Goal: Task Accomplishment & Management: Use online tool/utility

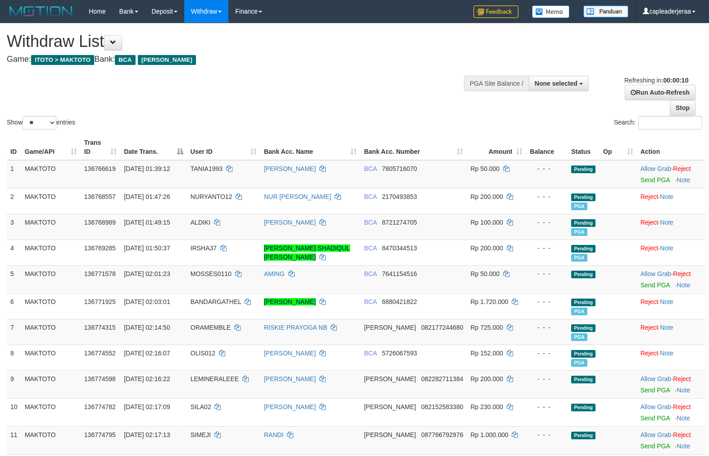
select select
select select "**"
click at [681, 106] on link "Stop" at bounding box center [683, 107] width 26 height 15
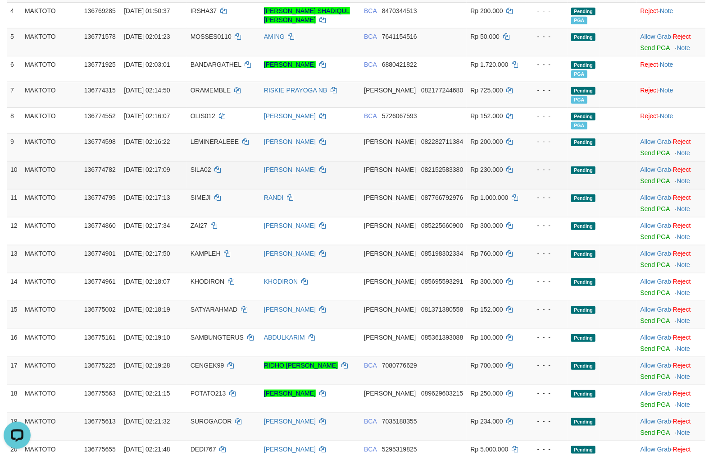
scroll to position [250, 0]
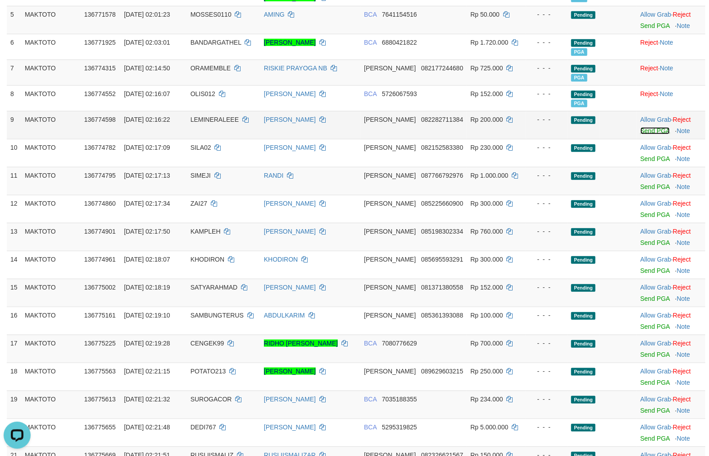
click at [652, 130] on link "Send PGA" at bounding box center [655, 130] width 29 height 7
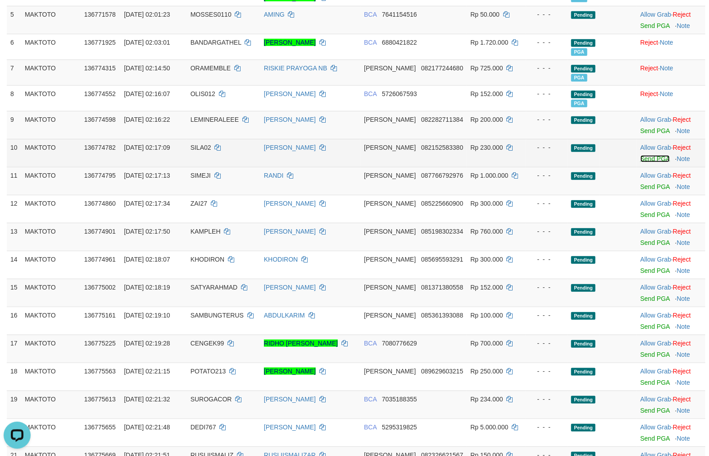
click at [642, 158] on link "Send PGA" at bounding box center [655, 158] width 29 height 7
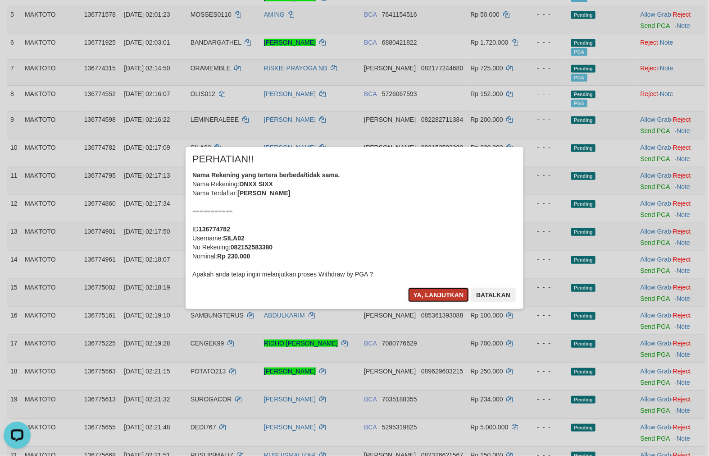
click at [433, 295] on button "Ya, lanjutkan" at bounding box center [438, 294] width 61 height 14
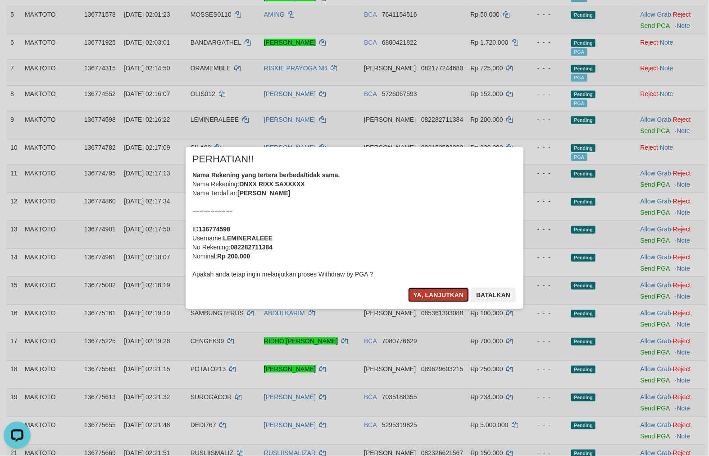
click at [415, 295] on button "Ya, lanjutkan" at bounding box center [438, 294] width 61 height 14
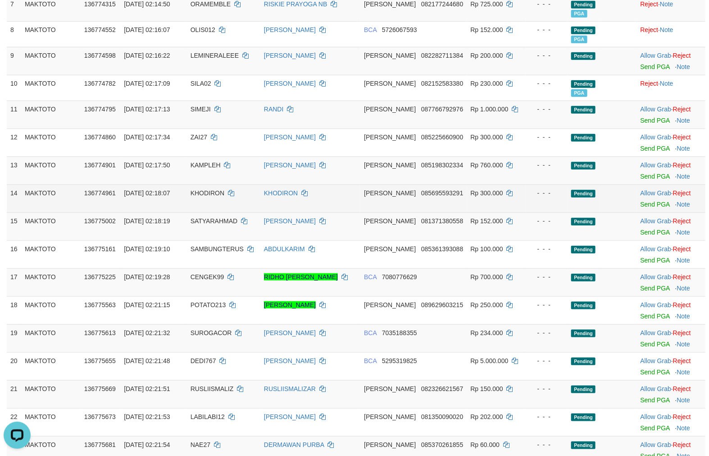
scroll to position [334, 0]
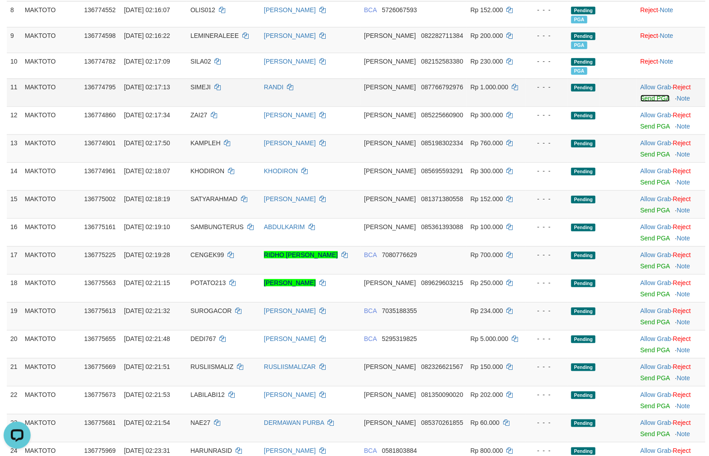
click at [642, 100] on link "Send PGA" at bounding box center [655, 98] width 29 height 7
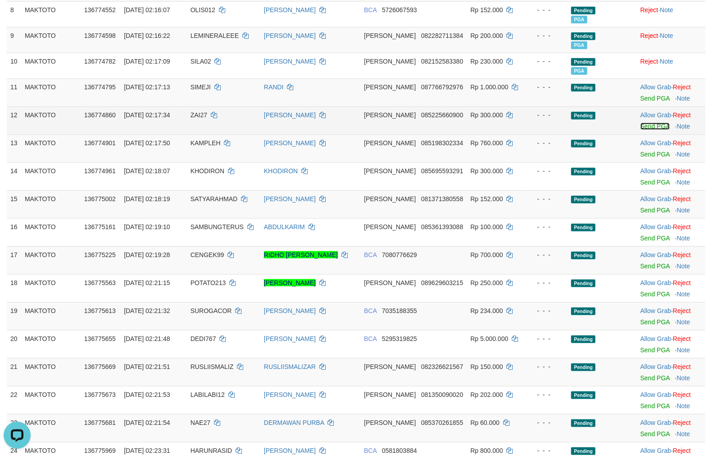
click at [646, 126] on link "Send PGA" at bounding box center [655, 126] width 29 height 7
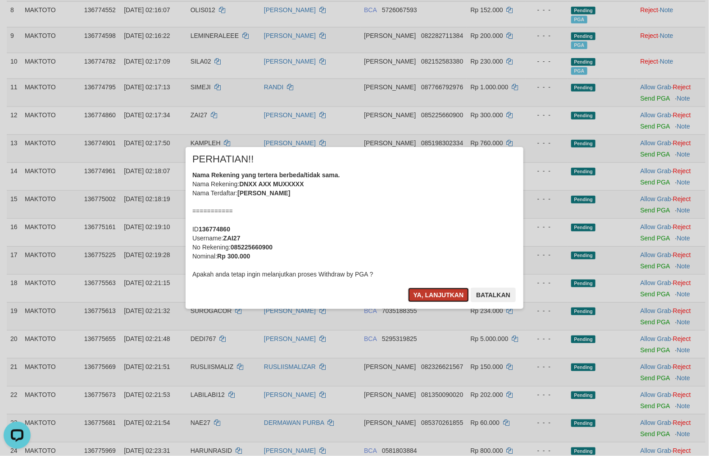
click at [444, 293] on button "Ya, lanjutkan" at bounding box center [438, 294] width 61 height 14
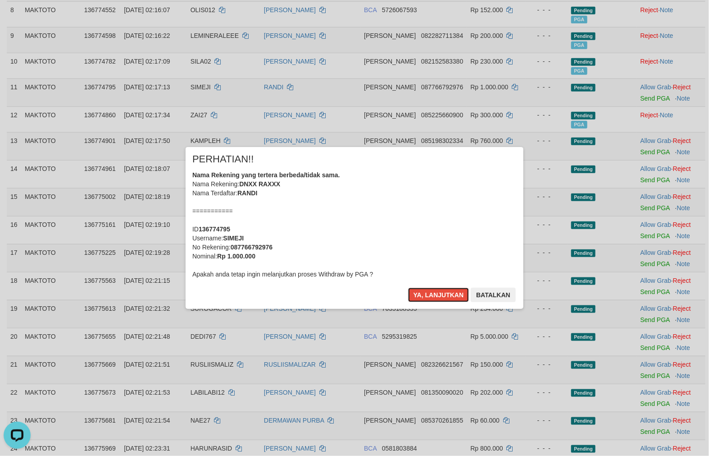
click at [444, 293] on button "Ya, lanjutkan" at bounding box center [438, 294] width 61 height 14
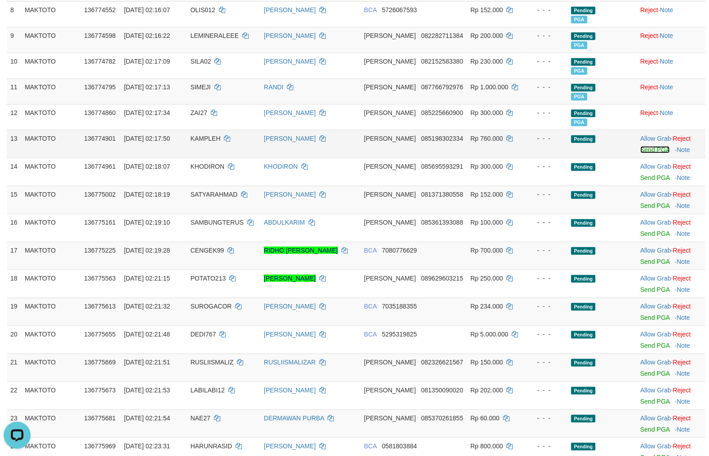
click at [647, 149] on link "Send PGA" at bounding box center [655, 149] width 29 height 7
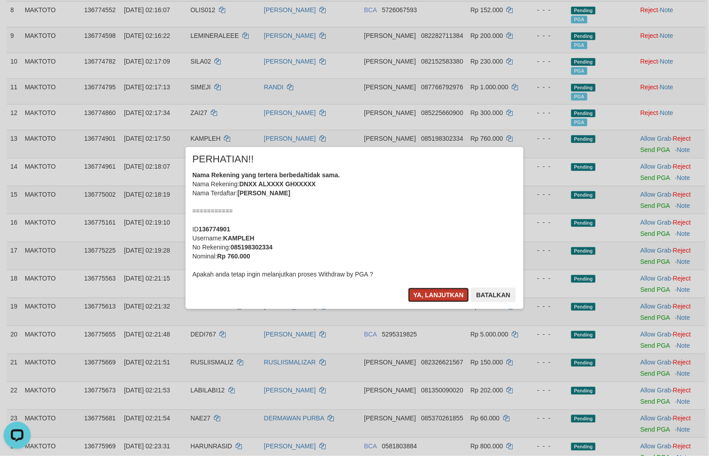
click at [428, 290] on button "Ya, lanjutkan" at bounding box center [438, 294] width 61 height 14
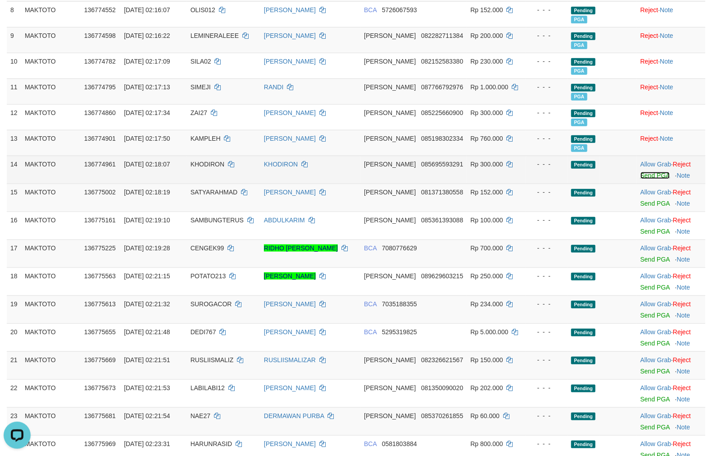
click at [643, 175] on link "Send PGA" at bounding box center [655, 175] width 29 height 7
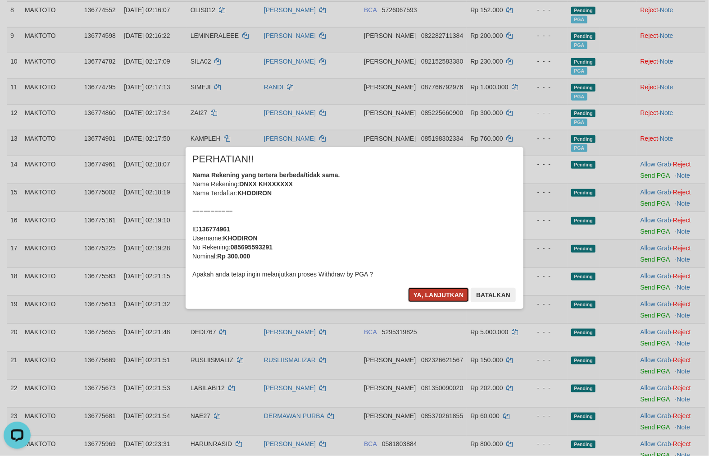
click at [438, 289] on button "Ya, lanjutkan" at bounding box center [438, 294] width 61 height 14
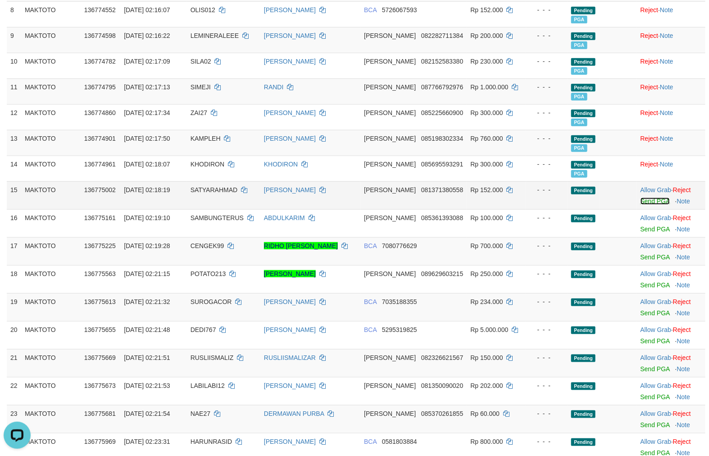
click at [641, 201] on link "Send PGA" at bounding box center [655, 200] width 29 height 7
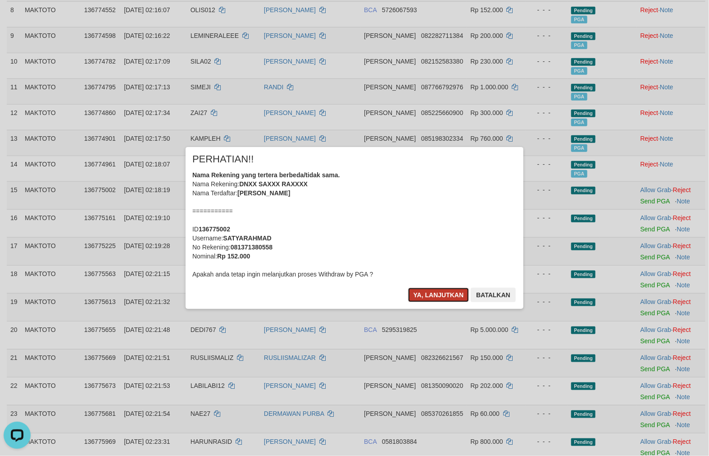
click at [438, 293] on button "Ya, lanjutkan" at bounding box center [438, 294] width 61 height 14
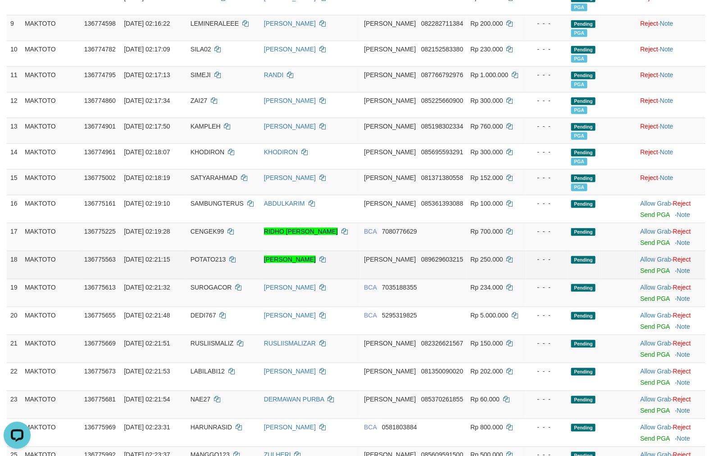
scroll to position [417, 0]
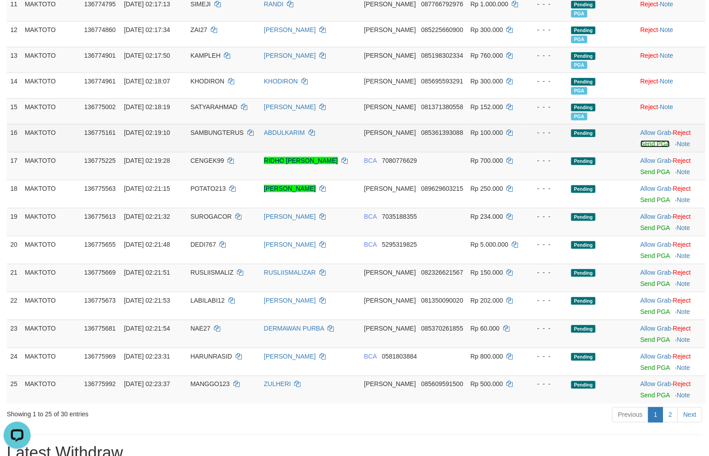
click at [651, 145] on link "Send PGA" at bounding box center [655, 143] width 29 height 7
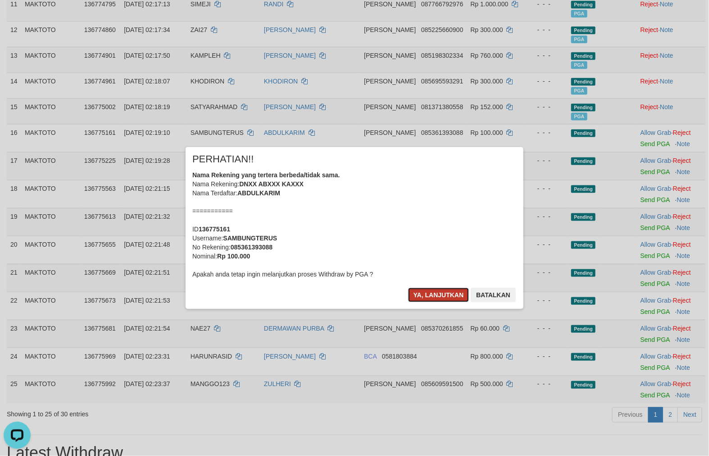
click at [431, 294] on button "Ya, lanjutkan" at bounding box center [438, 294] width 61 height 14
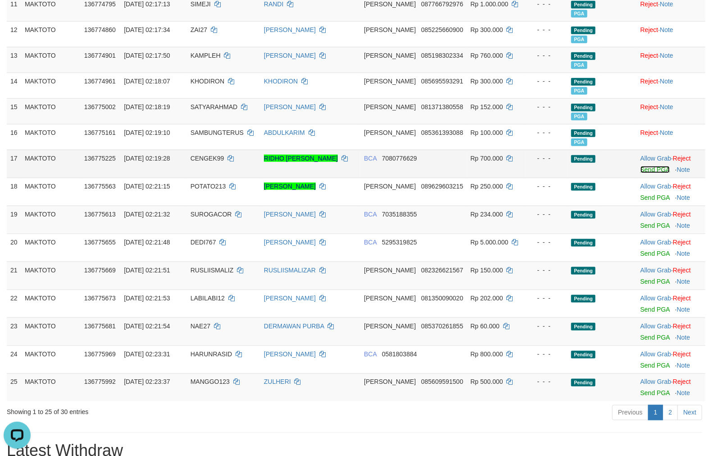
click at [644, 169] on link "Send PGA" at bounding box center [655, 169] width 29 height 7
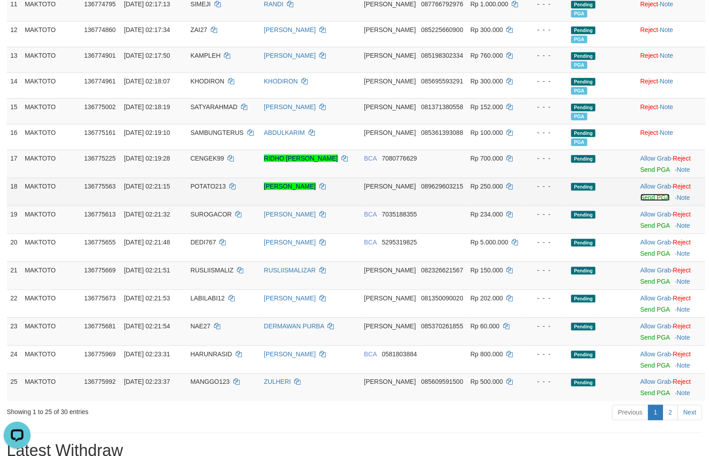
click at [652, 196] on link "Send PGA" at bounding box center [655, 197] width 29 height 7
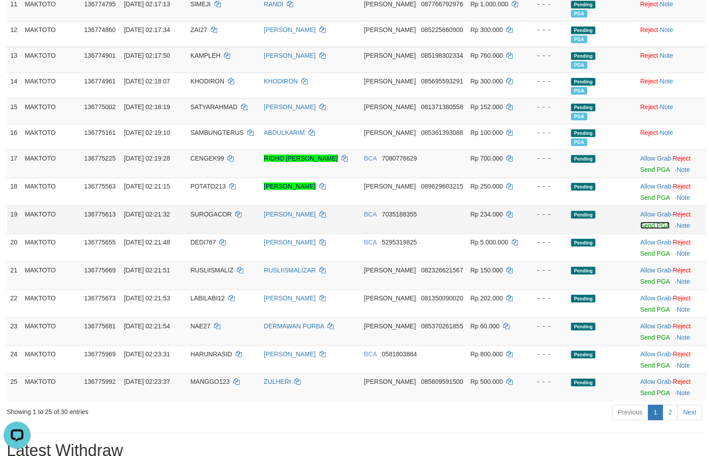
click at [646, 224] on link "Send PGA" at bounding box center [655, 225] width 29 height 7
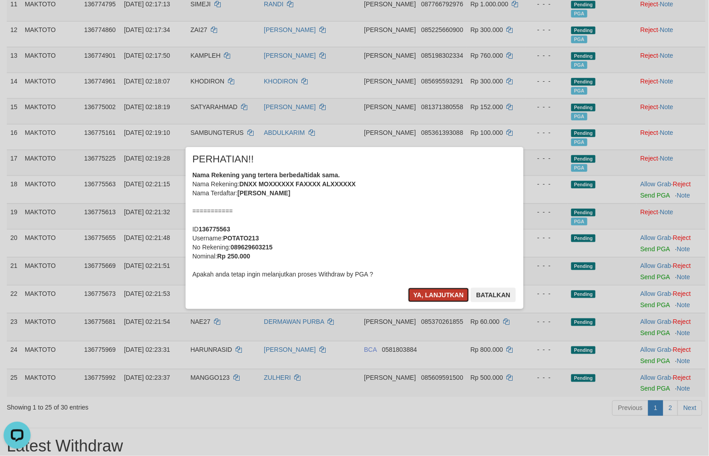
click at [424, 288] on button "Ya, lanjutkan" at bounding box center [438, 294] width 61 height 14
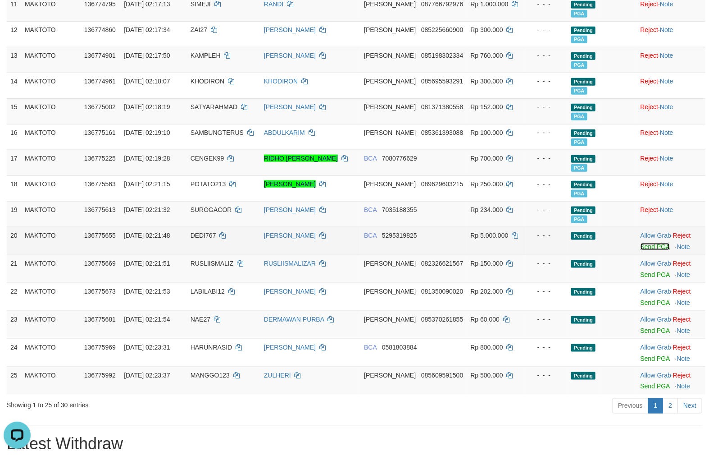
click at [641, 248] on link "Send PGA" at bounding box center [655, 246] width 29 height 7
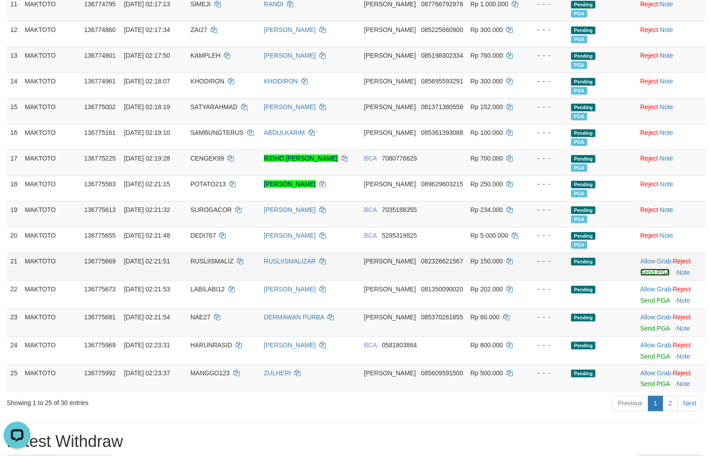
click at [641, 269] on link "Send PGA" at bounding box center [655, 272] width 29 height 7
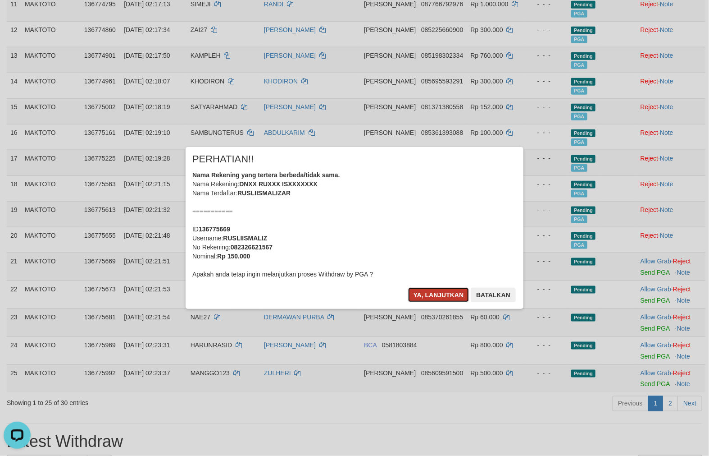
click at [442, 298] on button "Ya, lanjutkan" at bounding box center [438, 294] width 61 height 14
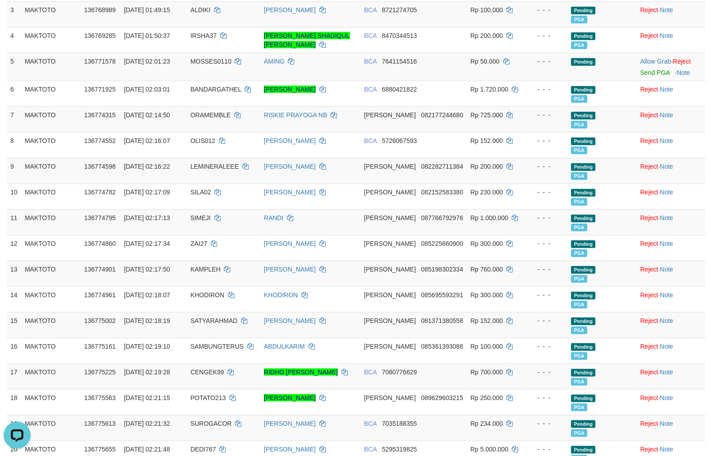
scroll to position [0, 0]
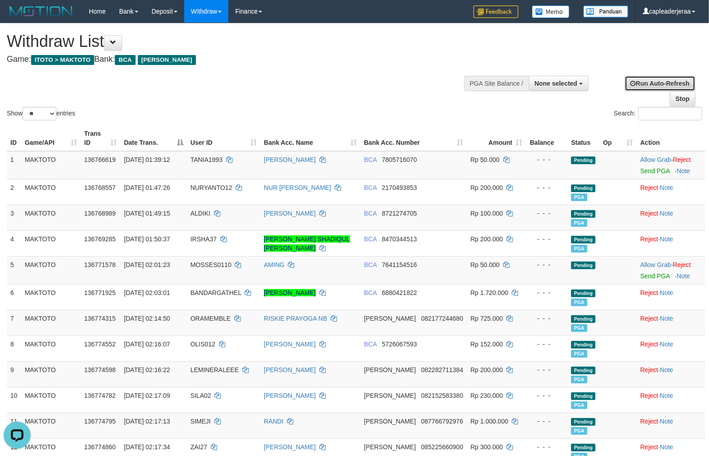
click at [647, 83] on link "Run Auto-Refresh" at bounding box center [660, 83] width 71 height 15
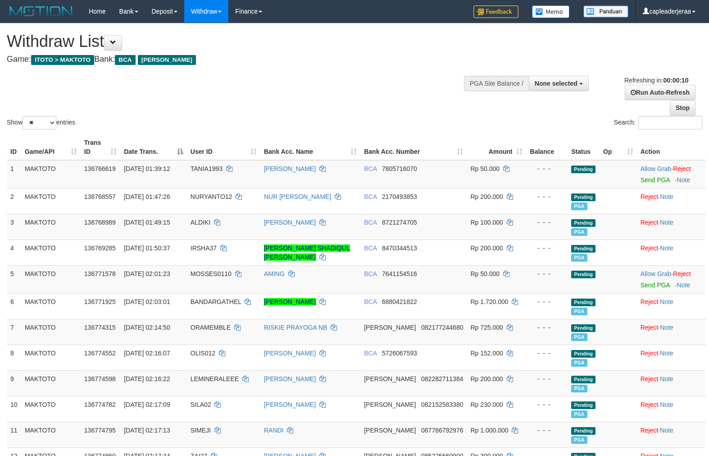
select select
select select "**"
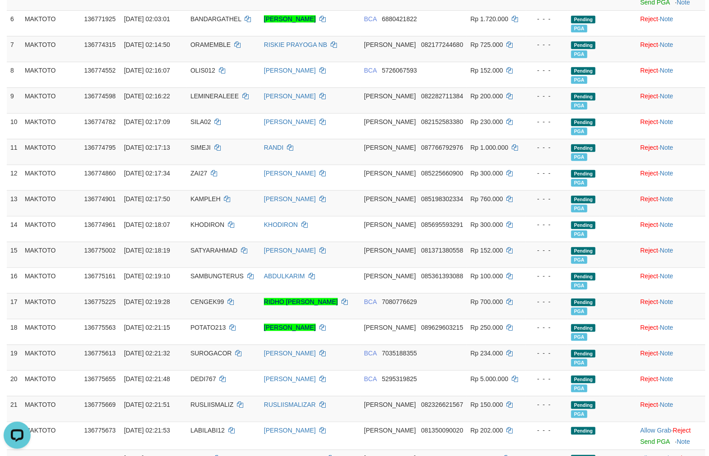
scroll to position [417, 0]
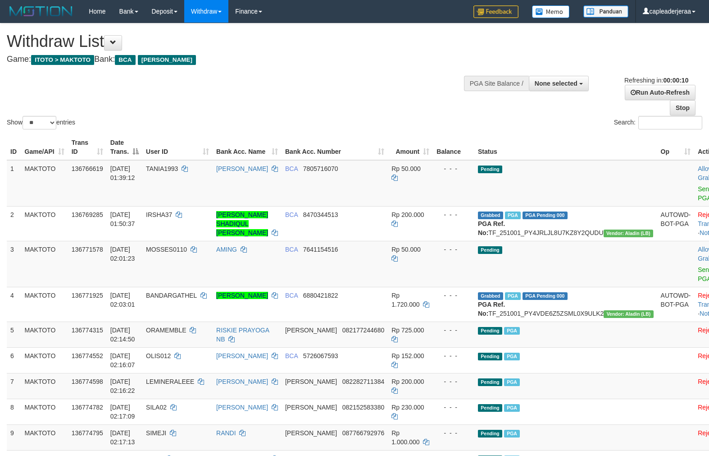
select select
select select "**"
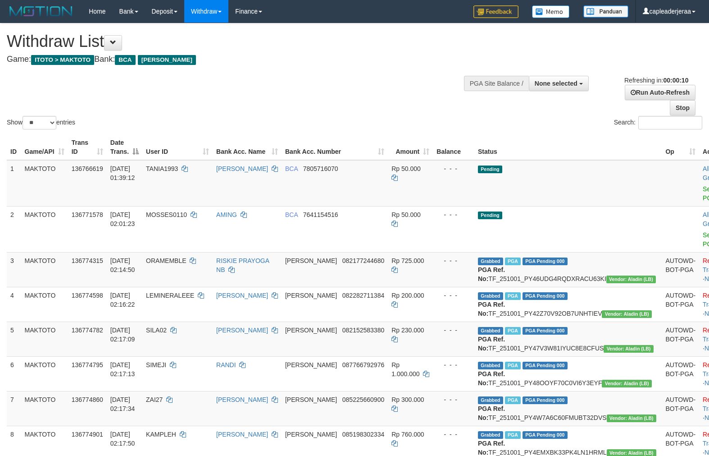
select select
select select "**"
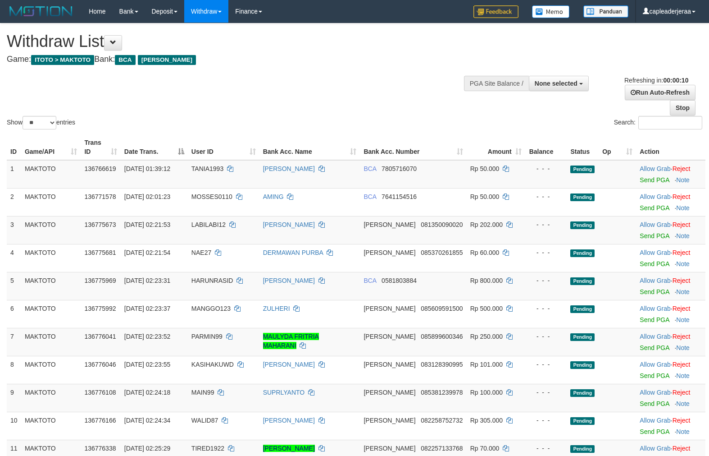
select select
select select "**"
select select
select select "**"
click at [686, 109] on link "Stop" at bounding box center [683, 107] width 26 height 15
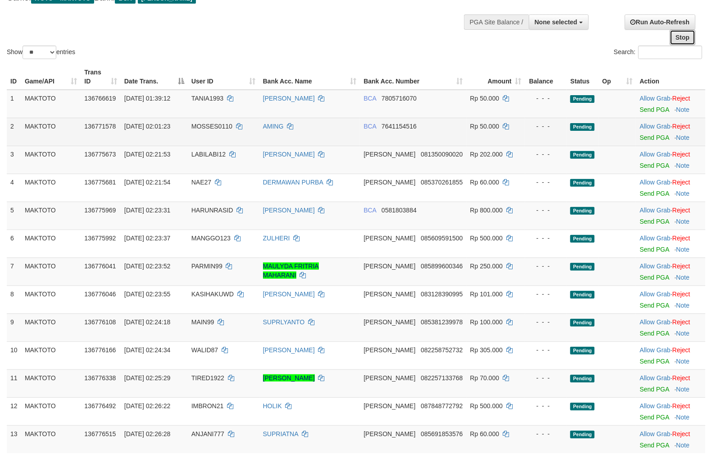
scroll to position [83, 0]
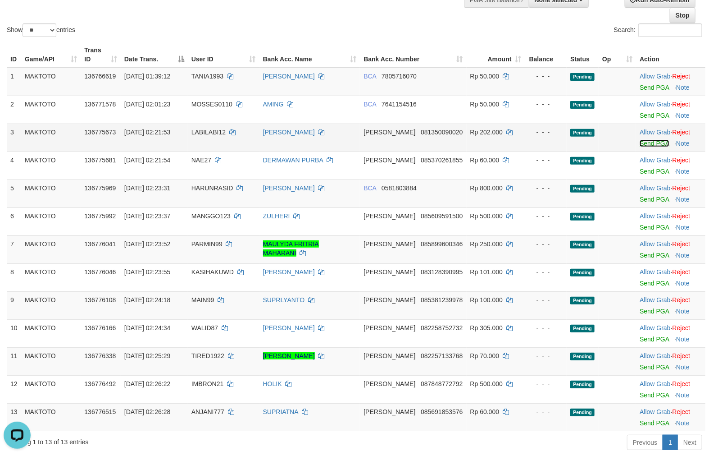
click at [643, 143] on link "Send PGA" at bounding box center [654, 143] width 29 height 7
click at [651, 199] on link "Send PGA" at bounding box center [654, 199] width 29 height 7
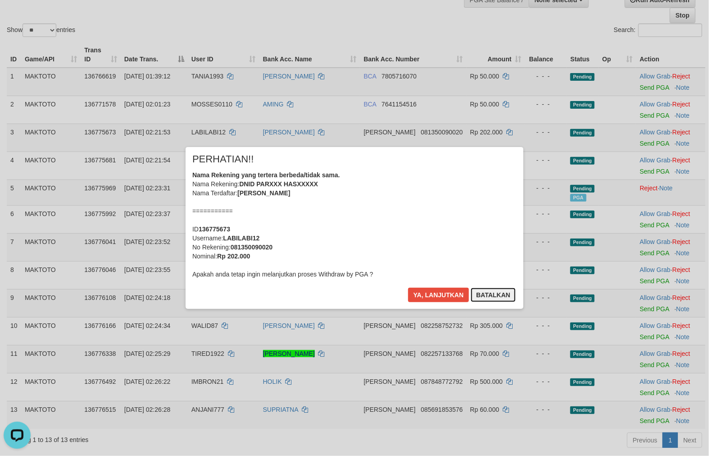
click at [486, 296] on button "Batalkan" at bounding box center [493, 294] width 45 height 14
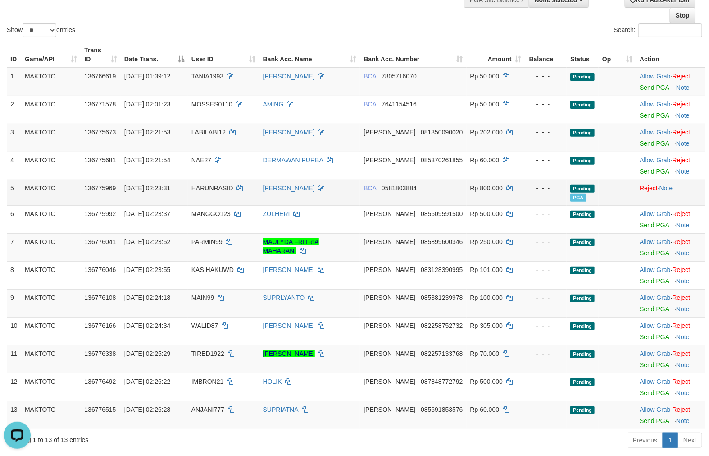
click at [221, 185] on span "HARUNRASID" at bounding box center [212, 187] width 42 height 7
click at [219, 185] on span "HARUNRASID" at bounding box center [212, 187] width 42 height 7
copy span "HARUNRASID"
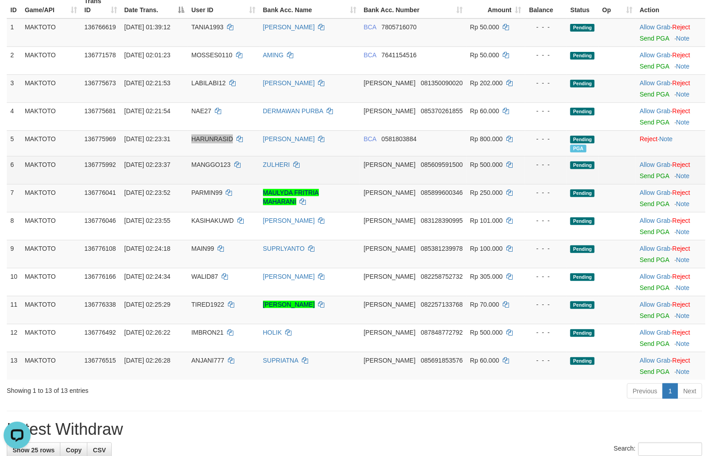
scroll to position [167, 0]
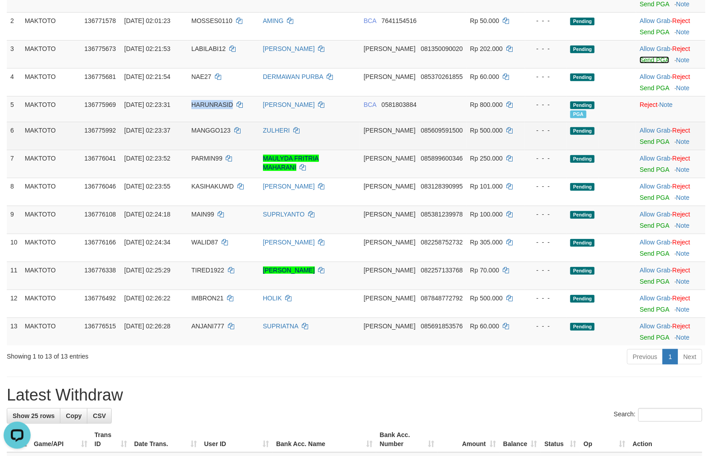
drag, startPoint x: 636, startPoint y: 59, endPoint x: 471, endPoint y: 142, distance: 185.2
click at [640, 59] on link "Send PGA" at bounding box center [654, 59] width 29 height 7
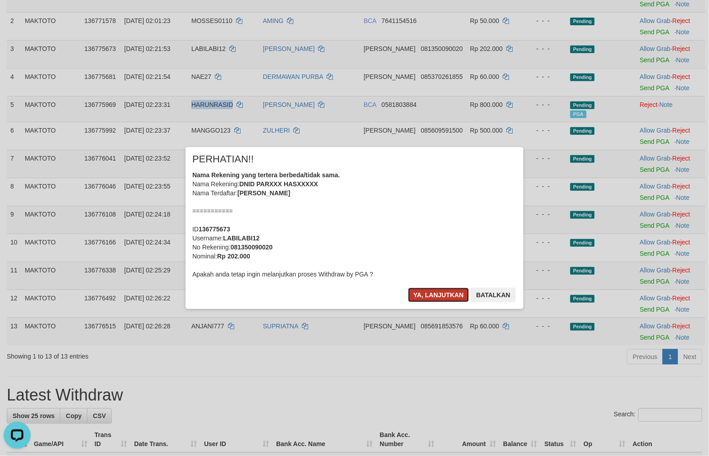
click at [446, 292] on button "Ya, lanjutkan" at bounding box center [438, 294] width 61 height 14
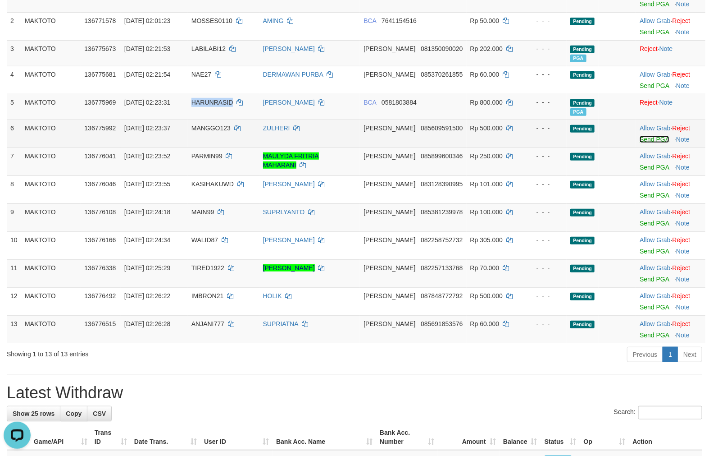
click at [645, 140] on link "Send PGA" at bounding box center [654, 139] width 29 height 7
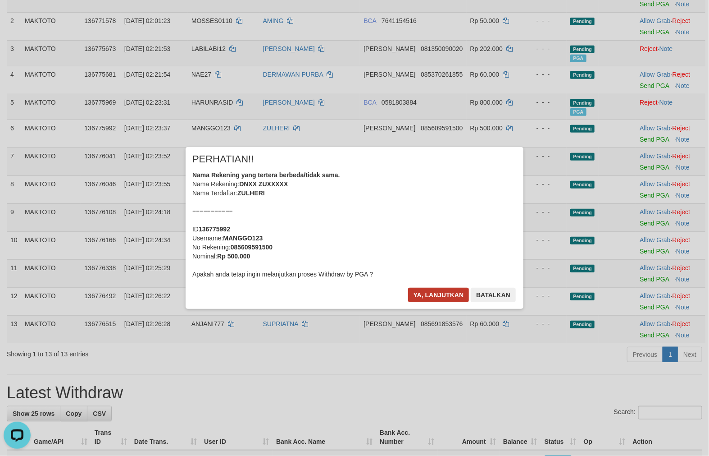
drag, startPoint x: 430, startPoint y: 308, endPoint x: 431, endPoint y: 296, distance: 11.7
click at [430, 305] on div "Ya, lanjutkan Batalkan" at bounding box center [461, 297] width 109 height 21
click at [431, 296] on button "Ya, lanjutkan" at bounding box center [438, 294] width 61 height 14
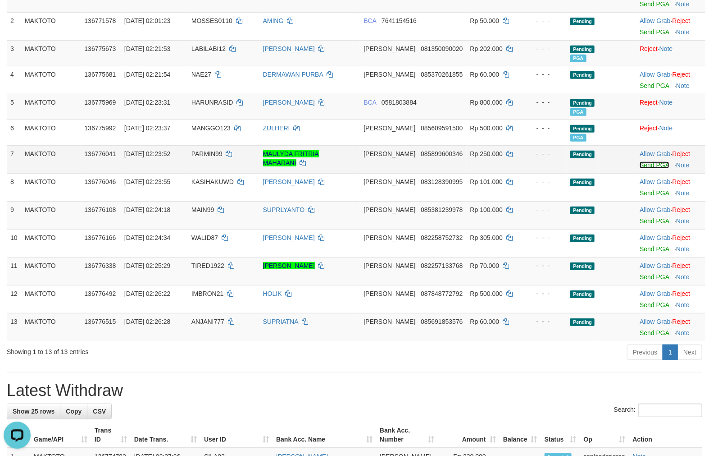
click at [642, 165] on link "Send PGA" at bounding box center [654, 164] width 29 height 7
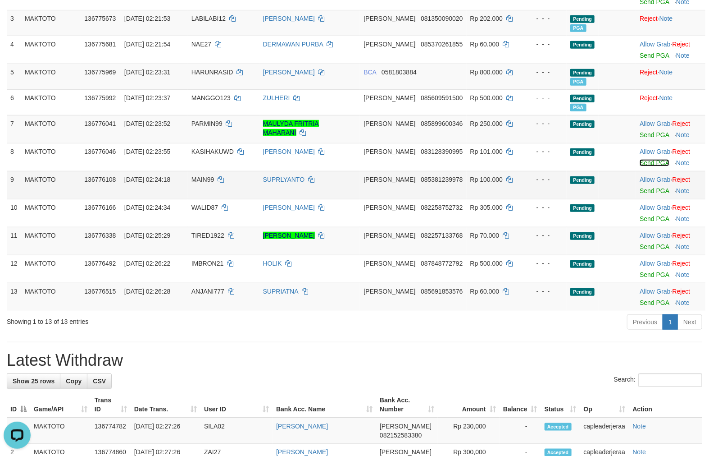
scroll to position [148, 0]
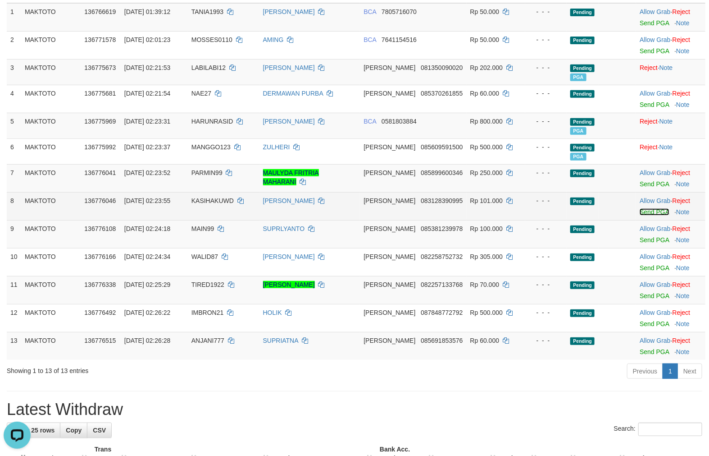
click at [647, 210] on link "Send PGA" at bounding box center [654, 211] width 29 height 7
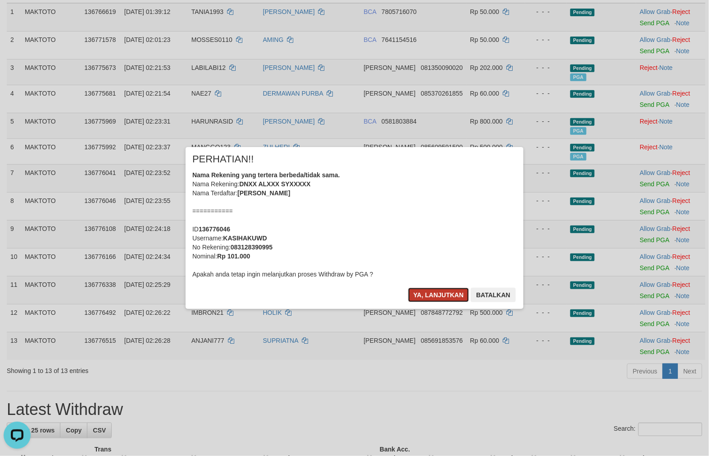
click at [448, 288] on button "Ya, lanjutkan" at bounding box center [438, 294] width 61 height 14
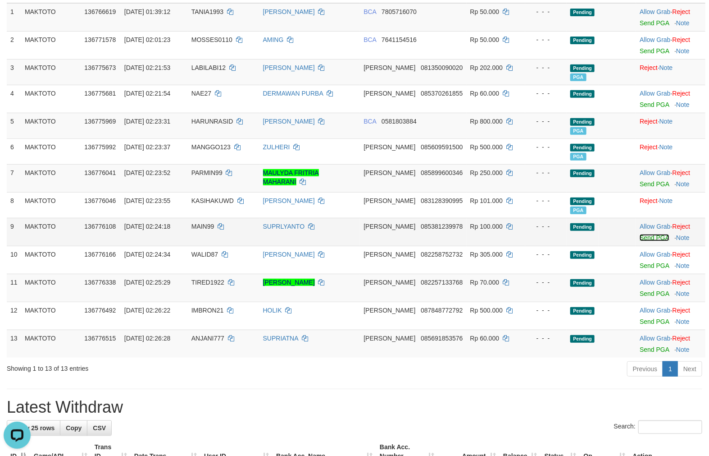
click at [640, 235] on link "Send PGA" at bounding box center [654, 237] width 29 height 7
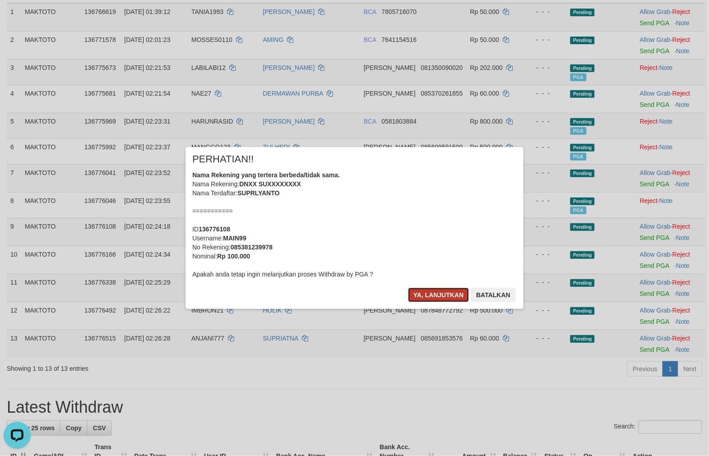
click at [423, 293] on button "Ya, lanjutkan" at bounding box center [438, 294] width 61 height 14
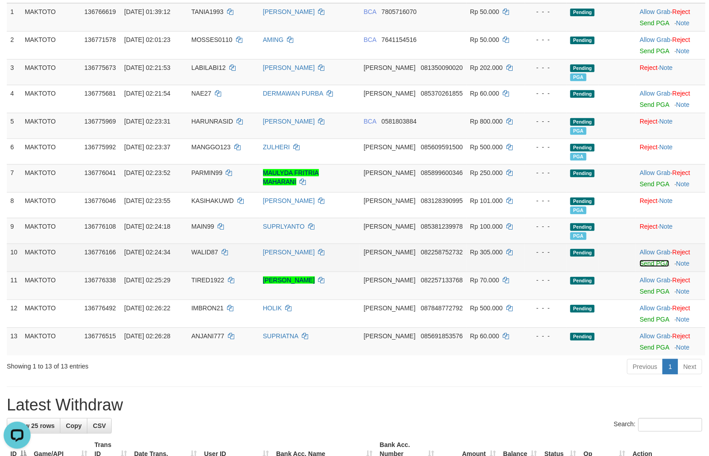
click at [640, 262] on link "Send PGA" at bounding box center [654, 263] width 29 height 7
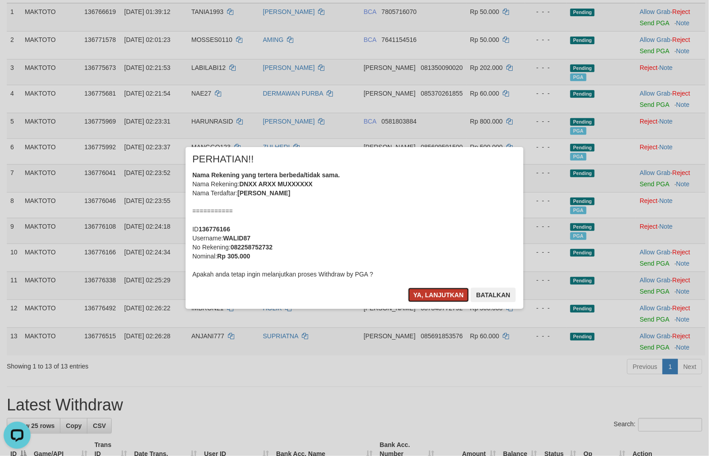
click at [452, 296] on button "Ya, lanjutkan" at bounding box center [438, 294] width 61 height 14
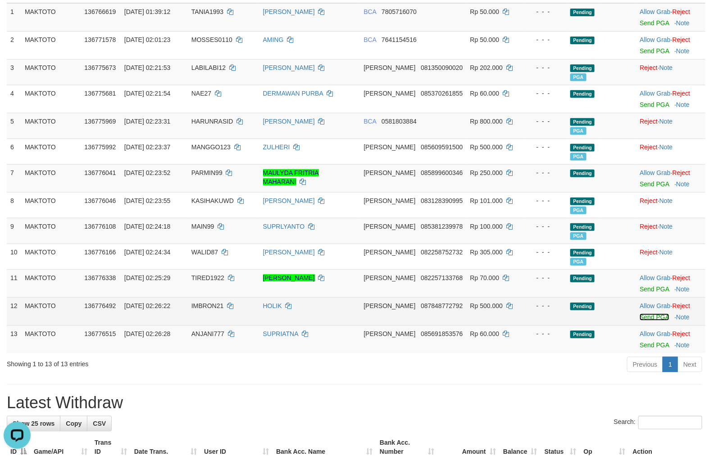
click at [648, 315] on link "Send PGA" at bounding box center [654, 316] width 29 height 7
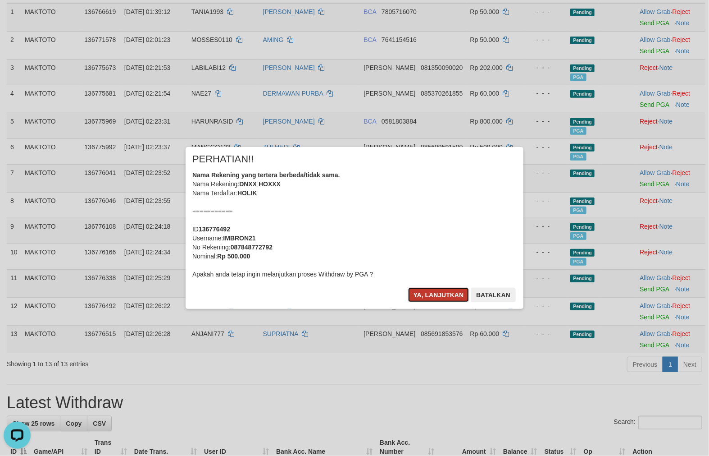
click at [429, 298] on button "Ya, lanjutkan" at bounding box center [438, 294] width 61 height 14
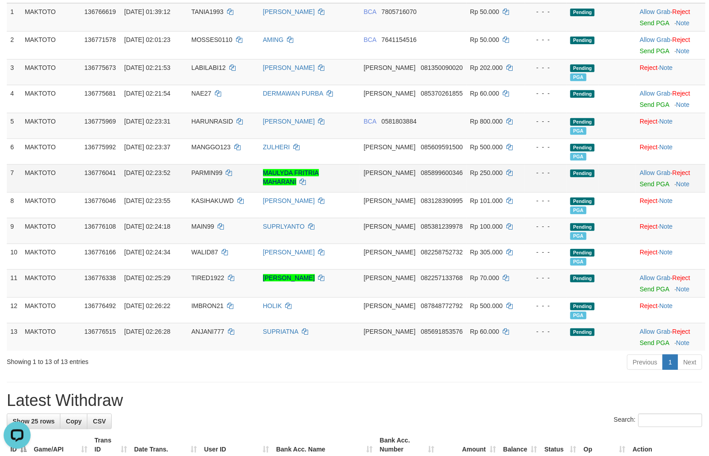
click at [209, 169] on span "PARMIN99" at bounding box center [206, 172] width 31 height 7
copy td "PARMIN99"
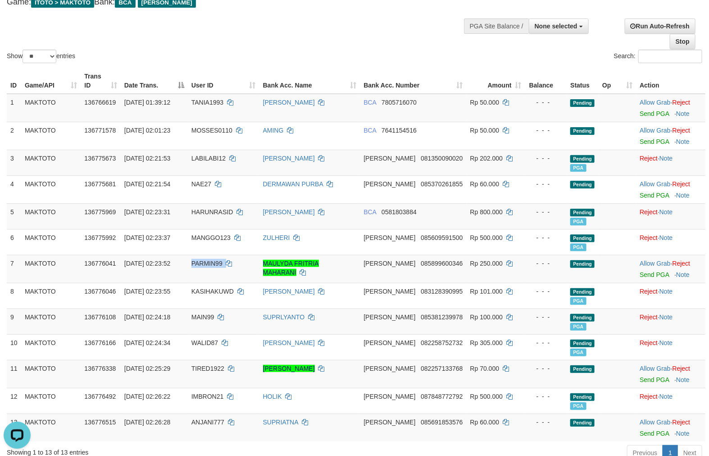
scroll to position [0, 0]
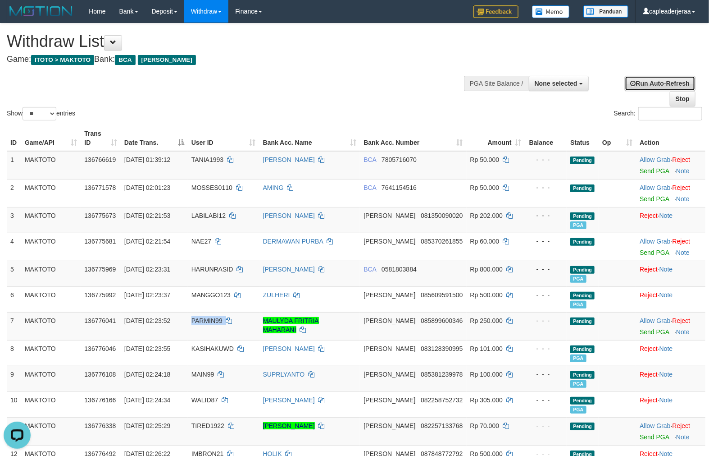
click at [645, 83] on link "Run Auto-Refresh" at bounding box center [660, 83] width 71 height 15
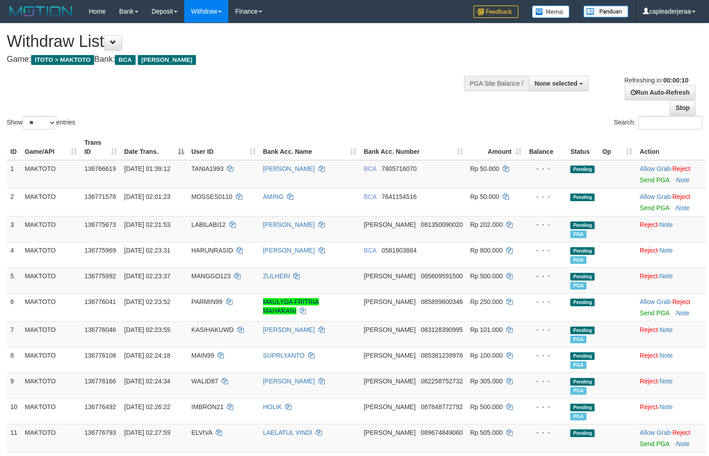
select select
select select "**"
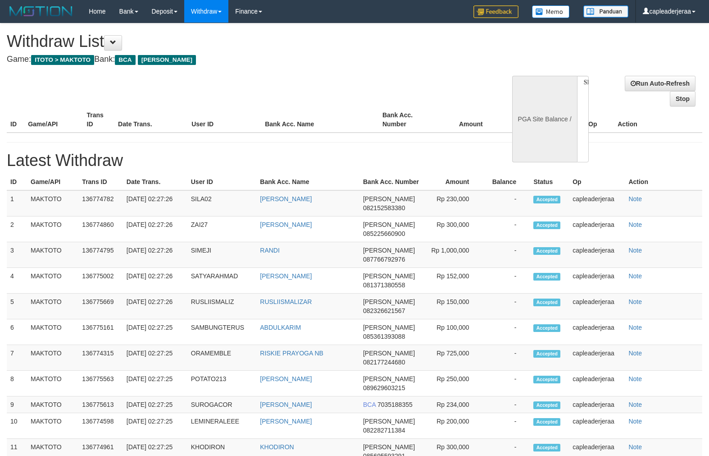
select select
select select "**"
select select
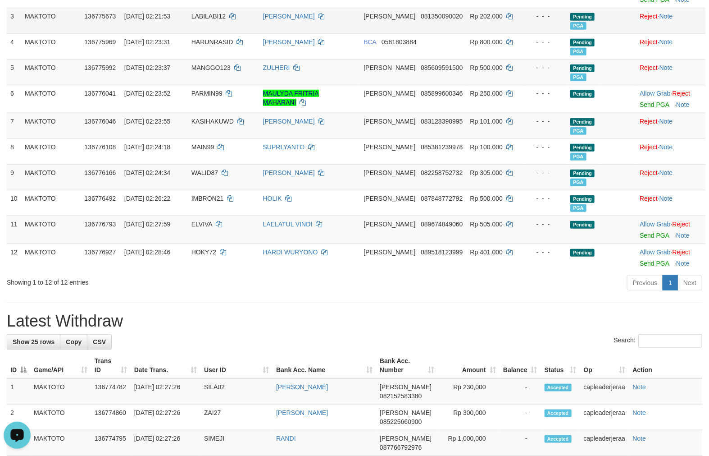
scroll to position [250, 0]
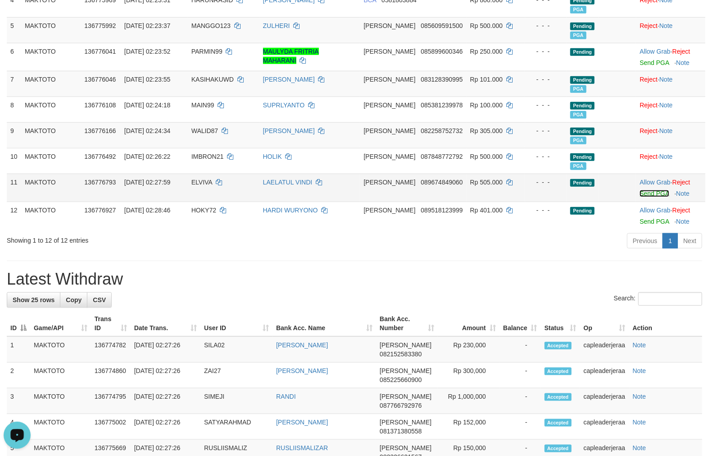
click at [641, 192] on link "Send PGA" at bounding box center [654, 193] width 29 height 7
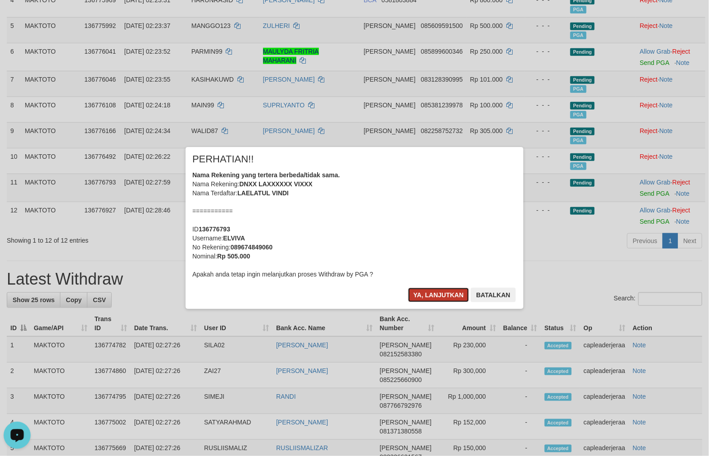
click at [428, 298] on button "Ya, lanjutkan" at bounding box center [438, 294] width 61 height 14
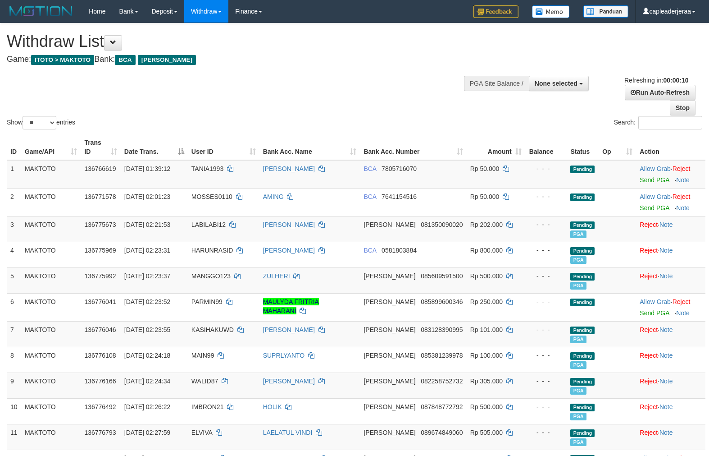
select select
select select "**"
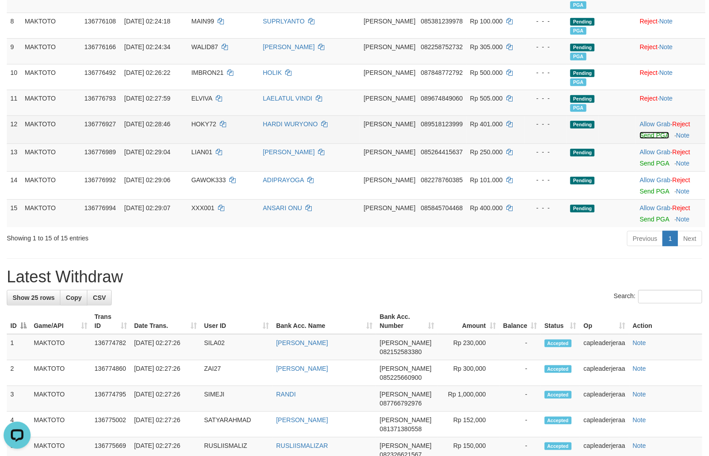
click at [643, 134] on link "Send PGA" at bounding box center [654, 135] width 29 height 7
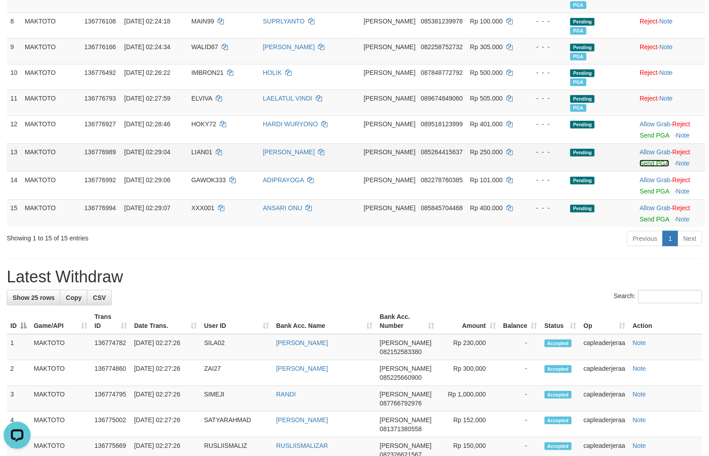
click at [652, 163] on link "Send PGA" at bounding box center [654, 163] width 29 height 7
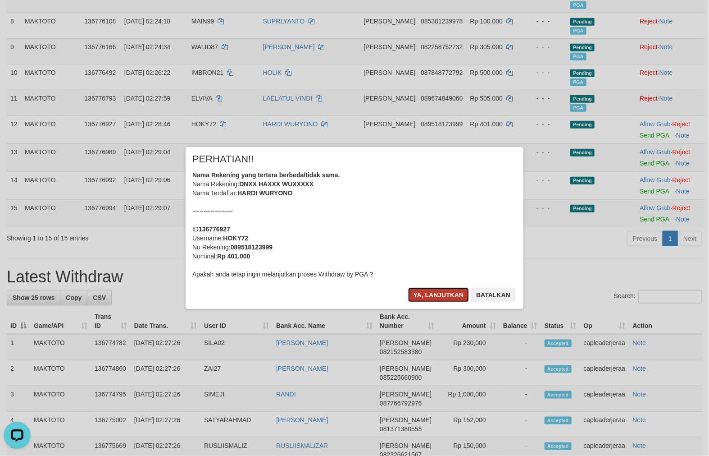
click at [425, 291] on button "Ya, lanjutkan" at bounding box center [438, 294] width 61 height 14
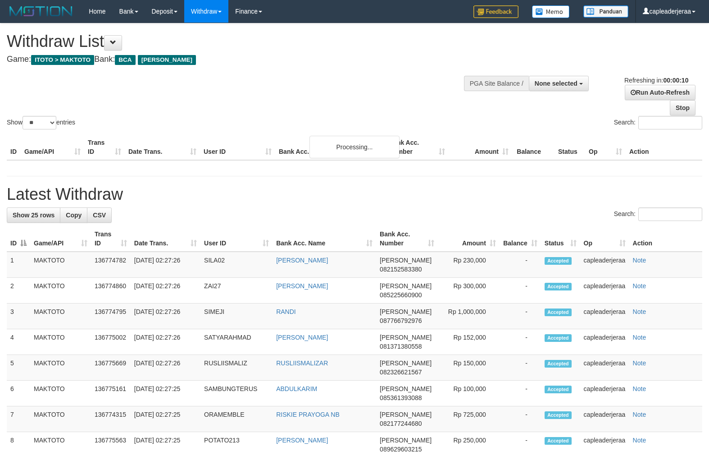
select select
select select "**"
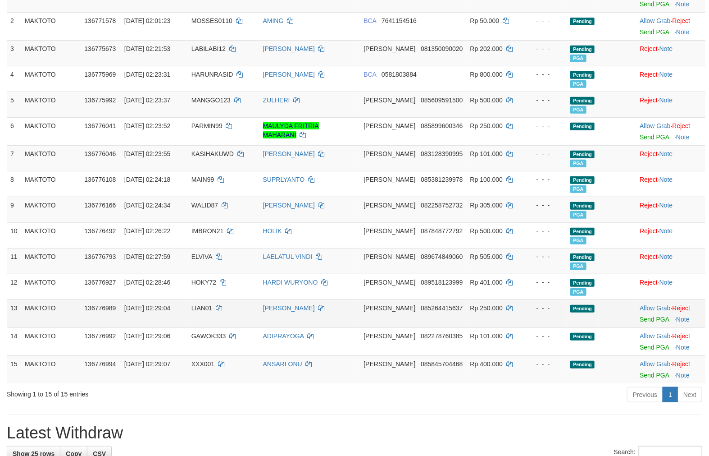
scroll to position [250, 0]
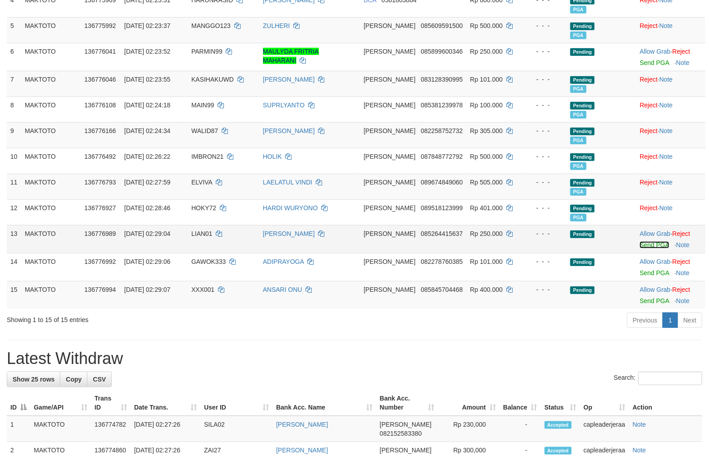
click at [641, 244] on link "Send PGA" at bounding box center [654, 244] width 29 height 7
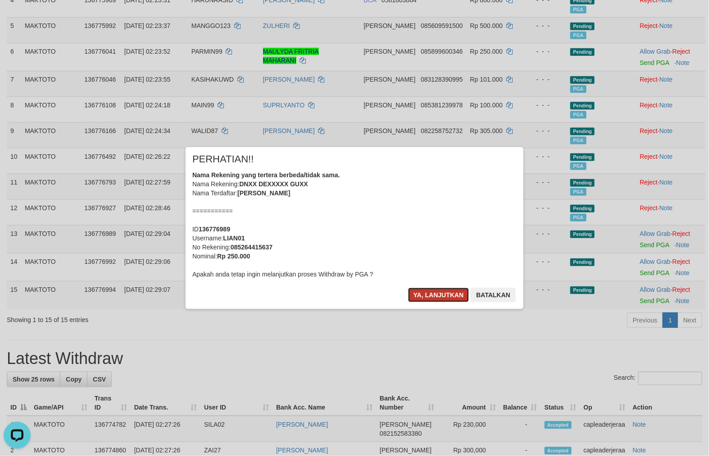
click at [415, 293] on button "Ya, lanjutkan" at bounding box center [438, 294] width 61 height 14
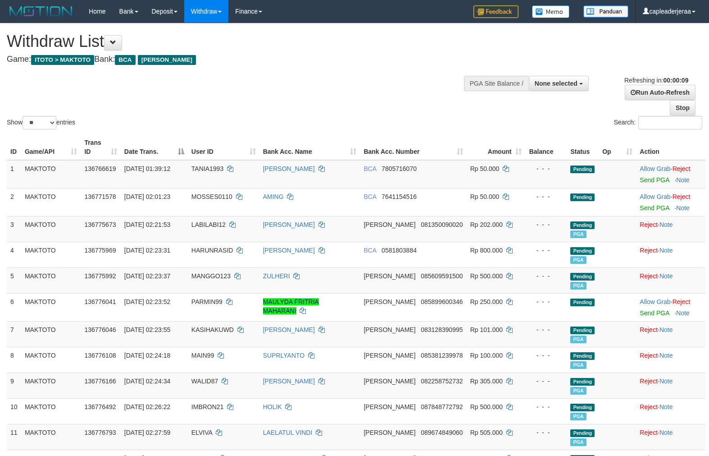
select select
select select "**"
select select
select select "**"
select select
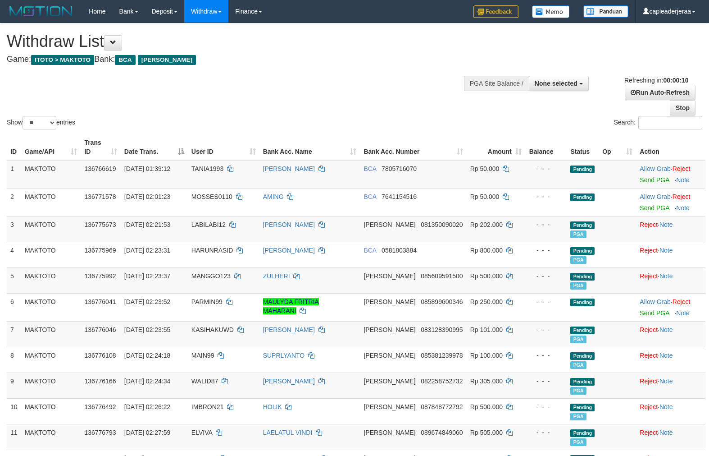
select select "**"
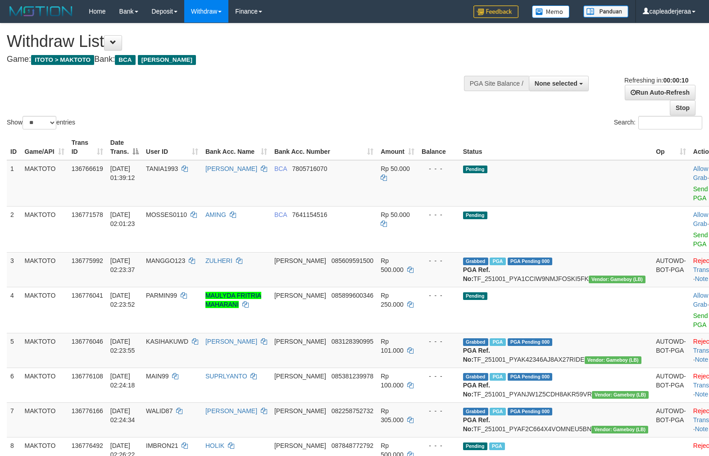
select select
select select "**"
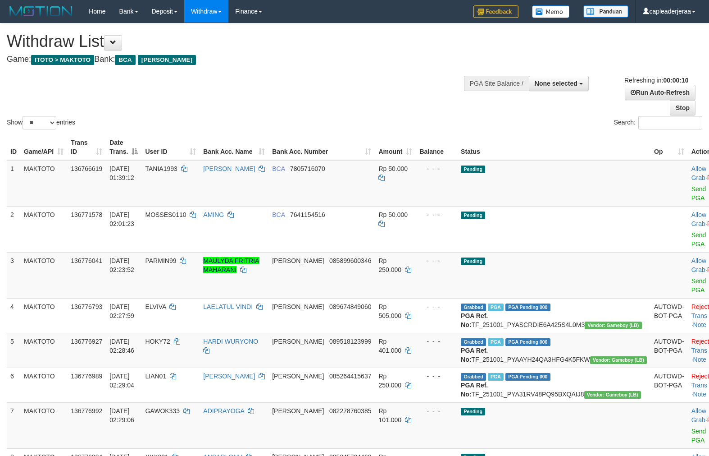
select select
select select "**"
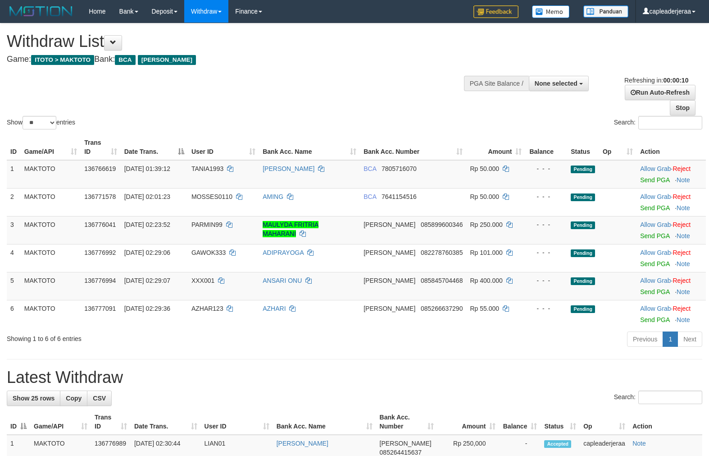
select select
select select "**"
select select
select select "**"
select select
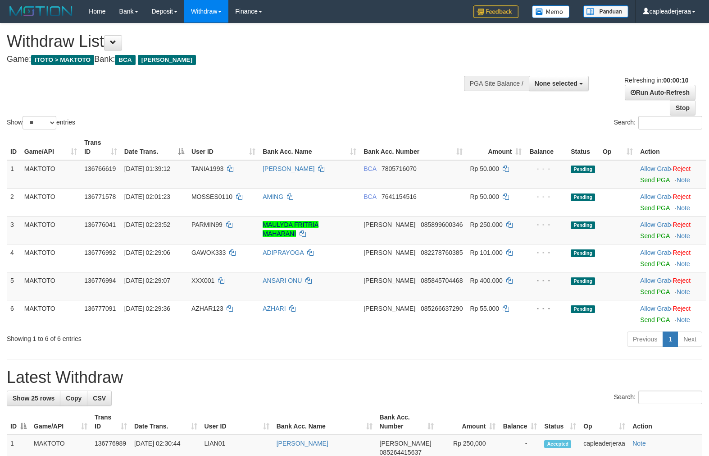
select select "**"
select select
select select "**"
select select
select select "**"
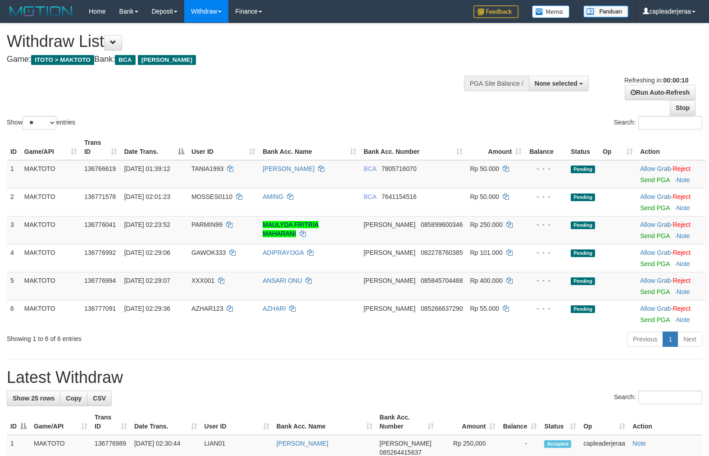
select select
select select "**"
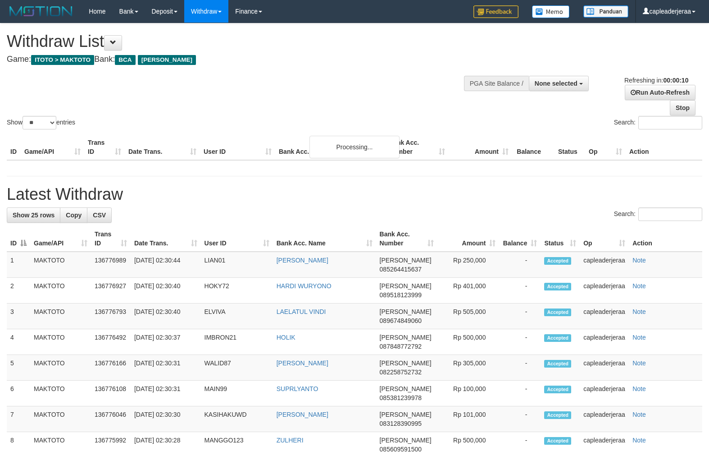
select select
select select "**"
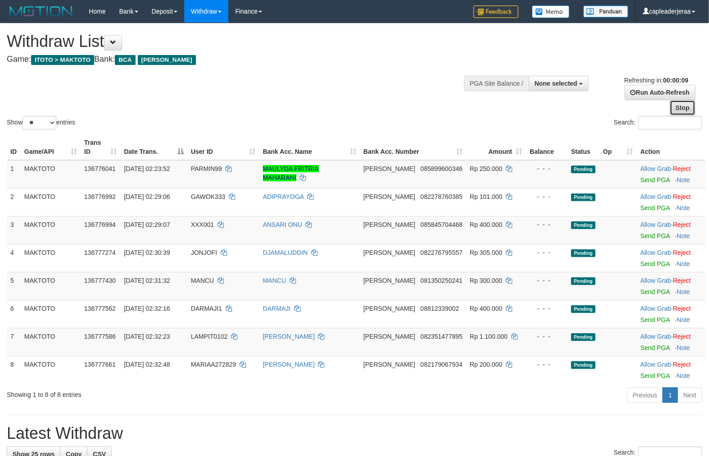
click at [682, 110] on link "Stop" at bounding box center [683, 107] width 26 height 15
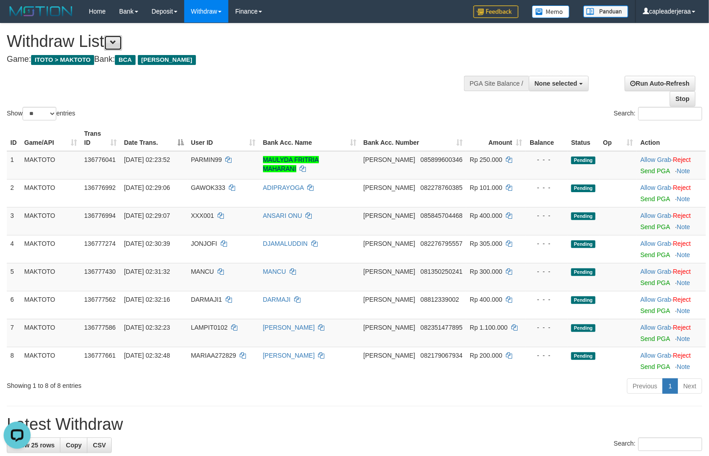
click at [113, 39] on button at bounding box center [113, 42] width 18 height 15
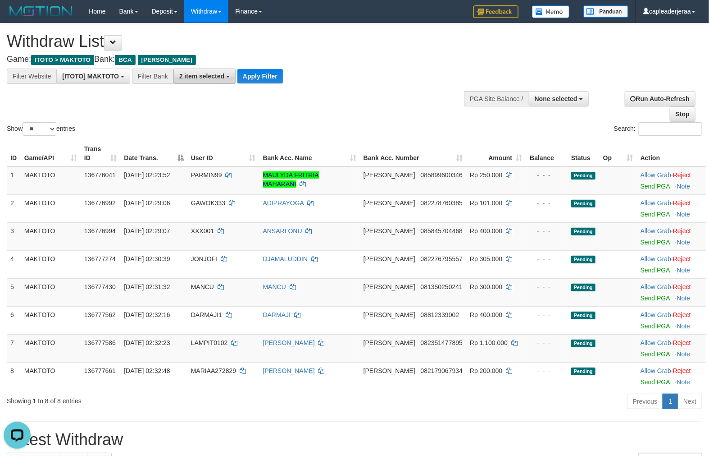
click at [209, 74] on span "2 item selected" at bounding box center [201, 76] width 45 height 7
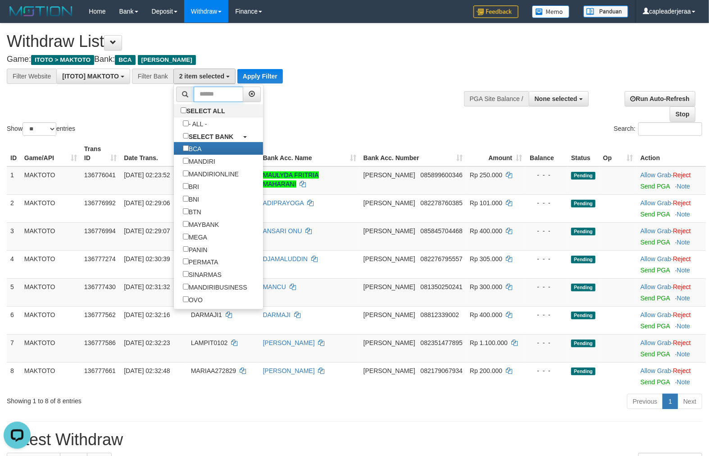
click at [210, 91] on input "text" at bounding box center [219, 94] width 50 height 15
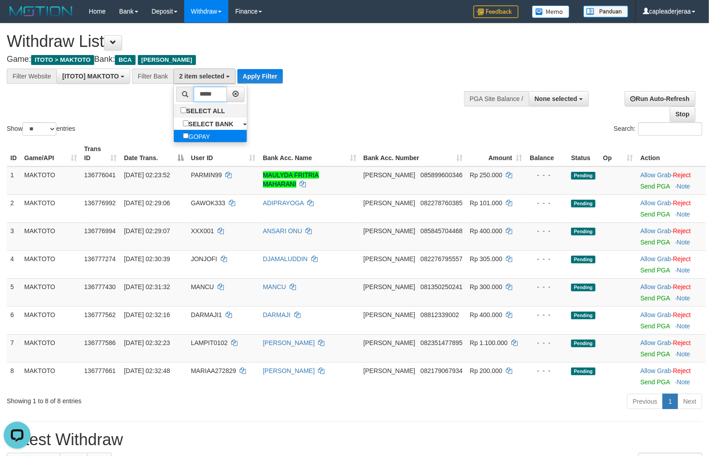
type input "*****"
click at [203, 136] on label "GOPAY" at bounding box center [197, 136] width 46 height 13
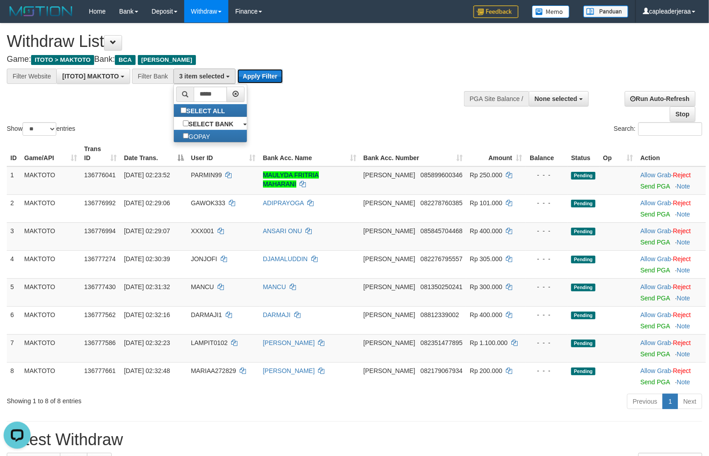
click at [262, 73] on button "Apply Filter" at bounding box center [260, 76] width 46 height 14
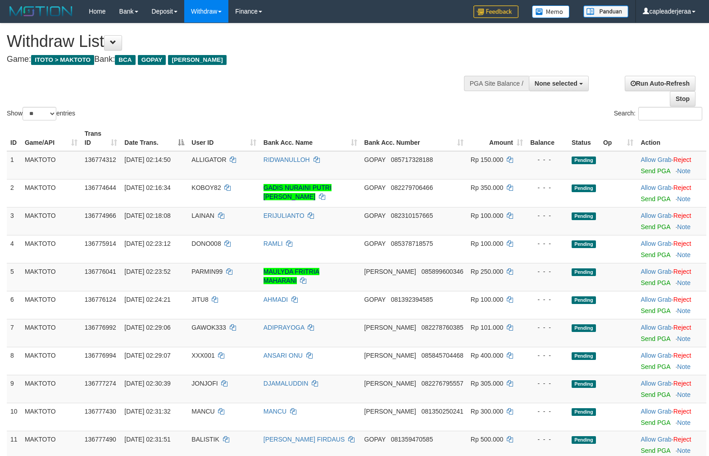
select select
select select "**"
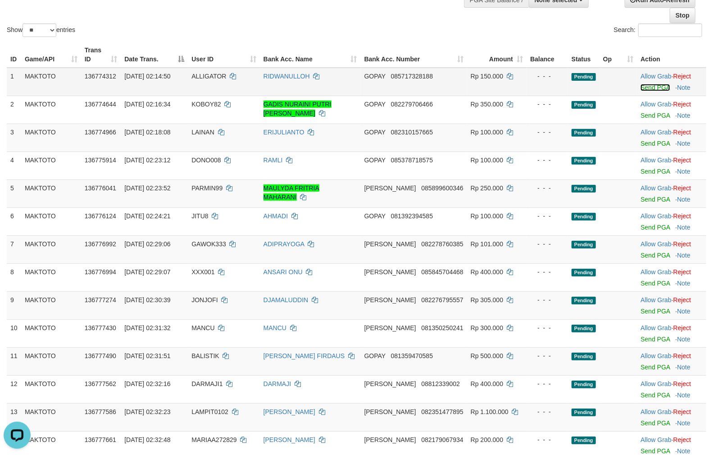
click at [648, 84] on link "Send PGA" at bounding box center [655, 87] width 29 height 7
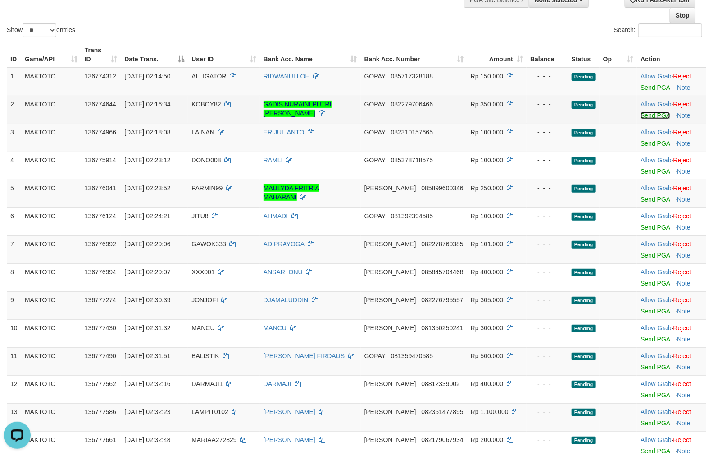
click at [641, 114] on link "Send PGA" at bounding box center [655, 115] width 29 height 7
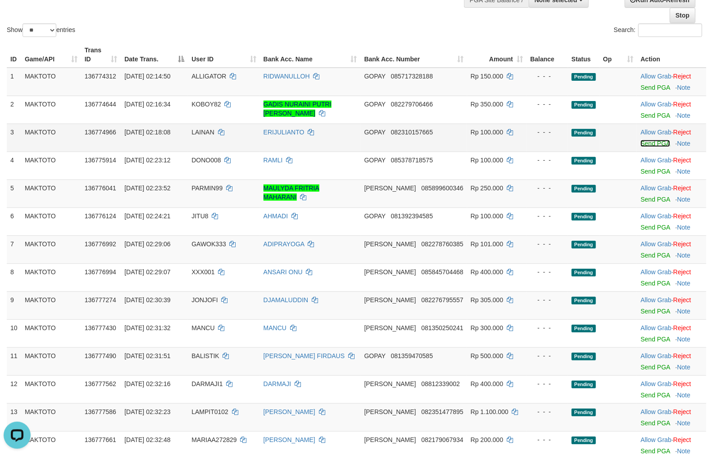
click at [641, 142] on link "Send PGA" at bounding box center [655, 143] width 29 height 7
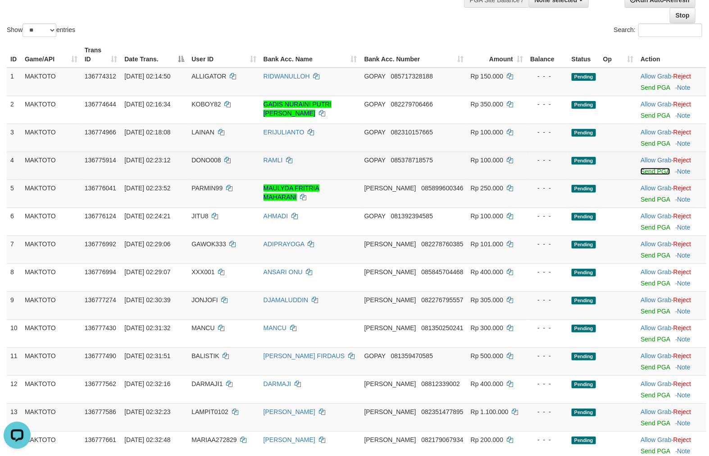
click at [645, 170] on link "Send PGA" at bounding box center [655, 171] width 29 height 7
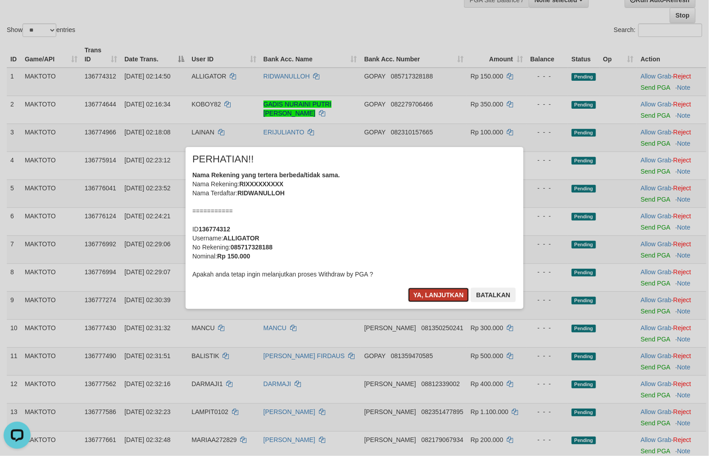
click at [434, 297] on button "Ya, lanjutkan" at bounding box center [438, 294] width 61 height 14
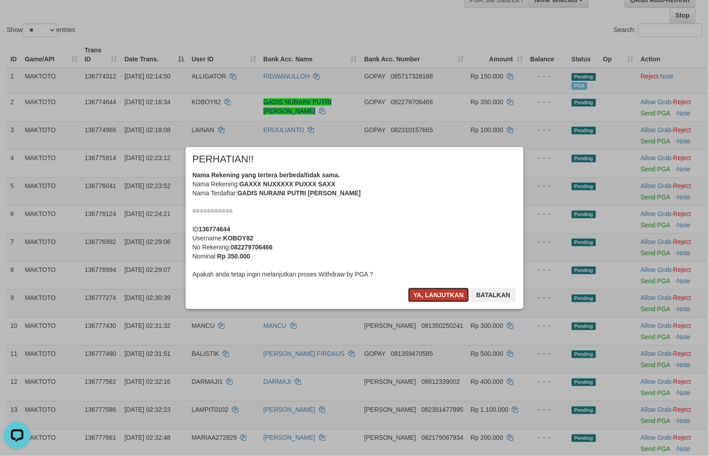
click at [438, 291] on button "Ya, lanjutkan" at bounding box center [438, 294] width 61 height 14
click at [430, 294] on button "Ya, lanjutkan" at bounding box center [438, 294] width 61 height 14
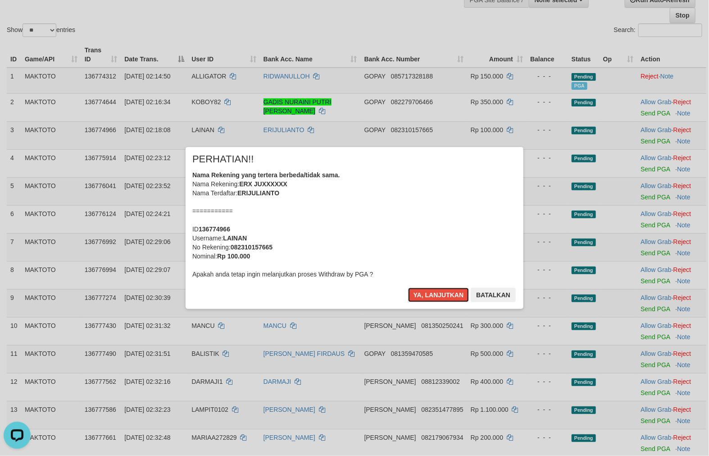
click at [430, 294] on button "Ya, lanjutkan" at bounding box center [438, 294] width 61 height 14
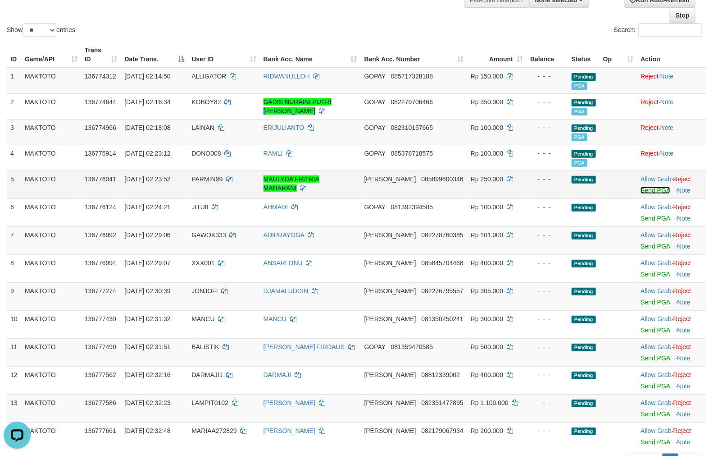
click at [650, 189] on link "Send PGA" at bounding box center [655, 190] width 29 height 7
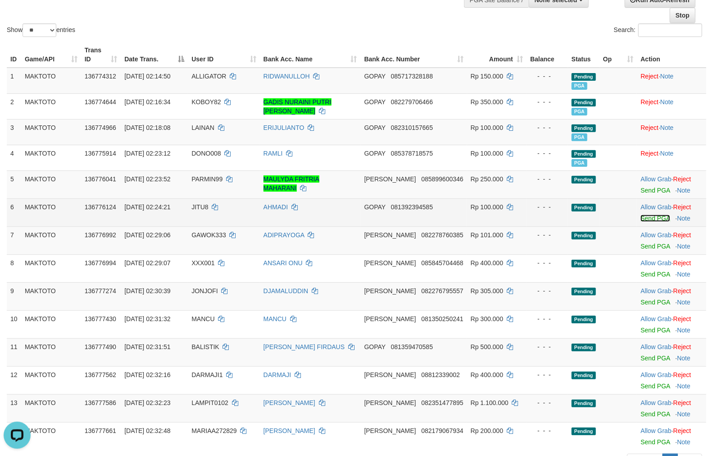
click at [648, 217] on link "Send PGA" at bounding box center [655, 217] width 29 height 7
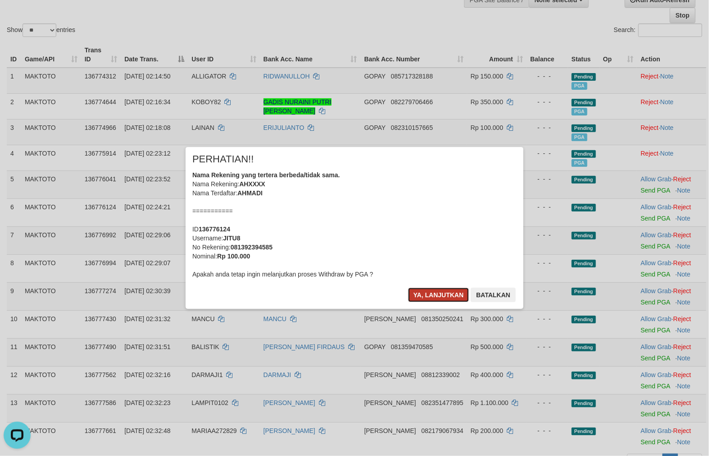
click at [443, 290] on button "Ya, lanjutkan" at bounding box center [438, 294] width 61 height 14
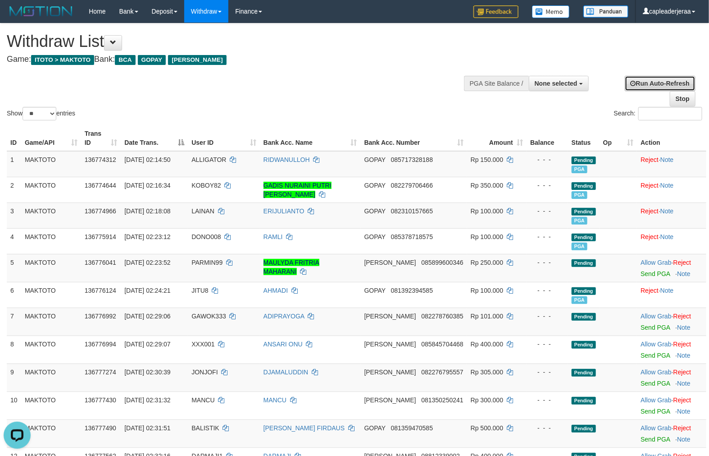
click at [655, 83] on link "Run Auto-Refresh" at bounding box center [660, 83] width 71 height 15
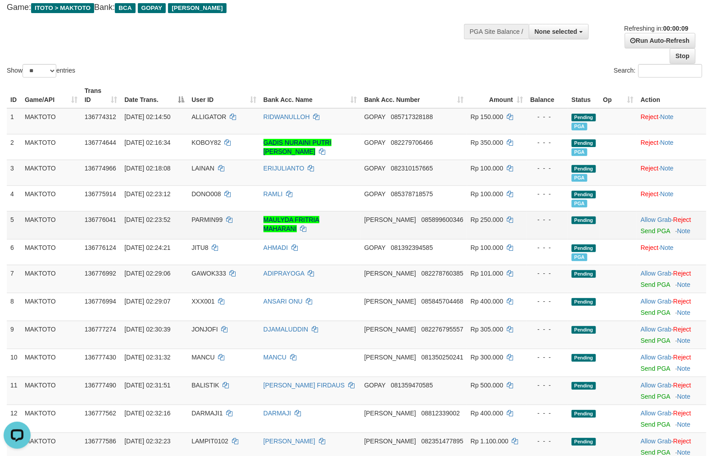
scroll to position [83, 0]
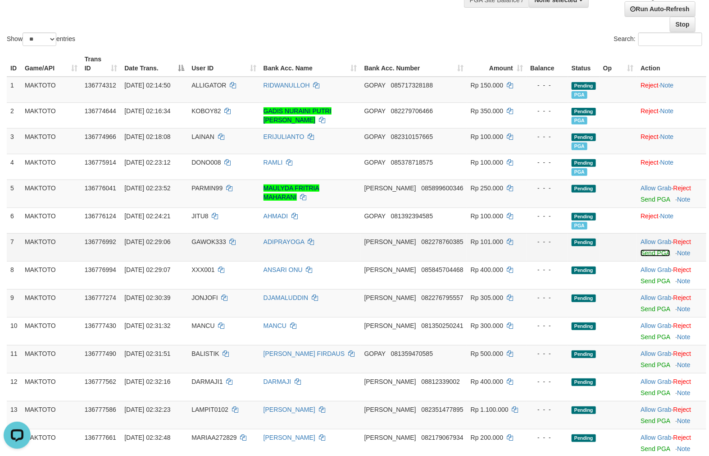
click at [642, 251] on link "Send PGA" at bounding box center [655, 252] width 29 height 7
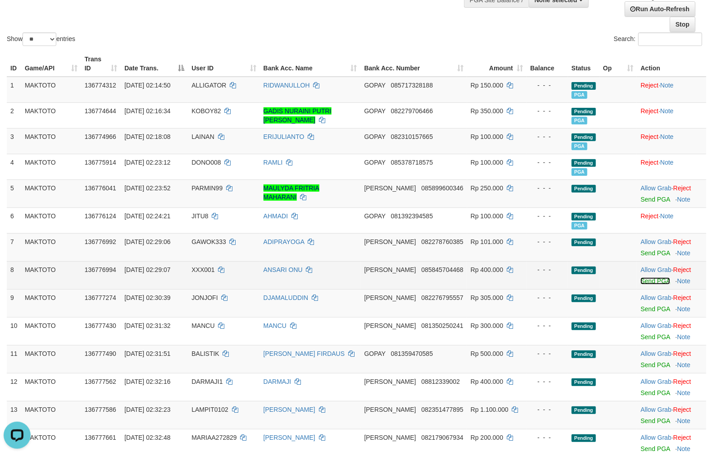
click at [643, 278] on link "Send PGA" at bounding box center [655, 280] width 29 height 7
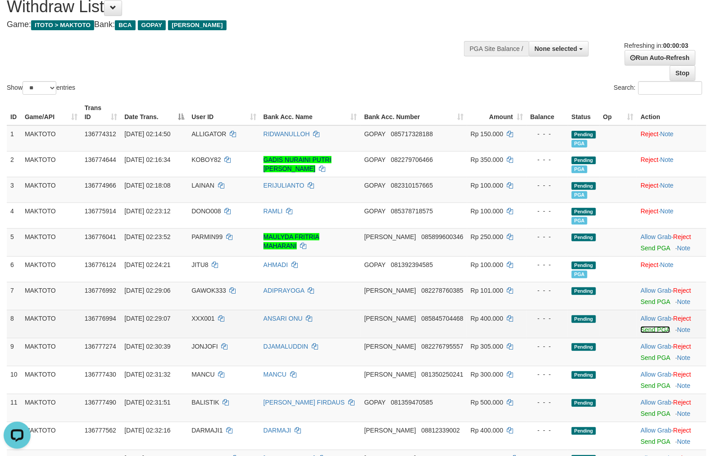
scroll to position [0, 0]
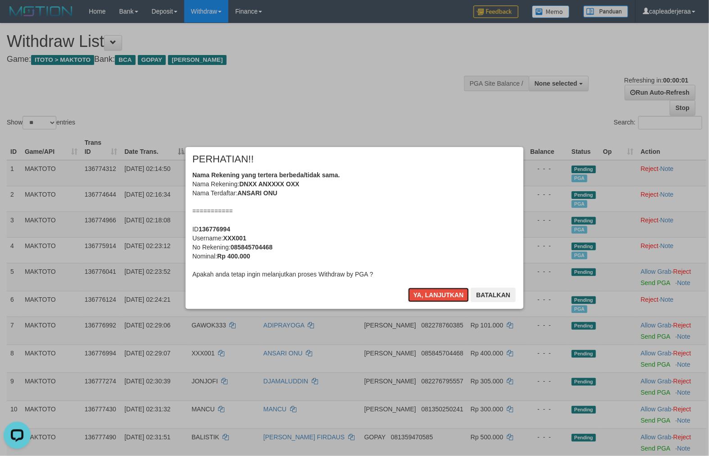
click at [442, 294] on button "Ya, lanjutkan" at bounding box center [438, 294] width 61 height 14
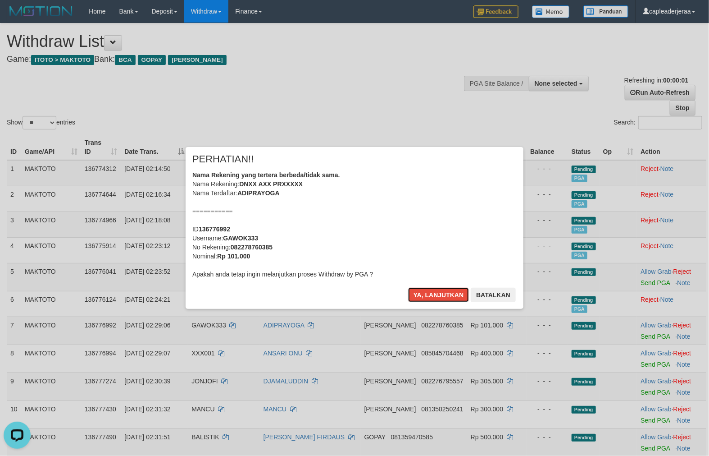
click at [442, 294] on button "Ya, lanjutkan" at bounding box center [438, 294] width 61 height 14
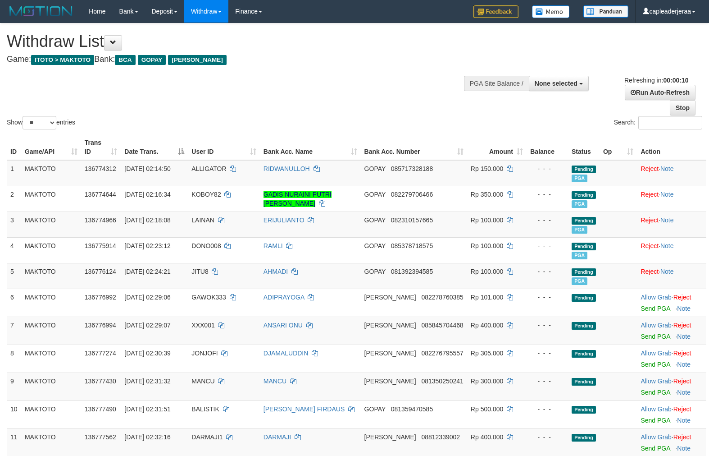
select select
select select "**"
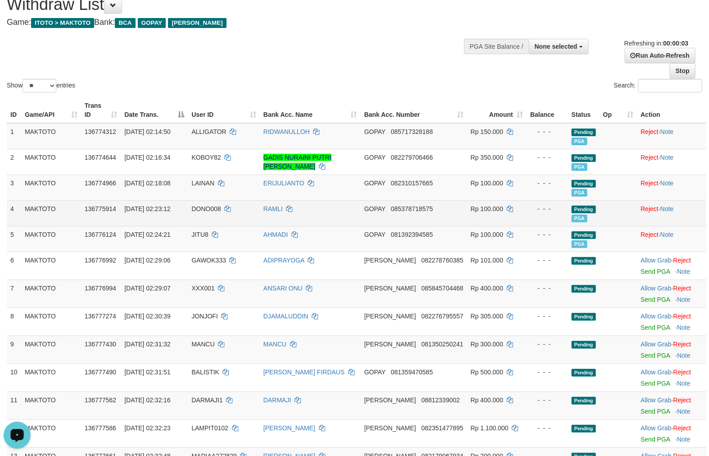
scroll to position [83, 0]
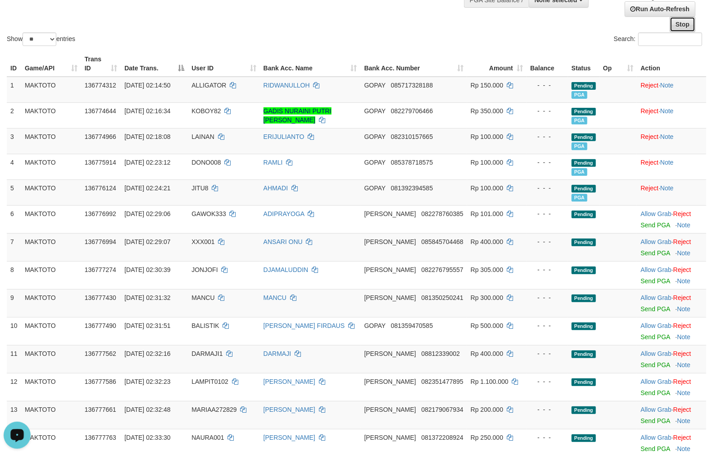
click at [685, 20] on link "Stop" at bounding box center [683, 24] width 26 height 15
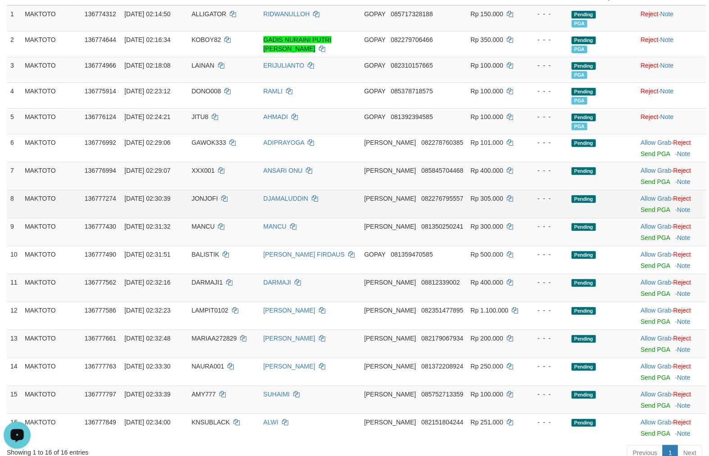
scroll to position [167, 0]
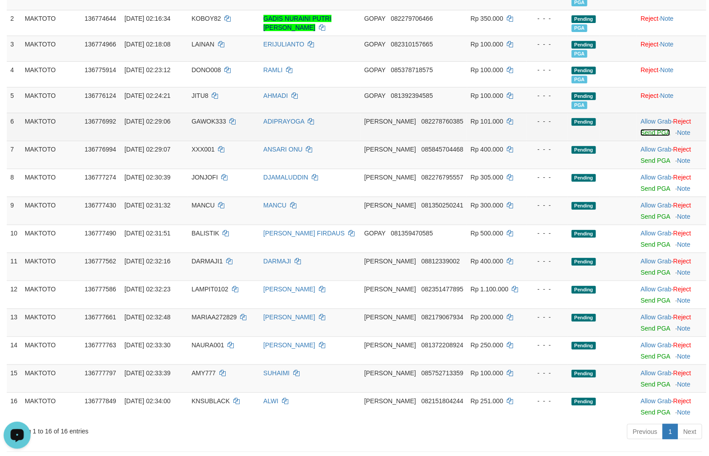
click at [651, 131] on link "Send PGA" at bounding box center [655, 132] width 29 height 7
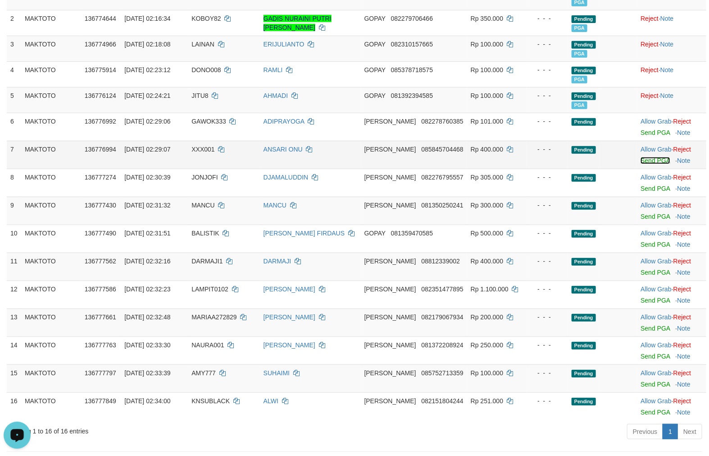
click at [654, 161] on link "Send PGA" at bounding box center [655, 160] width 29 height 7
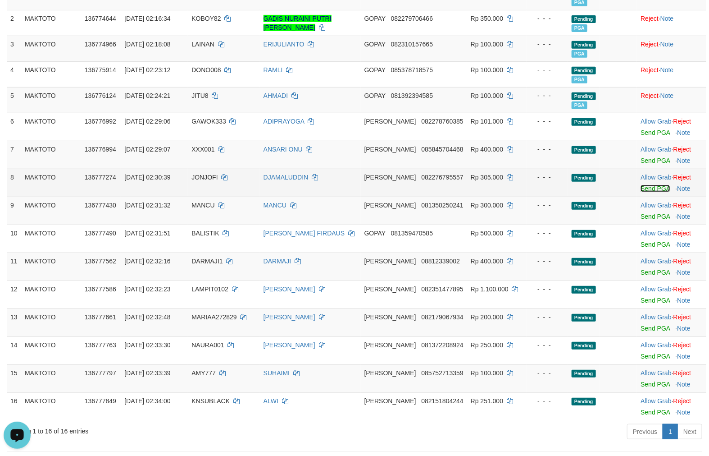
click at [645, 190] on link "Send PGA" at bounding box center [655, 188] width 29 height 7
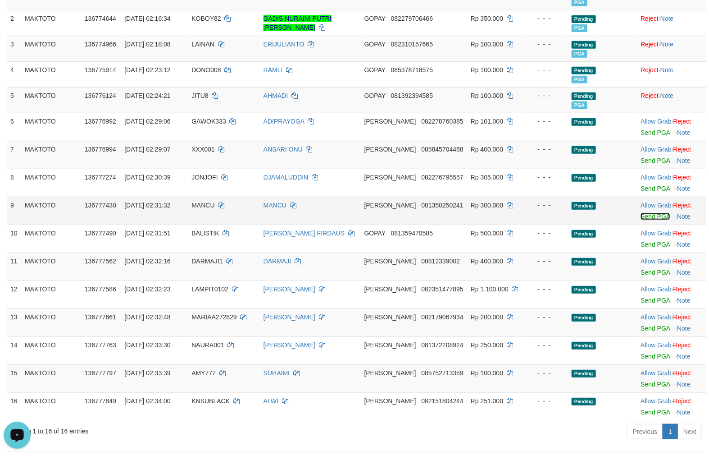
click at [642, 214] on link "Send PGA" at bounding box center [655, 216] width 29 height 7
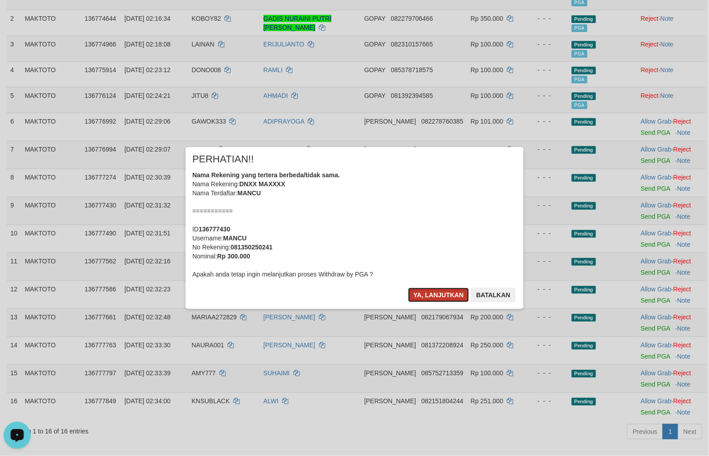
click at [445, 287] on button "Ya, lanjutkan" at bounding box center [438, 294] width 61 height 14
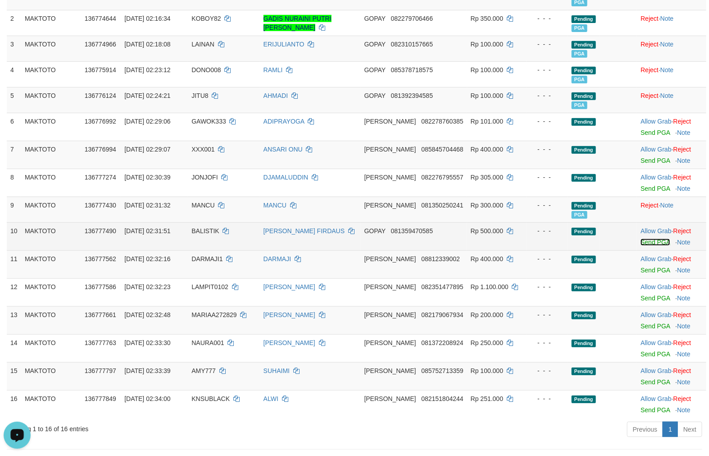
click at [643, 241] on link "Send PGA" at bounding box center [655, 241] width 29 height 7
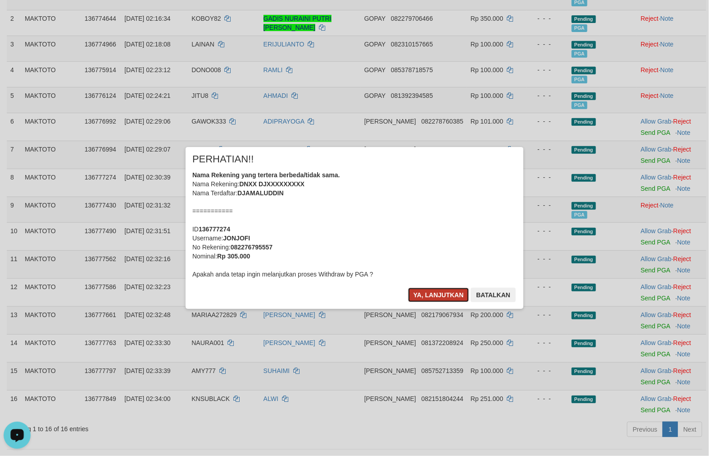
click at [433, 291] on button "Ya, lanjutkan" at bounding box center [438, 294] width 61 height 14
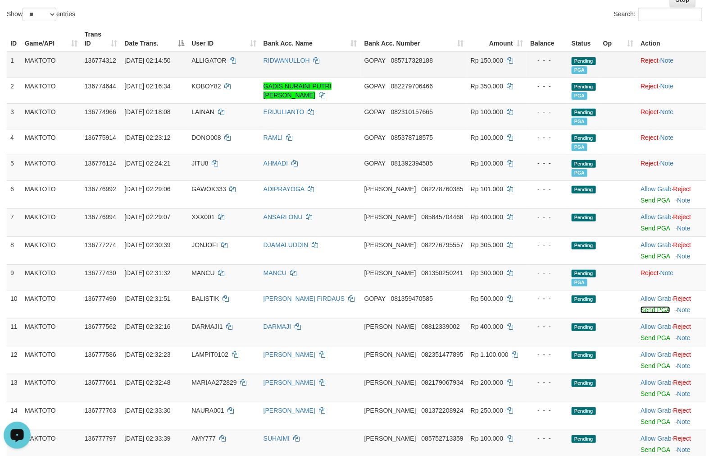
scroll to position [0, 0]
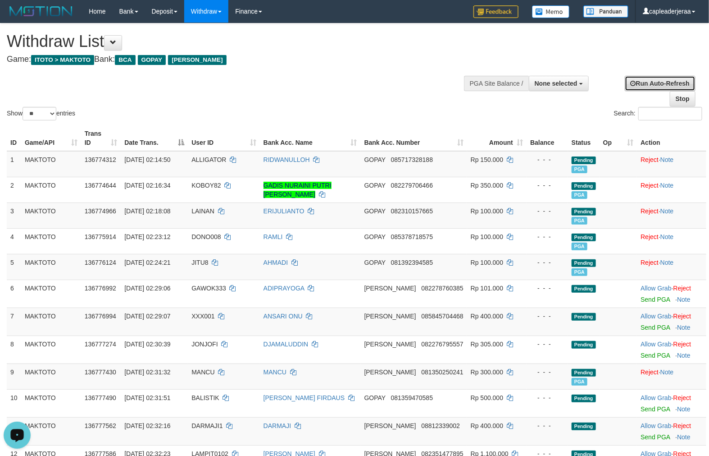
click at [645, 85] on link "Run Auto-Refresh" at bounding box center [660, 83] width 71 height 15
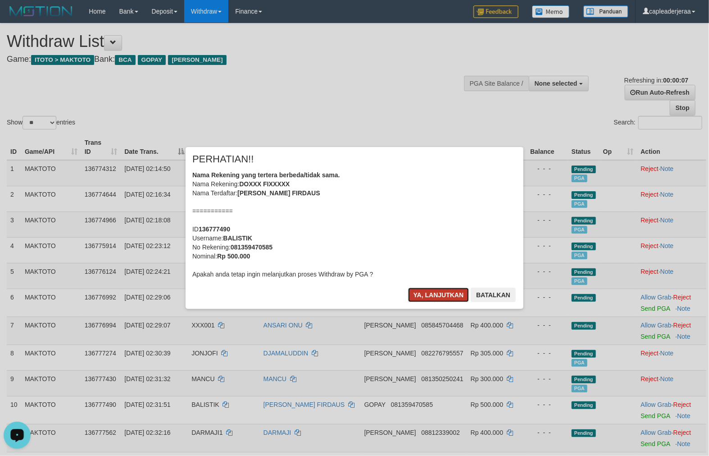
click at [442, 302] on button "Ya, lanjutkan" at bounding box center [438, 294] width 61 height 14
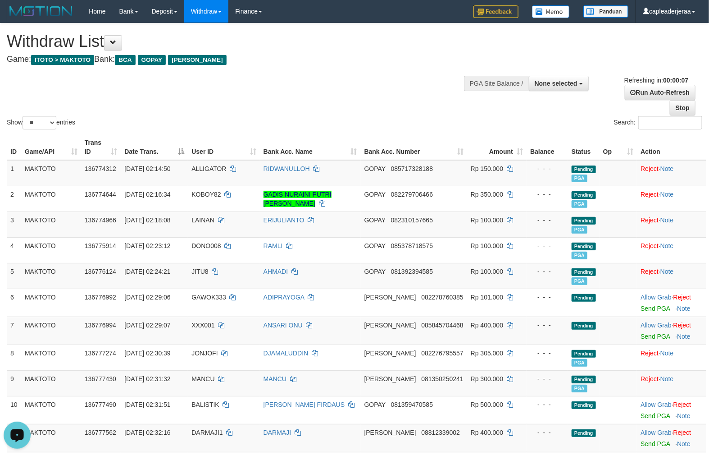
click at [440, 293] on span "082278760385" at bounding box center [442, 296] width 42 height 7
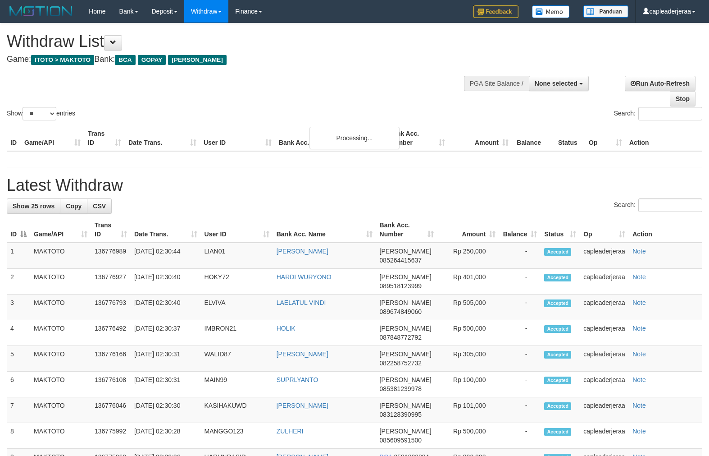
select select
select select "**"
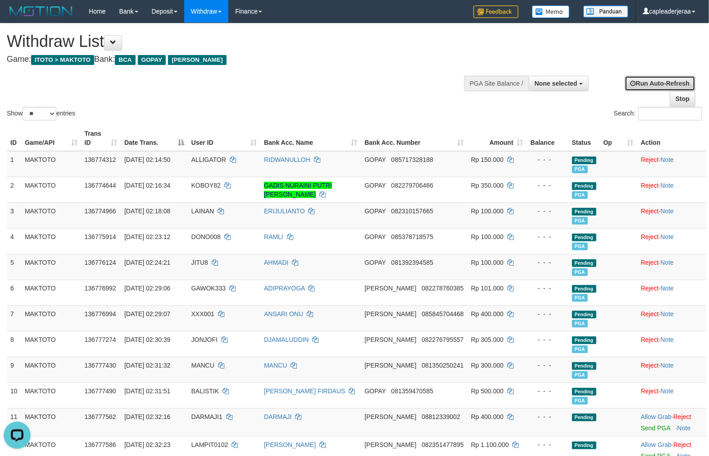
click at [642, 86] on link "Run Auto-Refresh" at bounding box center [660, 83] width 71 height 15
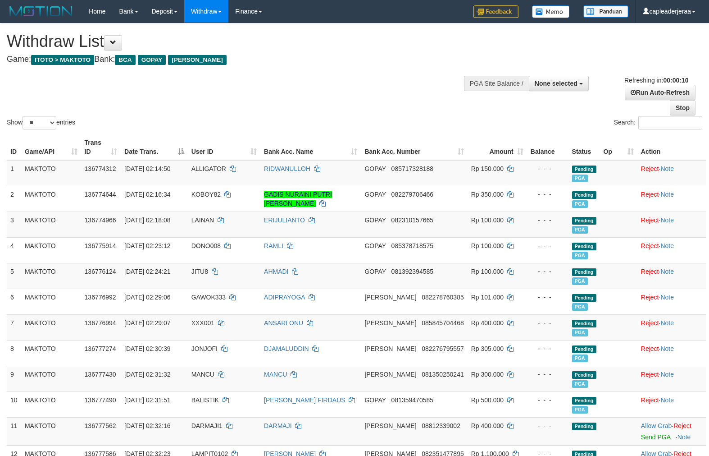
select select
select select "**"
select select
select select "**"
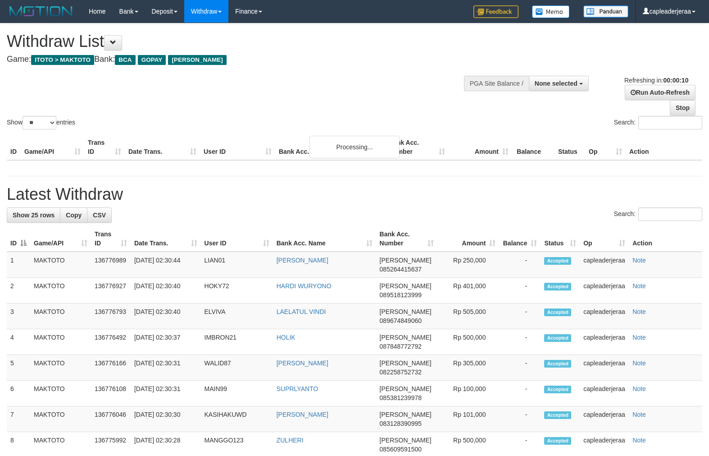
select select
select select "**"
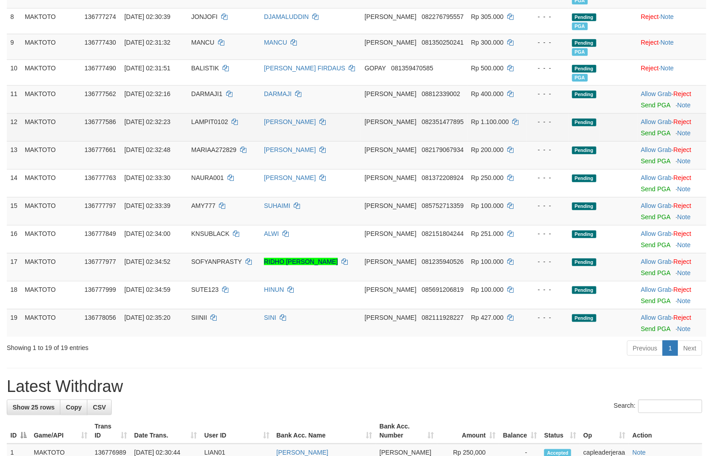
scroll to position [334, 0]
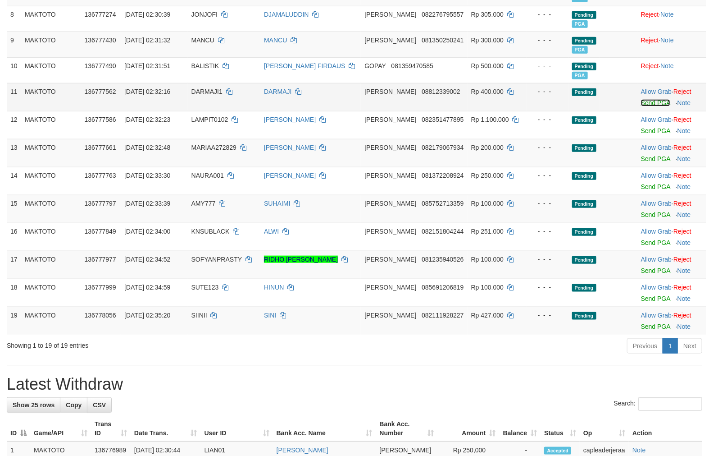
click at [641, 101] on link "Send PGA" at bounding box center [655, 102] width 29 height 7
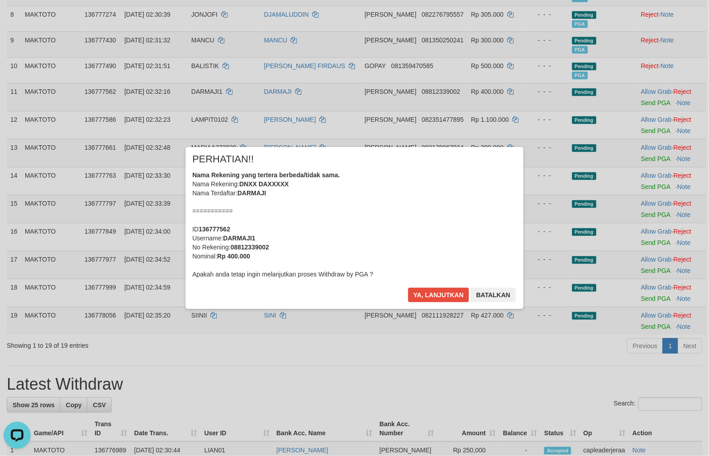
scroll to position [0, 0]
click at [431, 296] on button "Ya, lanjutkan" at bounding box center [438, 294] width 61 height 14
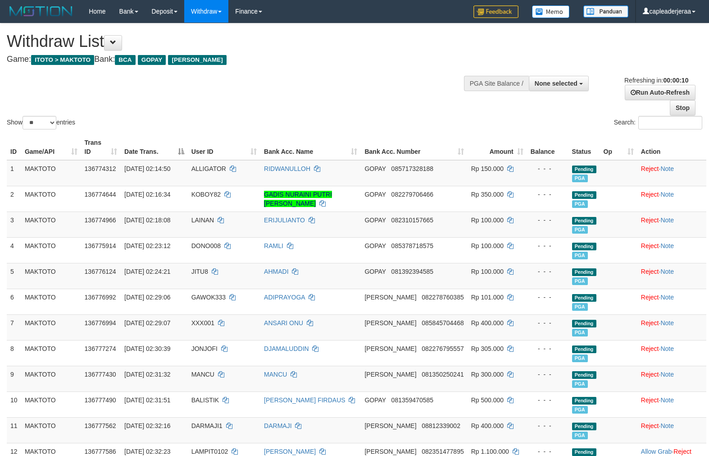
select select
select select "**"
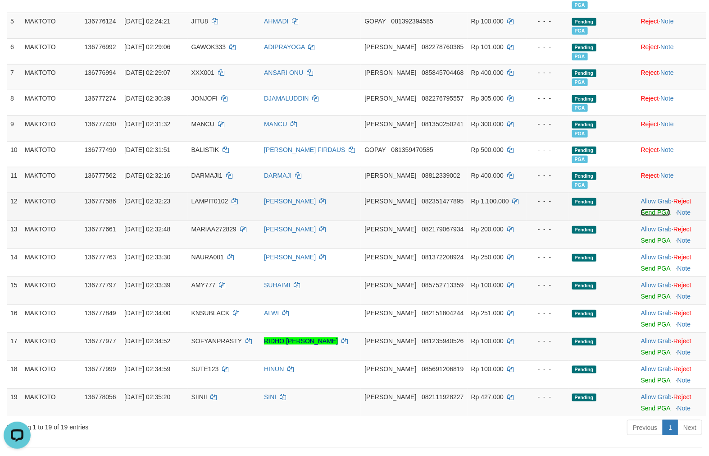
click at [644, 212] on link "Send PGA" at bounding box center [655, 212] width 29 height 7
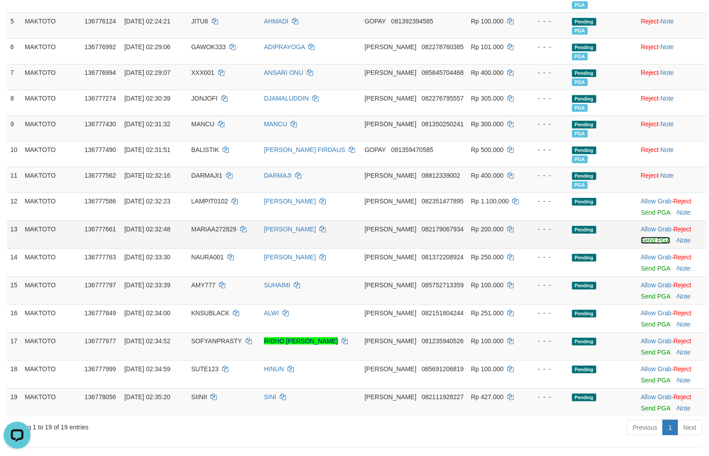
click at [649, 239] on link "Send PGA" at bounding box center [655, 240] width 29 height 7
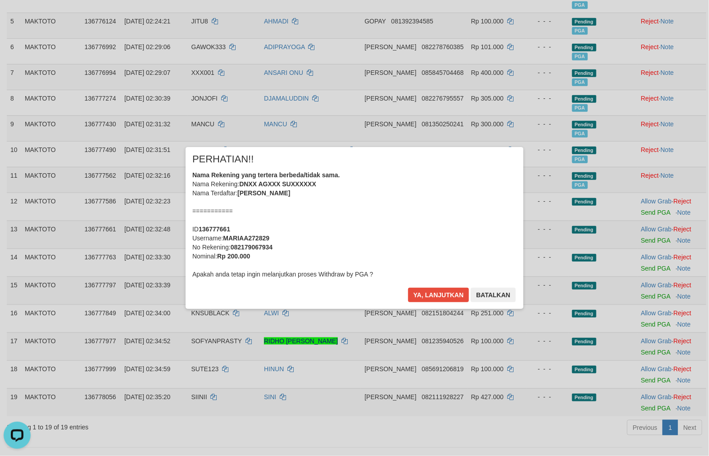
click at [422, 286] on div "× PERHATIAN!! Nama Rekening yang tertera berbeda/tidak sama. Nama Rekening: DNX…" at bounding box center [355, 227] width 338 height 161
click at [425, 289] on button "Ya, lanjutkan" at bounding box center [438, 294] width 61 height 14
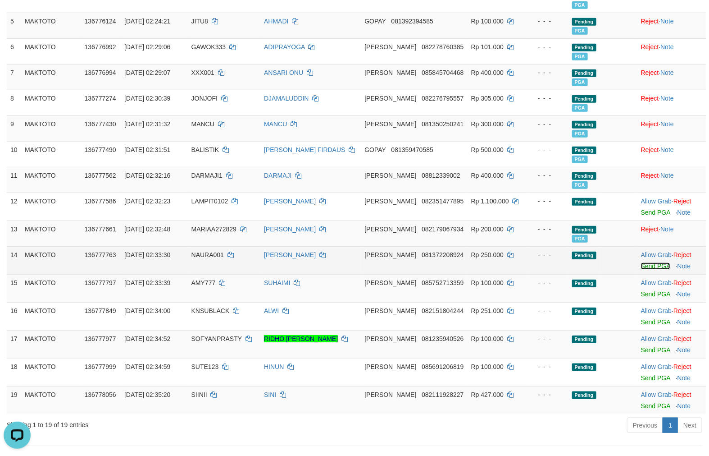
click at [646, 264] on link "Send PGA" at bounding box center [655, 265] width 29 height 7
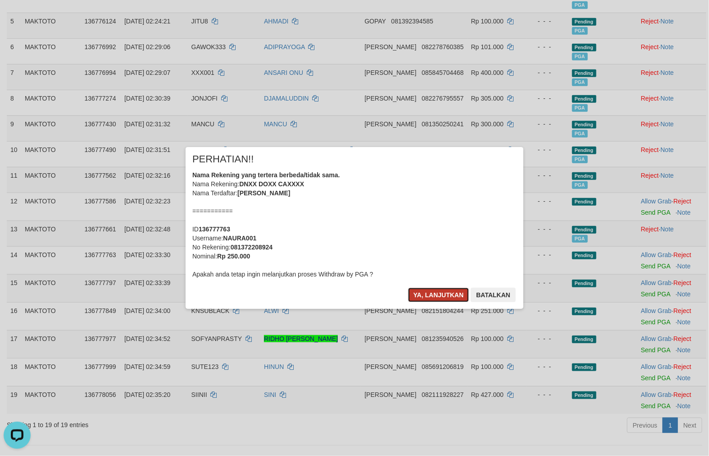
click at [443, 292] on button "Ya, lanjutkan" at bounding box center [438, 294] width 61 height 14
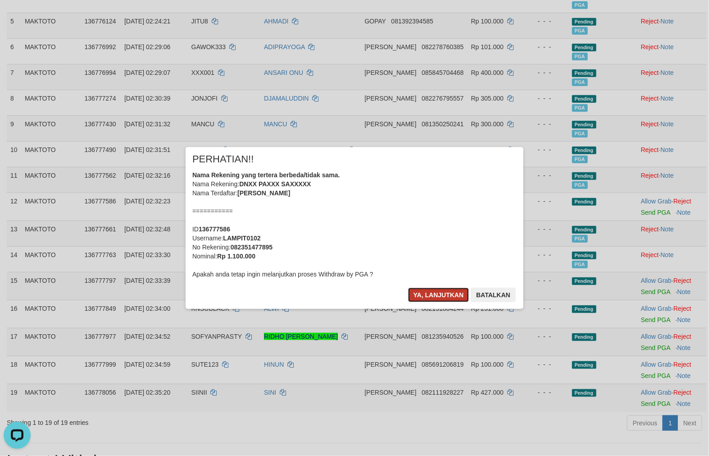
click at [425, 293] on button "Ya, lanjutkan" at bounding box center [438, 294] width 61 height 14
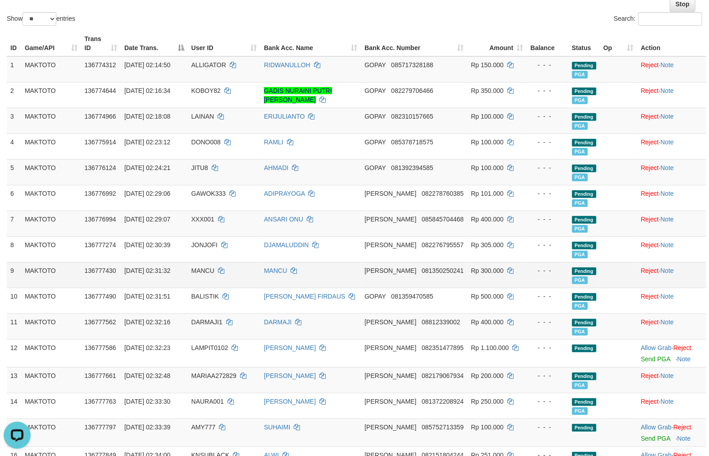
scroll to position [98, 0]
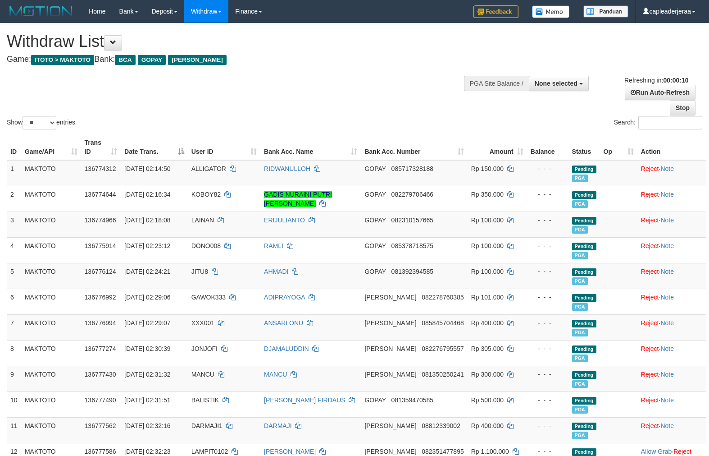
select select
select select "**"
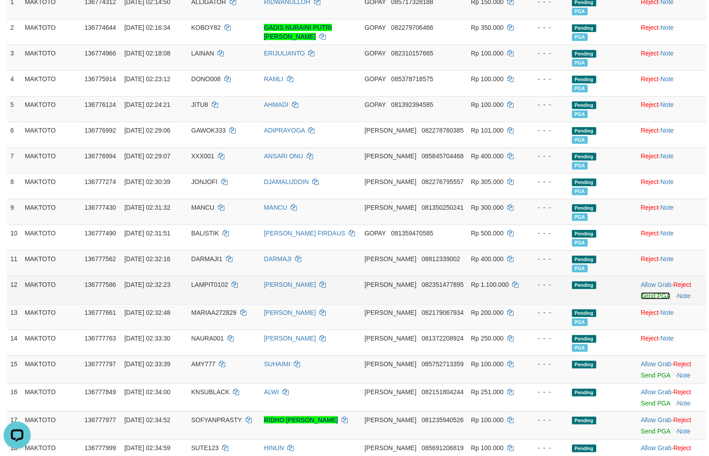
click at [646, 296] on link "Send PGA" at bounding box center [655, 295] width 29 height 7
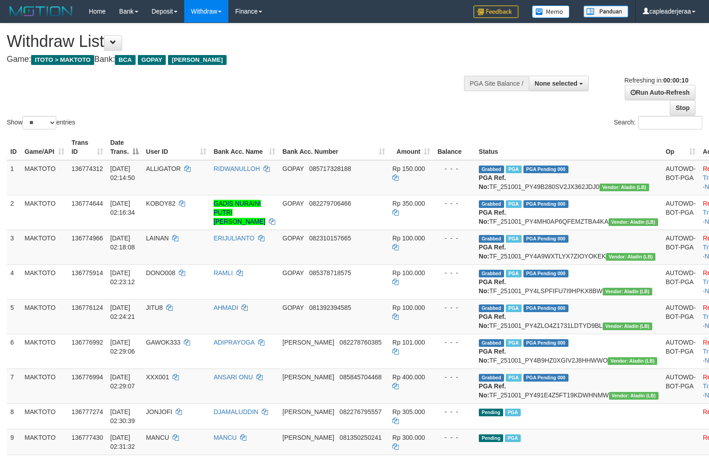
select select
select select "**"
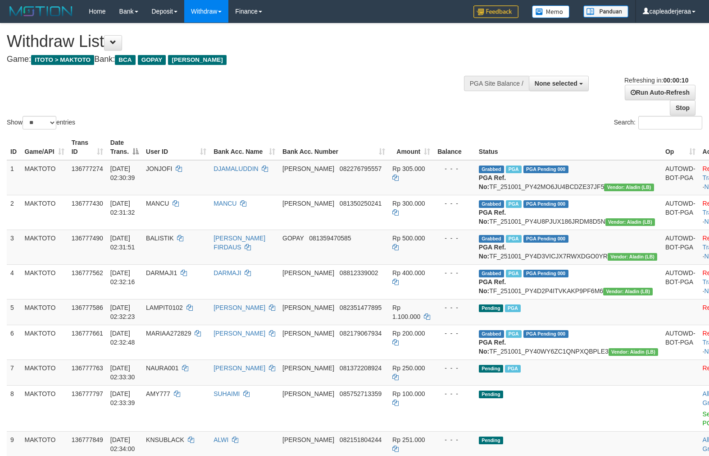
select select
select select "**"
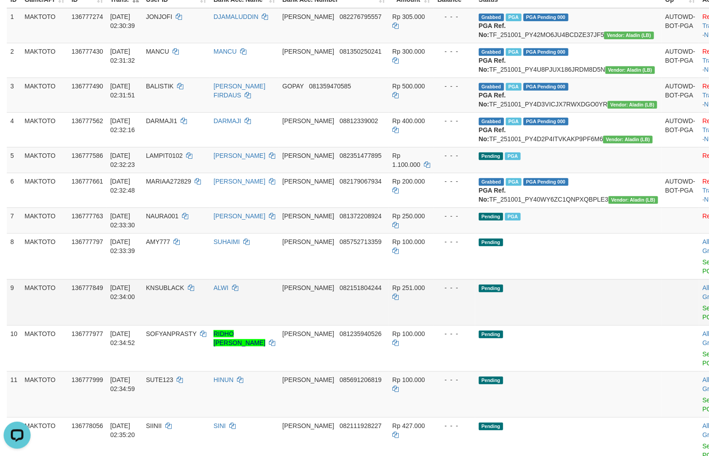
scroll to position [250, 0]
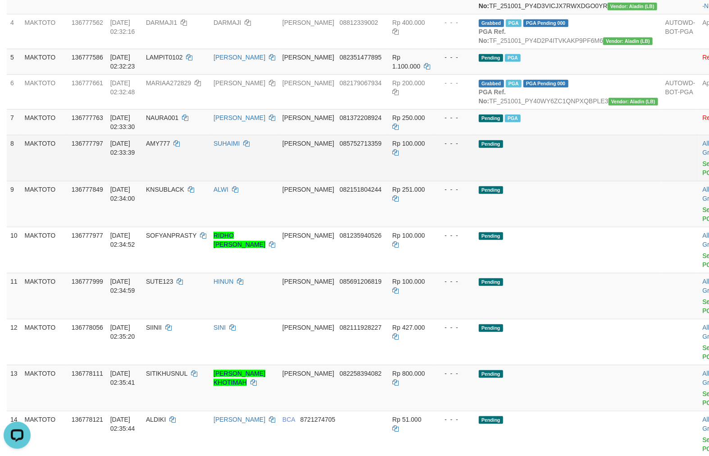
click at [699, 181] on td "Allow Grab · Reject Send PGA · Note" at bounding box center [721, 158] width 45 height 46
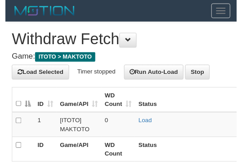
scroll to position [94, 0]
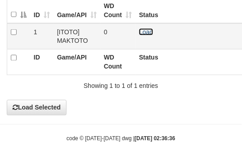
click at [141, 32] on link "Load" at bounding box center [146, 31] width 14 height 7
click at [141, 32] on span "Loading.." at bounding box center [152, 31] width 26 height 7
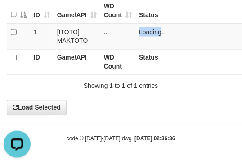
scroll to position [0, 0]
click at [145, 33] on link "Load" at bounding box center [146, 31] width 14 height 7
click at [145, 32] on span "Loading.." at bounding box center [152, 31] width 26 height 7
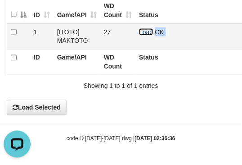
click at [144, 32] on link "Load" at bounding box center [146, 31] width 14 height 7
click at [144, 32] on span "Loading.." at bounding box center [152, 31] width 26 height 7
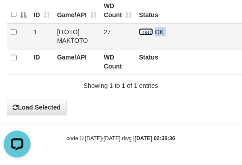
click at [143, 32] on link "Load" at bounding box center [146, 31] width 14 height 7
click at [143, 32] on span "Loading.." at bounding box center [152, 31] width 26 height 7
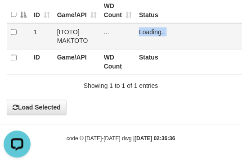
click at [143, 32] on span "Loading.." at bounding box center [152, 31] width 26 height 7
click at [143, 32] on td "Loading.." at bounding box center [212, 36] width 153 height 26
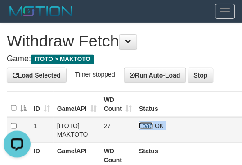
click at [151, 125] on link "Load" at bounding box center [146, 125] width 14 height 7
click at [151, 125] on span "Loading.." at bounding box center [152, 125] width 26 height 7
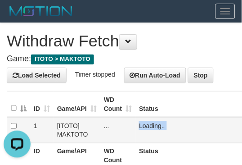
click at [150, 125] on span "Loading.." at bounding box center [152, 125] width 26 height 7
click at [146, 127] on link "Load" at bounding box center [146, 125] width 14 height 7
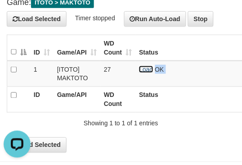
scroll to position [94, 0]
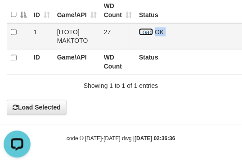
click at [143, 32] on link "Load" at bounding box center [146, 31] width 14 height 7
click at [144, 30] on span "Loading.." at bounding box center [152, 31] width 26 height 7
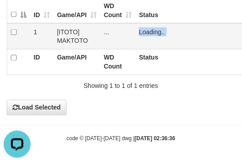
click at [144, 30] on span "Loading.." at bounding box center [152, 31] width 26 height 7
click at [142, 32] on link "Load" at bounding box center [146, 31] width 14 height 7
click at [155, 32] on span "OK" at bounding box center [159, 31] width 9 height 7
click at [142, 32] on span "Loading.." at bounding box center [152, 31] width 26 height 7
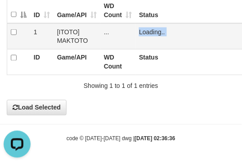
click at [142, 32] on span "Loading.." at bounding box center [152, 31] width 26 height 7
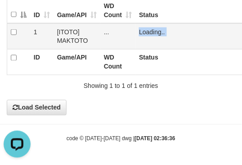
click at [142, 32] on td "Loading.." at bounding box center [212, 36] width 153 height 26
click at [142, 32] on link "Load" at bounding box center [146, 31] width 14 height 7
click at [142, 32] on span "Loading.." at bounding box center [152, 31] width 26 height 7
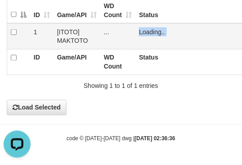
click at [142, 32] on span "Loading.." at bounding box center [152, 31] width 26 height 7
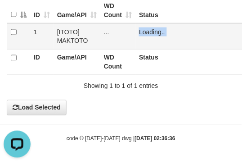
click at [139, 32] on link at bounding box center [139, 31] width 0 height 7
click at [142, 32] on span "Loading.." at bounding box center [152, 31] width 26 height 7
click at [143, 31] on link "Load" at bounding box center [146, 31] width 14 height 7
click at [143, 31] on span "Loading.." at bounding box center [152, 31] width 26 height 7
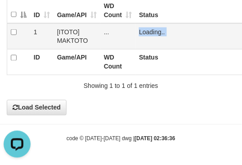
click at [143, 31] on span "Loading.." at bounding box center [152, 31] width 26 height 7
click at [143, 30] on span "Loading.." at bounding box center [152, 31] width 26 height 7
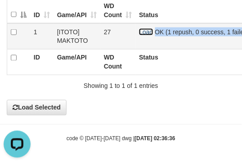
click at [140, 30] on link "Load" at bounding box center [146, 31] width 14 height 7
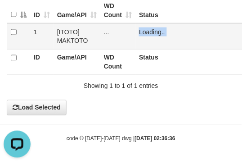
click at [140, 30] on span "Loading.." at bounding box center [152, 31] width 26 height 7
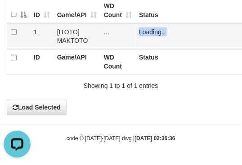
click at [140, 30] on span "Loading.." at bounding box center [152, 31] width 26 height 7
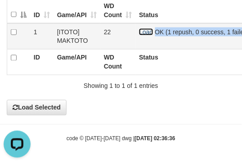
click at [145, 32] on link "Load" at bounding box center [146, 31] width 14 height 7
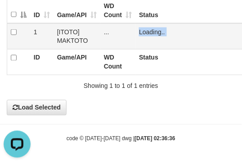
click at [145, 32] on span "Loading.." at bounding box center [152, 31] width 26 height 7
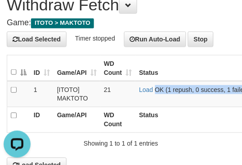
scroll to position [0, 0]
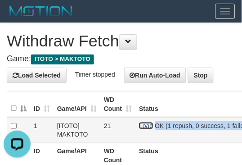
click at [143, 124] on link "Load" at bounding box center [146, 125] width 14 height 7
click at [155, 124] on span "OK (1 repush, 0 success, 1 failed)" at bounding box center [202, 125] width 95 height 7
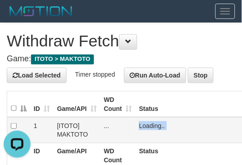
click at [143, 124] on span "Loading.." at bounding box center [152, 125] width 26 height 7
click at [151, 127] on link "Load" at bounding box center [146, 125] width 14 height 7
click at [151, 127] on span "Loading.." at bounding box center [152, 125] width 26 height 7
click at [151, 125] on span "Loading.." at bounding box center [152, 125] width 26 height 7
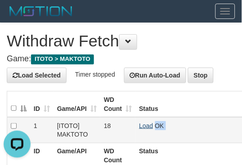
click at [151, 125] on td "Load OK" at bounding box center [212, 130] width 153 height 26
click at [151, 125] on link "Load" at bounding box center [146, 125] width 14 height 7
click at [151, 125] on span "Loading.." at bounding box center [152, 125] width 26 height 7
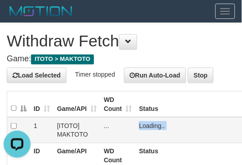
click at [151, 125] on span "Loading.." at bounding box center [152, 125] width 26 height 7
click at [150, 124] on span "Loading.." at bounding box center [152, 125] width 26 height 7
click at [150, 124] on link "Load" at bounding box center [146, 125] width 14 height 7
click at [150, 124] on span "Loading.." at bounding box center [152, 125] width 26 height 7
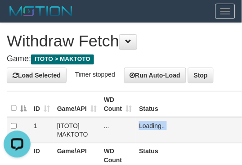
click at [150, 124] on span "Loading.." at bounding box center [152, 125] width 26 height 7
click at [149, 124] on span "Loading.." at bounding box center [152, 125] width 26 height 7
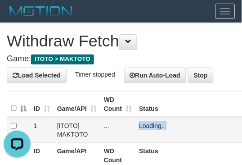
click at [149, 124] on span "Loading.." at bounding box center [152, 125] width 26 height 7
click at [149, 124] on td "Loading.." at bounding box center [212, 130] width 153 height 26
click at [149, 124] on link "Load" at bounding box center [146, 125] width 14 height 7
click at [149, 124] on span "Loading.." at bounding box center [152, 125] width 26 height 7
click at [145, 127] on link "Load" at bounding box center [146, 125] width 14 height 7
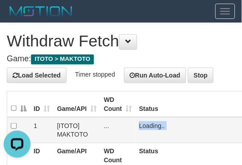
click at [145, 127] on span "Loading.." at bounding box center [152, 125] width 26 height 7
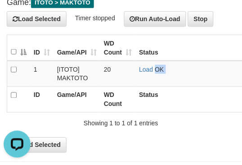
scroll to position [94, 0]
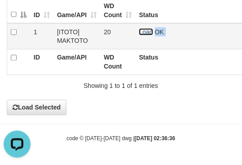
click at [141, 32] on link "Load" at bounding box center [146, 31] width 14 height 7
click at [155, 32] on span "OK" at bounding box center [159, 31] width 9 height 7
click at [141, 32] on span "Loading.." at bounding box center [152, 31] width 26 height 7
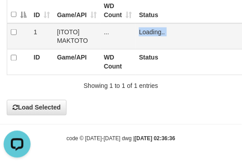
click at [141, 32] on span "Loading.." at bounding box center [152, 31] width 26 height 7
click at [143, 31] on link "Load" at bounding box center [146, 31] width 14 height 7
click at [143, 31] on span "Loading.." at bounding box center [152, 31] width 26 height 7
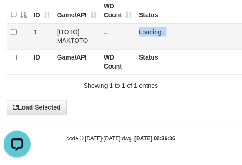
click at [143, 31] on span "Loading.." at bounding box center [152, 31] width 26 height 7
click at [143, 30] on span "Loading.." at bounding box center [152, 31] width 26 height 7
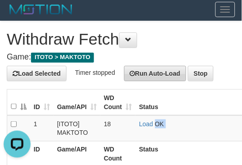
scroll to position [0, 0]
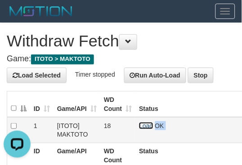
click at [147, 124] on link "Load" at bounding box center [146, 125] width 14 height 7
click at [147, 124] on span "Loading.." at bounding box center [152, 125] width 26 height 7
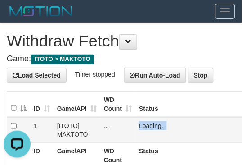
click at [147, 124] on span "Loading.." at bounding box center [152, 125] width 26 height 7
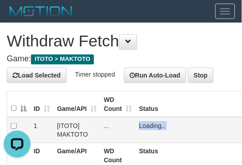
click at [147, 124] on span "Loading.." at bounding box center [152, 125] width 26 height 7
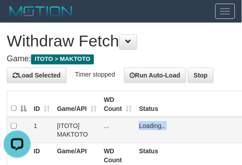
click at [147, 124] on span "Loading.." at bounding box center [152, 125] width 26 height 7
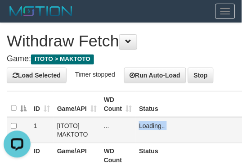
click at [147, 124] on span "Loading.." at bounding box center [152, 125] width 26 height 7
click at [138, 123] on td "Loading.." at bounding box center [212, 130] width 153 height 26
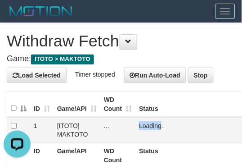
click at [138, 123] on td "Loading.." at bounding box center [212, 130] width 153 height 26
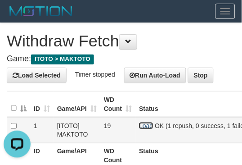
click at [142, 125] on link "Load" at bounding box center [146, 125] width 14 height 7
click at [155, 125] on span "OK (1 repush, 0 success, 1 failed)" at bounding box center [202, 125] width 95 height 7
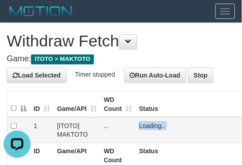
click at [142, 125] on span "Loading.." at bounding box center [152, 125] width 26 height 7
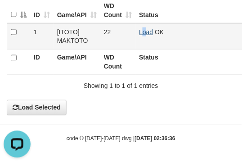
drag, startPoint x: 145, startPoint y: 35, endPoint x: 146, endPoint y: 29, distance: 5.9
click at [146, 29] on td "Load OK" at bounding box center [212, 36] width 153 height 26
click at [146, 29] on link "Load" at bounding box center [146, 31] width 14 height 7
click at [146, 29] on span "Loading.." at bounding box center [152, 31] width 26 height 7
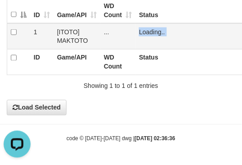
click at [146, 29] on span "Loading.." at bounding box center [152, 31] width 26 height 7
click at [145, 32] on link "Load" at bounding box center [146, 31] width 14 height 7
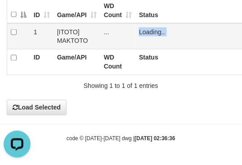
click at [145, 32] on span "Loading.." at bounding box center [152, 31] width 26 height 7
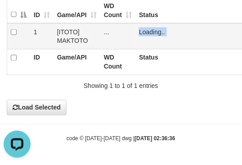
click at [145, 32] on span "Loading.." at bounding box center [152, 31] width 26 height 7
click at [150, 32] on link "Load" at bounding box center [146, 31] width 14 height 7
click at [149, 32] on span "Loading.." at bounding box center [152, 31] width 26 height 7
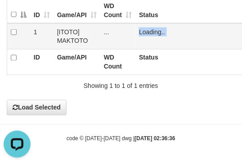
click at [149, 32] on span "Loading.." at bounding box center [152, 31] width 26 height 7
click at [140, 32] on link "Load" at bounding box center [146, 31] width 14 height 7
click at [140, 32] on span "Loading.." at bounding box center [152, 31] width 26 height 7
click at [142, 29] on span "Loading.." at bounding box center [152, 31] width 26 height 7
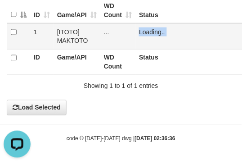
click at [142, 29] on span "Loading.." at bounding box center [152, 31] width 26 height 7
click at [145, 33] on link "Load" at bounding box center [146, 31] width 14 height 7
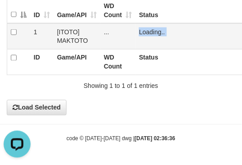
click at [145, 33] on span "Loading.." at bounding box center [152, 31] width 26 height 7
click at [145, 30] on span "Loading.." at bounding box center [152, 31] width 26 height 7
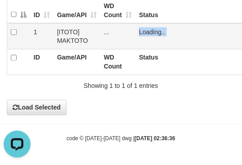
click at [145, 30] on span "Loading.." at bounding box center [152, 31] width 26 height 7
click at [145, 30] on td "Loading.." at bounding box center [212, 36] width 153 height 26
click at [145, 30] on link "Load" at bounding box center [146, 31] width 14 height 7
click at [155, 30] on span "OK" at bounding box center [159, 31] width 9 height 7
click at [145, 30] on span "Loading.." at bounding box center [152, 31] width 26 height 7
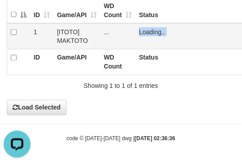
click at [145, 30] on span "Loading.." at bounding box center [152, 31] width 26 height 7
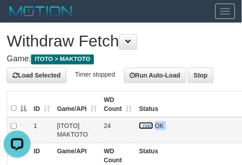
click at [149, 128] on link "Load" at bounding box center [146, 125] width 14 height 7
click at [149, 128] on span "Loading.." at bounding box center [152, 125] width 26 height 7
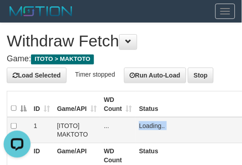
click at [149, 128] on span "Loading.." at bounding box center [152, 125] width 26 height 7
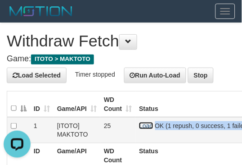
click at [148, 128] on link "Load" at bounding box center [146, 125] width 14 height 7
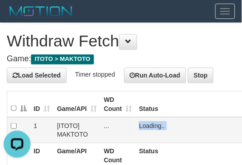
click at [149, 128] on td "Loading.." at bounding box center [212, 130] width 153 height 26
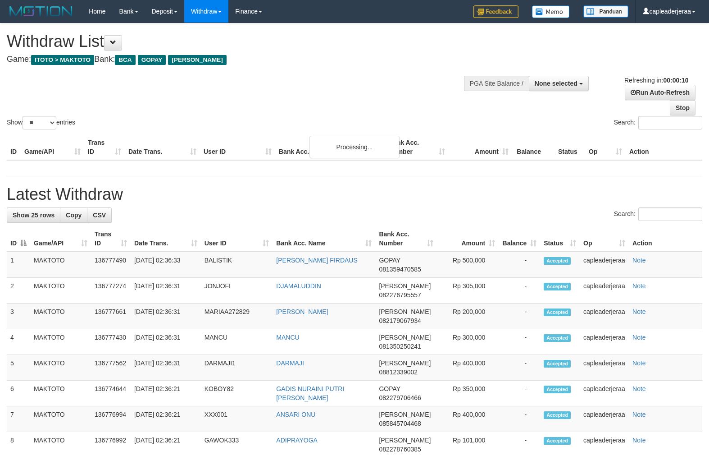
select select
select select "**"
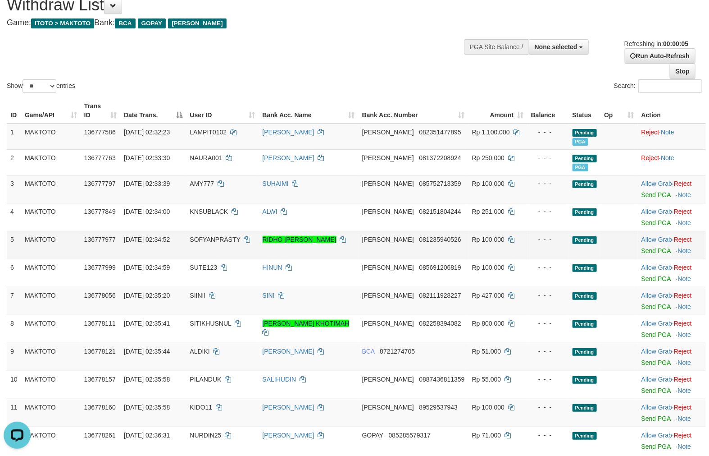
scroll to position [83, 0]
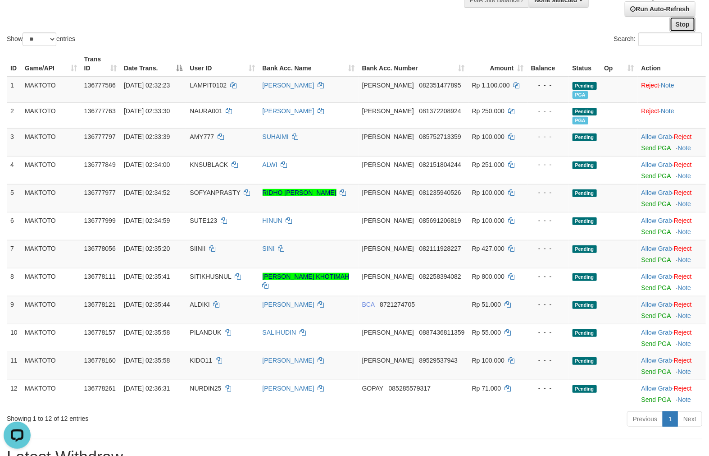
drag, startPoint x: 674, startPoint y: 25, endPoint x: 641, endPoint y: 54, distance: 43.7
click at [674, 25] on link "Stop" at bounding box center [683, 24] width 26 height 15
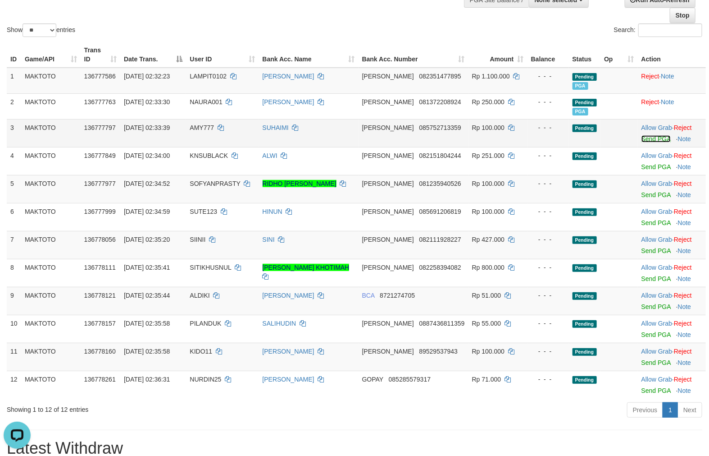
click at [648, 137] on link "Send PGA" at bounding box center [656, 138] width 29 height 7
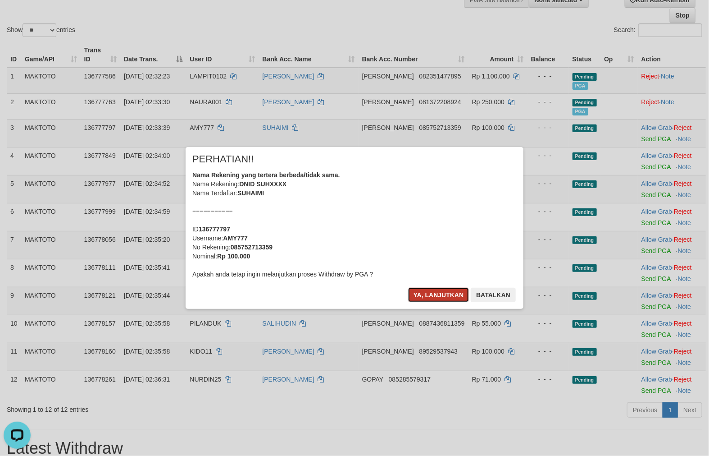
click at [434, 301] on button "Ya, lanjutkan" at bounding box center [438, 294] width 61 height 14
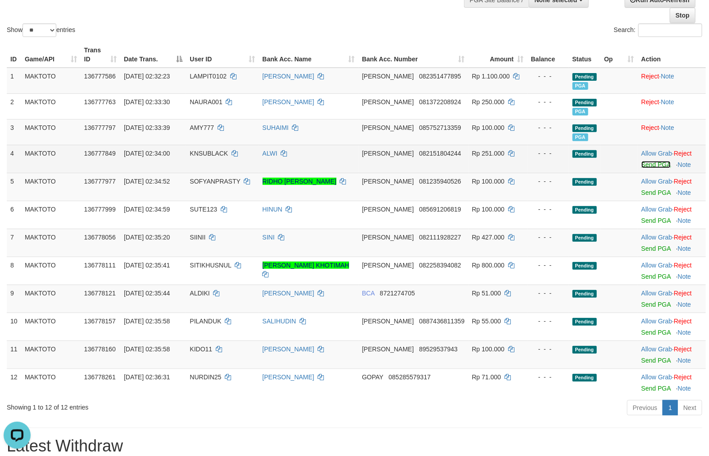
click at [642, 163] on link "Send PGA" at bounding box center [656, 164] width 29 height 7
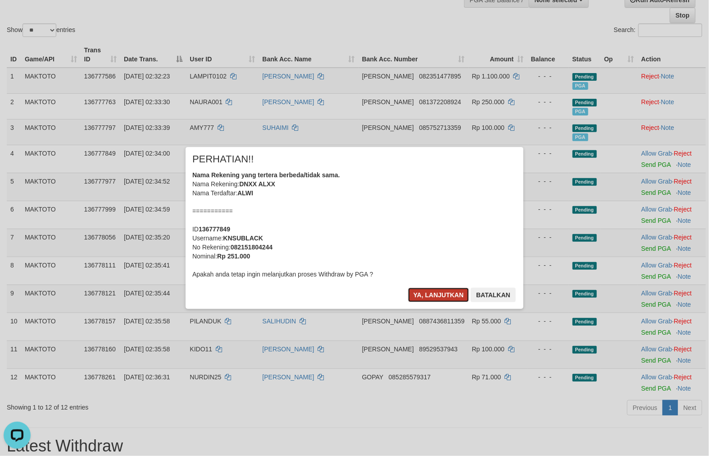
click at [443, 288] on button "Ya, lanjutkan" at bounding box center [438, 294] width 61 height 14
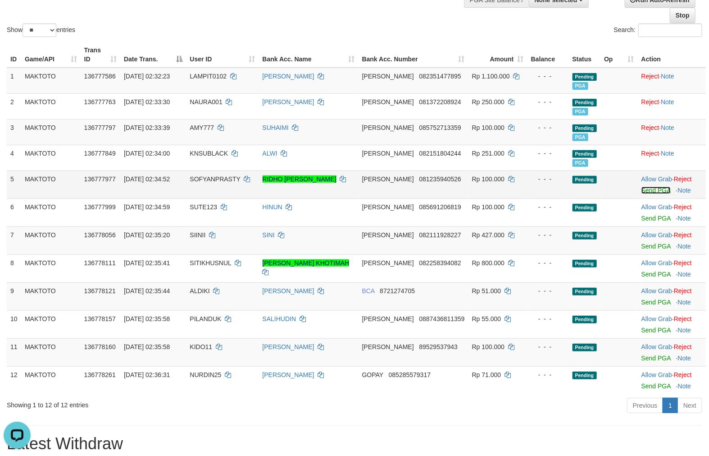
click at [645, 190] on link "Send PGA" at bounding box center [656, 190] width 29 height 7
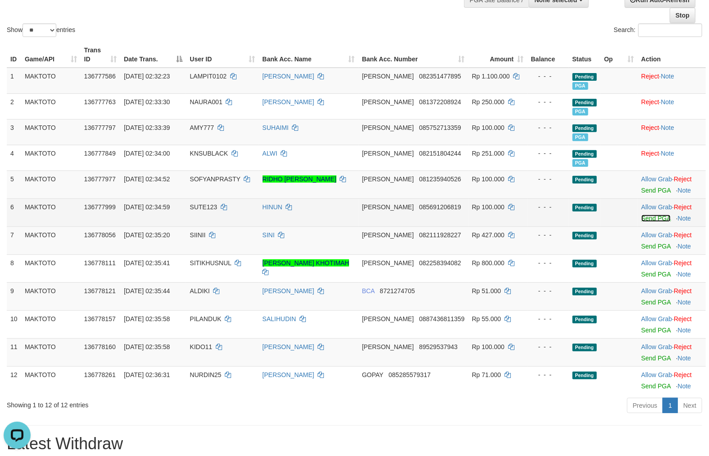
click at [642, 214] on link "Send PGA" at bounding box center [656, 217] width 29 height 7
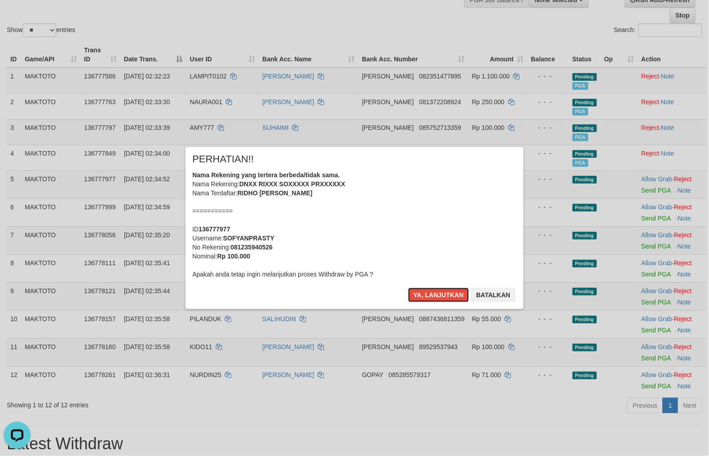
drag, startPoint x: 459, startPoint y: 290, endPoint x: 447, endPoint y: 262, distance: 30.5
click at [457, 290] on button "Ya, lanjutkan" at bounding box center [438, 294] width 61 height 14
click at [427, 294] on button "Ya, lanjutkan" at bounding box center [438, 294] width 61 height 14
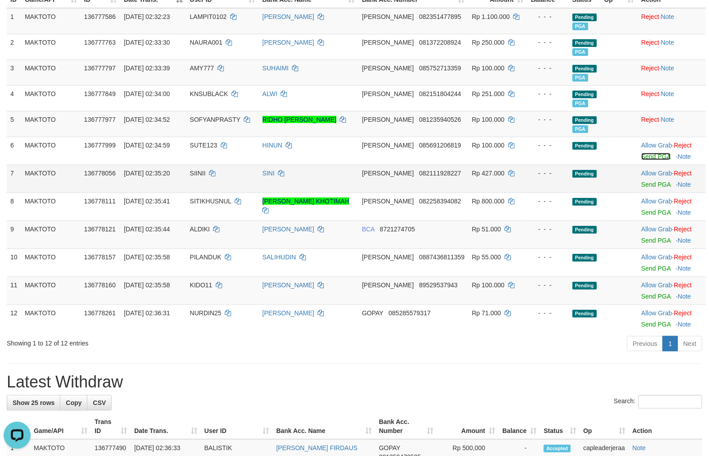
scroll to position [167, 0]
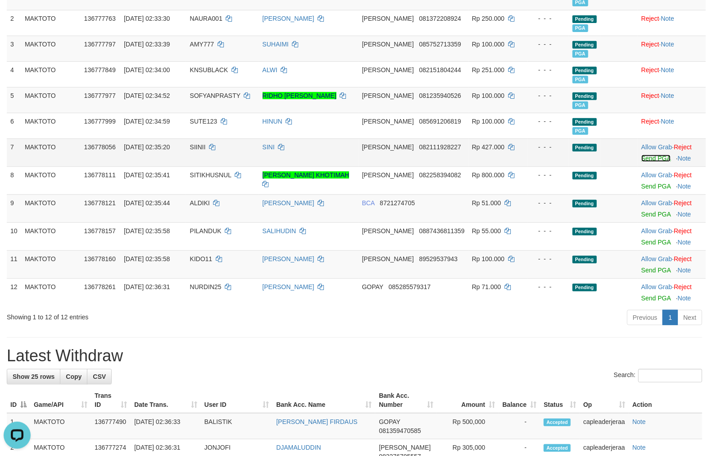
click at [642, 157] on link "Send PGA" at bounding box center [656, 158] width 29 height 7
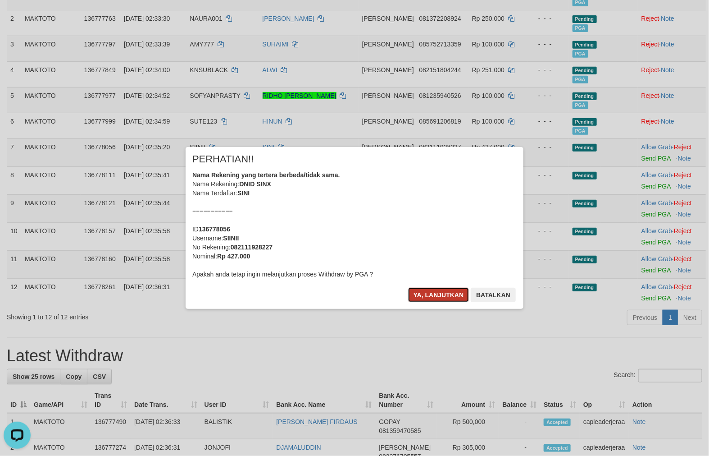
click at [409, 296] on button "Ya, lanjutkan" at bounding box center [438, 294] width 61 height 14
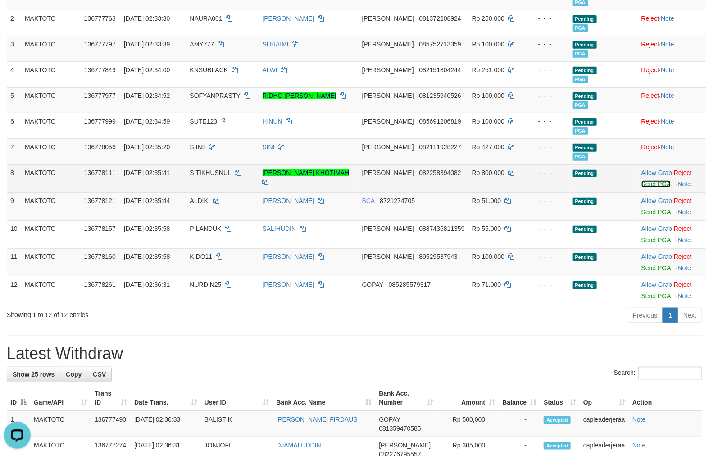
click at [642, 185] on link "Send PGA" at bounding box center [656, 183] width 29 height 7
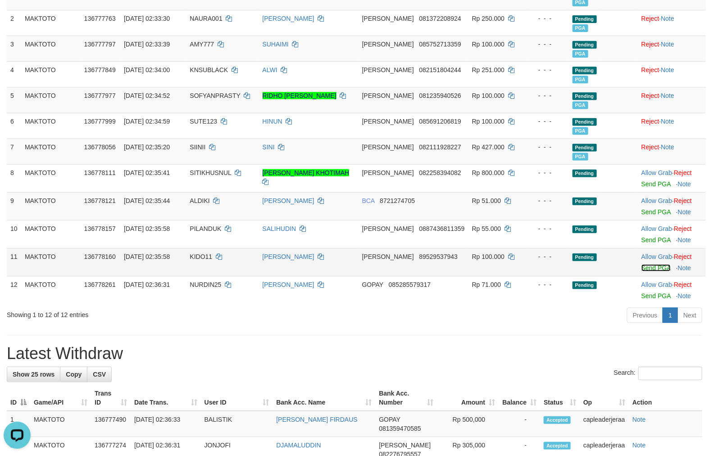
click at [649, 269] on link "Send PGA" at bounding box center [656, 267] width 29 height 7
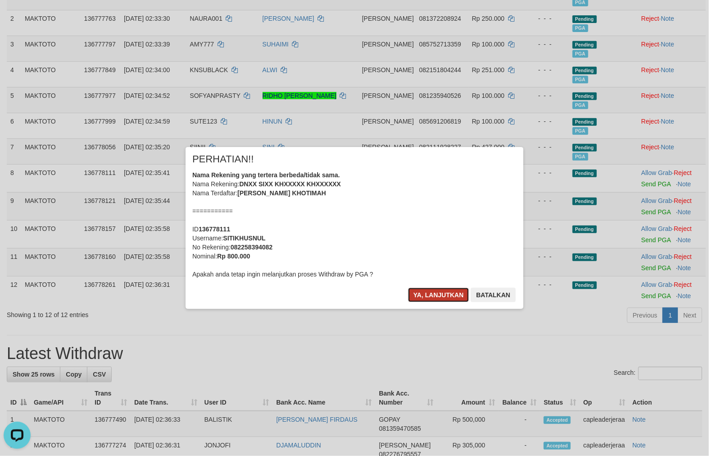
click at [456, 295] on button "Ya, lanjutkan" at bounding box center [438, 294] width 61 height 14
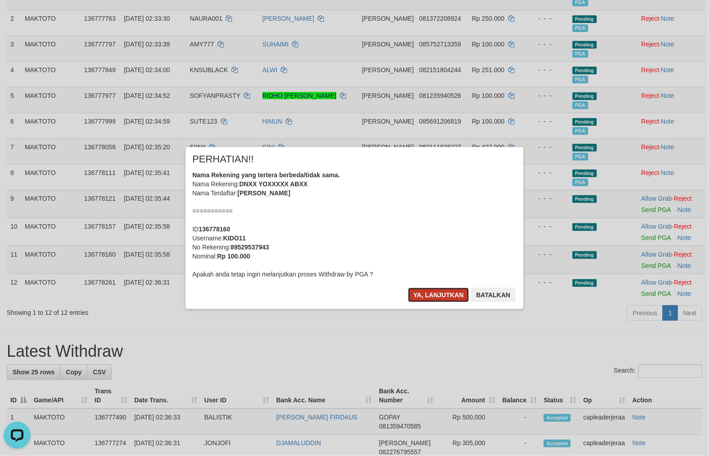
click at [449, 295] on button "Ya, lanjutkan" at bounding box center [438, 294] width 61 height 14
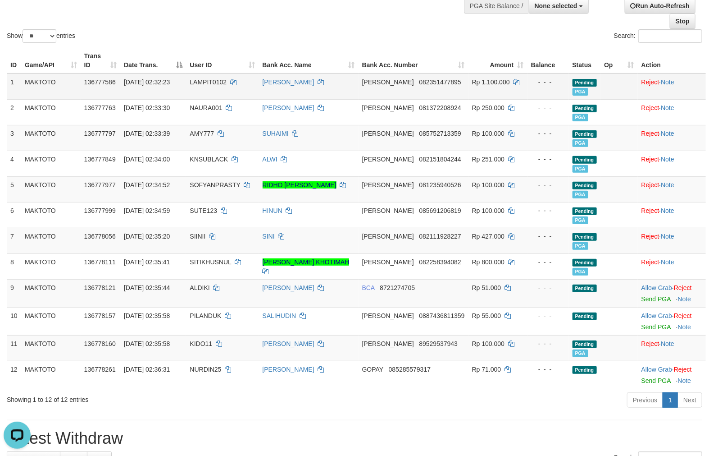
scroll to position [0, 0]
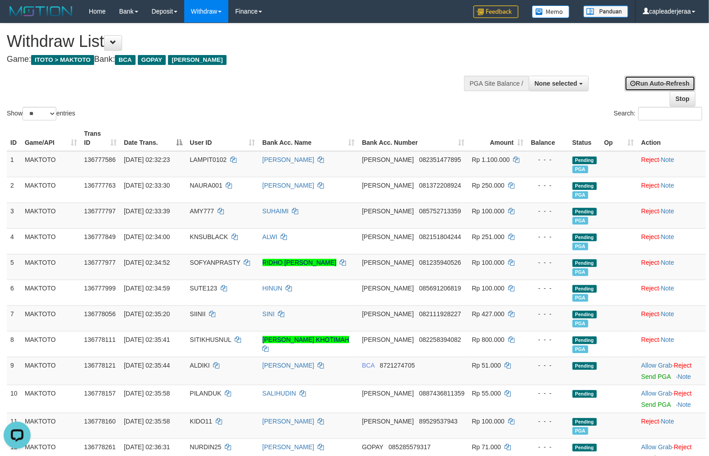
click at [645, 83] on link "Run Auto-Refresh" at bounding box center [660, 83] width 71 height 15
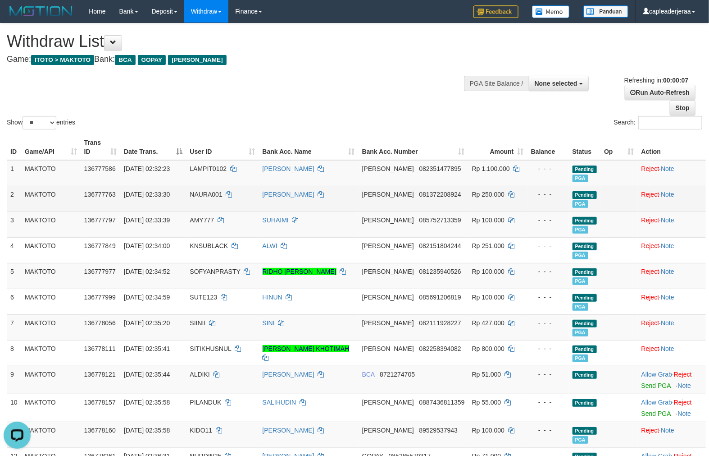
scroll to position [83, 0]
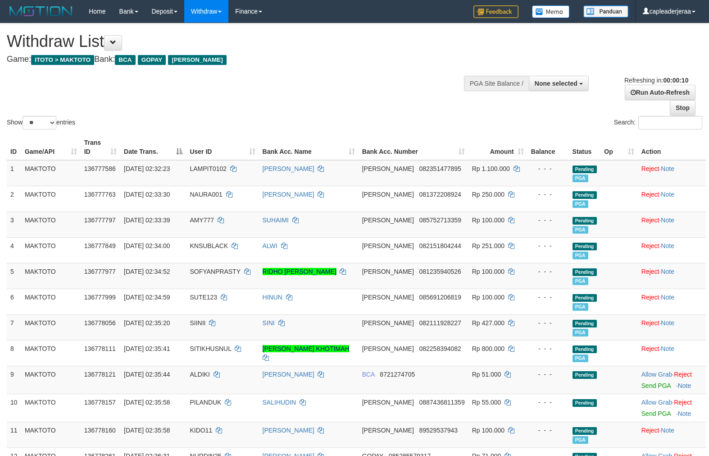
select select
select select "**"
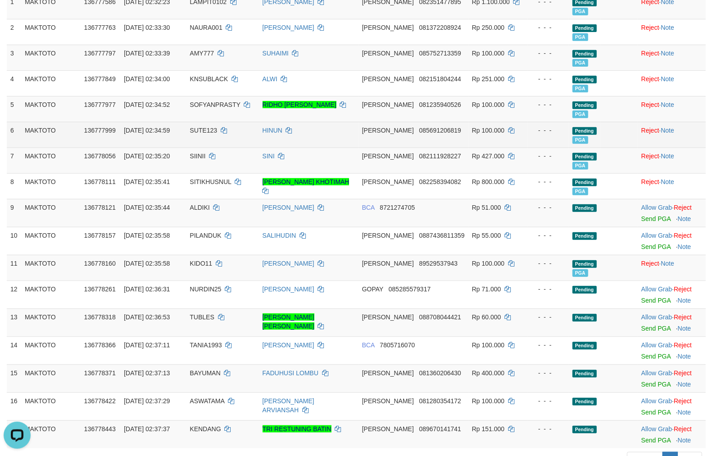
scroll to position [250, 0]
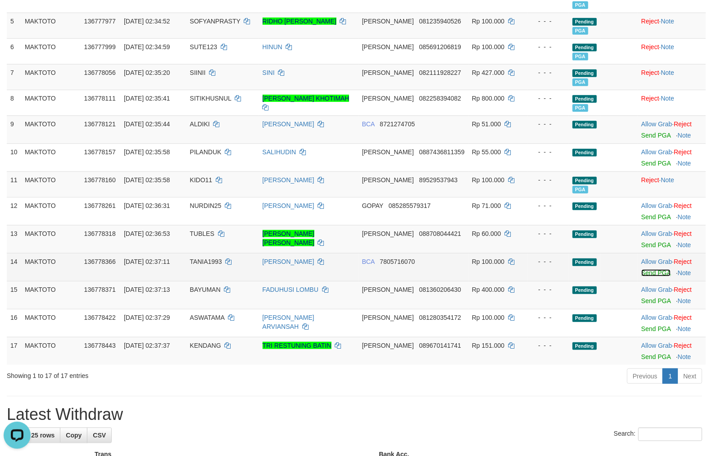
click at [642, 273] on link "Send PGA" at bounding box center [656, 272] width 29 height 7
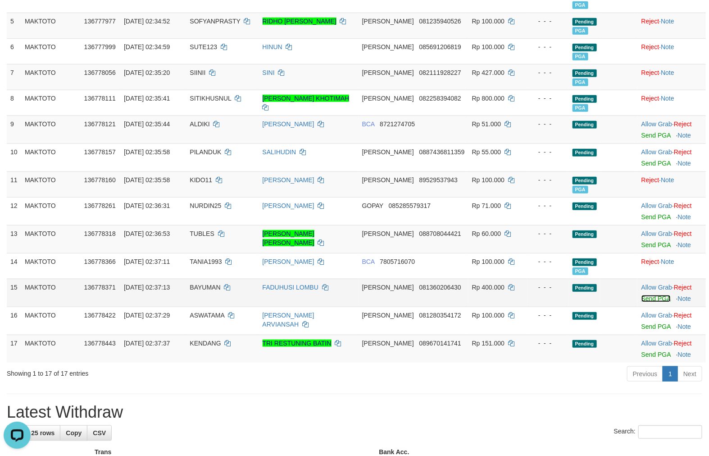
click at [643, 297] on link "Send PGA" at bounding box center [656, 298] width 29 height 7
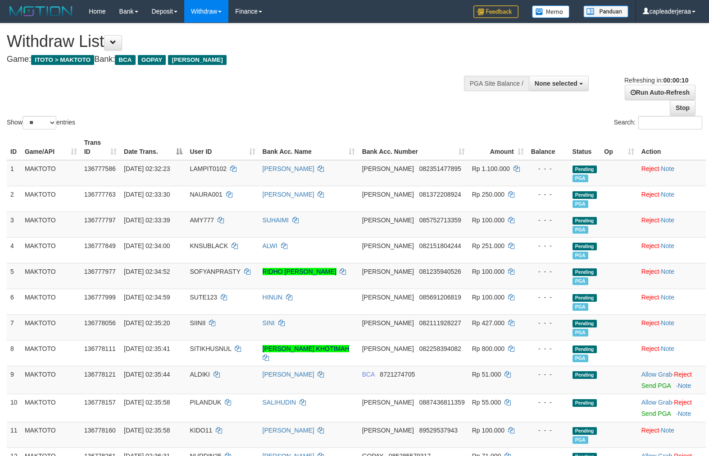
select select
select select "**"
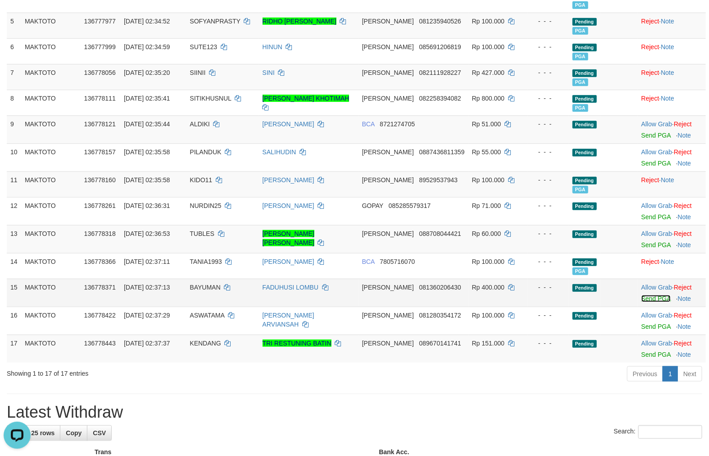
click at [650, 299] on link "Send PGA" at bounding box center [656, 298] width 29 height 7
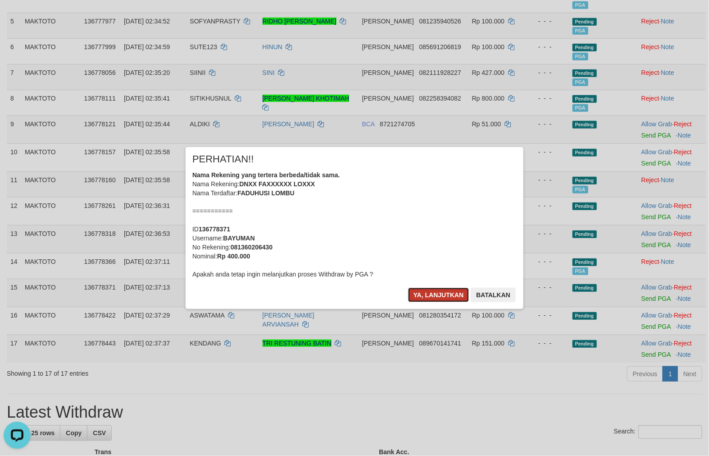
click at [442, 294] on button "Ya, lanjutkan" at bounding box center [438, 294] width 61 height 14
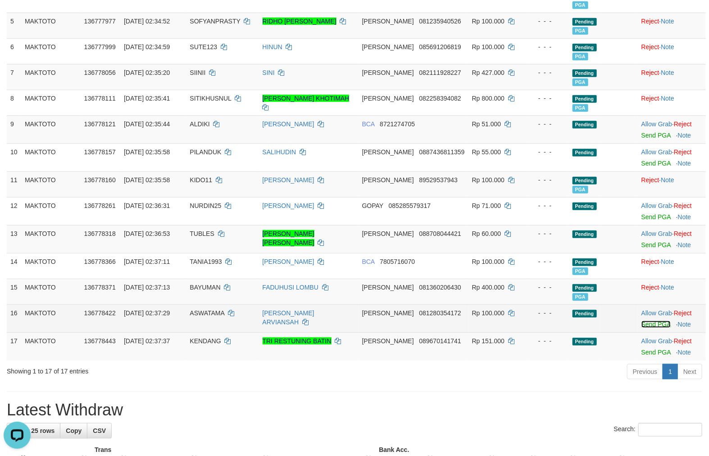
click at [646, 322] on link "Send PGA" at bounding box center [656, 323] width 29 height 7
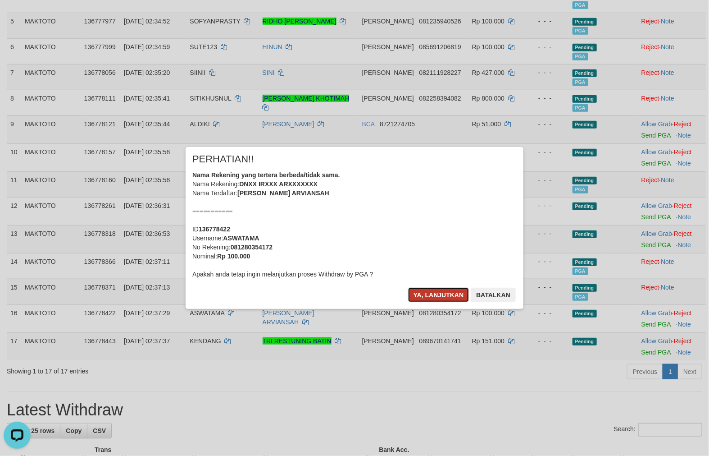
click at [431, 288] on button "Ya, lanjutkan" at bounding box center [438, 294] width 61 height 14
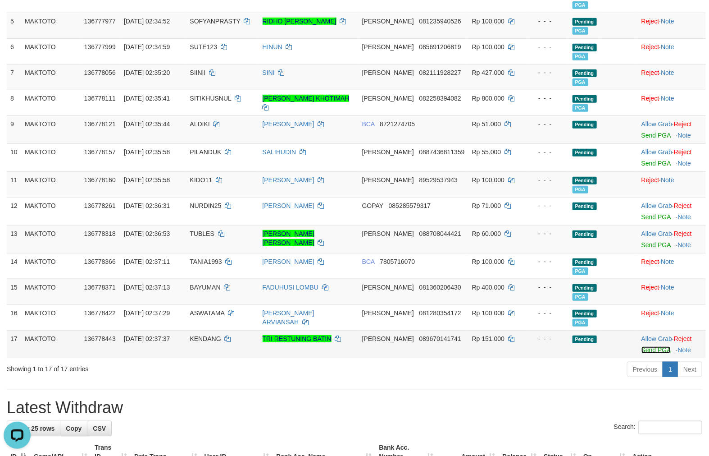
click at [642, 350] on link "Send PGA" at bounding box center [656, 349] width 29 height 7
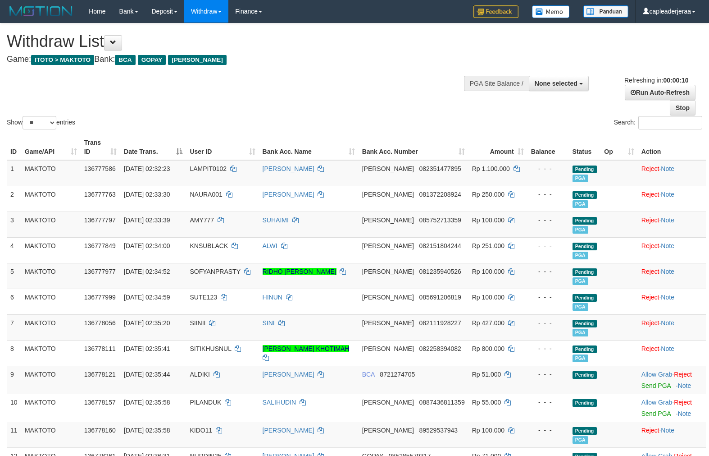
select select
select select "**"
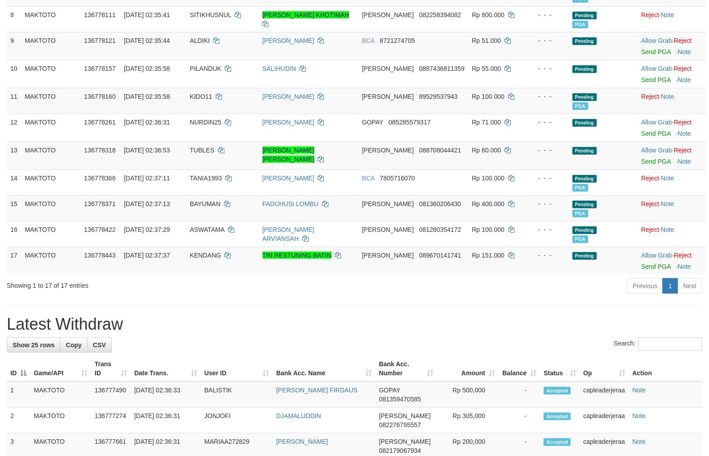
scroll to position [334, 0]
click at [642, 266] on link "Send PGA" at bounding box center [656, 265] width 29 height 7
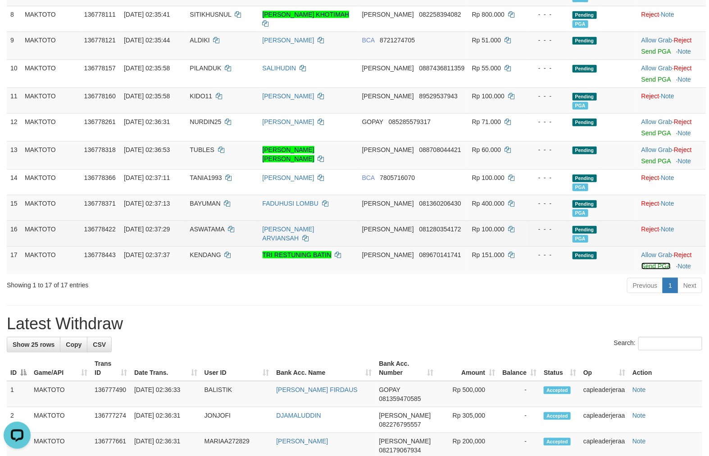
scroll to position [0, 0]
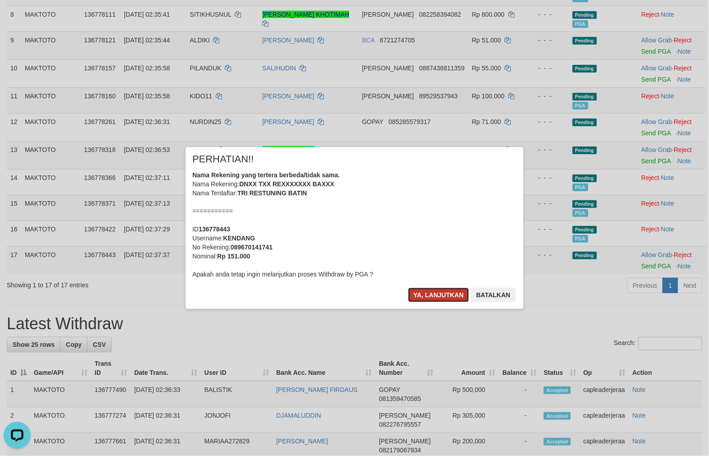
click at [433, 296] on button "Ya, lanjutkan" at bounding box center [438, 294] width 61 height 14
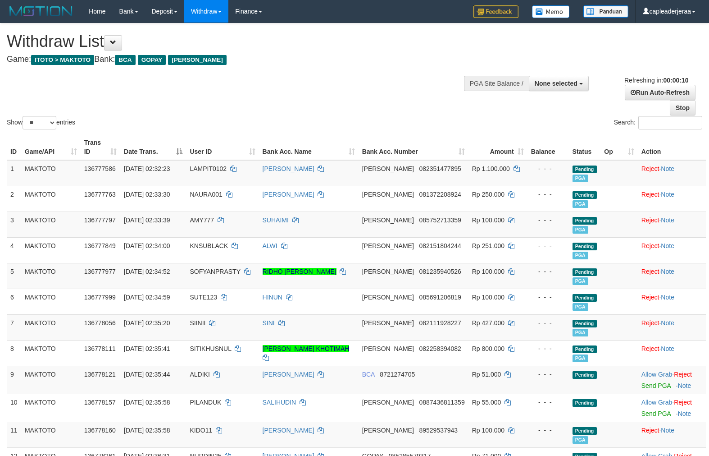
select select
select select "**"
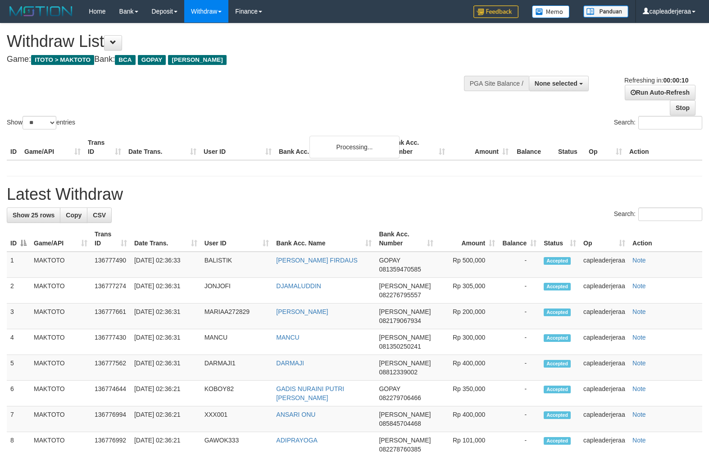
select select
select select "**"
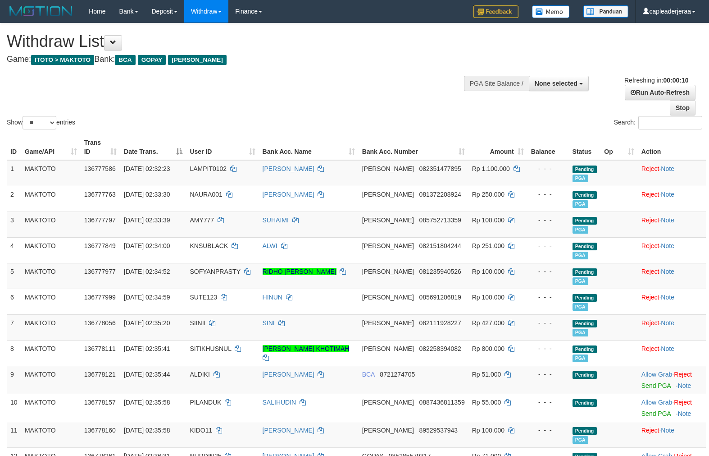
select select
select select "**"
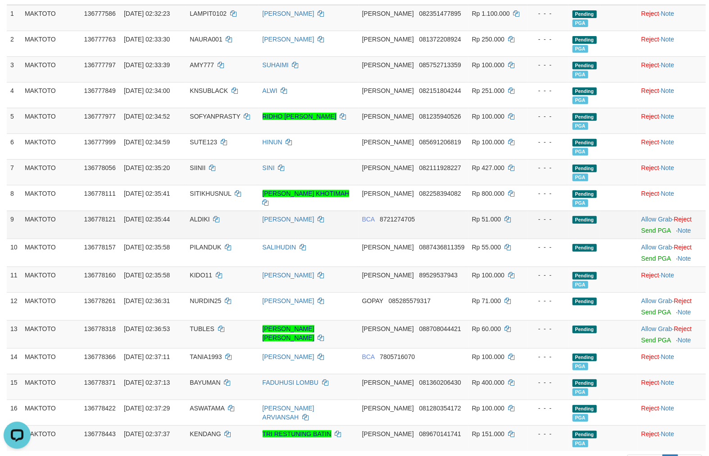
scroll to position [83, 0]
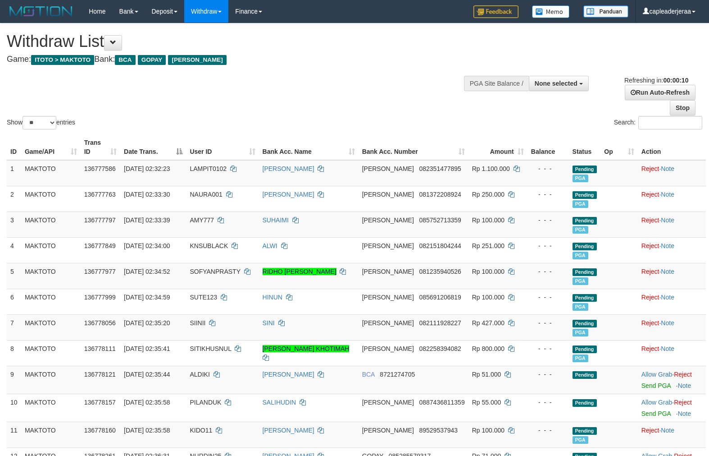
select select
select select "**"
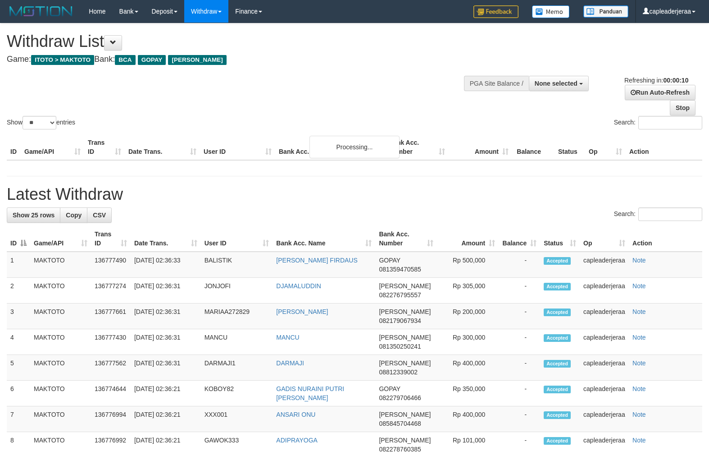
select select
select select "**"
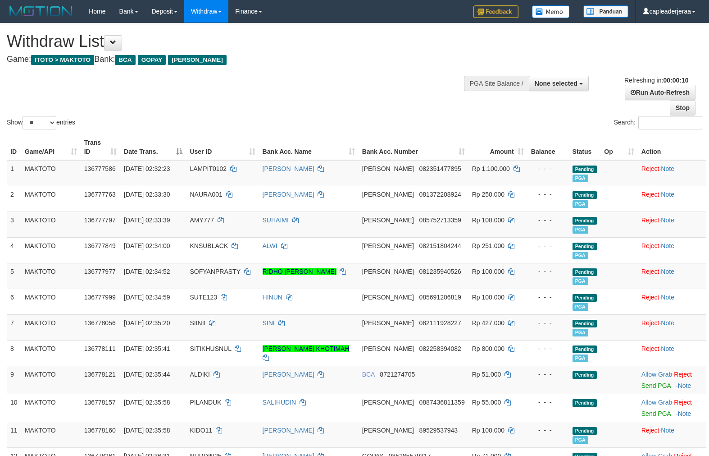
select select
select select "**"
select select
select select "**"
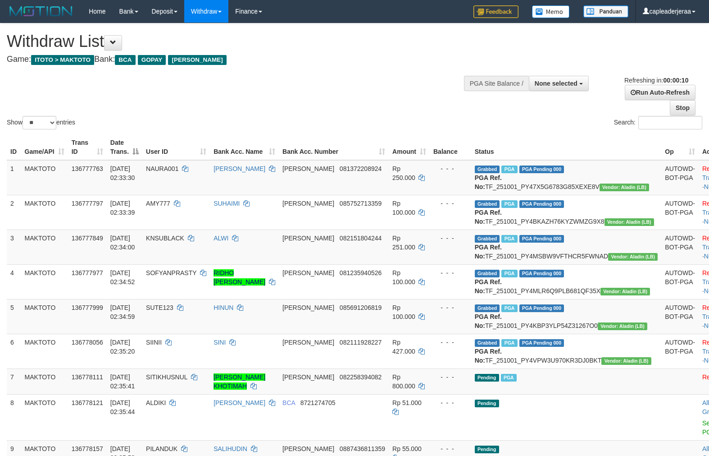
select select
select select "**"
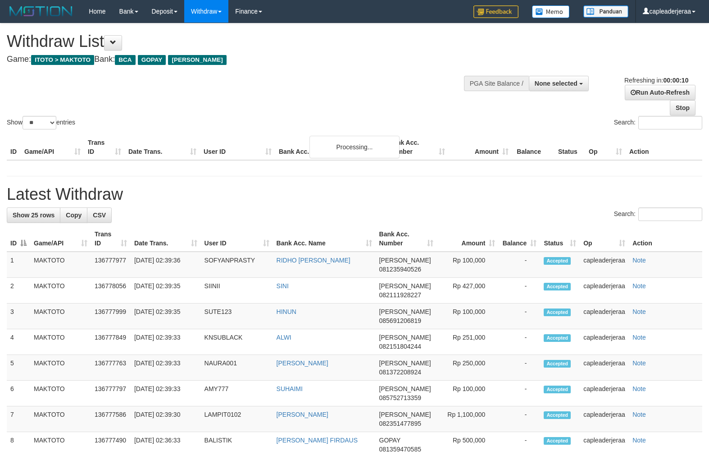
select select
select select "**"
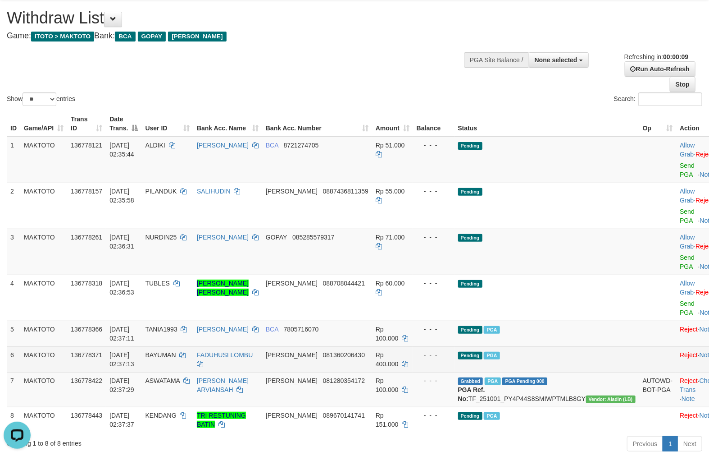
scroll to position [83, 0]
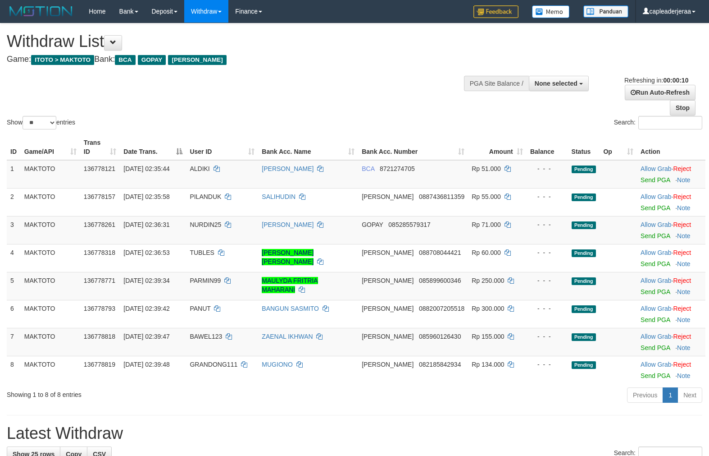
select select
select select "**"
select select
select select "**"
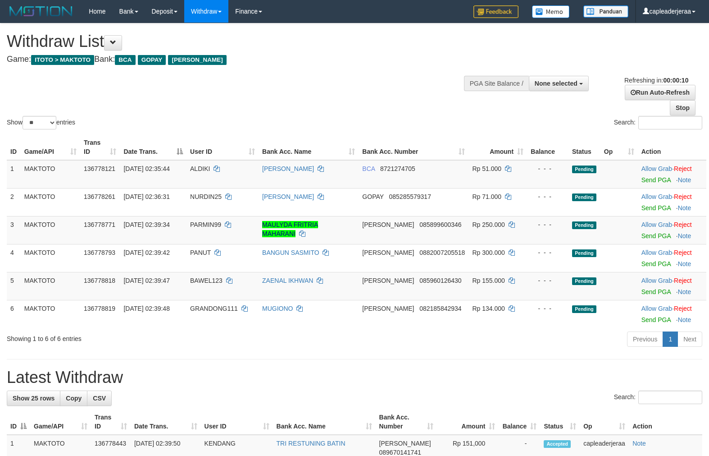
select select
select select "**"
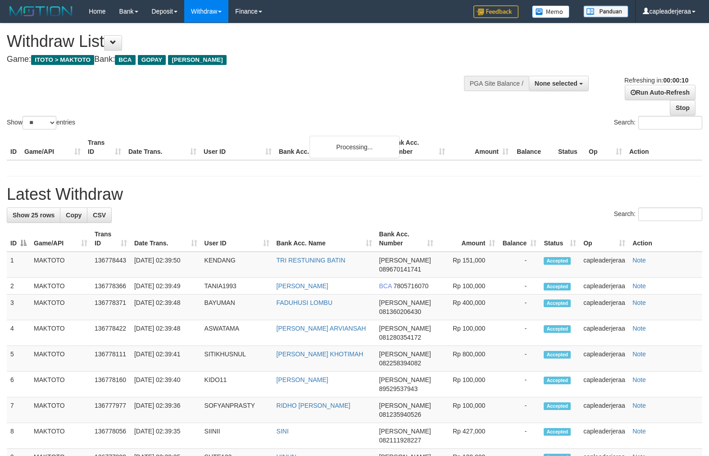
select select
select select "**"
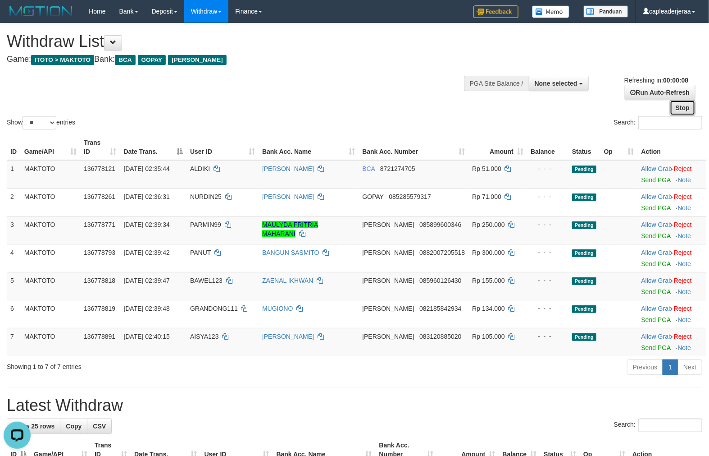
click at [687, 106] on link "Stop" at bounding box center [683, 107] width 26 height 15
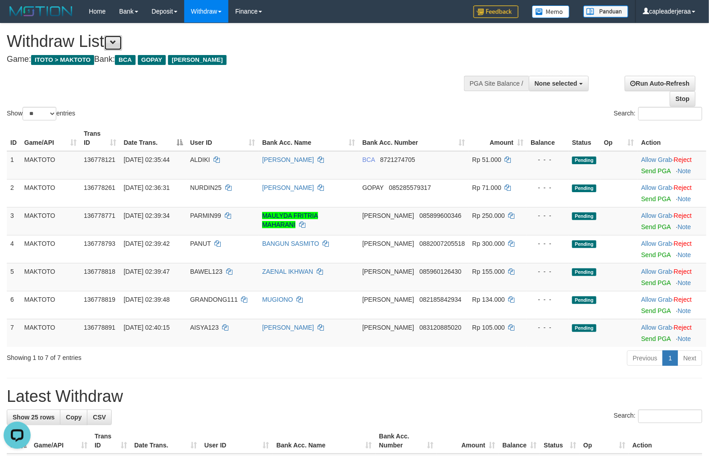
click at [121, 40] on button at bounding box center [113, 42] width 18 height 15
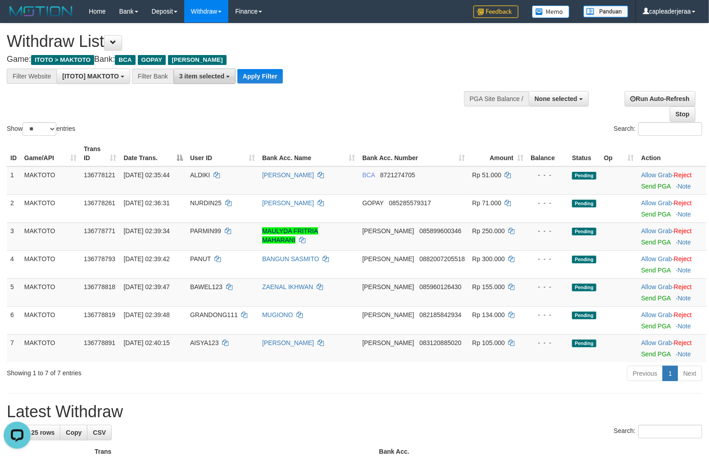
click at [198, 73] on span "3 item selected" at bounding box center [201, 76] width 45 height 7
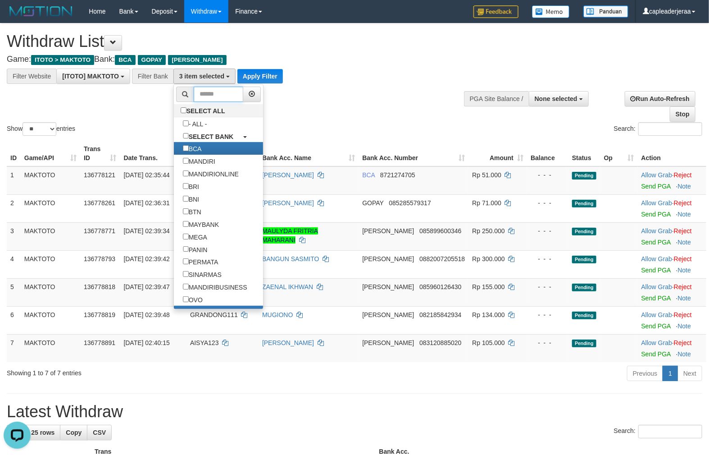
click at [214, 100] on input "text" at bounding box center [219, 94] width 50 height 15
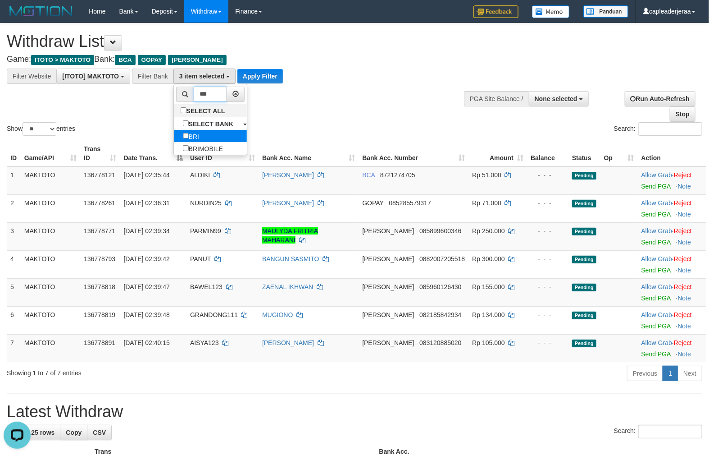
type input "***"
click at [201, 137] on label "BRI" at bounding box center [191, 136] width 34 height 13
click at [258, 71] on button "Apply Filter" at bounding box center [260, 76] width 46 height 14
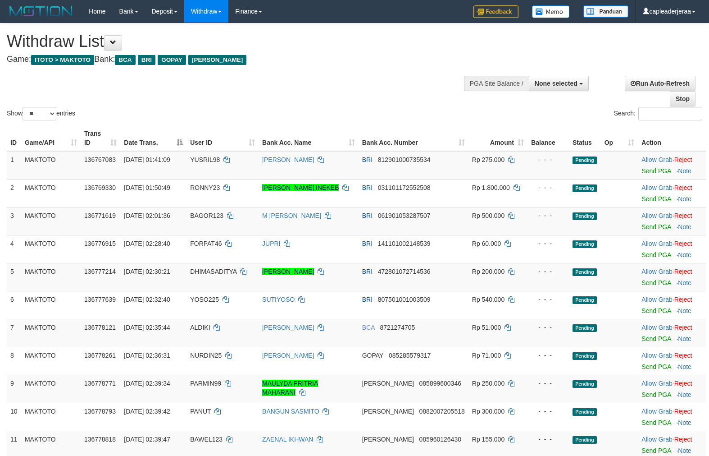
select select
select select "**"
click at [647, 173] on link "Send PGA" at bounding box center [656, 170] width 29 height 7
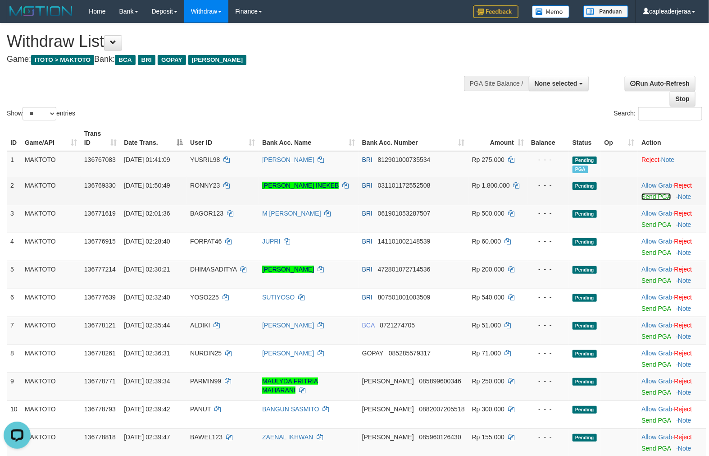
click at [642, 195] on link "Send PGA" at bounding box center [656, 196] width 29 height 7
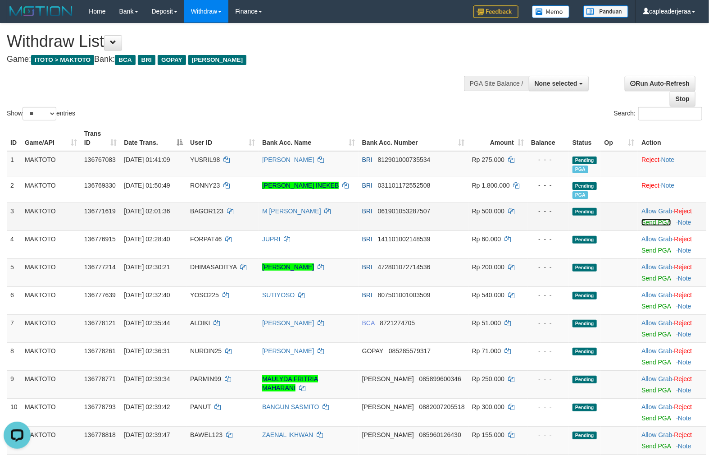
click at [642, 221] on link "Send PGA" at bounding box center [656, 222] width 29 height 7
click at [647, 275] on link "Send PGA" at bounding box center [656, 277] width 29 height 7
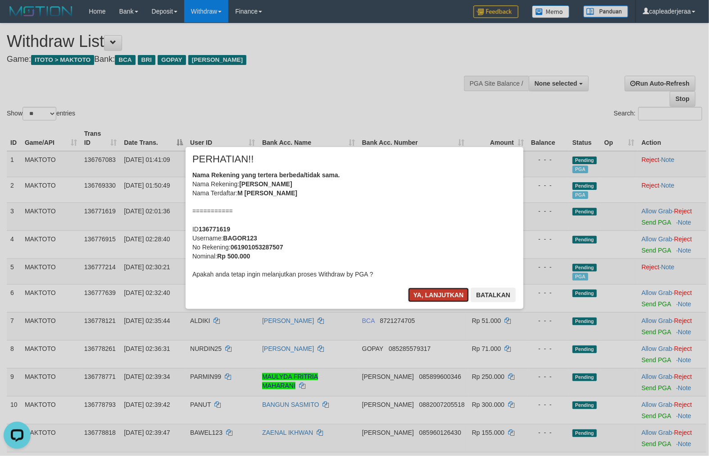
click at [436, 296] on button "Ya, lanjutkan" at bounding box center [438, 294] width 61 height 14
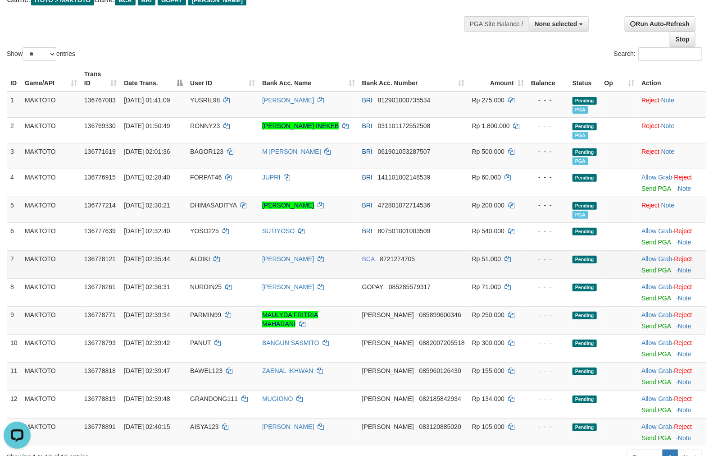
scroll to position [83, 0]
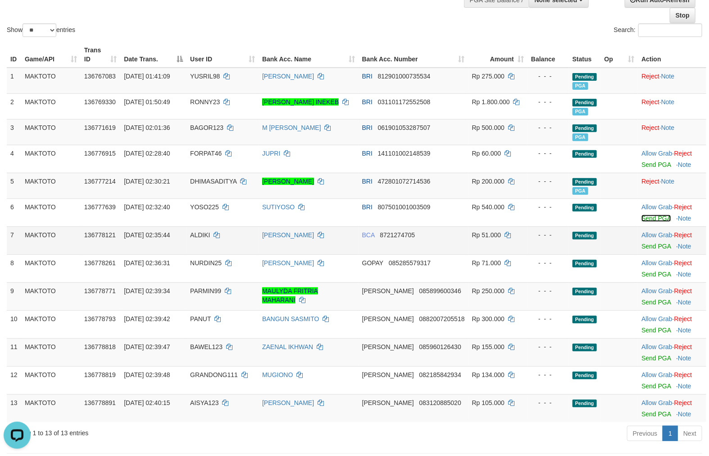
drag, startPoint x: 641, startPoint y: 218, endPoint x: 536, endPoint y: 237, distance: 106.7
click at [642, 218] on link "Send PGA" at bounding box center [656, 217] width 29 height 7
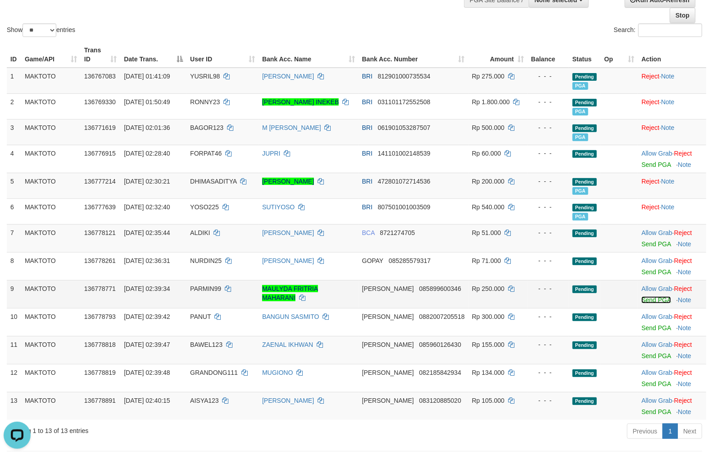
click at [645, 297] on link "Send PGA" at bounding box center [656, 299] width 29 height 7
click at [218, 289] on span "PARMIN99" at bounding box center [205, 288] width 31 height 7
copy td "PARMIN99"
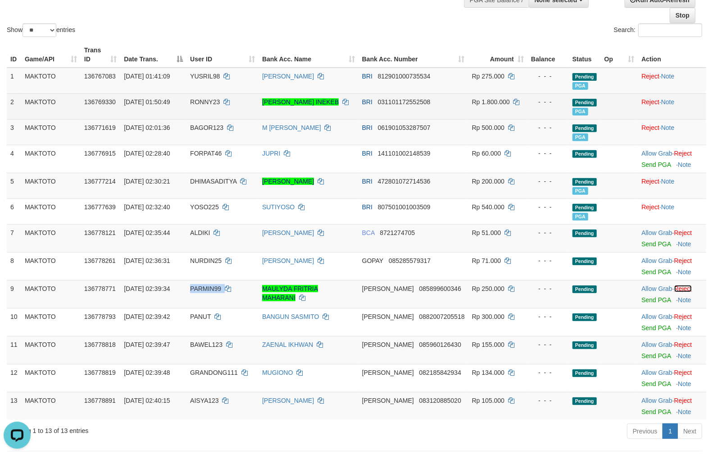
drag, startPoint x: 682, startPoint y: 287, endPoint x: 409, endPoint y: 101, distance: 329.8
click at [682, 287] on link "Reject" at bounding box center [684, 288] width 18 height 7
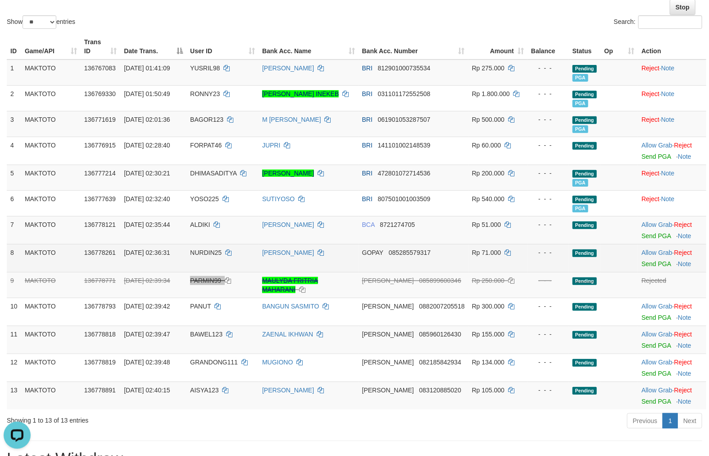
scroll to position [167, 0]
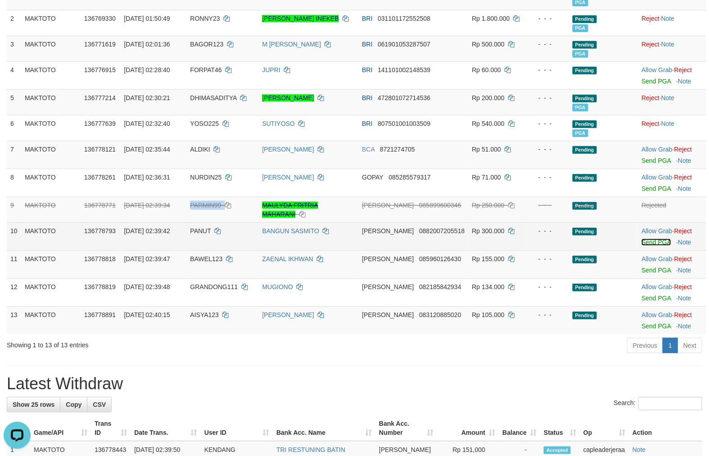
click at [659, 239] on link "Send PGA" at bounding box center [656, 241] width 29 height 7
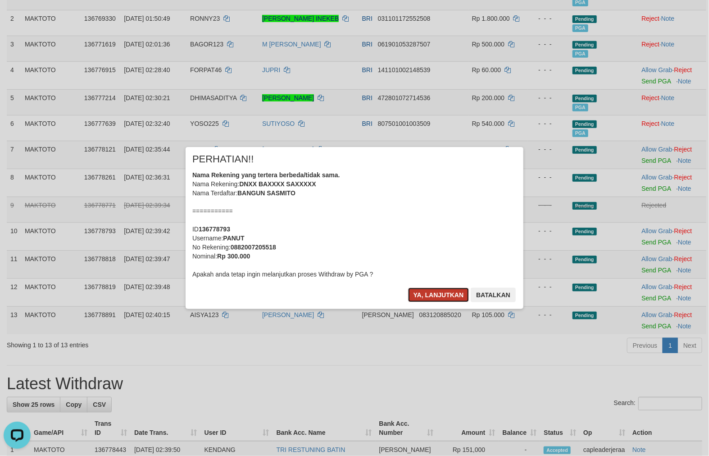
click at [424, 295] on button "Ya, lanjutkan" at bounding box center [438, 294] width 61 height 14
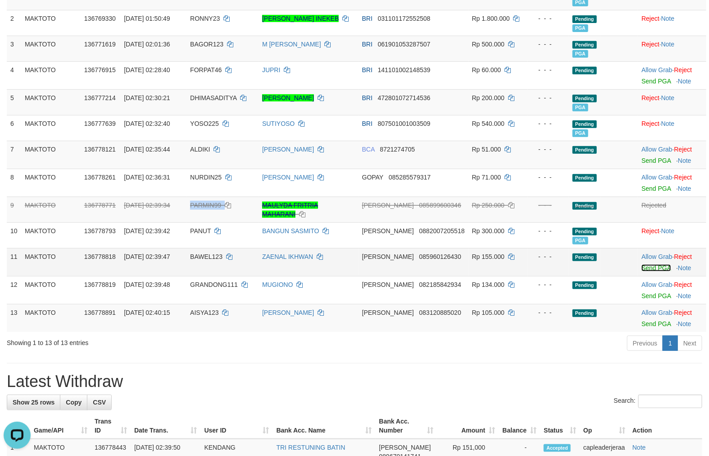
click at [648, 269] on link "Send PGA" at bounding box center [656, 267] width 29 height 7
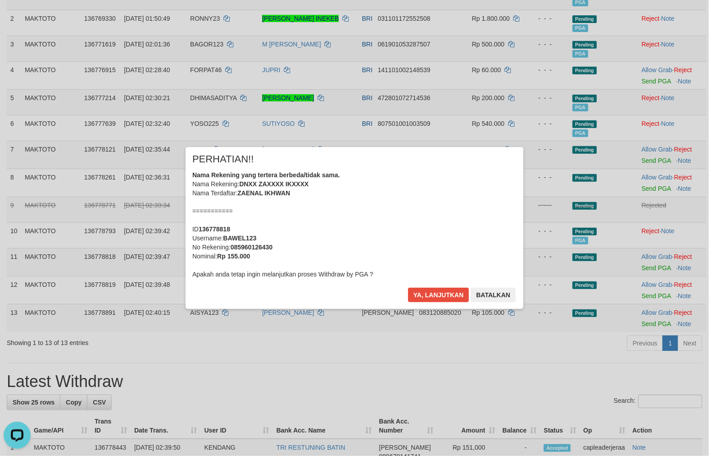
click at [644, 297] on div "× PERHATIAN!! Nama Rekening yang tertera berbeda/tidak sama. Nama Rekening: DNX…" at bounding box center [354, 227] width 709 height 197
click at [438, 293] on button "Ya, lanjutkan" at bounding box center [438, 294] width 61 height 14
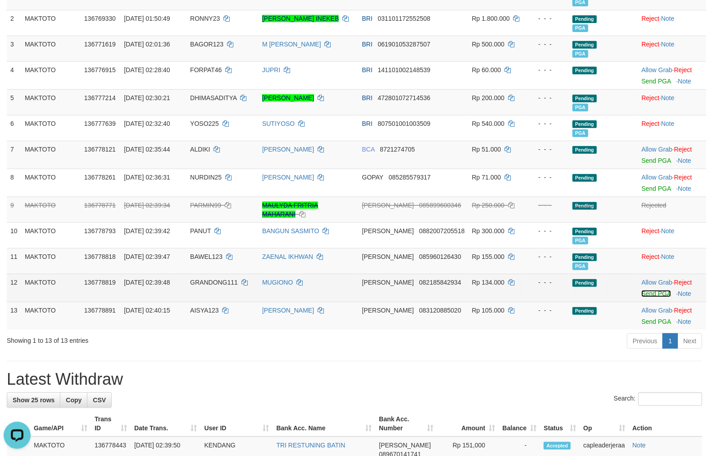
click at [643, 294] on link "Send PGA" at bounding box center [656, 293] width 29 height 7
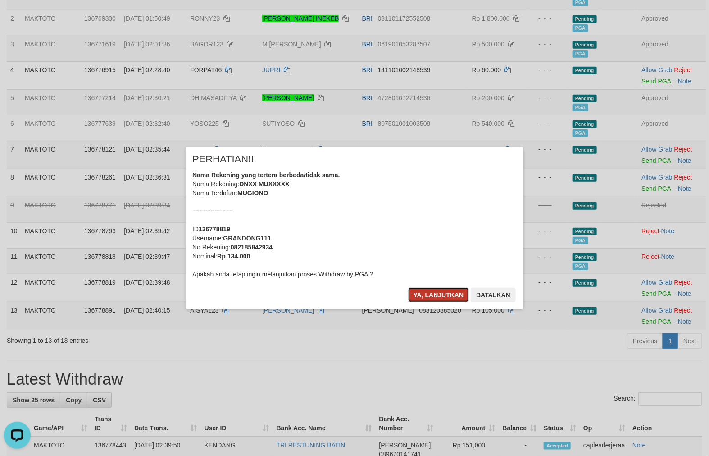
click at [425, 296] on button "Ya, lanjutkan" at bounding box center [438, 294] width 61 height 14
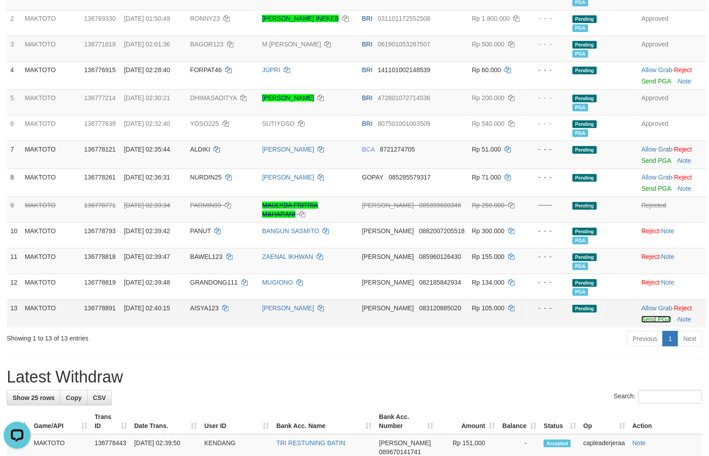
click at [642, 318] on link "Send PGA" at bounding box center [656, 318] width 29 height 7
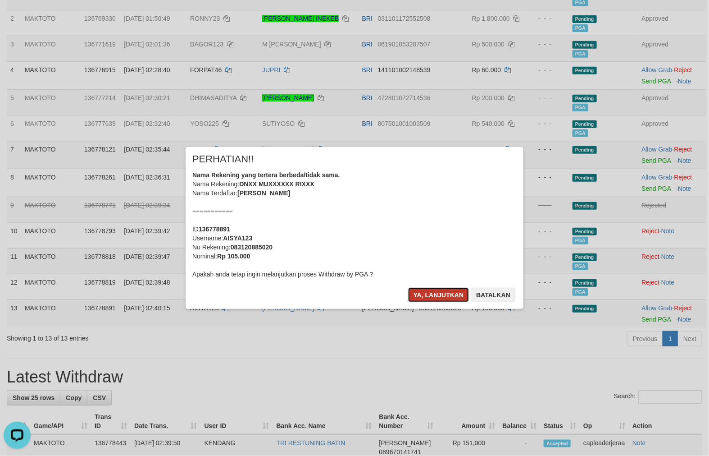
click at [433, 291] on button "Ya, lanjutkan" at bounding box center [438, 294] width 61 height 14
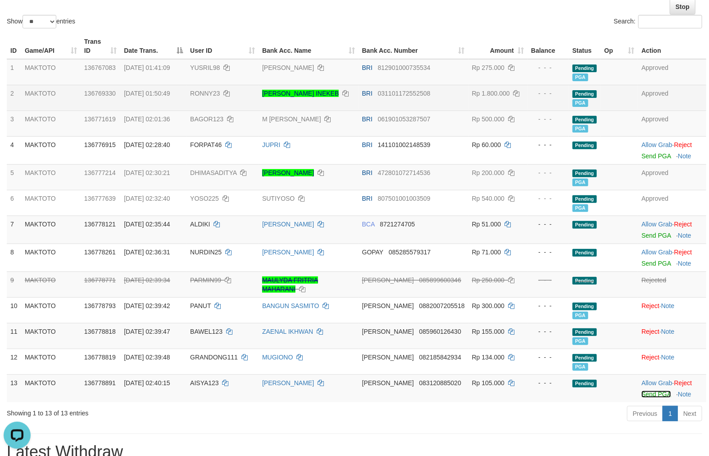
scroll to position [0, 0]
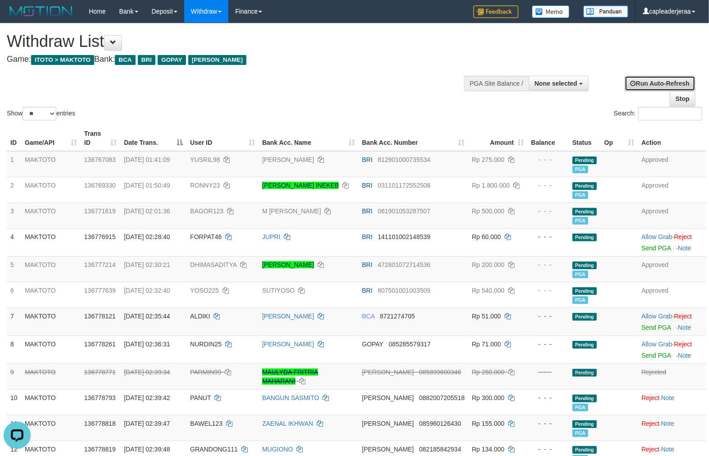
click at [638, 82] on link "Run Auto-Refresh" at bounding box center [660, 83] width 71 height 15
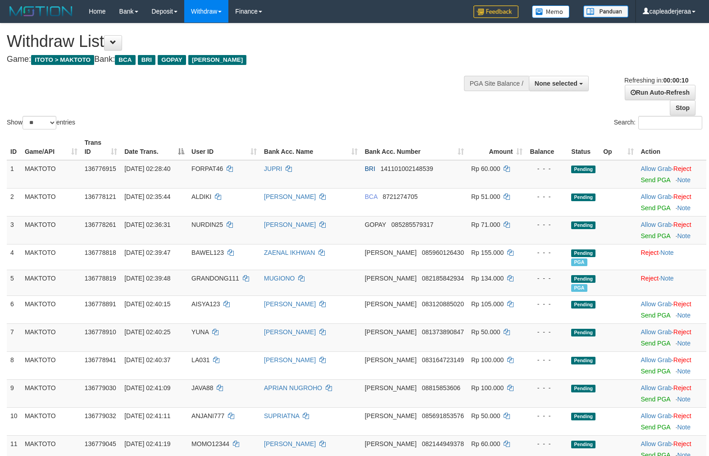
select select
select select "**"
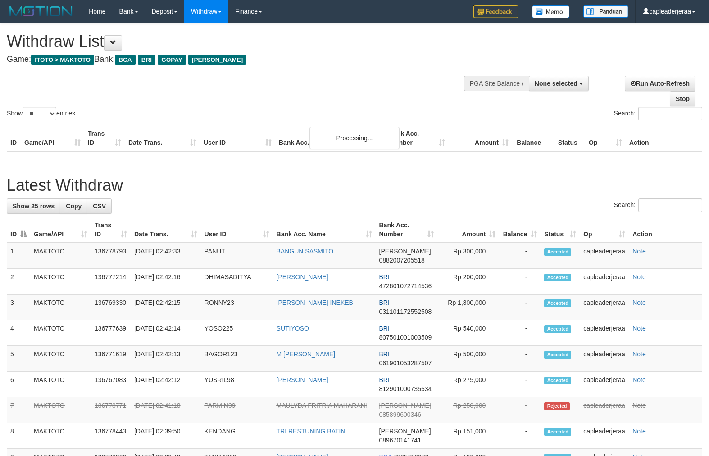
select select
select select "**"
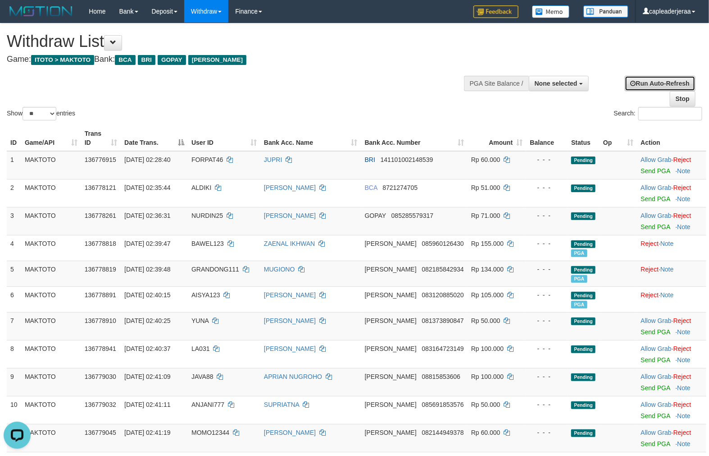
click at [638, 90] on link "Run Auto-Refresh" at bounding box center [660, 83] width 71 height 15
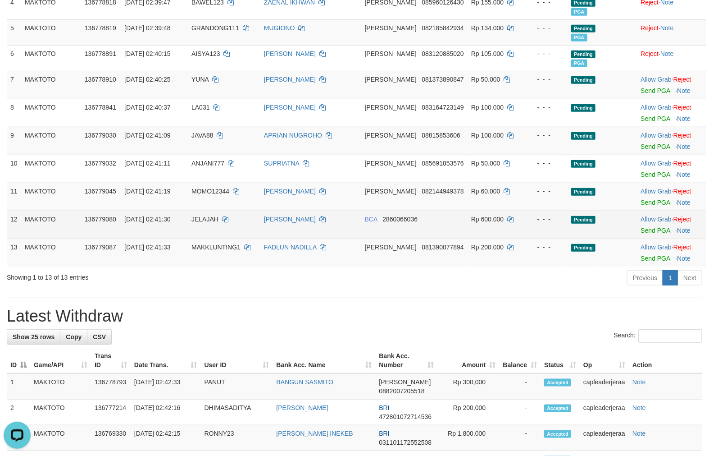
scroll to position [167, 0]
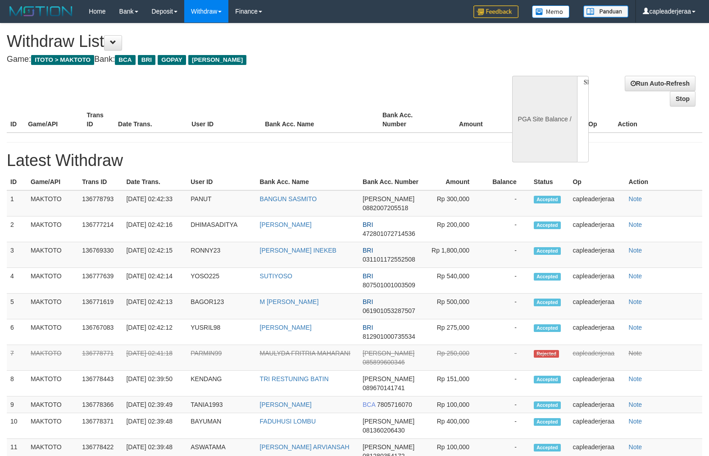
select select
select select "**"
select select
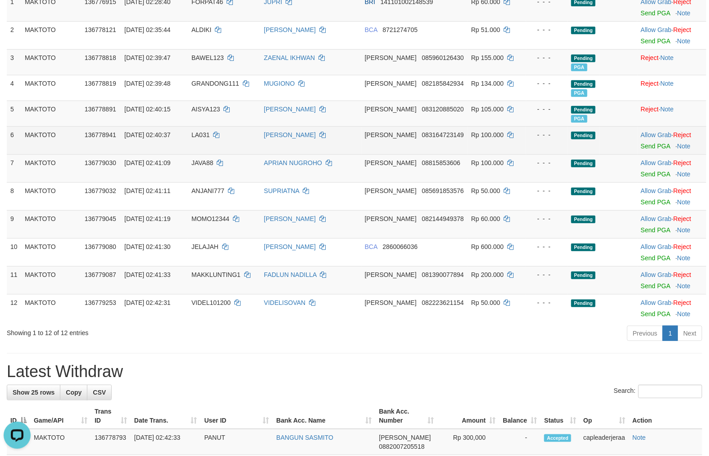
scroll to position [83, 0]
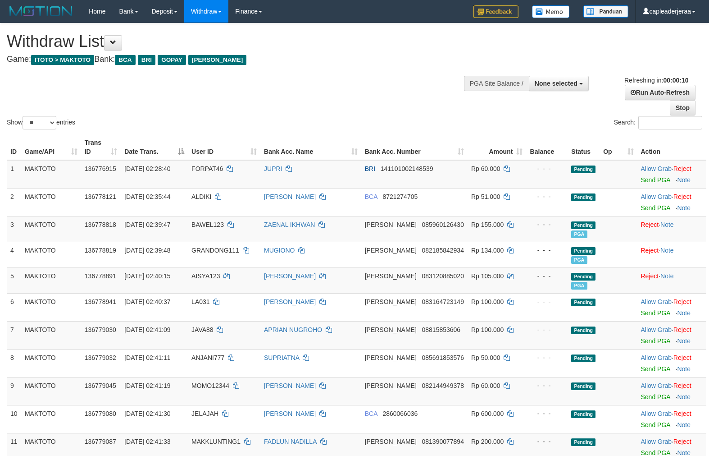
select select
select select "**"
select select
select select "**"
select select
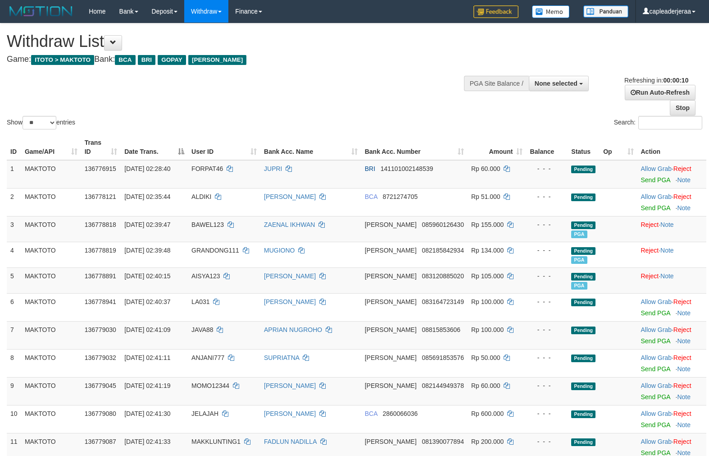
select select "**"
select select
select select "**"
select select
select select "**"
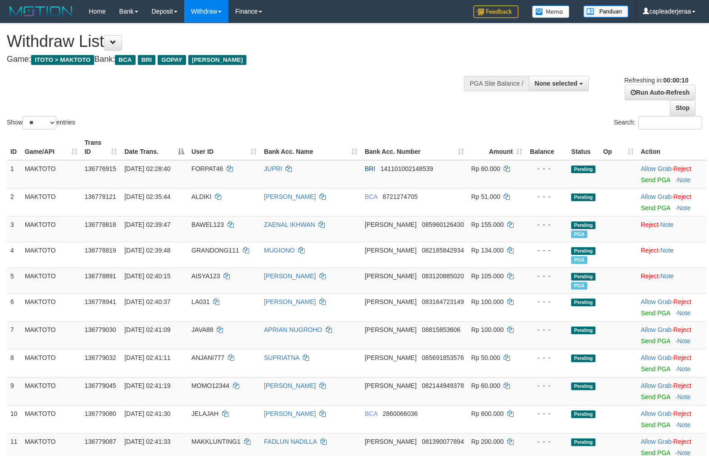
select select
select select "**"
select select
select select "**"
select select
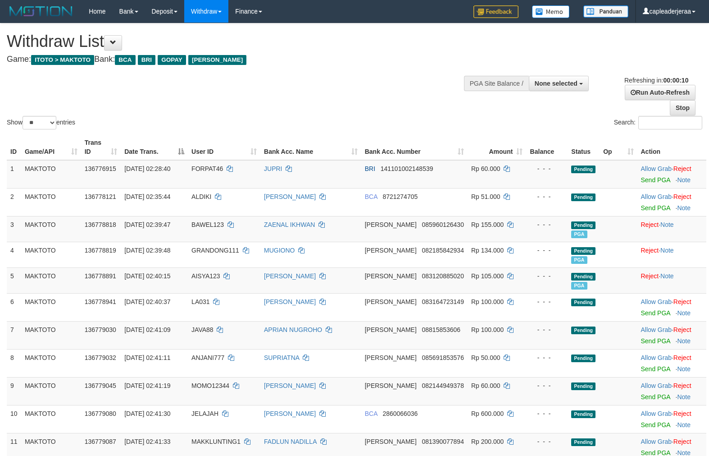
select select "**"
select select
select select "**"
select select
select select "**"
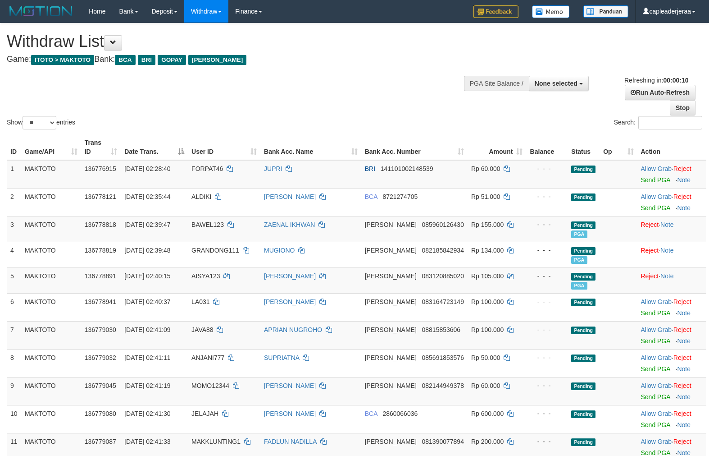
select select
select select "**"
select select
select select "**"
select select
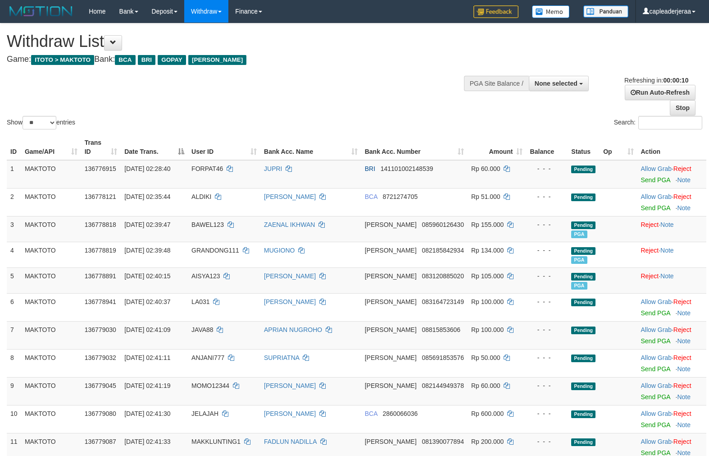
select select "**"
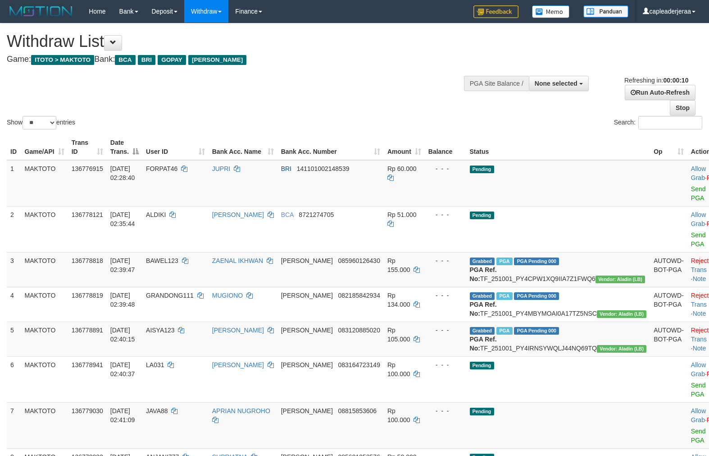
select select
select select "**"
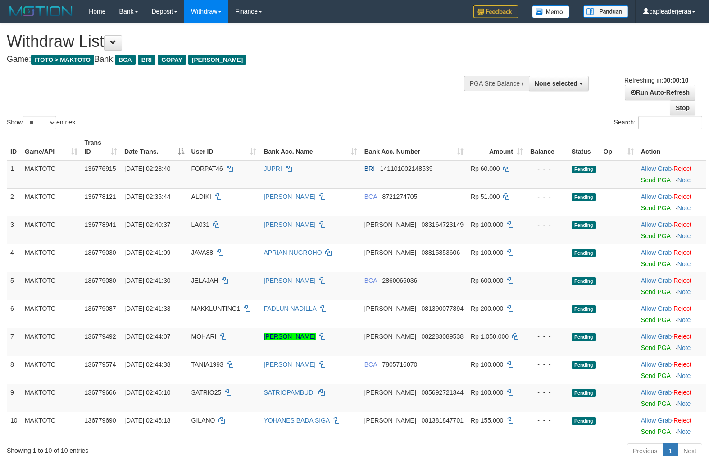
select select
select select "**"
click at [683, 107] on link "Stop" at bounding box center [683, 107] width 26 height 15
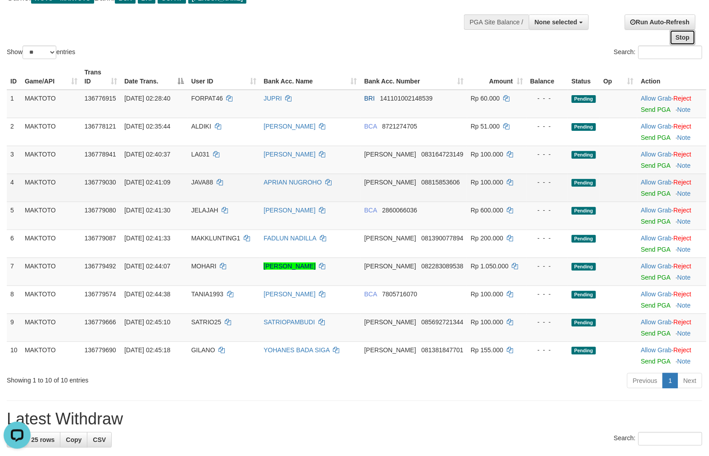
scroll to position [83, 0]
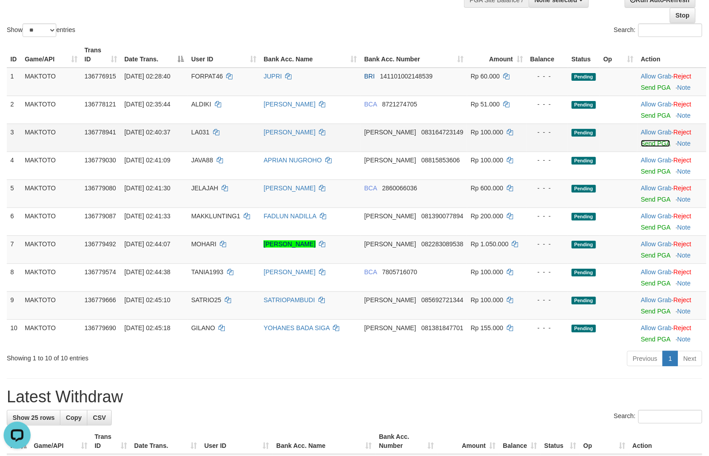
click at [648, 145] on link "Send PGA" at bounding box center [655, 143] width 29 height 7
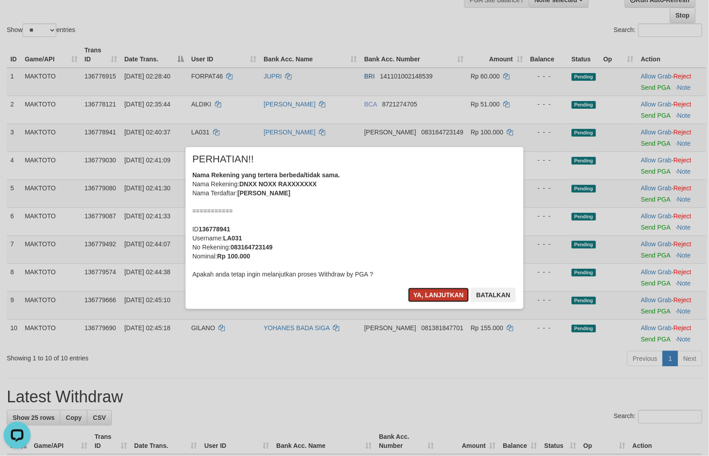
click at [456, 295] on button "Ya, lanjutkan" at bounding box center [438, 294] width 61 height 14
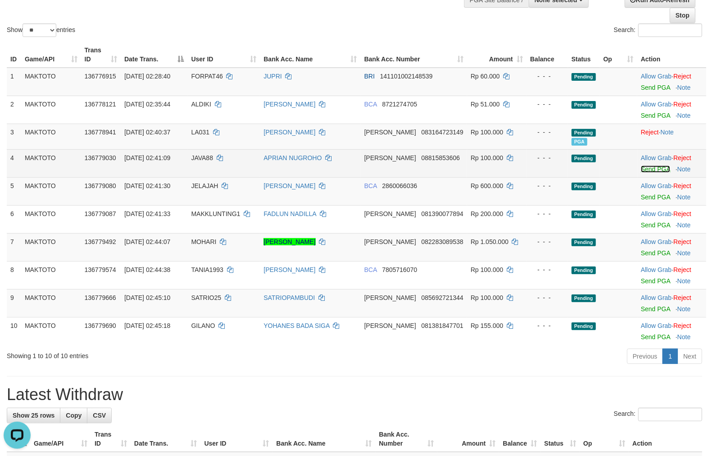
click at [643, 168] on link "Send PGA" at bounding box center [655, 168] width 29 height 7
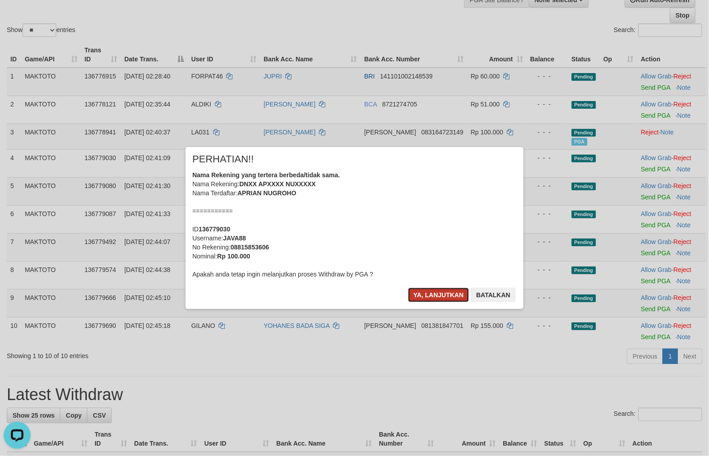
click at [435, 291] on button "Ya, lanjutkan" at bounding box center [438, 294] width 61 height 14
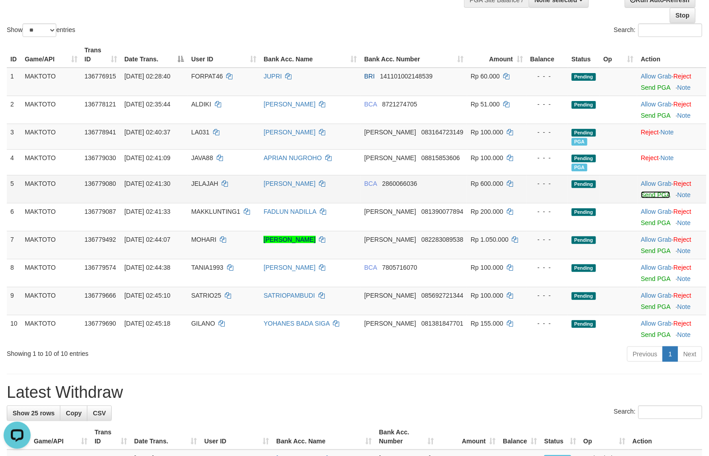
click at [641, 194] on link "Send PGA" at bounding box center [655, 194] width 29 height 7
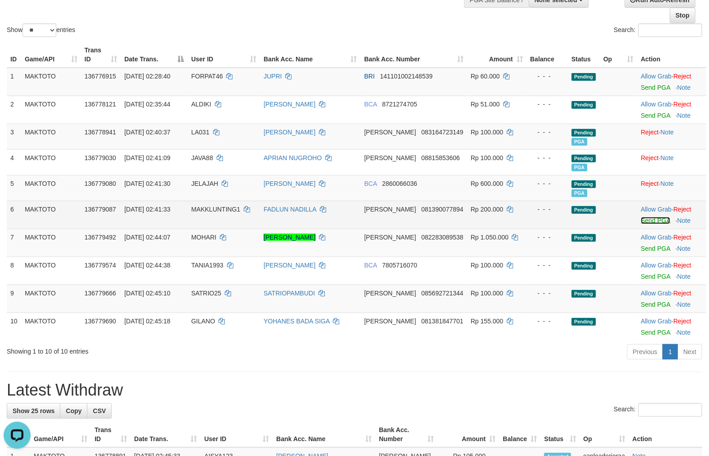
click at [641, 219] on link "Send PGA" at bounding box center [655, 220] width 29 height 7
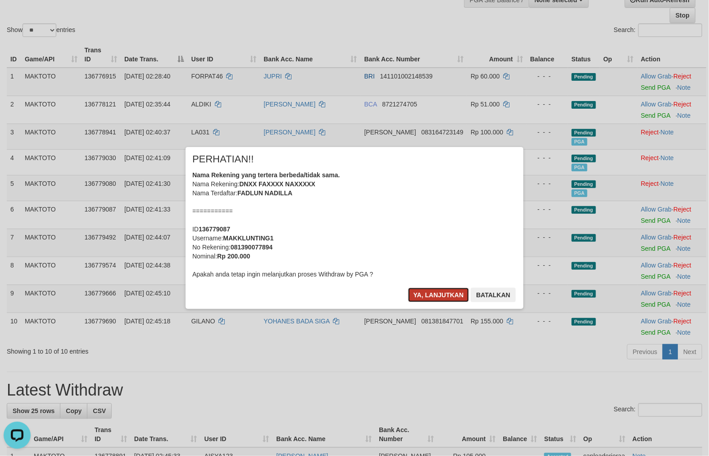
click at [441, 293] on button "Ya, lanjutkan" at bounding box center [438, 294] width 61 height 14
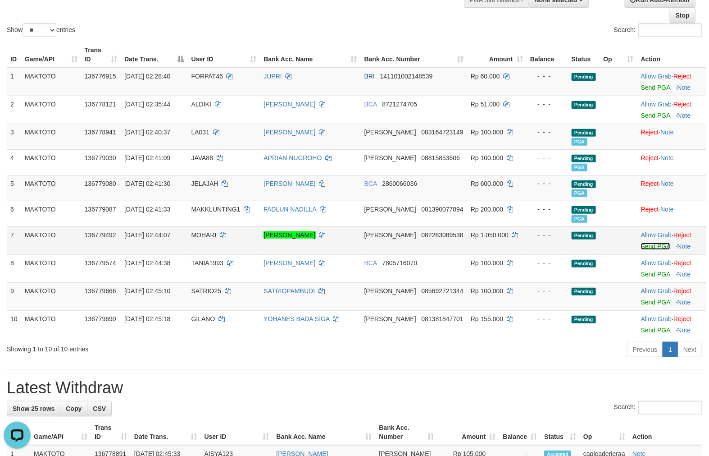
click at [641, 244] on link "Send PGA" at bounding box center [655, 245] width 29 height 7
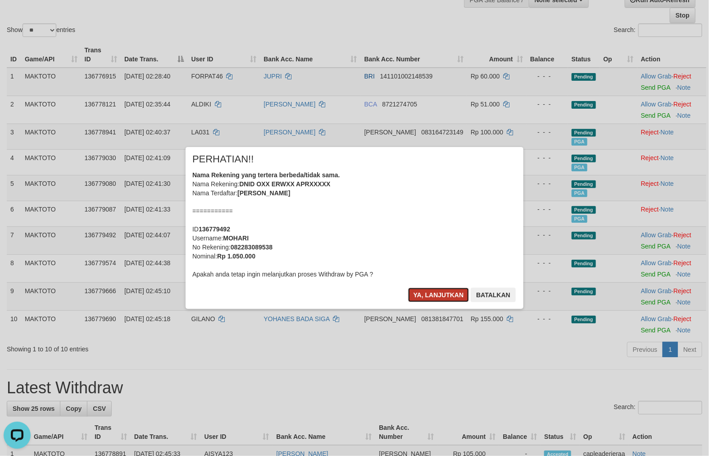
click at [417, 293] on button "Ya, lanjutkan" at bounding box center [438, 294] width 61 height 14
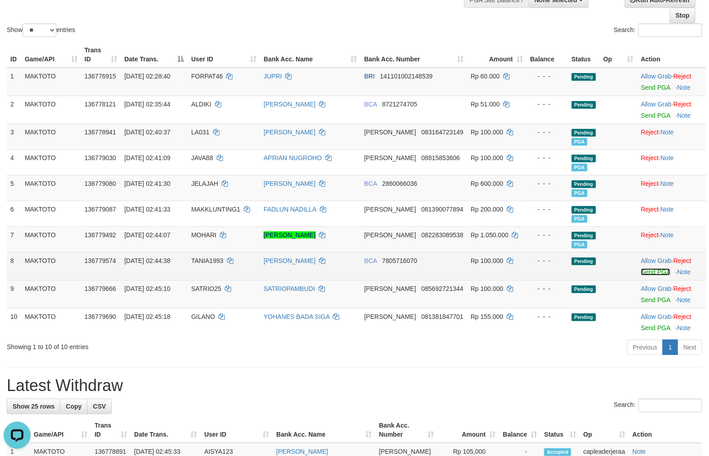
click at [644, 269] on link "Send PGA" at bounding box center [655, 271] width 29 height 7
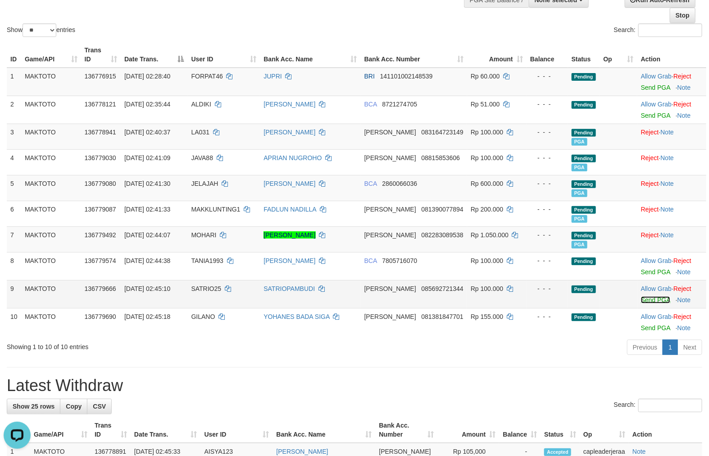
click at [649, 296] on link "Send PGA" at bounding box center [655, 299] width 29 height 7
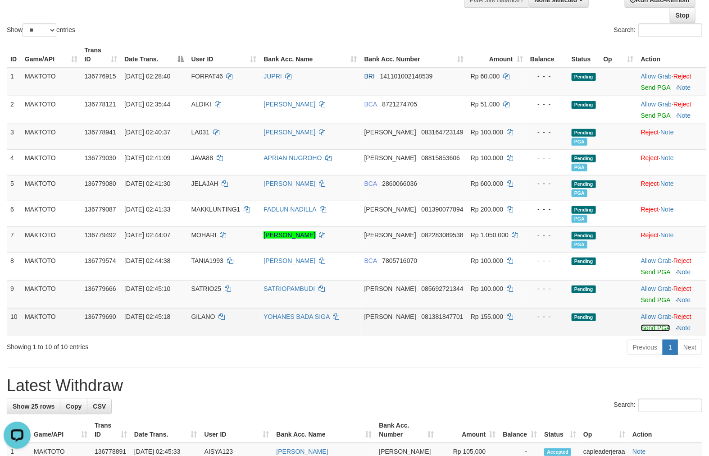
click at [652, 327] on link "Send PGA" at bounding box center [655, 327] width 29 height 7
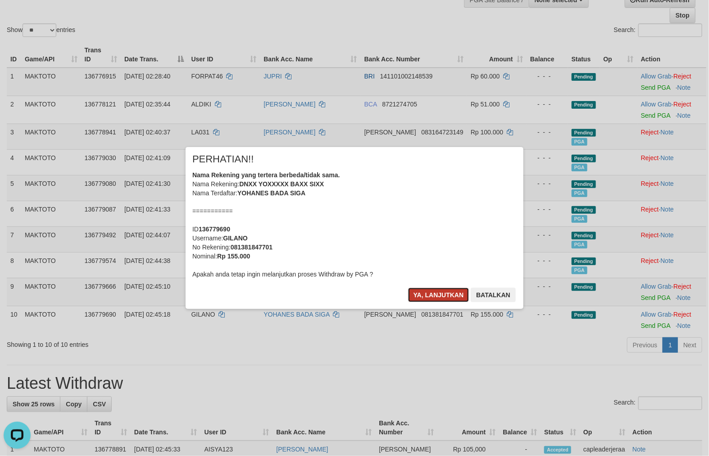
click at [445, 287] on button "Ya, lanjutkan" at bounding box center [438, 294] width 61 height 14
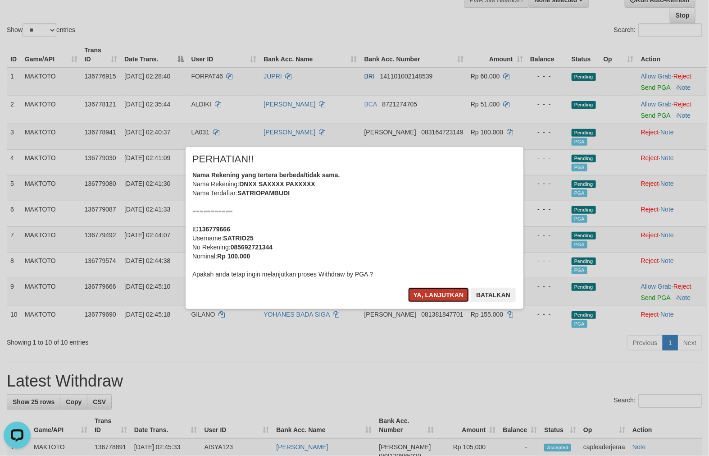
click at [417, 291] on button "Ya, lanjutkan" at bounding box center [438, 294] width 61 height 14
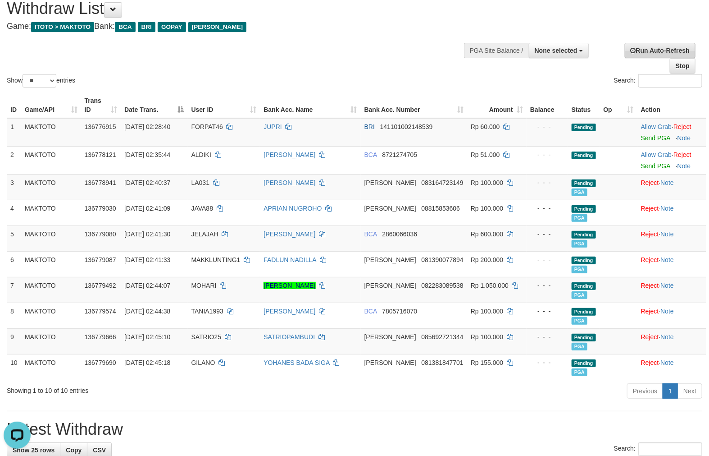
scroll to position [0, 0]
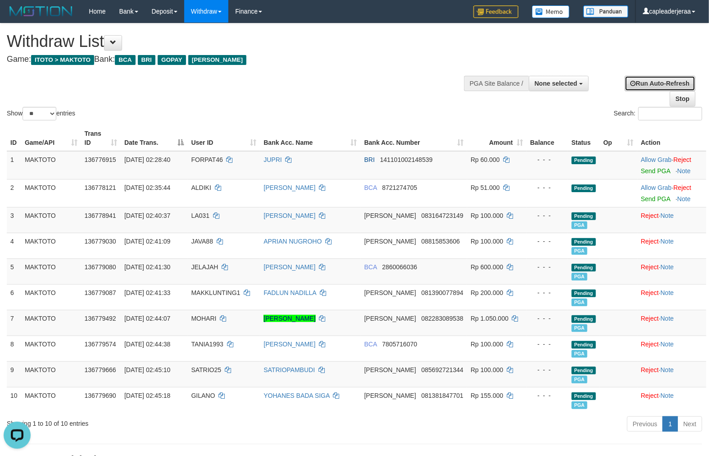
click at [643, 85] on link "Run Auto-Refresh" at bounding box center [660, 83] width 71 height 15
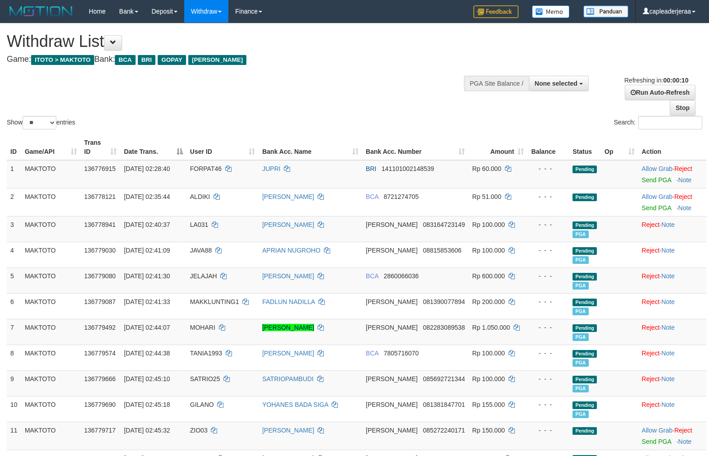
select select
select select "**"
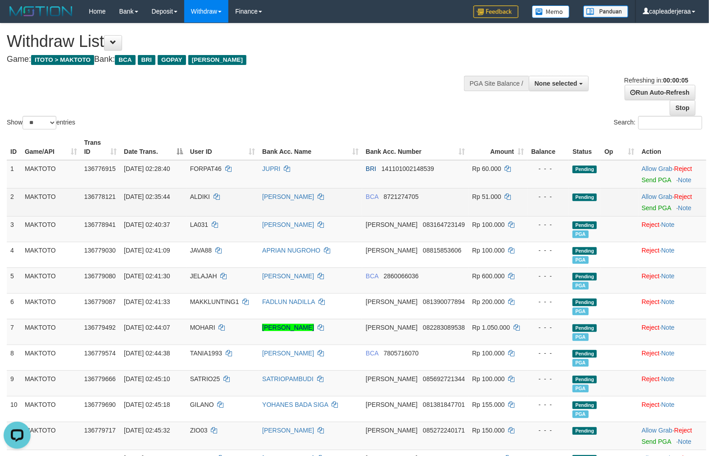
scroll to position [167, 0]
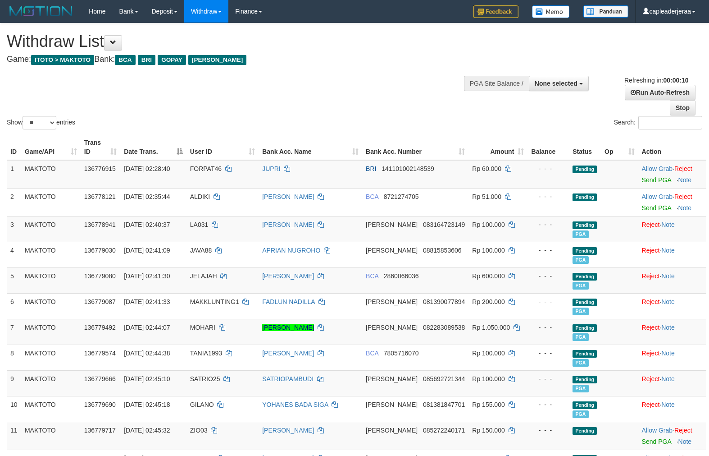
select select
select select "**"
select select
select select "**"
select select
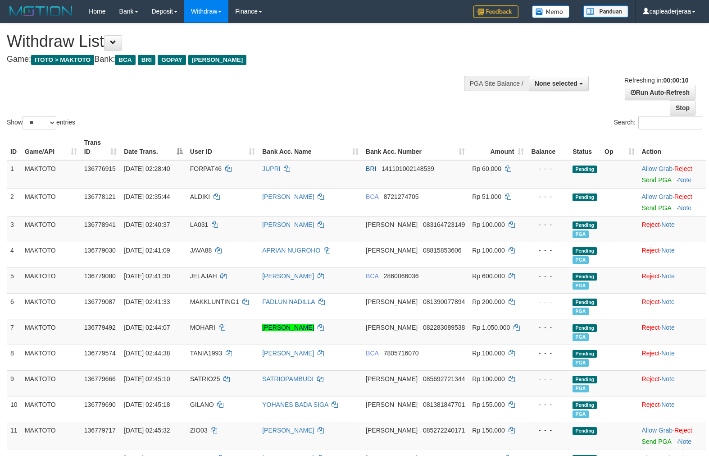
select select "**"
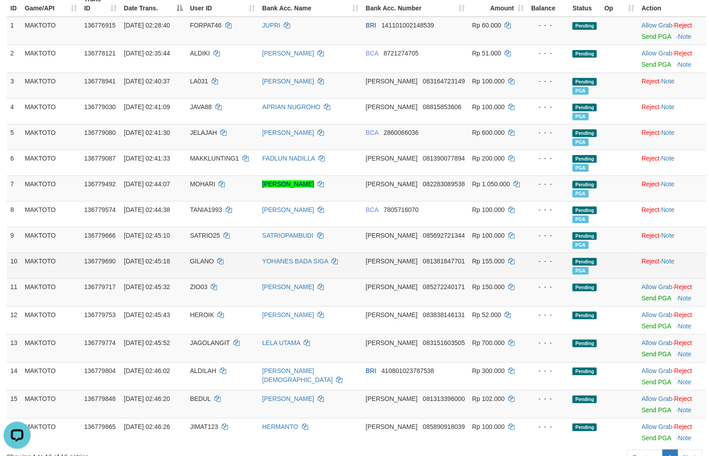
scroll to position [167, 0]
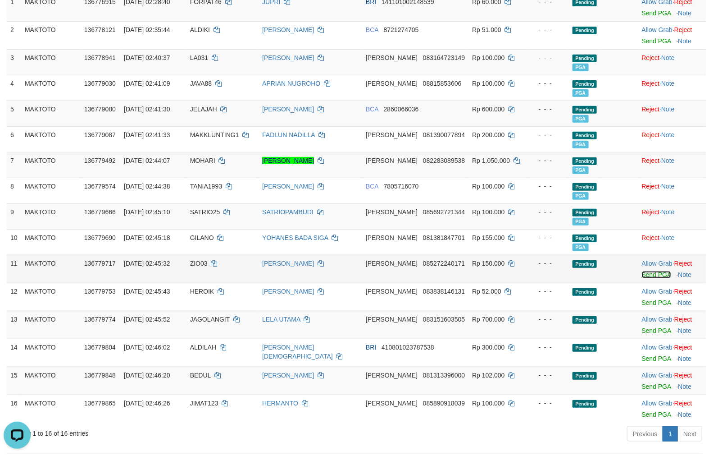
click at [652, 274] on link "Send PGA" at bounding box center [656, 274] width 29 height 7
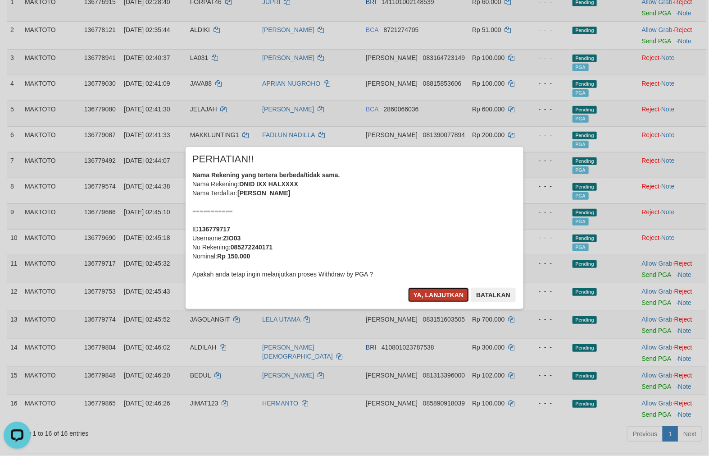
click at [453, 290] on button "Ya, lanjutkan" at bounding box center [438, 294] width 61 height 14
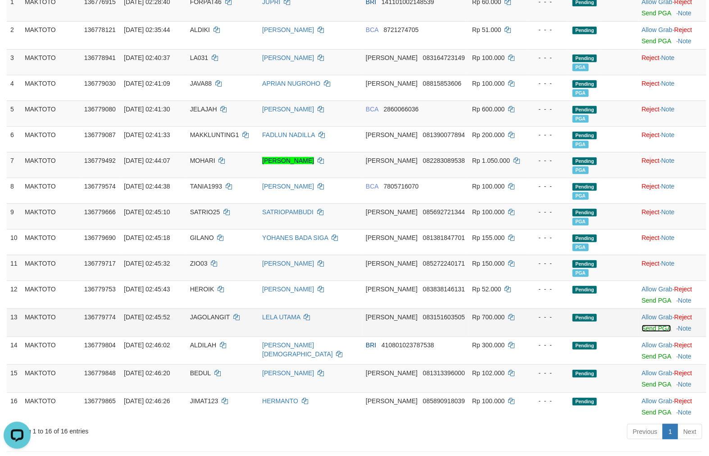
click at [653, 328] on link "Send PGA" at bounding box center [656, 327] width 29 height 7
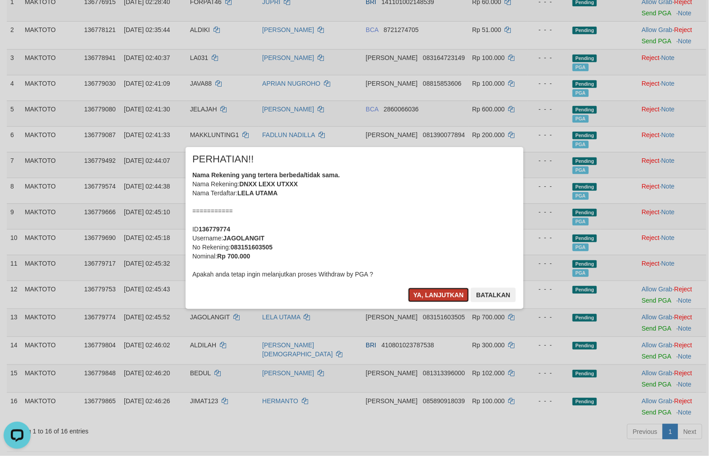
click at [428, 292] on button "Ya, lanjutkan" at bounding box center [438, 294] width 61 height 14
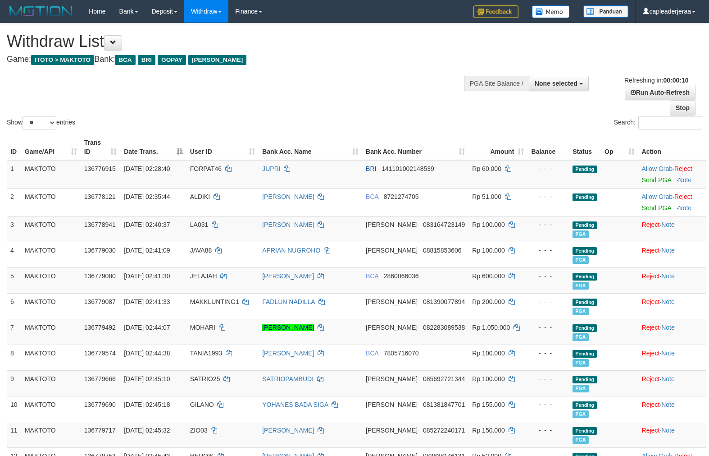
select select
select select "**"
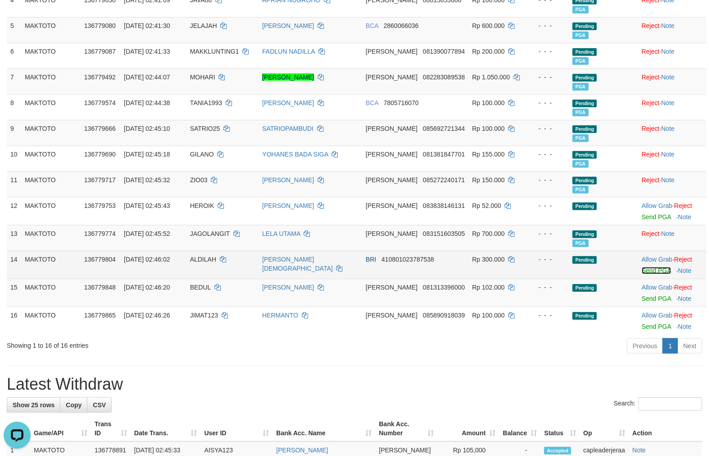
click at [647, 267] on link "Send PGA" at bounding box center [656, 270] width 29 height 7
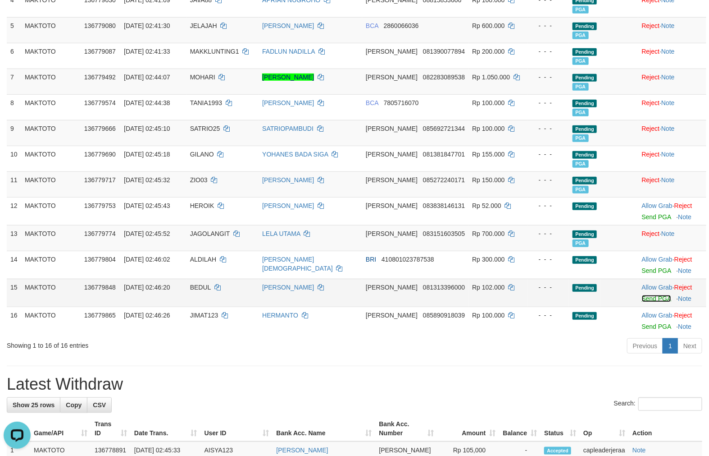
click at [643, 296] on link "Send PGA" at bounding box center [656, 298] width 29 height 7
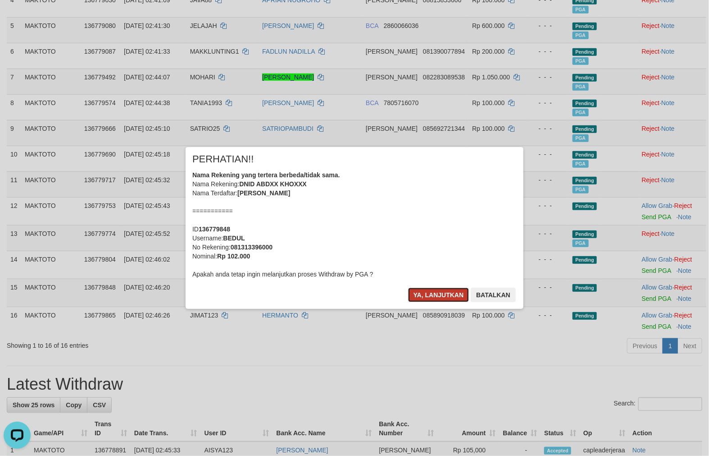
click at [432, 301] on button "Ya, lanjutkan" at bounding box center [438, 294] width 61 height 14
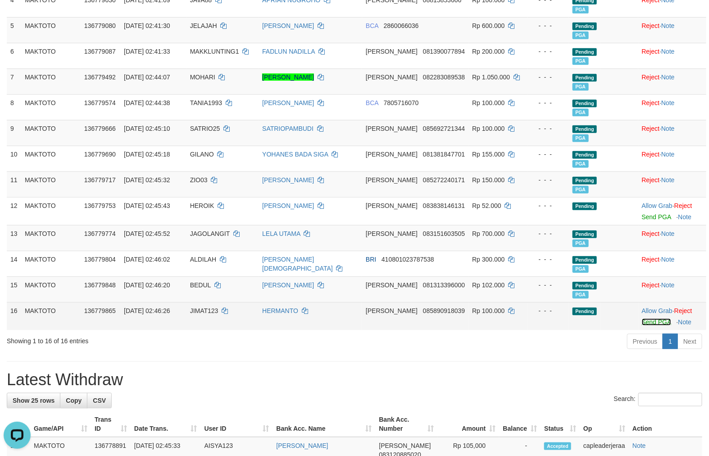
click at [643, 321] on link "Send PGA" at bounding box center [656, 321] width 29 height 7
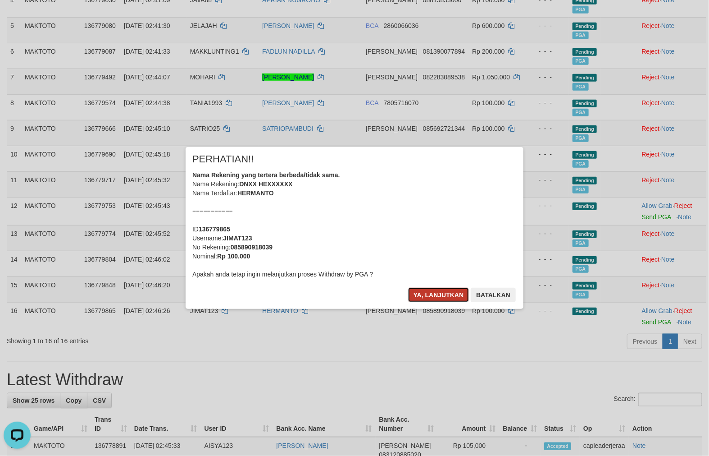
click at [424, 289] on button "Ya, lanjutkan" at bounding box center [438, 294] width 61 height 14
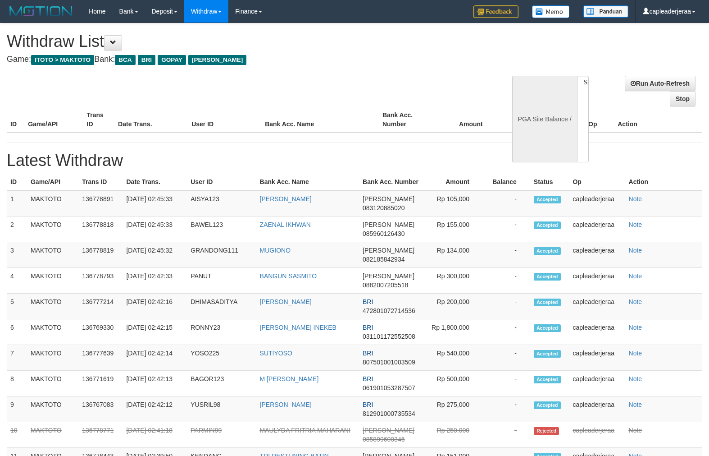
select select
select select "**"
select select
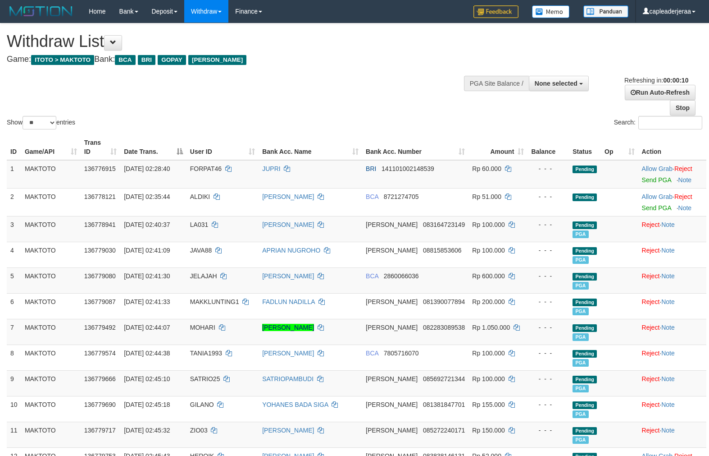
select select
select select "**"
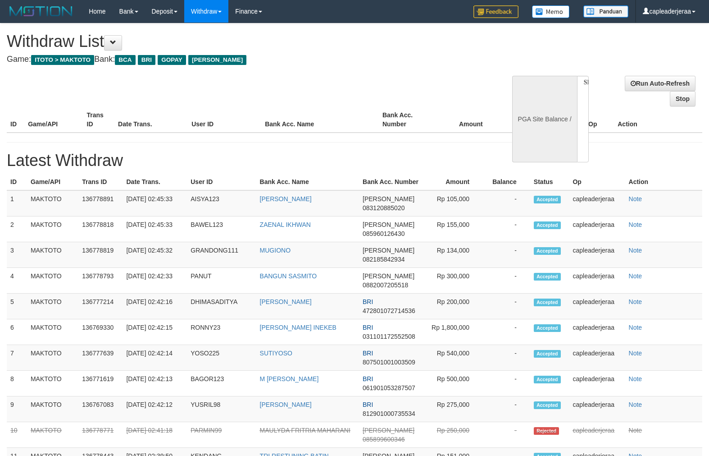
select select
select select "**"
select select
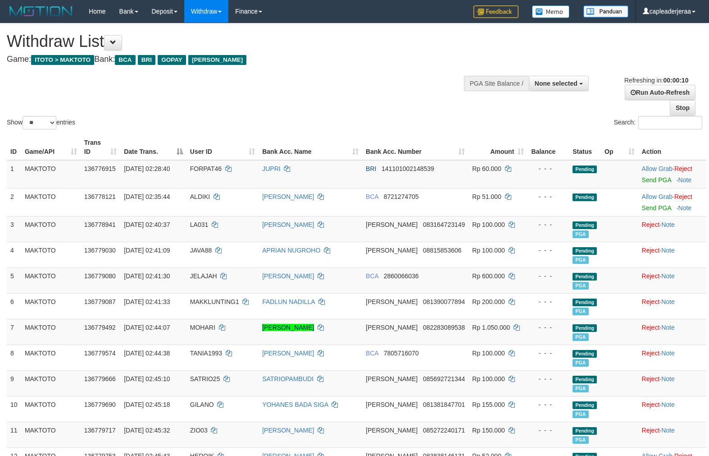
select select
select select "**"
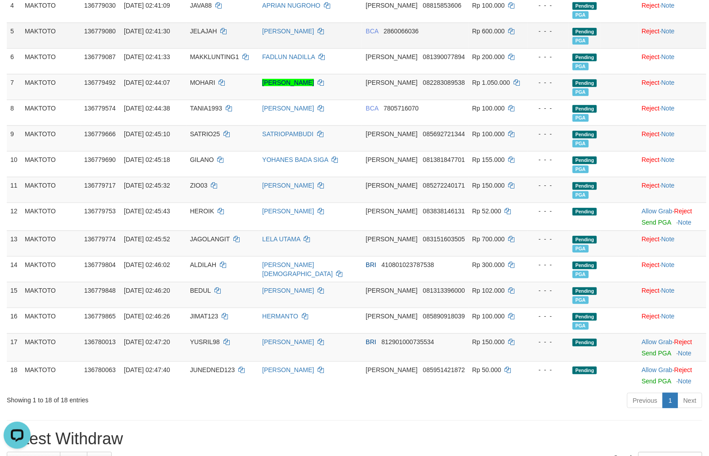
scroll to position [250, 0]
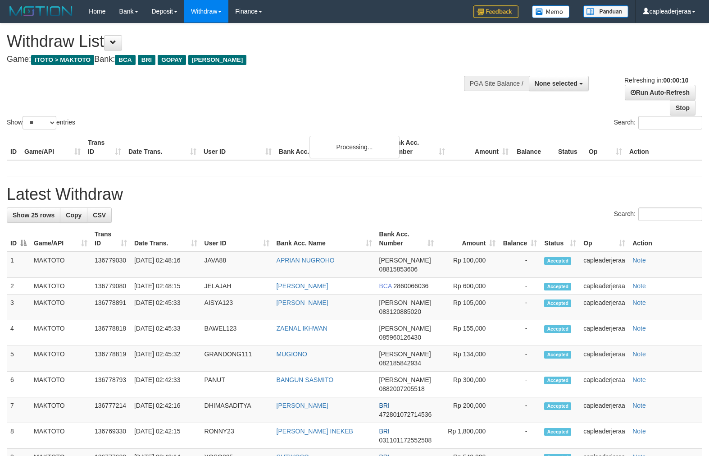
select select
select select "**"
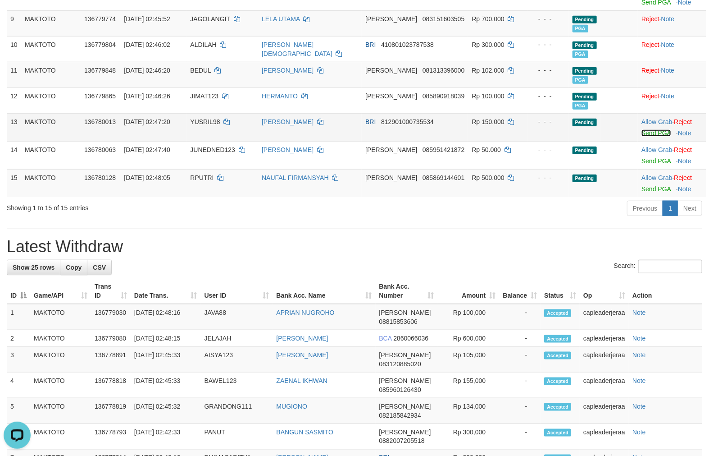
click at [643, 131] on link "Send PGA" at bounding box center [656, 132] width 29 height 7
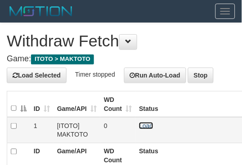
click at [140, 124] on link "Load" at bounding box center [146, 125] width 14 height 7
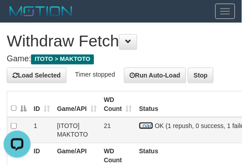
click at [145, 124] on link "Load" at bounding box center [146, 125] width 14 height 7
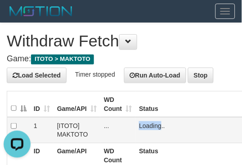
click at [145, 124] on span "Loading.." at bounding box center [152, 125] width 26 height 7
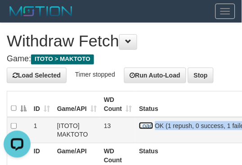
click at [146, 128] on link "Load" at bounding box center [146, 125] width 14 height 7
click at [155, 128] on span "OK (1 repush, 0 success, 1 failed)" at bounding box center [202, 125] width 95 height 7
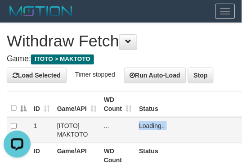
click at [146, 128] on span "Loading.." at bounding box center [152, 125] width 26 height 7
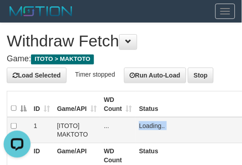
click at [146, 128] on span "Loading.." at bounding box center [152, 125] width 26 height 7
click at [146, 128] on link "Load" at bounding box center [146, 125] width 14 height 7
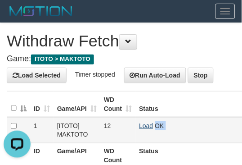
click at [155, 128] on span "OK" at bounding box center [159, 125] width 9 height 7
click at [147, 125] on link "Load" at bounding box center [146, 125] width 14 height 7
click at [147, 125] on span "Loading.." at bounding box center [152, 125] width 26 height 7
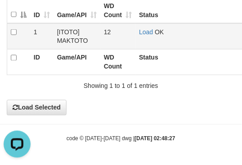
click at [142, 35] on td "Load OK" at bounding box center [212, 36] width 153 height 26
click at [143, 33] on link "Load" at bounding box center [146, 31] width 14 height 7
click at [144, 32] on span "Loading.." at bounding box center [152, 31] width 26 height 7
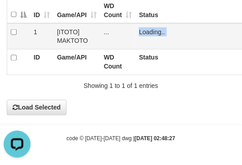
click at [144, 32] on span "Loading.." at bounding box center [152, 31] width 26 height 7
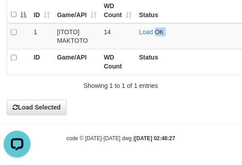
scroll to position [0, 0]
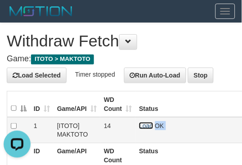
click at [144, 127] on link "Load" at bounding box center [146, 125] width 14 height 7
click at [144, 127] on span "Loading.." at bounding box center [152, 125] width 26 height 7
click at [139, 127] on link at bounding box center [139, 125] width 0 height 7
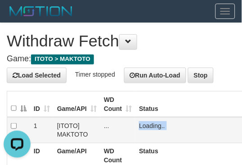
click at [144, 127] on span "Loading.." at bounding box center [152, 125] width 26 height 7
click at [138, 126] on td "Load OK" at bounding box center [212, 130] width 153 height 26
click at [143, 124] on link "Load" at bounding box center [146, 125] width 14 height 7
click at [143, 124] on span "Loading.." at bounding box center [152, 125] width 26 height 7
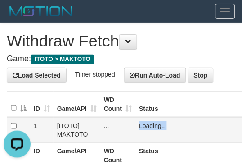
click at [143, 124] on span "Loading.." at bounding box center [152, 125] width 26 height 7
click at [146, 124] on link "Load" at bounding box center [146, 125] width 14 height 7
click at [145, 125] on span "Loading.." at bounding box center [152, 125] width 26 height 7
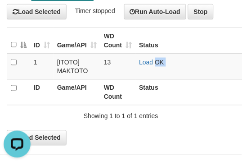
scroll to position [94, 0]
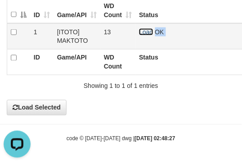
click at [143, 34] on link "Load" at bounding box center [146, 31] width 14 height 7
click at [143, 34] on span "Loading.." at bounding box center [152, 31] width 26 height 7
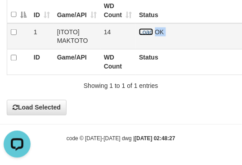
click at [143, 34] on link "Load" at bounding box center [146, 31] width 14 height 7
click at [155, 34] on span "OK" at bounding box center [159, 31] width 9 height 7
click at [143, 34] on span "Loading.." at bounding box center [152, 31] width 26 height 7
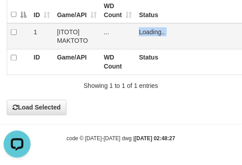
click at [143, 34] on span "Loading.." at bounding box center [152, 31] width 26 height 7
click at [143, 34] on td "Loading.." at bounding box center [212, 36] width 153 height 26
click at [143, 34] on link "Load" at bounding box center [146, 31] width 14 height 7
click at [143, 34] on span "Loading.." at bounding box center [152, 31] width 26 height 7
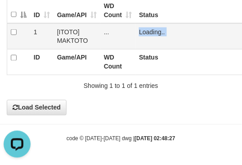
click at [143, 34] on span "Loading.." at bounding box center [152, 31] width 26 height 7
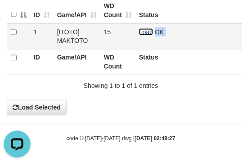
click at [143, 30] on link "Load" at bounding box center [146, 31] width 14 height 7
click at [143, 30] on span "Loading.." at bounding box center [152, 31] width 26 height 7
click at [145, 32] on link "Load" at bounding box center [146, 31] width 14 height 7
click at [145, 32] on span "Loading.." at bounding box center [152, 31] width 26 height 7
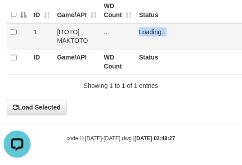
click at [145, 32] on span "Loading.." at bounding box center [152, 31] width 26 height 7
click at [143, 30] on link "Load" at bounding box center [146, 31] width 14 height 7
click at [143, 30] on span "Loading.." at bounding box center [152, 31] width 26 height 7
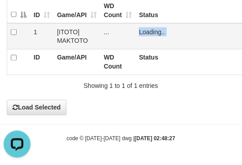
click at [143, 30] on span "Loading.." at bounding box center [152, 31] width 26 height 7
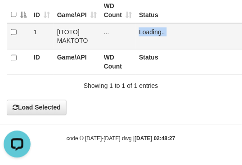
click at [143, 30] on span "Loading.." at bounding box center [152, 31] width 26 height 7
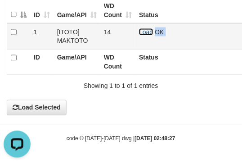
click at [143, 30] on link "Load" at bounding box center [146, 31] width 14 height 7
click at [143, 30] on span "Loading.." at bounding box center [152, 31] width 26 height 7
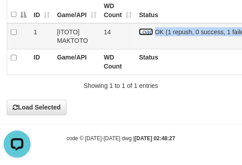
click at [143, 30] on link "Load" at bounding box center [146, 31] width 14 height 7
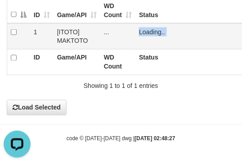
click at [143, 30] on span "Loading.." at bounding box center [152, 31] width 26 height 7
click at [149, 32] on link "Load" at bounding box center [146, 31] width 14 height 7
click at [149, 32] on span "Loading.." at bounding box center [152, 31] width 26 height 7
click at [143, 32] on link "Load" at bounding box center [146, 31] width 14 height 7
click at [143, 32] on span "Loading.." at bounding box center [152, 31] width 26 height 7
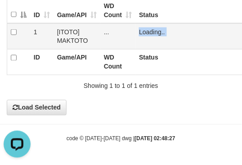
click at [143, 32] on span "Loading.." at bounding box center [152, 31] width 26 height 7
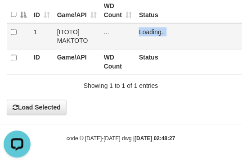
click at [143, 32] on span "Loading.." at bounding box center [152, 31] width 26 height 7
click at [143, 32] on td "Loading.." at bounding box center [212, 36] width 153 height 26
click at [143, 32] on link "Load" at bounding box center [146, 31] width 14 height 7
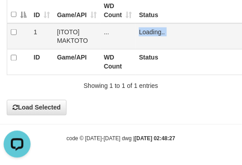
click at [143, 32] on span "Loading.." at bounding box center [152, 31] width 26 height 7
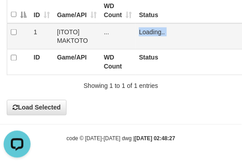
click at [143, 32] on span "Loading.." at bounding box center [152, 31] width 26 height 7
click at [143, 32] on td "Loading.." at bounding box center [212, 36] width 153 height 26
click at [139, 32] on link at bounding box center [139, 31] width 0 height 7
click at [143, 32] on span "Loading.." at bounding box center [152, 31] width 26 height 7
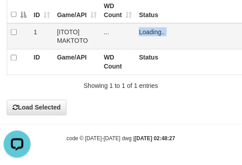
click at [143, 32] on span "Loading.." at bounding box center [152, 31] width 26 height 7
click at [143, 32] on td "Loading.." at bounding box center [212, 36] width 153 height 26
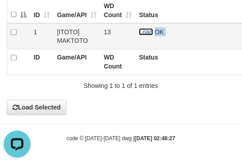
click at [143, 32] on link "Load" at bounding box center [146, 31] width 14 height 7
click at [155, 32] on span "OK" at bounding box center [159, 31] width 9 height 7
click at [143, 32] on link "Load" at bounding box center [146, 31] width 14 height 7
click at [143, 32] on span "Loading.." at bounding box center [152, 31] width 26 height 7
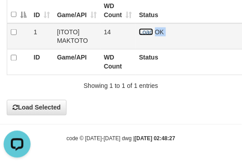
click at [146, 30] on link "Load" at bounding box center [146, 31] width 14 height 7
click at [146, 30] on span "Loading.." at bounding box center [152, 31] width 26 height 7
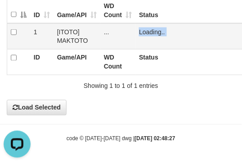
click at [146, 30] on span "Loading.." at bounding box center [152, 31] width 26 height 7
click at [146, 30] on link "Load" at bounding box center [146, 31] width 14 height 7
click at [146, 30] on span "Loading.." at bounding box center [152, 31] width 26 height 7
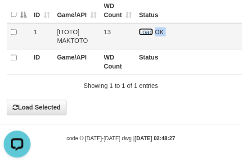
click at [146, 30] on link "Load" at bounding box center [146, 31] width 14 height 7
click at [146, 30] on span "Loading.." at bounding box center [152, 31] width 26 height 7
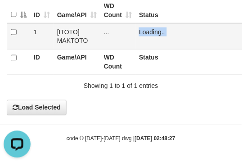
click at [146, 30] on span "Loading.." at bounding box center [152, 31] width 26 height 7
click at [146, 30] on link "Load" at bounding box center [146, 31] width 14 height 7
click at [146, 30] on span "Loading.." at bounding box center [152, 31] width 26 height 7
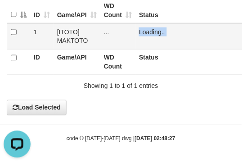
click at [146, 30] on span "Loading.." at bounding box center [152, 31] width 26 height 7
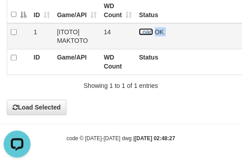
click at [146, 30] on link "Load" at bounding box center [146, 31] width 14 height 7
click at [146, 30] on span "Loading.." at bounding box center [152, 31] width 26 height 7
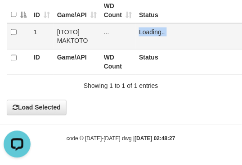
click at [146, 30] on span "Loading.." at bounding box center [152, 31] width 26 height 7
click at [146, 30] on link "Load" at bounding box center [146, 31] width 14 height 7
click at [146, 30] on span "Loading.." at bounding box center [152, 31] width 26 height 7
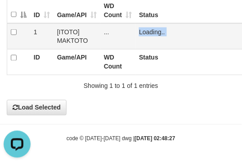
click at [146, 30] on span "Loading.." at bounding box center [152, 31] width 26 height 7
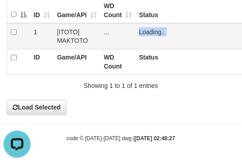
click at [146, 30] on span "Loading.." at bounding box center [152, 31] width 26 height 7
click at [146, 30] on link "Load" at bounding box center [146, 31] width 14 height 7
click at [146, 30] on span "Loading.." at bounding box center [152, 31] width 26 height 7
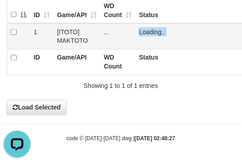
click at [146, 30] on span "Loading.." at bounding box center [152, 31] width 26 height 7
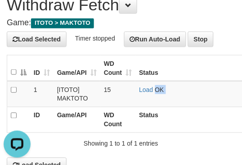
scroll to position [0, 0]
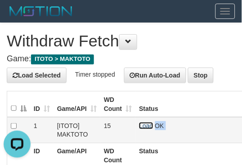
click at [141, 124] on link "Load" at bounding box center [146, 125] width 14 height 7
click at [141, 124] on span "Loading.." at bounding box center [152, 125] width 26 height 7
click at [141, 124] on link "Load" at bounding box center [146, 125] width 14 height 7
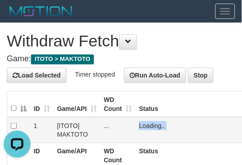
click at [141, 124] on span "Loading.." at bounding box center [152, 125] width 26 height 7
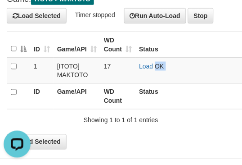
scroll to position [94, 0]
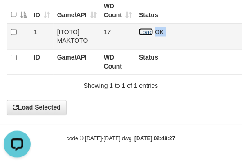
click at [146, 30] on link "Load" at bounding box center [146, 31] width 14 height 7
click at [146, 30] on span "Loading.." at bounding box center [152, 31] width 26 height 7
click at [146, 30] on link "Load" at bounding box center [146, 31] width 14 height 7
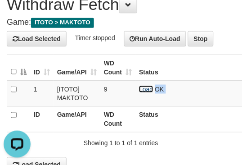
scroll to position [0, 0]
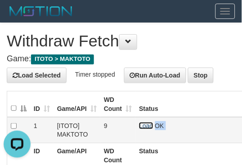
click at [144, 125] on link "Load" at bounding box center [146, 125] width 14 height 7
click at [144, 125] on span "Loading.." at bounding box center [152, 125] width 26 height 7
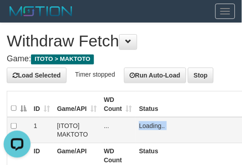
click at [144, 125] on span "Loading.." at bounding box center [152, 125] width 26 height 7
click at [144, 125] on td "Load OK" at bounding box center [212, 130] width 153 height 26
click at [144, 125] on link "Load" at bounding box center [146, 125] width 14 height 7
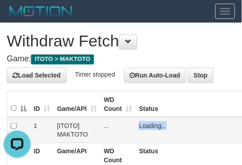
click at [144, 125] on span "Loading.." at bounding box center [152, 125] width 26 height 7
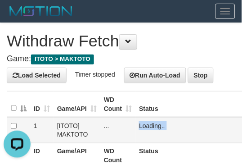
click at [144, 125] on span "Loading.." at bounding box center [152, 125] width 26 height 7
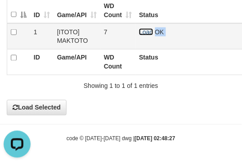
click at [147, 31] on link "Load" at bounding box center [146, 31] width 14 height 7
click at [155, 31] on span "Loading.." at bounding box center [159, 31] width 9 height 7
click at [147, 31] on span "Loading.." at bounding box center [152, 31] width 26 height 7
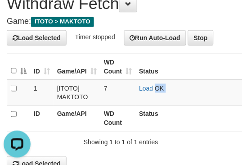
scroll to position [0, 0]
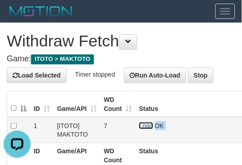
click at [148, 126] on link "Load" at bounding box center [146, 125] width 14 height 7
click at [148, 126] on span "Loading.." at bounding box center [152, 125] width 26 height 7
click at [150, 125] on link "Load" at bounding box center [146, 125] width 14 height 7
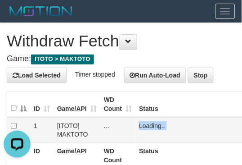
click at [150, 125] on span "Loading.." at bounding box center [152, 125] width 26 height 7
drag, startPoint x: 150, startPoint y: 125, endPoint x: 147, endPoint y: 119, distance: 7.1
click at [150, 123] on span "Loading.." at bounding box center [152, 125] width 26 height 7
click at [141, 123] on link "Load" at bounding box center [146, 125] width 14 height 7
click at [155, 123] on span "OK" at bounding box center [159, 125] width 9 height 7
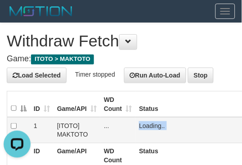
click at [141, 123] on span "Loading.." at bounding box center [152, 125] width 26 height 7
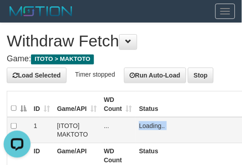
click at [139, 123] on link at bounding box center [139, 125] width 0 height 7
click at [141, 123] on span "Loading.." at bounding box center [152, 125] width 26 height 7
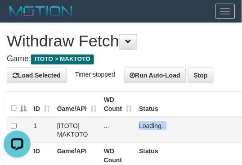
click at [141, 123] on span "Loading.." at bounding box center [152, 125] width 26 height 7
click at [143, 124] on link "Load" at bounding box center [146, 125] width 14 height 7
click at [143, 124] on span "Loading.." at bounding box center [152, 125] width 26 height 7
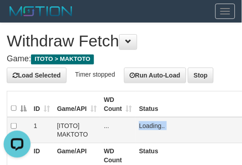
click at [143, 127] on span "Loading.." at bounding box center [152, 125] width 26 height 7
click at [143, 127] on td "Load OK" at bounding box center [212, 130] width 153 height 26
click at [143, 127] on link "Load" at bounding box center [146, 125] width 14 height 7
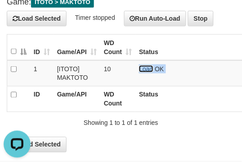
scroll to position [94, 0]
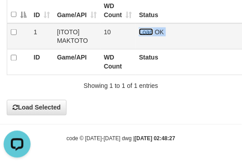
click at [146, 32] on link "Load" at bounding box center [146, 31] width 14 height 7
click at [146, 32] on span "Loading.." at bounding box center [152, 31] width 26 height 7
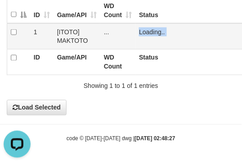
click at [146, 32] on span "Loading.." at bounding box center [152, 31] width 26 height 7
click at [146, 32] on td "Loading.." at bounding box center [212, 36] width 153 height 26
drag, startPoint x: 144, startPoint y: 36, endPoint x: 142, endPoint y: 32, distance: 5.0
click at [143, 35] on td "Load OK" at bounding box center [212, 36] width 153 height 26
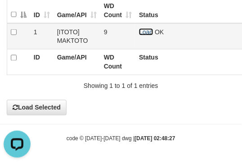
click at [142, 32] on link "Load" at bounding box center [146, 31] width 14 height 7
click at [155, 32] on span "OK" at bounding box center [159, 31] width 9 height 7
click at [142, 32] on span "Loading.." at bounding box center [152, 31] width 26 height 7
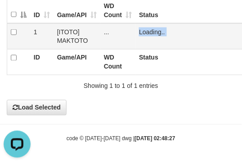
click at [142, 32] on span "Loading.." at bounding box center [152, 31] width 26 height 7
click at [141, 35] on td "Load OK" at bounding box center [212, 36] width 153 height 26
click at [141, 30] on link "Load" at bounding box center [146, 31] width 14 height 7
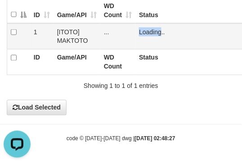
click at [141, 30] on span "Loading.." at bounding box center [152, 31] width 26 height 7
click at [145, 30] on link "Load" at bounding box center [146, 31] width 14 height 7
click at [145, 30] on span "Loading.." at bounding box center [152, 31] width 26 height 7
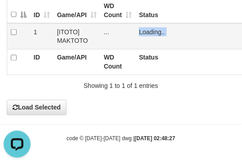
click at [145, 30] on span "Loading.." at bounding box center [152, 31] width 26 height 7
click at [145, 30] on link "Load" at bounding box center [146, 31] width 14 height 7
click at [155, 30] on span "OK" at bounding box center [159, 31] width 9 height 7
click at [145, 30] on span "Loading.." at bounding box center [152, 31] width 26 height 7
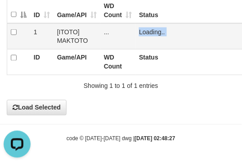
click at [145, 30] on span "Loading.." at bounding box center [152, 31] width 26 height 7
click at [139, 30] on link at bounding box center [139, 31] width 0 height 7
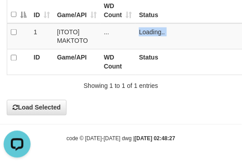
drag, startPoint x: 145, startPoint y: 30, endPoint x: 150, endPoint y: 0, distance: 30.3
click at [145, 30] on span "Loading.." at bounding box center [152, 31] width 26 height 7
click at [143, 28] on link "Load" at bounding box center [146, 31] width 14 height 7
click at [143, 28] on span "Loading.." at bounding box center [152, 31] width 26 height 7
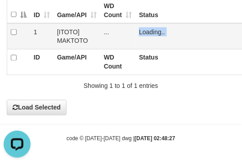
click at [143, 28] on span "Loading.." at bounding box center [152, 31] width 26 height 7
click at [143, 29] on span "Loading.." at bounding box center [152, 31] width 26 height 7
click at [143, 29] on td "Loading.." at bounding box center [212, 36] width 153 height 26
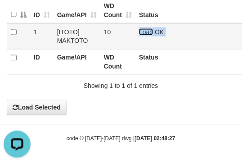
click at [143, 29] on link "Load" at bounding box center [146, 31] width 14 height 7
click at [143, 29] on span "Loading.." at bounding box center [152, 31] width 26 height 7
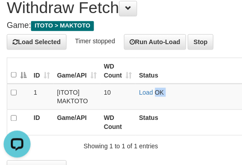
scroll to position [0, 0]
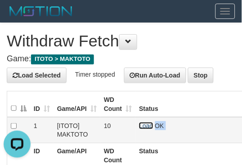
click at [149, 123] on link "Load" at bounding box center [146, 125] width 14 height 7
click at [149, 123] on span "Loading.." at bounding box center [152, 125] width 26 height 7
click at [148, 124] on span "Loading.." at bounding box center [152, 125] width 26 height 7
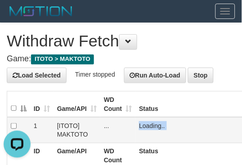
click at [148, 124] on span "Loading.." at bounding box center [152, 125] width 26 height 7
click at [148, 124] on td "Loading.." at bounding box center [212, 130] width 153 height 26
click at [148, 124] on link "Load" at bounding box center [146, 125] width 14 height 7
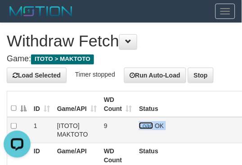
click at [145, 122] on link "Load" at bounding box center [146, 125] width 14 height 7
click at [145, 122] on span "Loading.." at bounding box center [152, 125] width 26 height 7
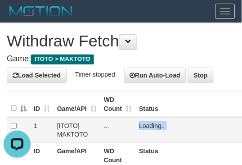
click at [145, 122] on span "Loading.." at bounding box center [152, 125] width 26 height 7
click at [145, 122] on td "Load OK" at bounding box center [212, 130] width 153 height 26
click at [145, 122] on link "Load" at bounding box center [146, 125] width 14 height 7
click at [155, 122] on span "OK" at bounding box center [159, 125] width 9 height 7
click at [143, 125] on link "Load" at bounding box center [146, 125] width 14 height 7
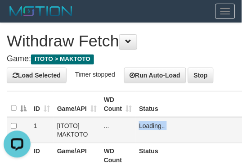
click at [143, 125] on span "Loading.." at bounding box center [152, 125] width 26 height 7
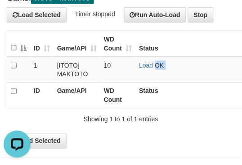
scroll to position [94, 0]
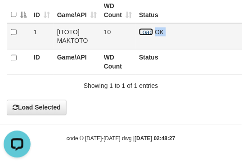
click at [146, 32] on link "Load" at bounding box center [146, 31] width 14 height 7
click at [155, 32] on span "OK" at bounding box center [159, 31] width 9 height 7
click at [146, 32] on span "Loading.." at bounding box center [152, 31] width 26 height 7
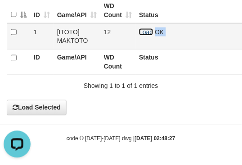
click at [143, 30] on link "Load" at bounding box center [146, 31] width 14 height 7
click at [143, 30] on span "Loading.." at bounding box center [152, 31] width 26 height 7
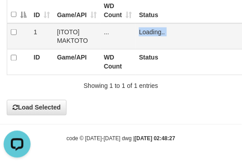
click at [143, 30] on span "Loading.." at bounding box center [152, 31] width 26 height 7
click at [143, 30] on td "Load OK" at bounding box center [212, 36] width 153 height 26
click at [143, 30] on link "Load" at bounding box center [146, 31] width 14 height 7
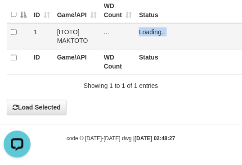
click at [143, 30] on span "Loading.." at bounding box center [152, 31] width 26 height 7
click at [149, 32] on link "Load" at bounding box center [146, 31] width 14 height 7
click at [149, 32] on span "Loading.." at bounding box center [152, 31] width 26 height 7
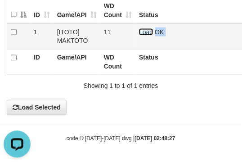
click at [146, 30] on link "Load" at bounding box center [146, 31] width 14 height 7
click at [155, 30] on span "OK" at bounding box center [159, 31] width 9 height 7
click at [146, 30] on span "Loading.." at bounding box center [152, 31] width 26 height 7
drag, startPoint x: 143, startPoint y: 36, endPoint x: 143, endPoint y: 32, distance: 5.0
click at [143, 32] on td "Load OK" at bounding box center [212, 36] width 153 height 26
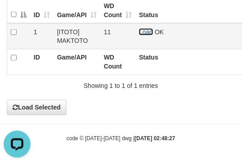
click at [143, 31] on link "Load" at bounding box center [146, 31] width 14 height 7
click at [143, 31] on span "Loading.." at bounding box center [152, 31] width 26 height 7
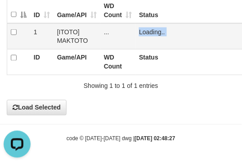
click at [143, 31] on span "Loading.." at bounding box center [152, 31] width 26 height 7
click at [143, 31] on td "Load OK" at bounding box center [212, 36] width 153 height 26
click at [143, 31] on link "Load" at bounding box center [146, 31] width 14 height 7
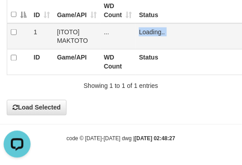
click at [143, 31] on span "Loading.." at bounding box center [152, 31] width 26 height 7
click at [143, 31] on link "Load" at bounding box center [146, 31] width 14 height 7
click at [155, 31] on span "OK" at bounding box center [159, 31] width 9 height 7
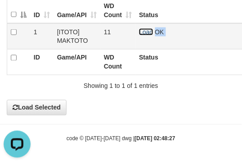
click at [143, 31] on link "Load" at bounding box center [146, 31] width 14 height 7
click at [143, 31] on span "Loading.." at bounding box center [152, 31] width 26 height 7
click at [145, 31] on link "Load" at bounding box center [146, 31] width 14 height 7
click at [145, 31] on span "Loading.." at bounding box center [152, 31] width 26 height 7
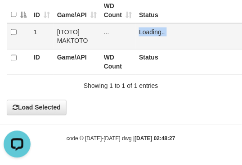
click at [145, 31] on span "Loading.." at bounding box center [152, 31] width 26 height 7
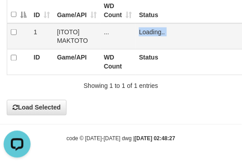
click at [145, 31] on span "Loading.." at bounding box center [152, 31] width 26 height 7
click at [147, 28] on span "Loading.." at bounding box center [152, 31] width 26 height 7
click at [147, 28] on link "Load" at bounding box center [146, 31] width 14 height 7
click at [155, 28] on span "OK" at bounding box center [159, 31] width 9 height 7
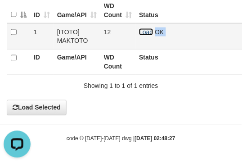
click at [147, 28] on link "Load" at bounding box center [146, 31] width 14 height 7
click at [147, 28] on span "Loading.." at bounding box center [152, 31] width 26 height 7
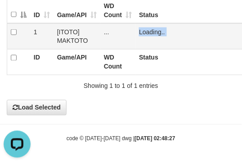
click at [147, 28] on span "Loading.." at bounding box center [152, 31] width 26 height 7
click at [147, 28] on link "Load" at bounding box center [146, 31] width 14 height 7
click at [155, 28] on span "OK" at bounding box center [159, 31] width 9 height 7
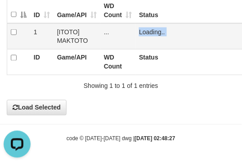
click at [147, 28] on span "Loading.." at bounding box center [152, 31] width 26 height 7
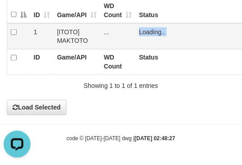
click at [147, 28] on span "Loading.." at bounding box center [152, 31] width 26 height 7
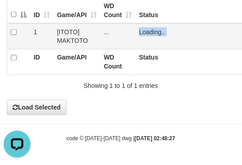
click at [147, 28] on span "Loading.." at bounding box center [152, 31] width 26 height 7
click at [147, 28] on link "Load" at bounding box center [146, 31] width 14 height 7
click at [147, 28] on span "Loading.." at bounding box center [152, 31] width 26 height 7
click at [141, 32] on link "Load" at bounding box center [146, 31] width 14 height 7
click at [145, 32] on link "Load" at bounding box center [146, 31] width 14 height 7
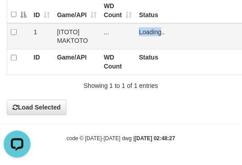
click at [145, 32] on span "Loading.." at bounding box center [152, 31] width 26 height 7
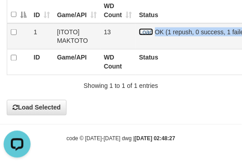
click at [142, 29] on link "Load" at bounding box center [146, 31] width 14 height 7
click at [155, 29] on span "OK (1 repush, 0 success, 1 failed)" at bounding box center [202, 31] width 95 height 7
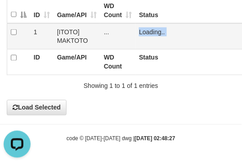
click at [142, 29] on span "Loading.." at bounding box center [152, 31] width 26 height 7
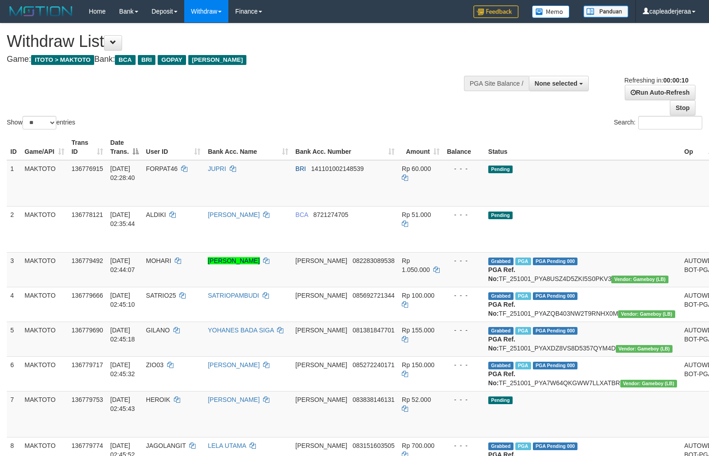
select select
select select "**"
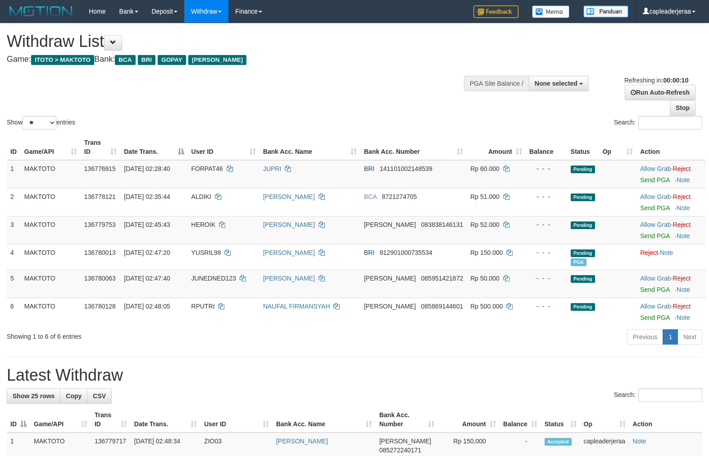
select select
select select "**"
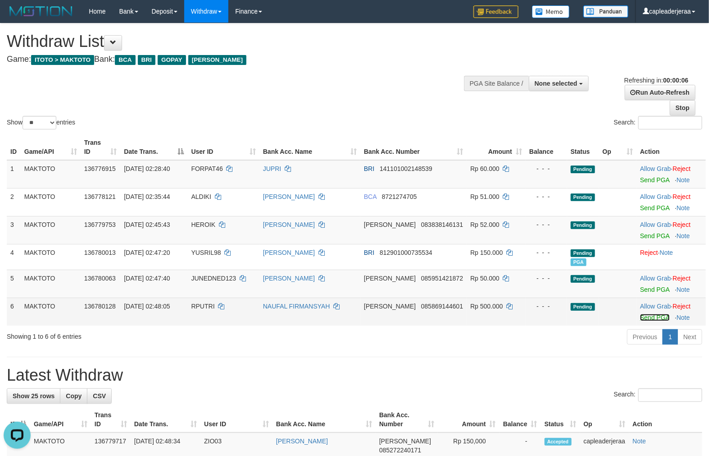
click at [646, 318] on link "Send PGA" at bounding box center [654, 317] width 29 height 7
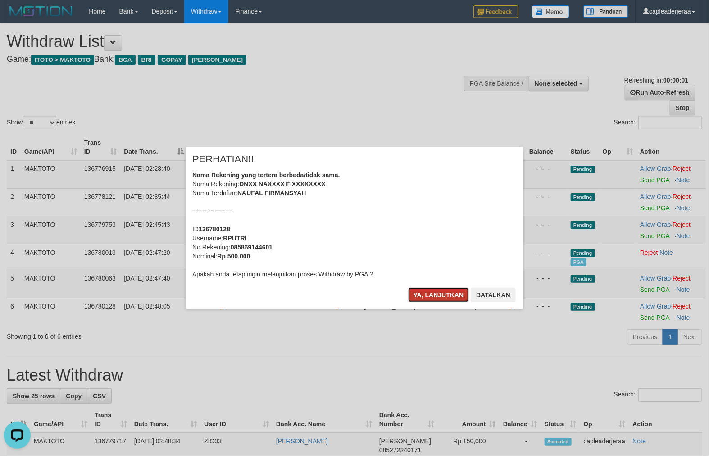
click at [424, 297] on button "Ya, lanjutkan" at bounding box center [438, 294] width 61 height 14
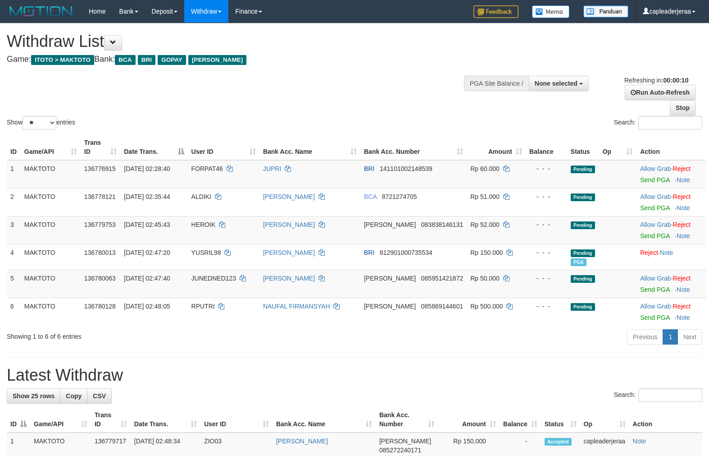
select select
select select "**"
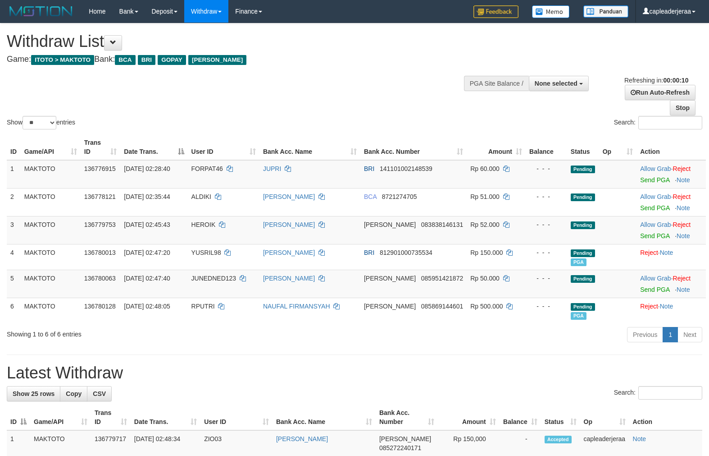
select select
select select "**"
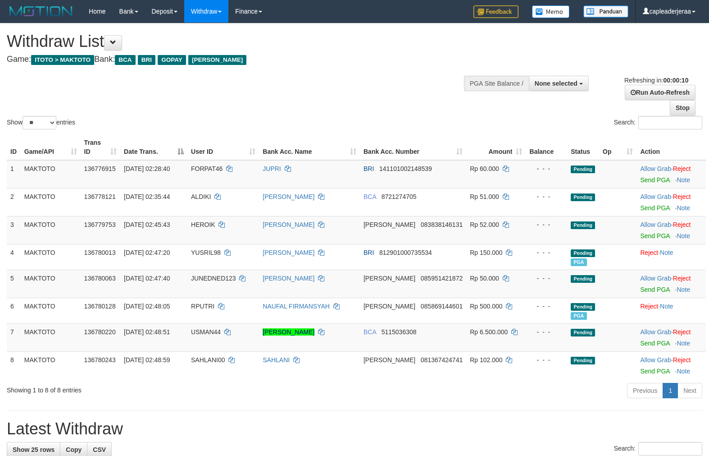
select select
select select "**"
select select
select select "**"
select select
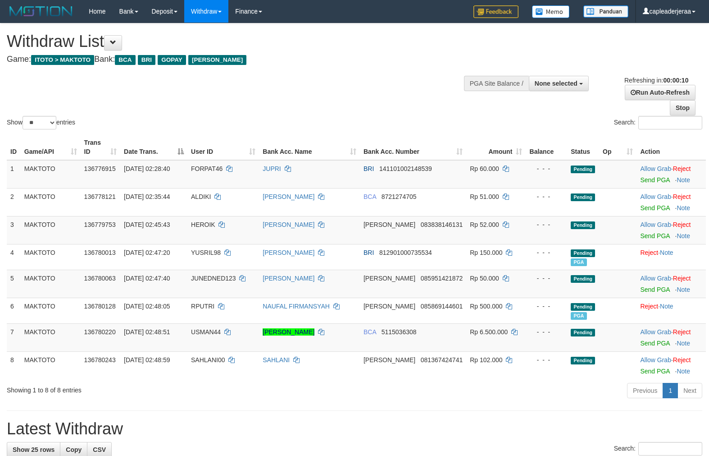
select select "**"
select select
select select "**"
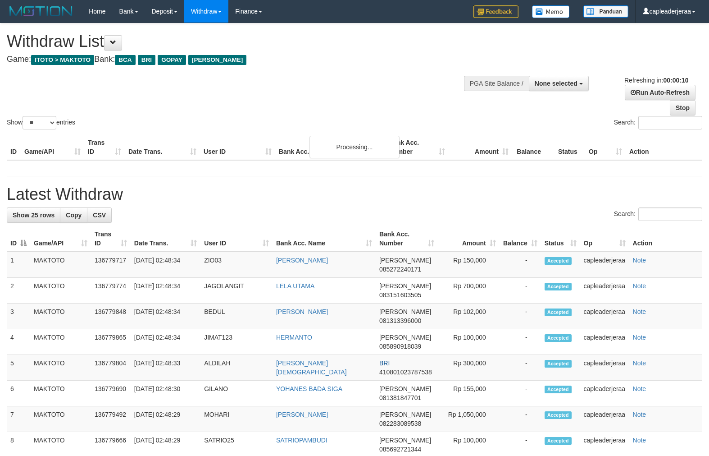
select select
select select "**"
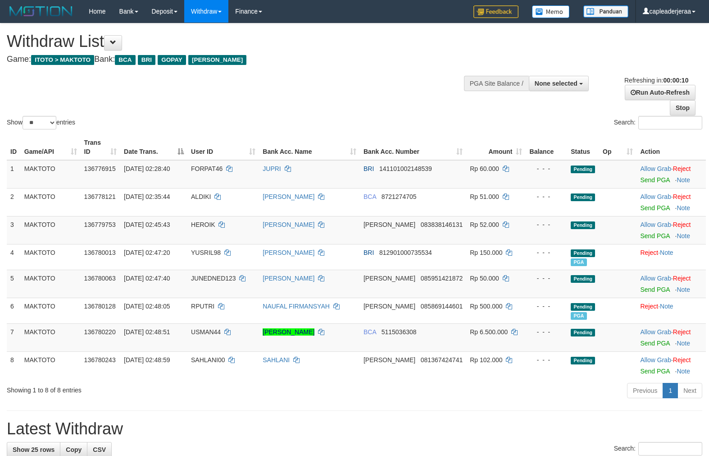
select select
select select "**"
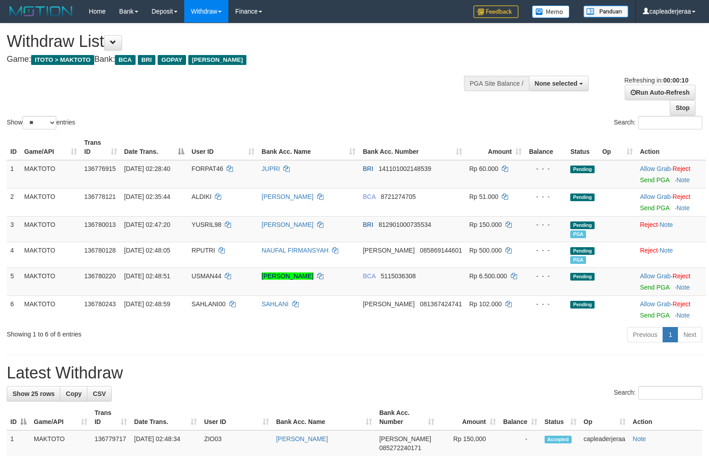
select select
select select "**"
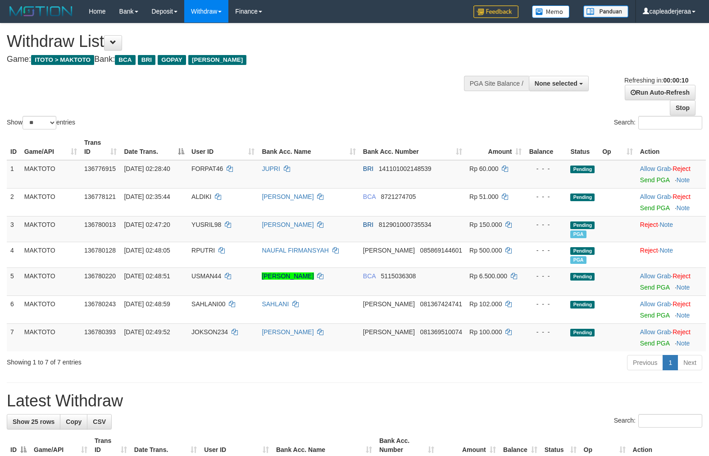
select select
select select "**"
select select
select select "**"
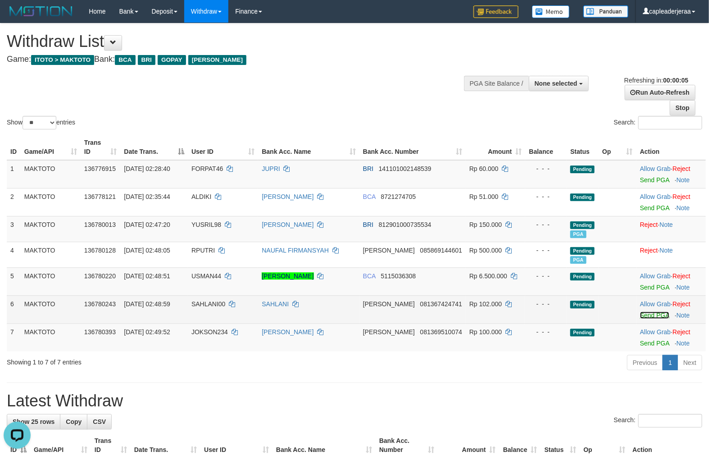
click at [648, 315] on link "Send PGA" at bounding box center [654, 314] width 29 height 7
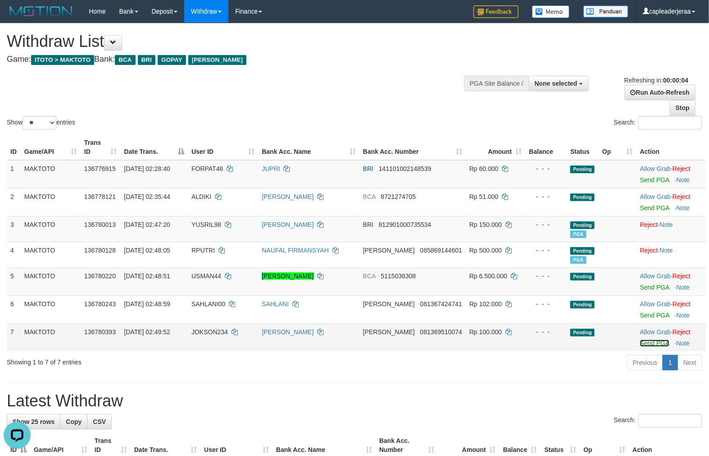
click at [640, 342] on link "Send PGA" at bounding box center [654, 342] width 29 height 7
select select
select select "**"
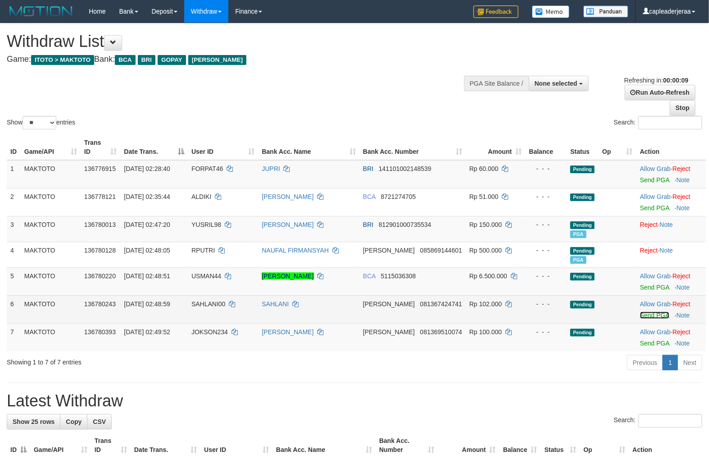
click at [643, 315] on link "Send PGA" at bounding box center [654, 314] width 29 height 7
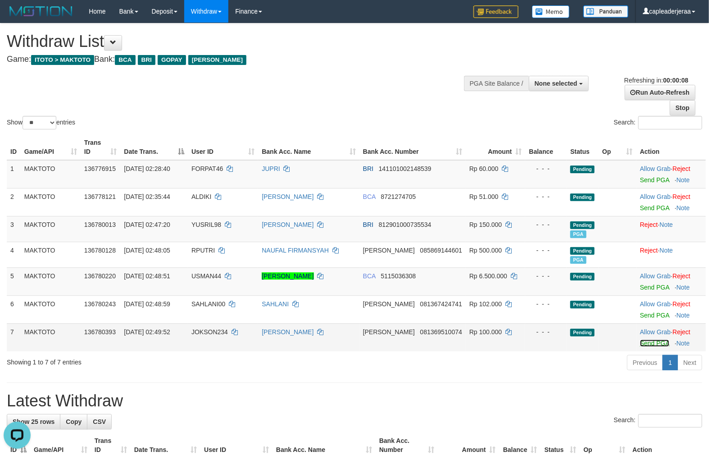
click at [641, 342] on link "Send PGA" at bounding box center [654, 342] width 29 height 7
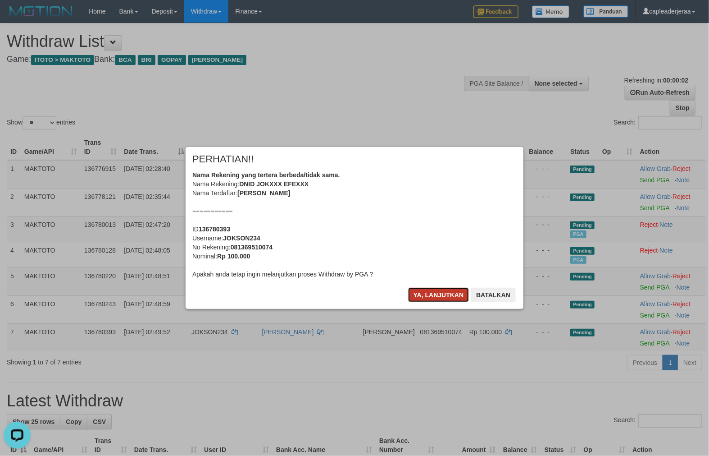
drag, startPoint x: 609, startPoint y: 141, endPoint x: 428, endPoint y: 295, distance: 237.2
click at [428, 295] on button "Ya, lanjutkan" at bounding box center [438, 294] width 61 height 14
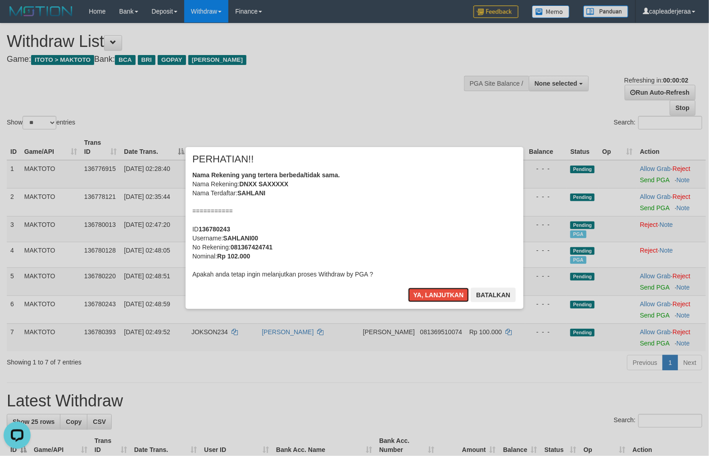
click at [428, 295] on button "Ya, lanjutkan" at bounding box center [438, 294] width 61 height 14
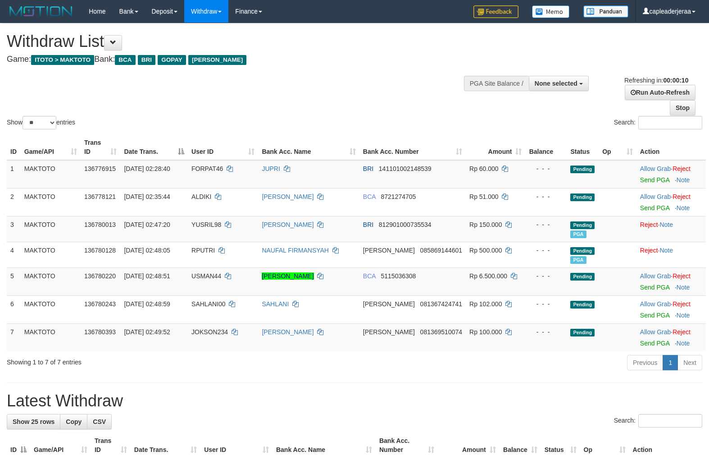
select select
select select "**"
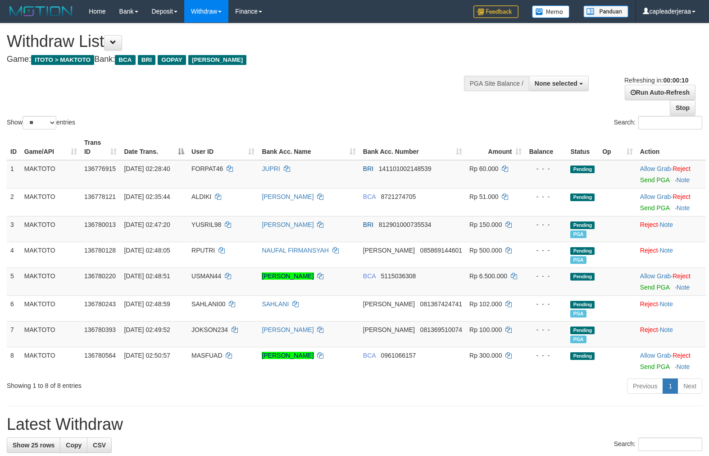
select select
select select "**"
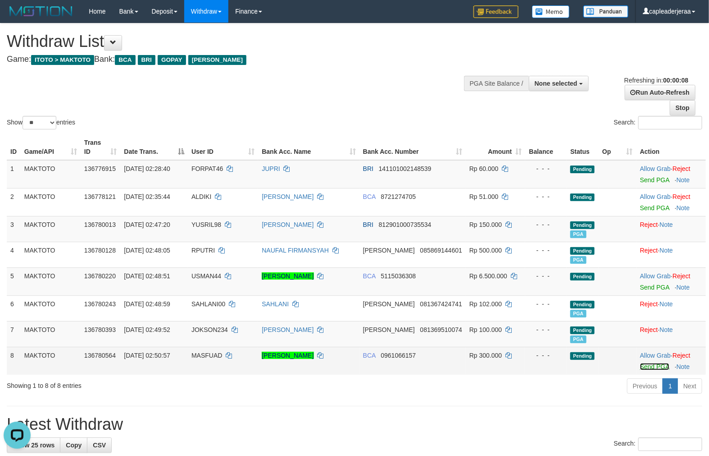
click at [641, 366] on link "Send PGA" at bounding box center [654, 366] width 29 height 7
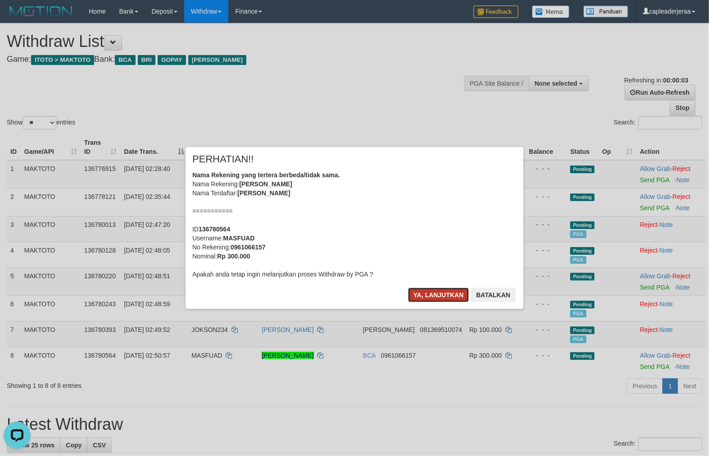
click at [442, 288] on button "Ya, lanjutkan" at bounding box center [438, 294] width 61 height 14
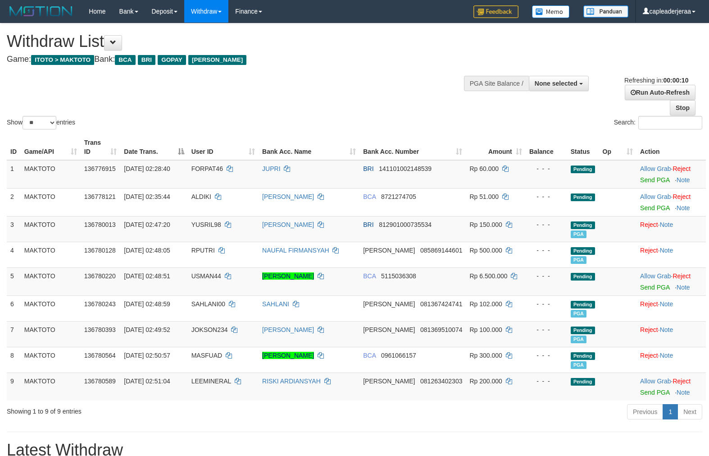
select select
select select "**"
click at [640, 390] on link "Send PGA" at bounding box center [654, 391] width 29 height 7
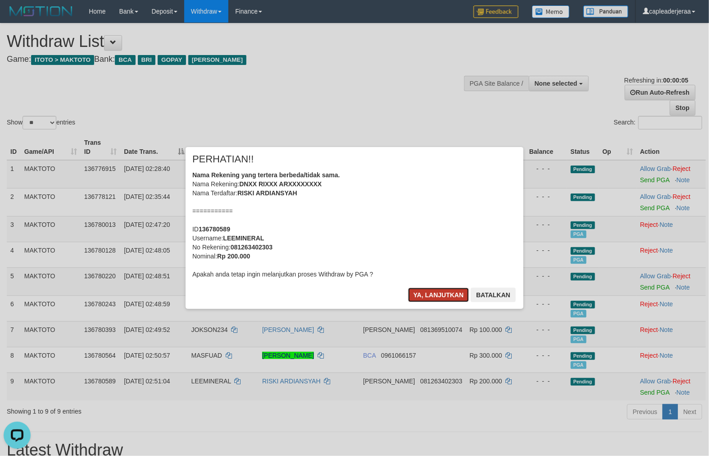
click at [423, 300] on button "Ya, lanjutkan" at bounding box center [438, 294] width 61 height 14
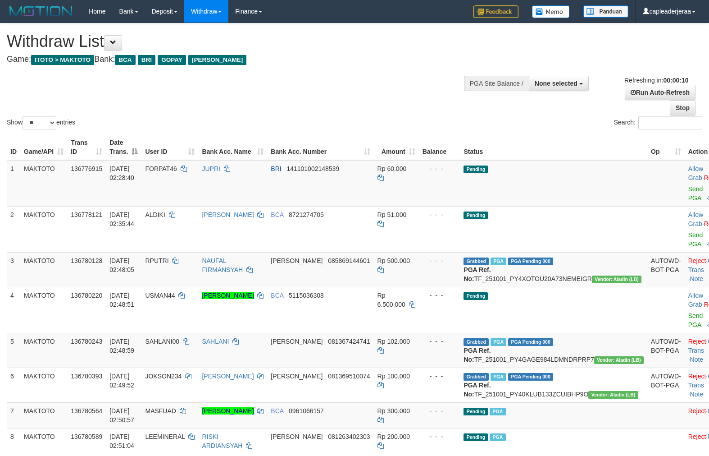
select select
select select "**"
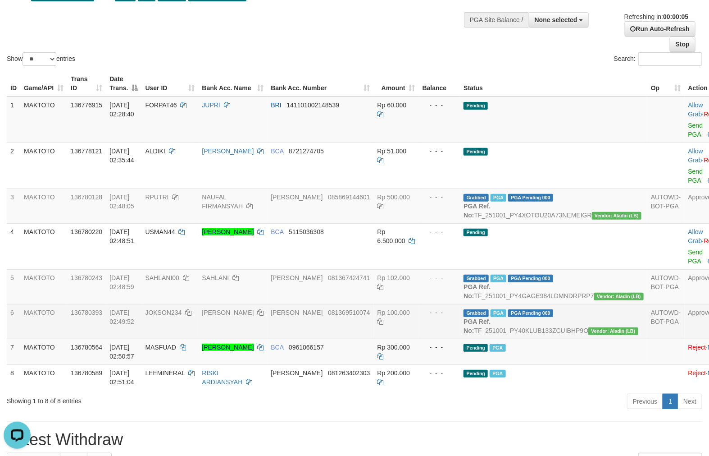
scroll to position [167, 0]
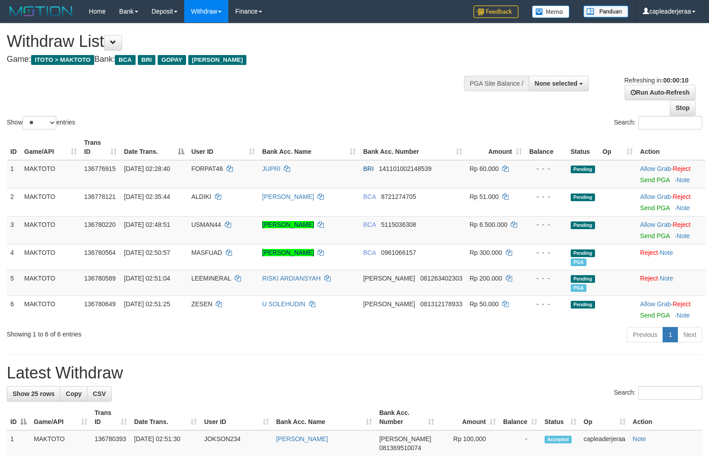
select select
select select "**"
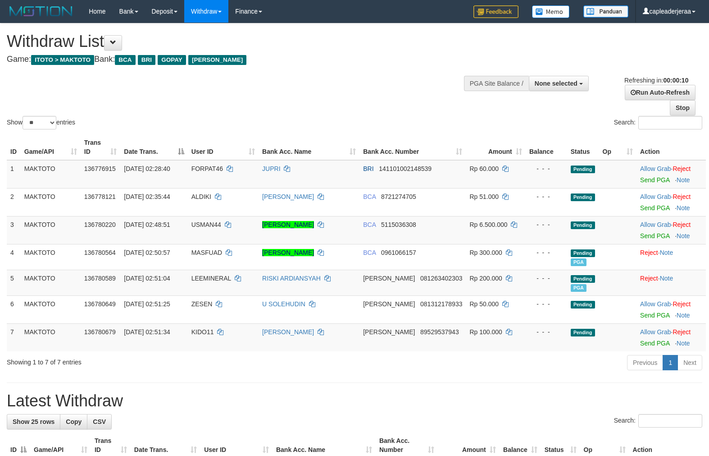
select select
select select "**"
click at [642, 341] on link "Send PGA" at bounding box center [654, 342] width 29 height 7
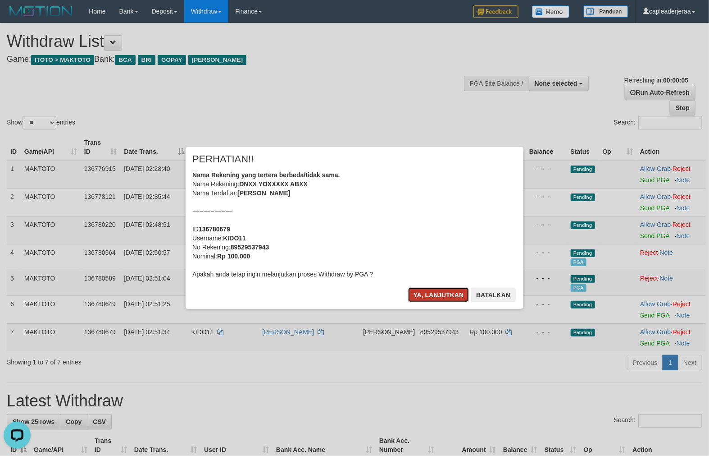
click at [451, 291] on button "Ya, lanjutkan" at bounding box center [438, 294] width 61 height 14
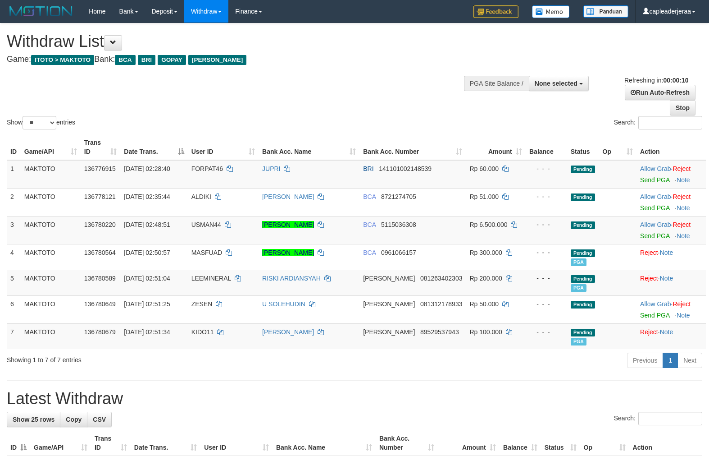
select select
select select "**"
click at [652, 232] on link "Send PGA" at bounding box center [654, 235] width 29 height 7
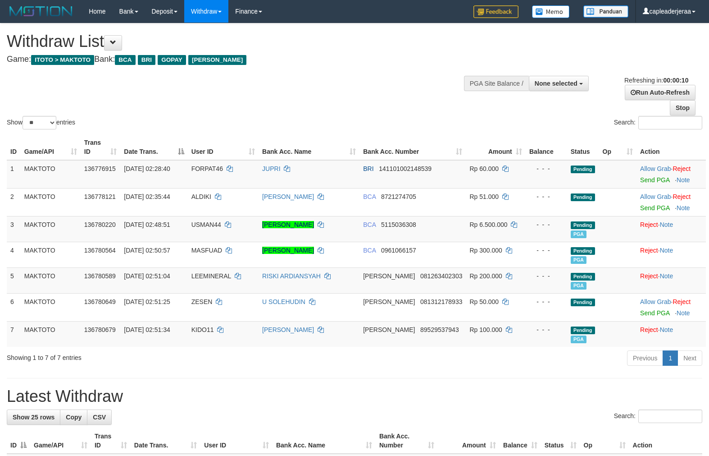
select select
select select "**"
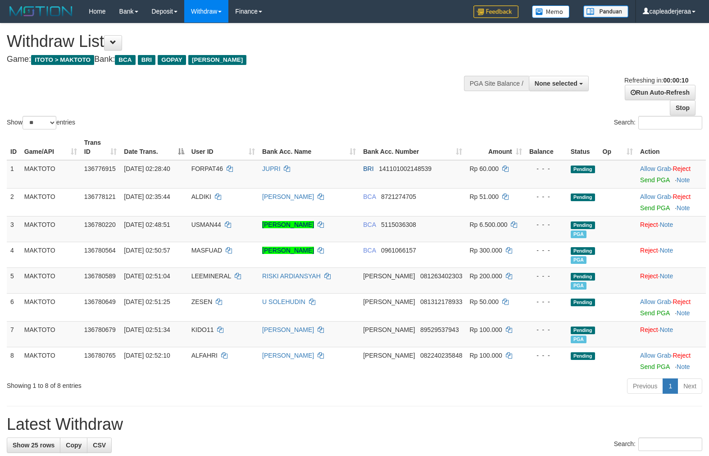
select select
select select "**"
click at [684, 107] on link "Stop" at bounding box center [683, 107] width 26 height 15
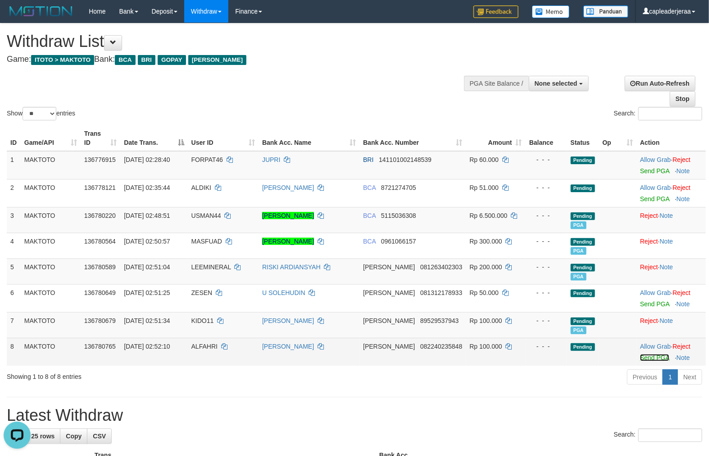
click at [649, 359] on link "Send PGA" at bounding box center [654, 357] width 29 height 7
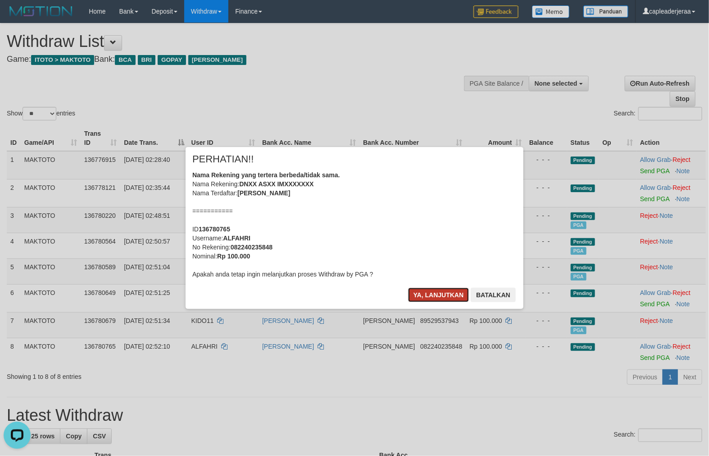
click at [442, 299] on button "Ya, lanjutkan" at bounding box center [438, 294] width 61 height 14
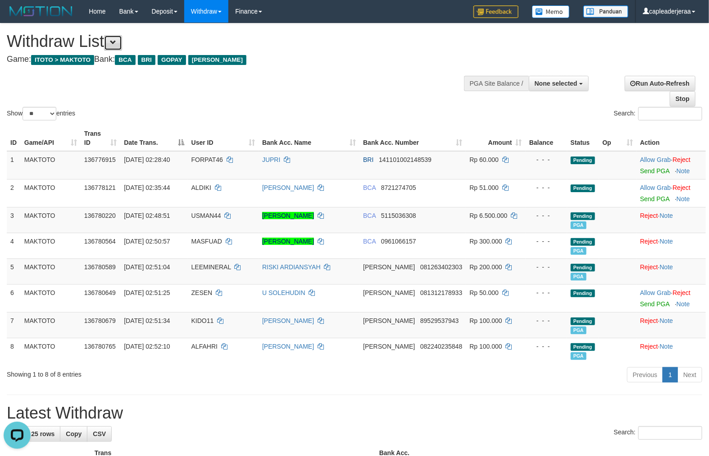
click at [115, 41] on span at bounding box center [113, 42] width 6 height 6
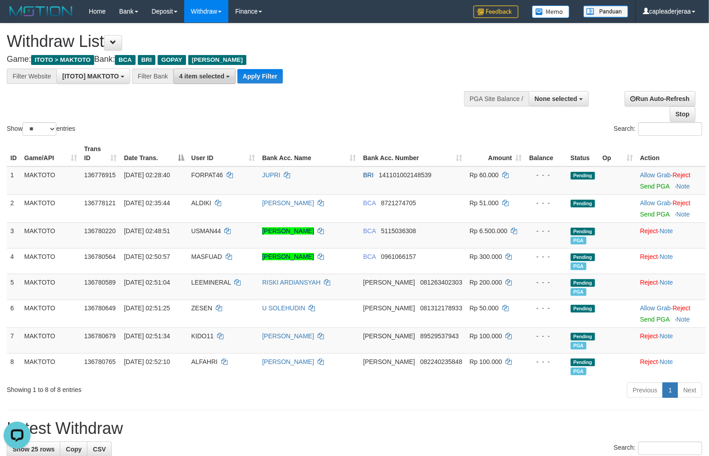
click at [205, 76] on span "4 item selected" at bounding box center [201, 76] width 45 height 7
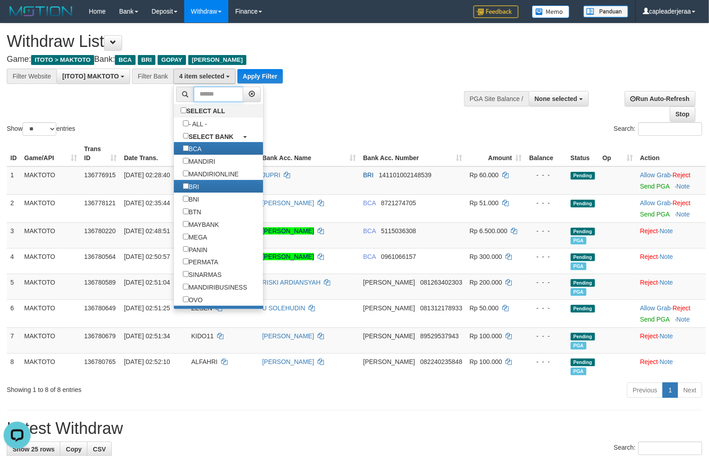
click at [213, 93] on input "text" at bounding box center [219, 94] width 50 height 15
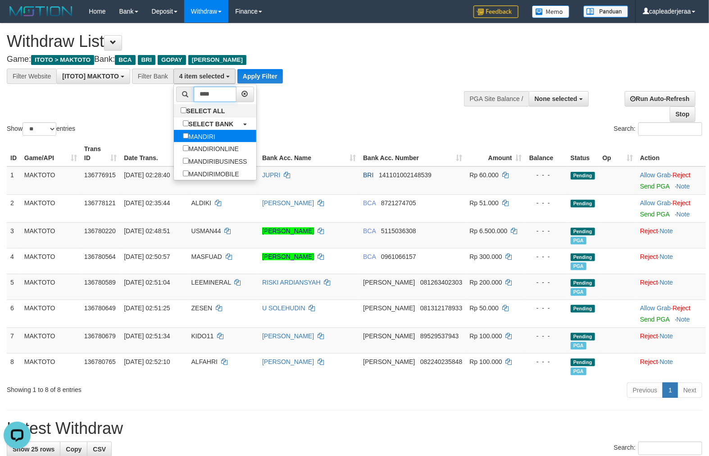
type input "****"
click at [214, 134] on label "MANDIRI" at bounding box center [199, 136] width 50 height 13
click at [265, 76] on button "Apply Filter" at bounding box center [260, 76] width 46 height 14
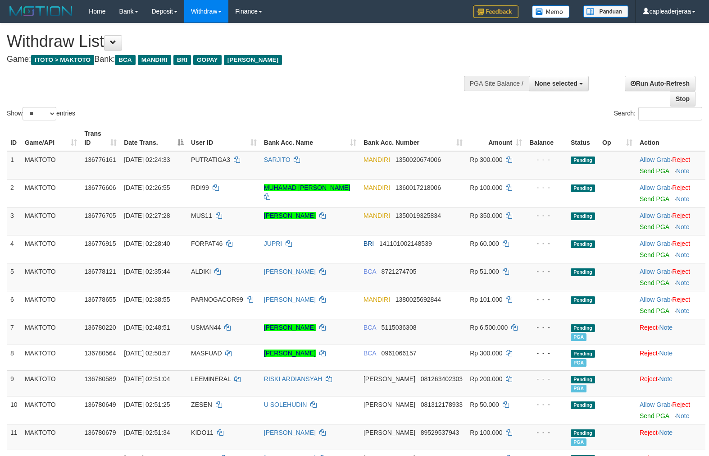
select select
select select "**"
click at [652, 170] on link "Send PGA" at bounding box center [654, 170] width 29 height 7
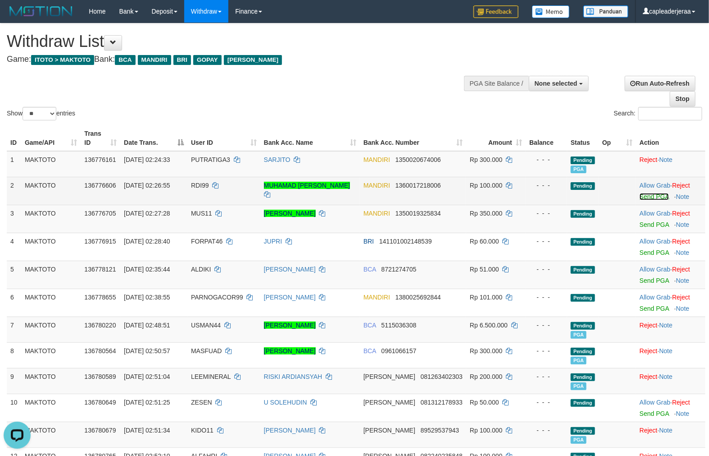
click at [650, 196] on link "Send PGA" at bounding box center [654, 196] width 29 height 7
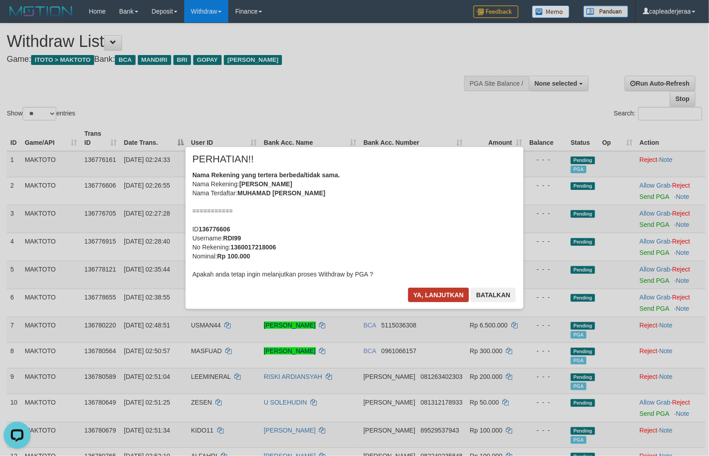
drag, startPoint x: 443, startPoint y: 280, endPoint x: 443, endPoint y: 294, distance: 13.5
click at [443, 283] on div "× PERHATIAN!! Nama Rekening yang tertera berbeda/tidak sama. Nama Rekening: MUH…" at bounding box center [355, 227] width 338 height 161
click at [443, 296] on button "Ya, lanjutkan" at bounding box center [438, 294] width 61 height 14
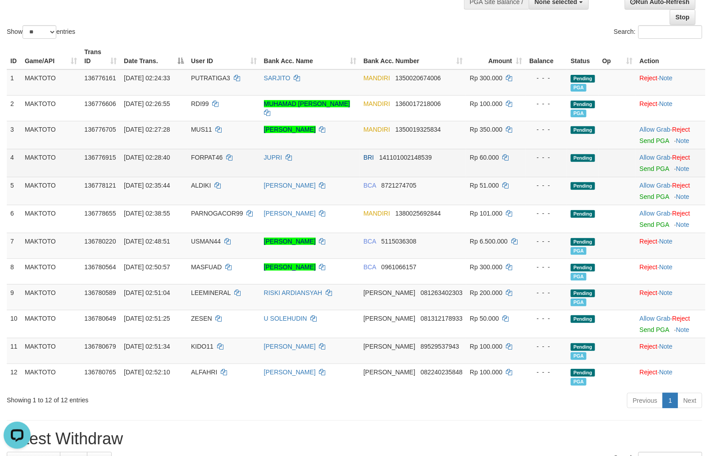
scroll to position [83, 0]
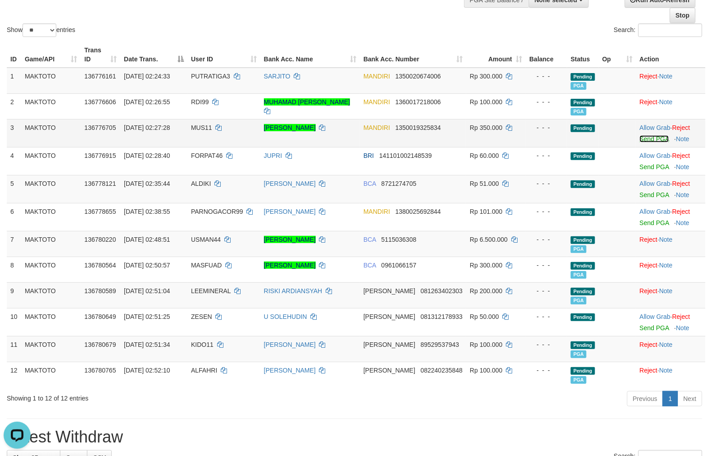
click at [656, 138] on link "Send PGA" at bounding box center [654, 138] width 29 height 7
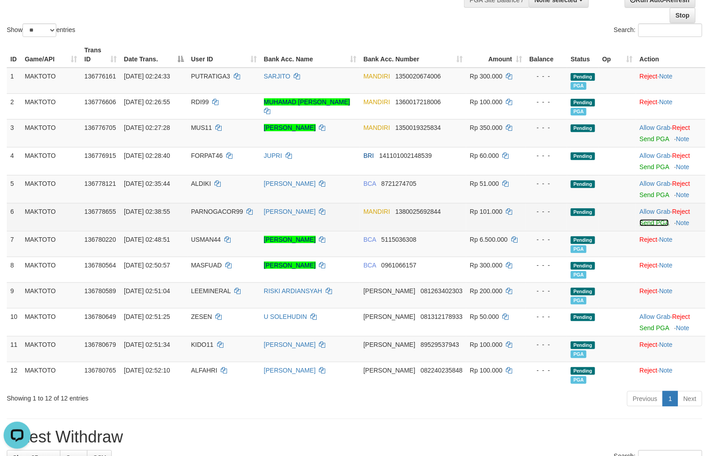
click at [643, 221] on link "Send PGA" at bounding box center [654, 222] width 29 height 7
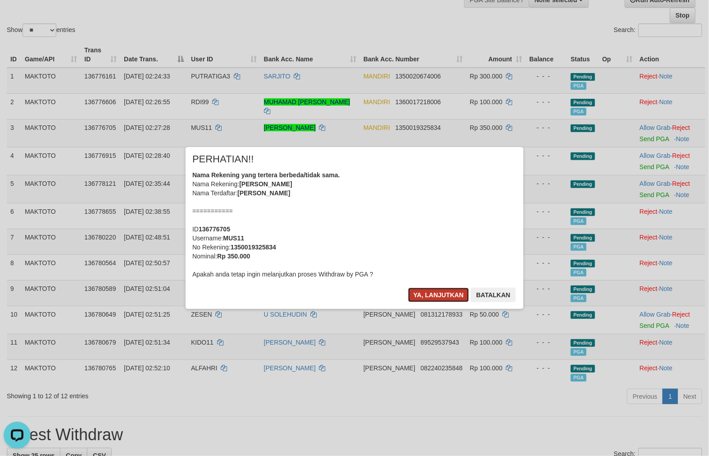
click at [429, 290] on button "Ya, lanjutkan" at bounding box center [438, 294] width 61 height 14
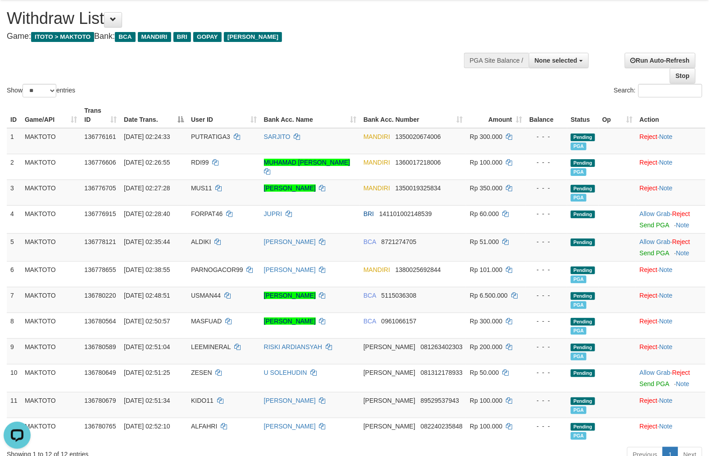
scroll to position [0, 0]
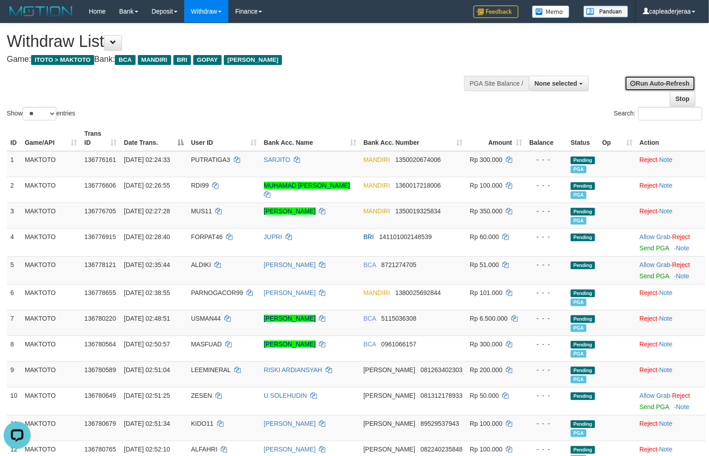
click at [660, 86] on link "Run Auto-Refresh" at bounding box center [660, 83] width 71 height 15
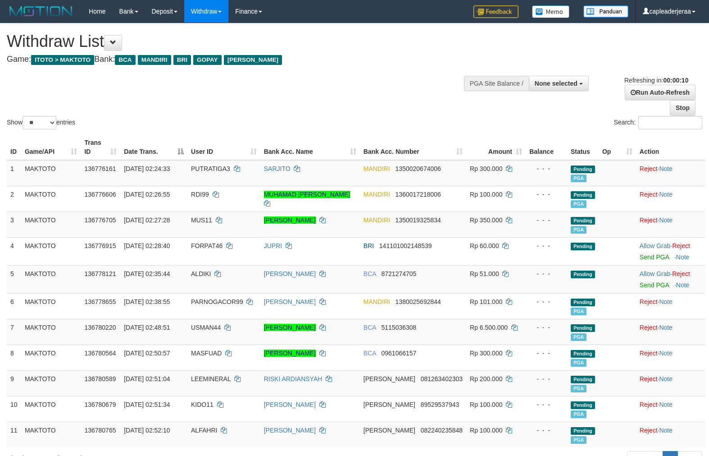
select select
select select "**"
select select
select select "**"
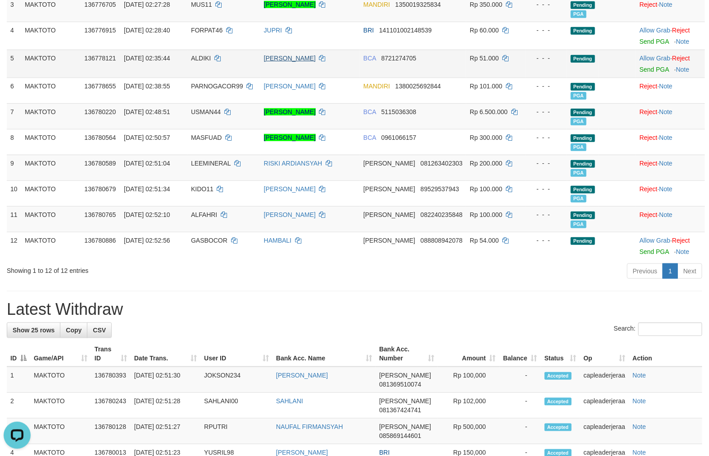
scroll to position [250, 0]
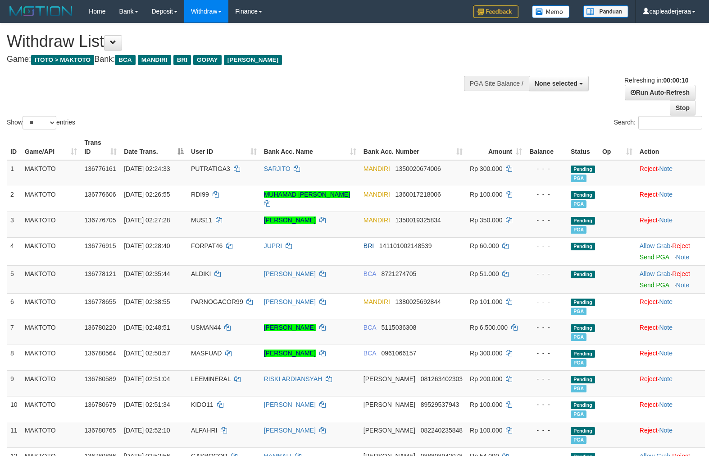
select select
select select "**"
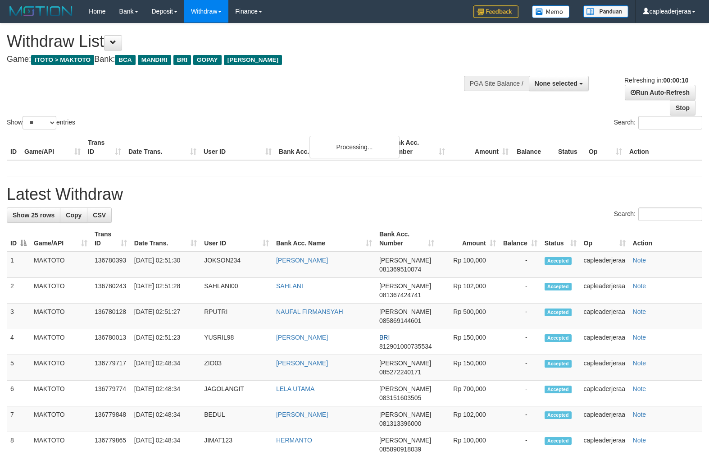
select select
select select "**"
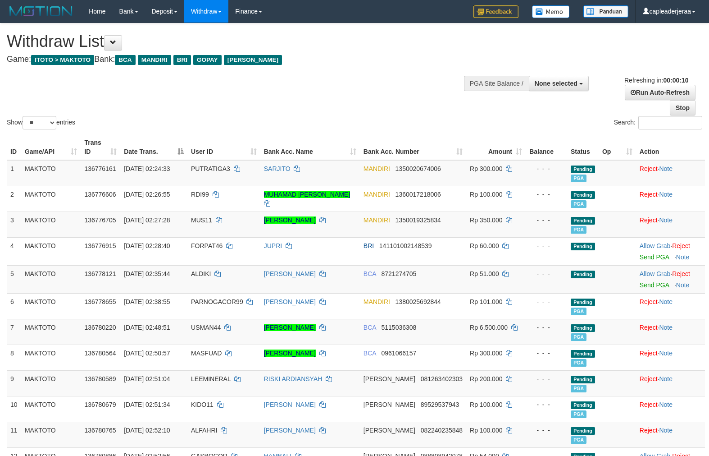
select select
select select "**"
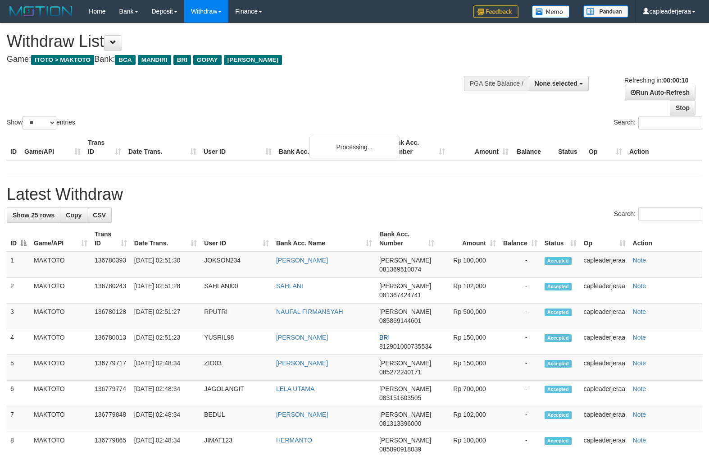
select select
select select "**"
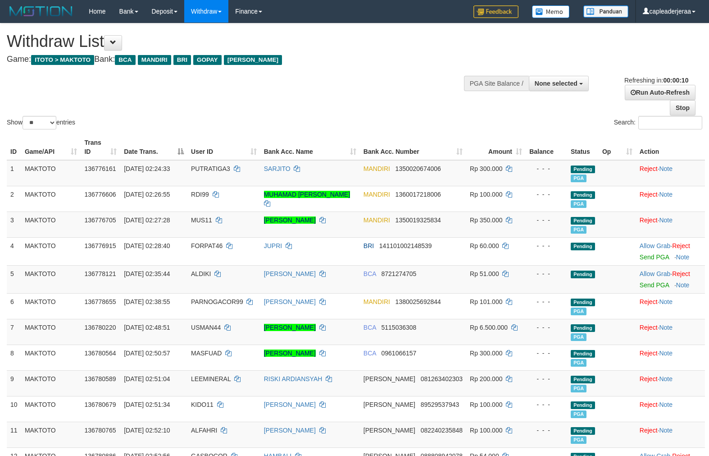
select select
select select "**"
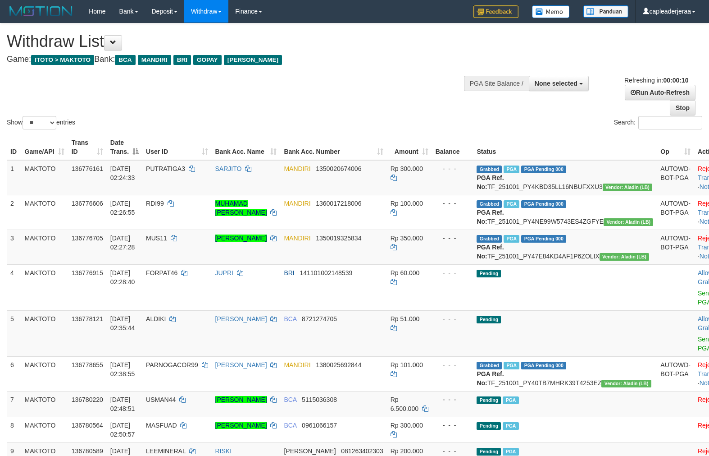
select select
select select "**"
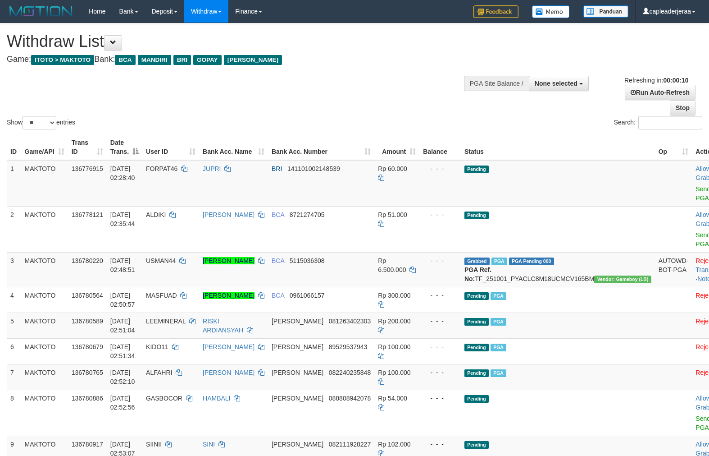
select select
select select "**"
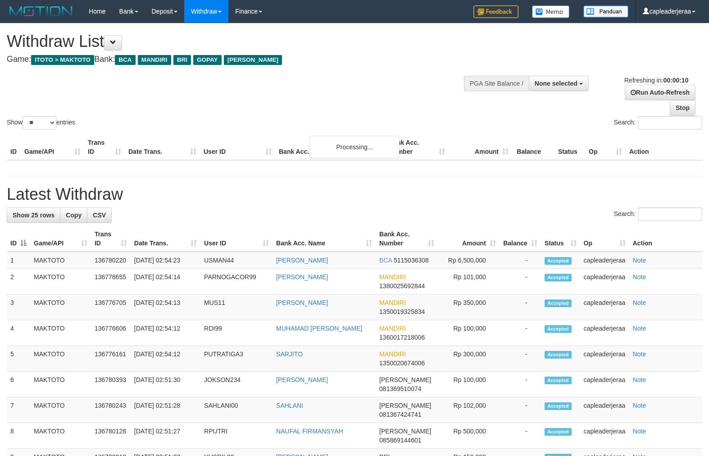
select select
select select "**"
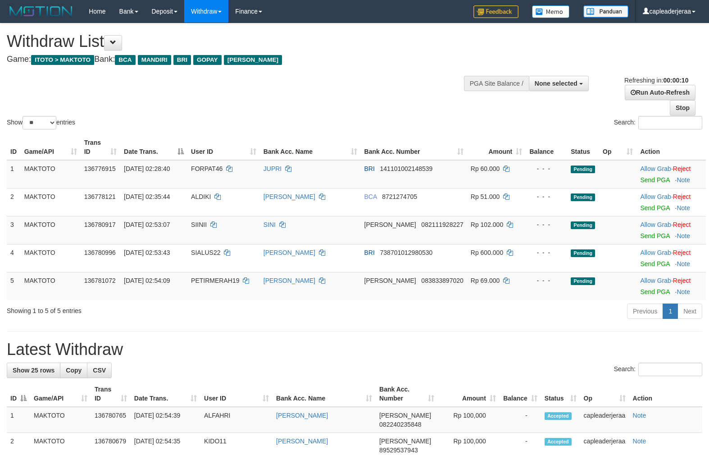
select select
select select "**"
select select
select select "**"
select select
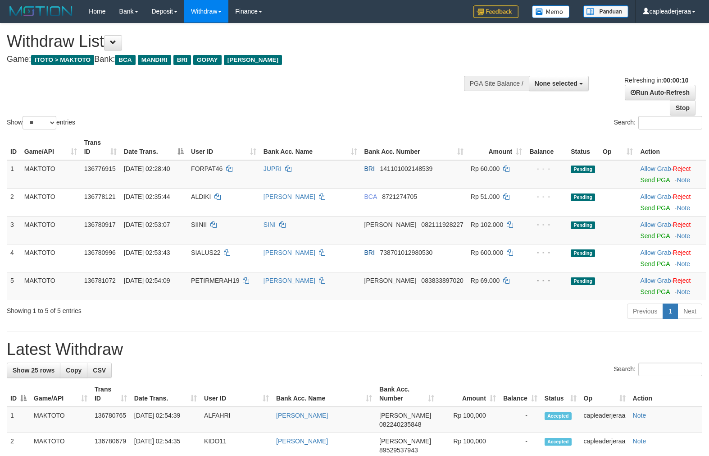
select select "**"
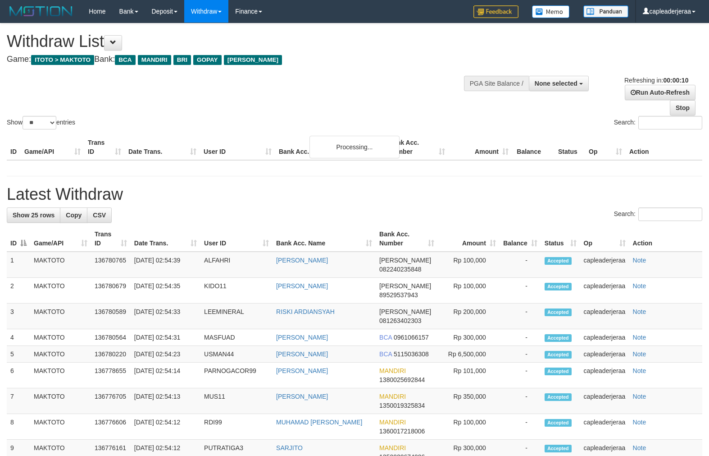
select select
select select "**"
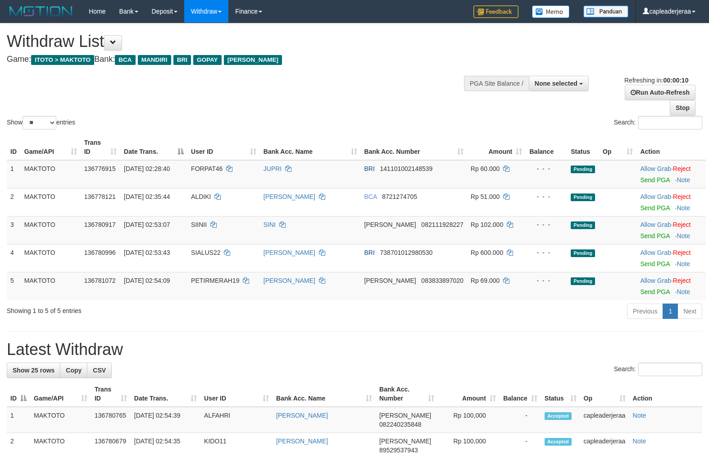
select select
select select "**"
click at [683, 109] on link "Stop" at bounding box center [683, 107] width 26 height 15
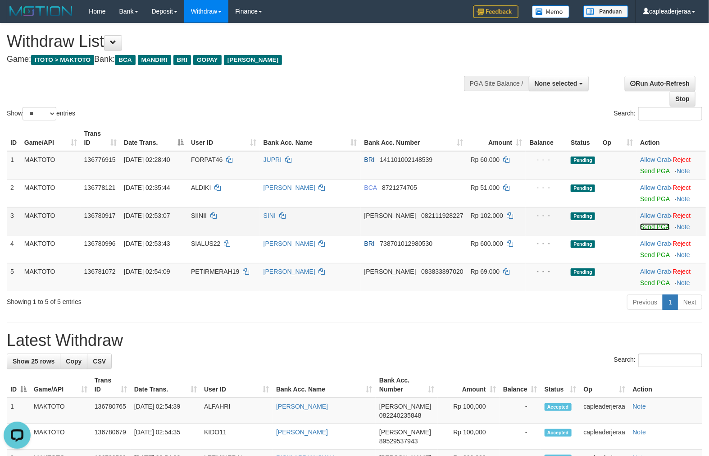
click at [643, 225] on link "Send PGA" at bounding box center [654, 226] width 29 height 7
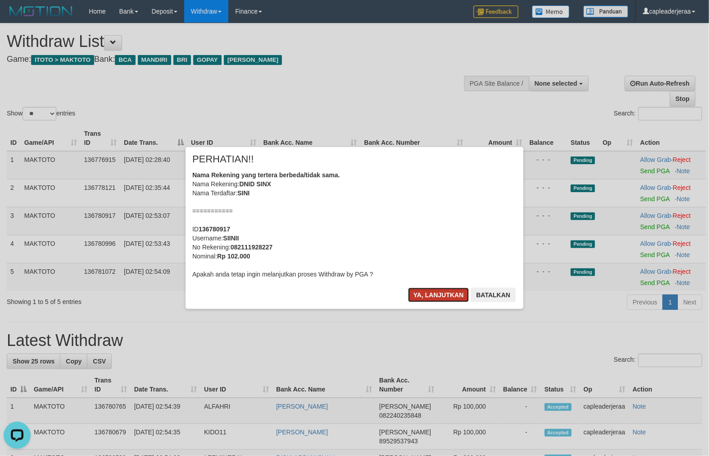
click at [443, 293] on button "Ya, lanjutkan" at bounding box center [438, 294] width 61 height 14
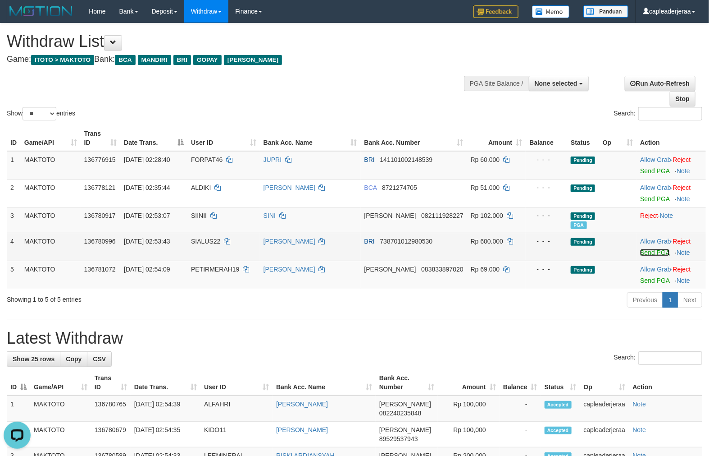
click at [643, 251] on link "Send PGA" at bounding box center [654, 252] width 29 height 7
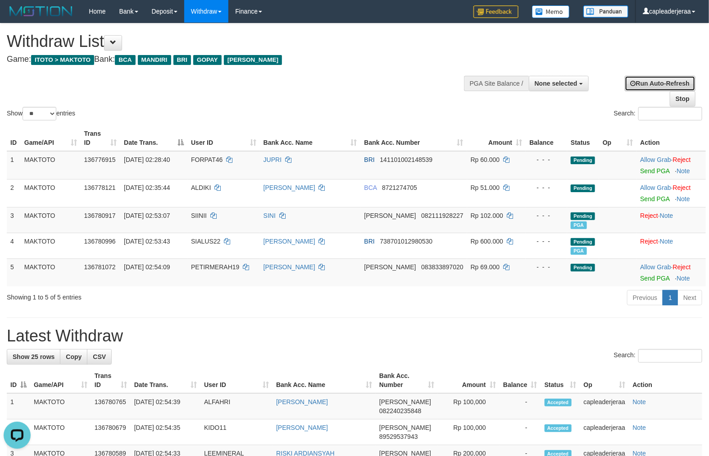
click at [649, 88] on link "Run Auto-Refresh" at bounding box center [660, 83] width 71 height 15
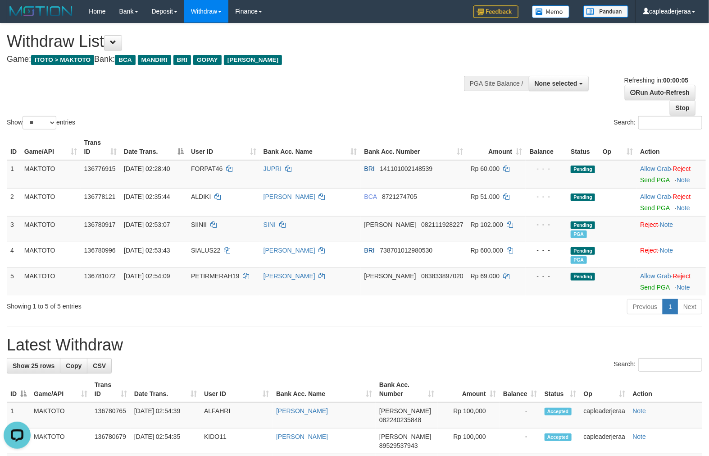
click at [327, 103] on div "Show ** ** ** *** entries Search:" at bounding box center [354, 77] width 709 height 108
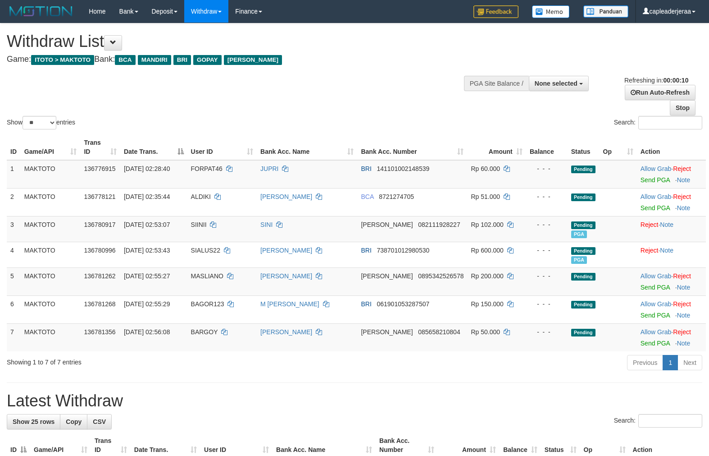
select select
select select "**"
drag, startPoint x: 0, startPoint y: 0, endPoint x: 113, endPoint y: 41, distance: 120.5
click at [113, 41] on button at bounding box center [113, 42] width 18 height 15
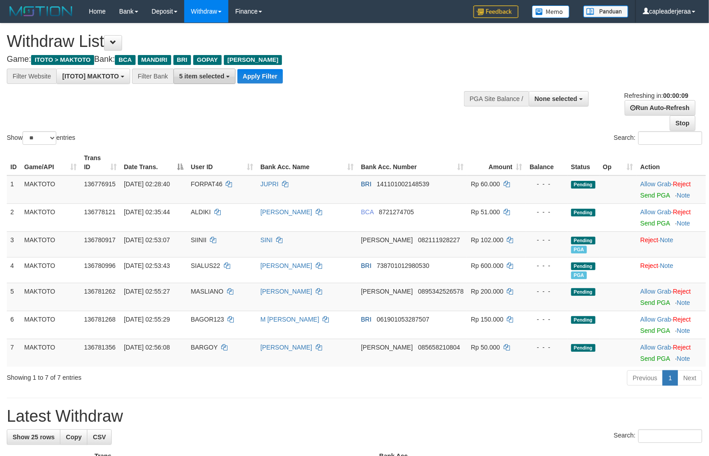
click at [211, 74] on span "5 item selected" at bounding box center [201, 76] width 45 height 7
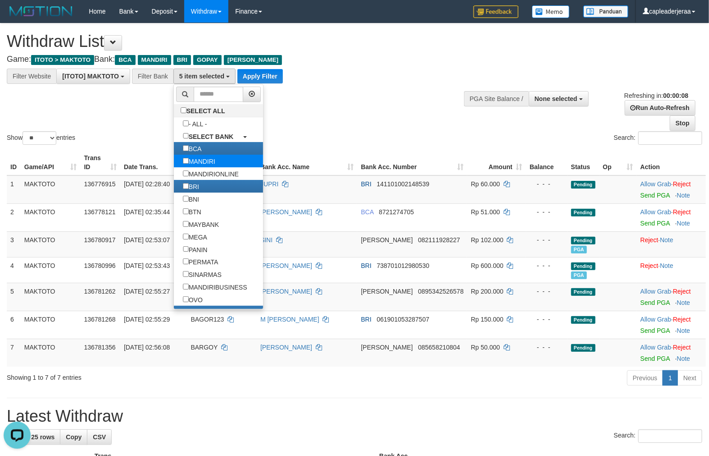
click at [195, 163] on label "MANDIRI" at bounding box center [199, 161] width 50 height 13
click at [259, 72] on button "Apply Filter" at bounding box center [260, 76] width 46 height 14
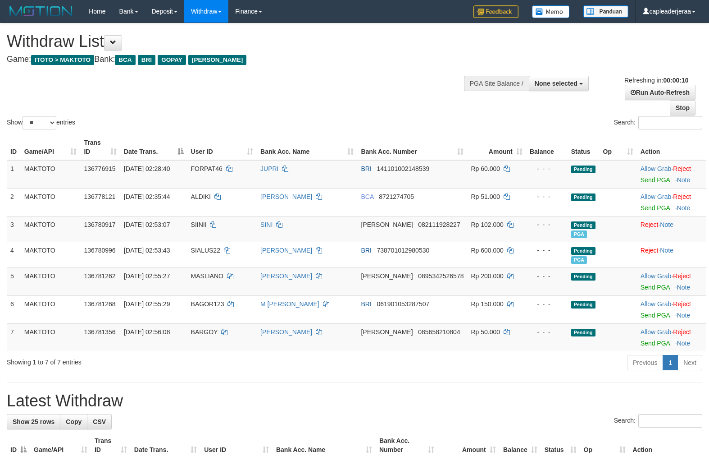
select select
select select "**"
click at [116, 42] on span at bounding box center [113, 42] width 6 height 6
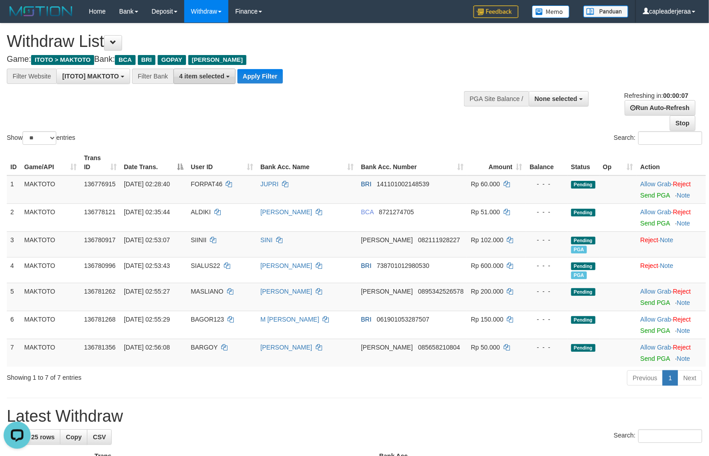
click at [185, 74] on span "4 item selected" at bounding box center [201, 76] width 45 height 7
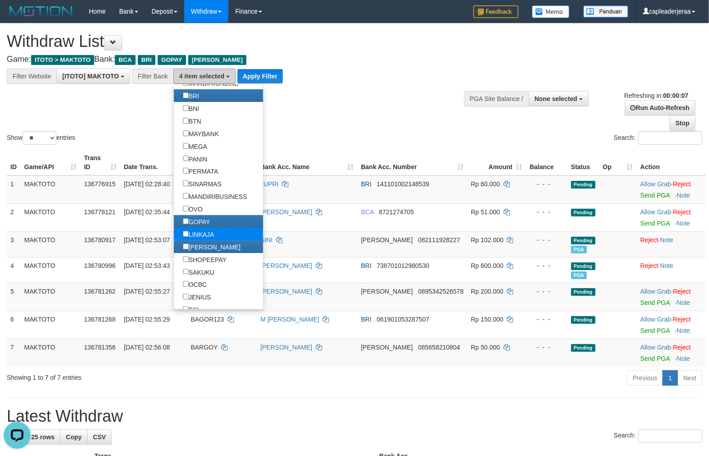
scroll to position [167, 0]
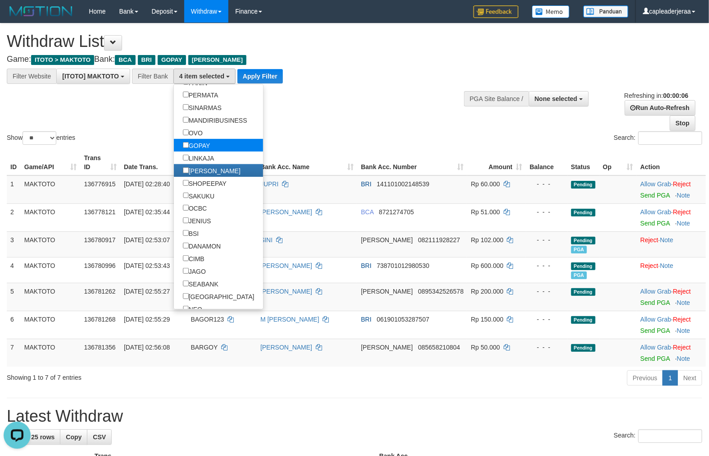
click at [205, 151] on label "GOPAY" at bounding box center [197, 145] width 46 height 13
click at [255, 76] on button "Apply Filter" at bounding box center [260, 76] width 46 height 14
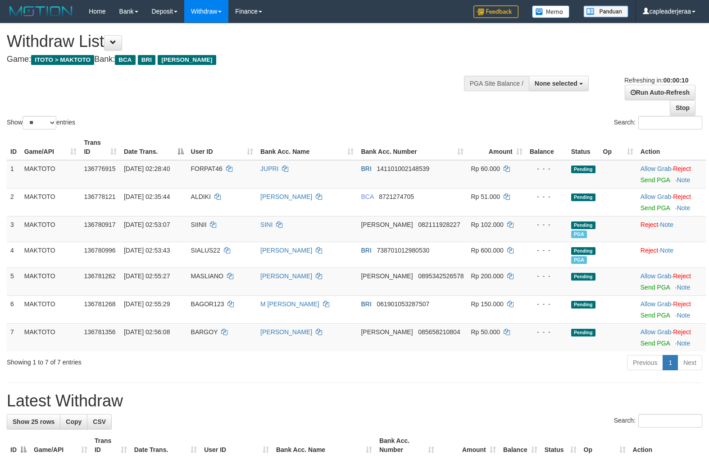
select select
select select "**"
click at [643, 287] on link "Send PGA" at bounding box center [655, 286] width 29 height 7
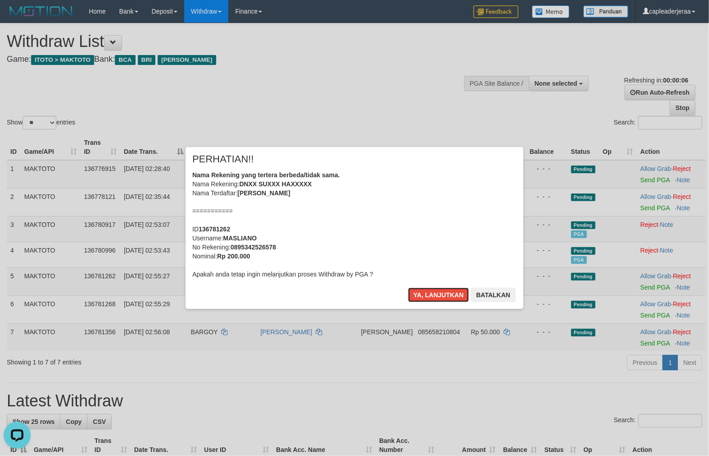
click at [439, 287] on div "× PERHATIAN!! Nama Rekening yang tertera berbeda/tidak sama. Nama Rekening: DNX…" at bounding box center [355, 227] width 338 height 161
click at [456, 296] on button "Ya, lanjutkan" at bounding box center [438, 294] width 61 height 14
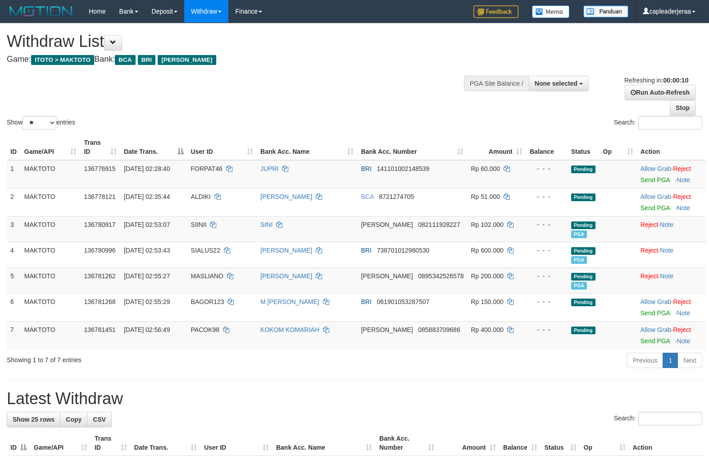
select select
select select "**"
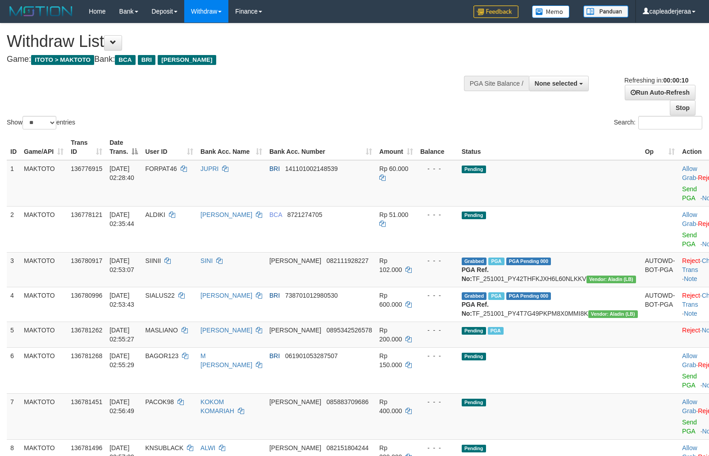
select select
select select "**"
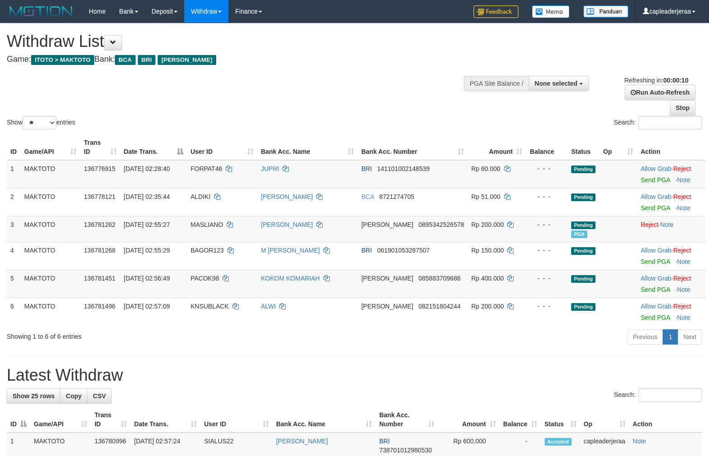
select select
select select "**"
click at [641, 290] on link "Send PGA" at bounding box center [655, 289] width 29 height 7
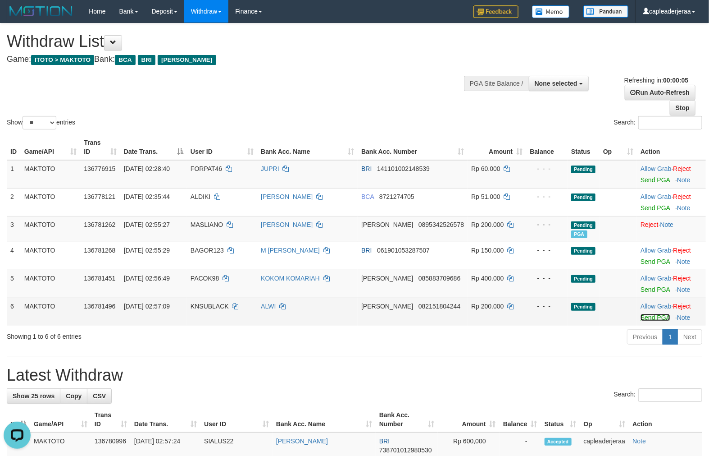
click at [641, 318] on link "Send PGA" at bounding box center [655, 317] width 29 height 7
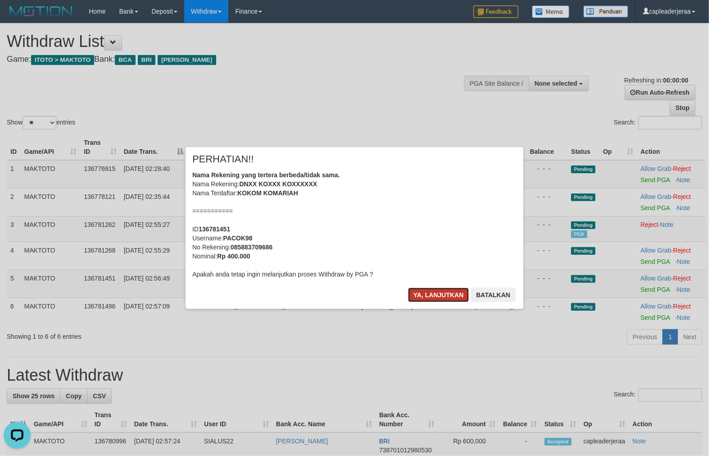
click at [430, 293] on button "Ya, lanjutkan" at bounding box center [438, 294] width 61 height 14
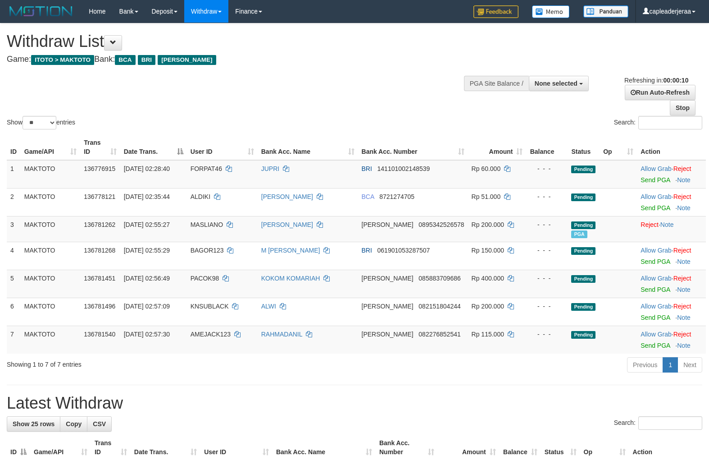
select select
select select "**"
click at [646, 289] on link "Send PGA" at bounding box center [655, 289] width 29 height 7
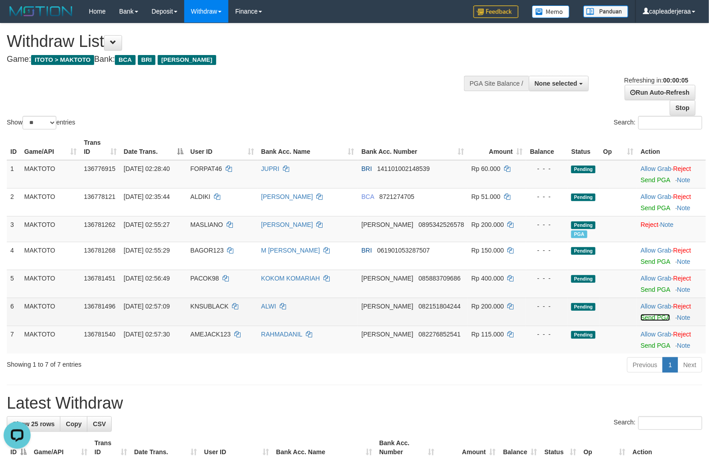
click at [641, 315] on link "Send PGA" at bounding box center [655, 317] width 29 height 7
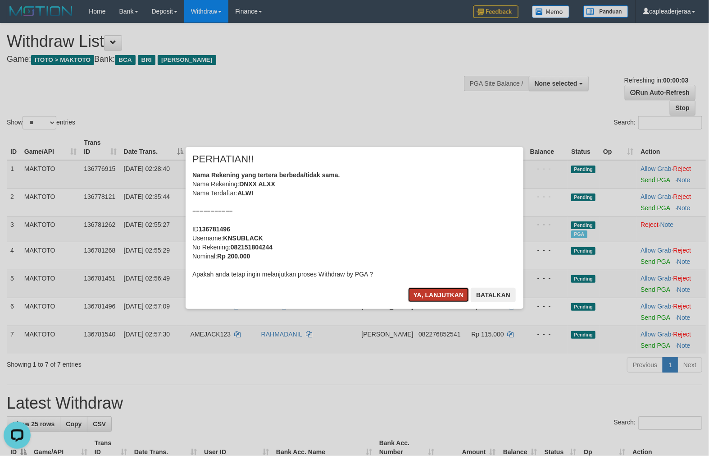
click at [440, 292] on button "Ya, lanjutkan" at bounding box center [438, 294] width 61 height 14
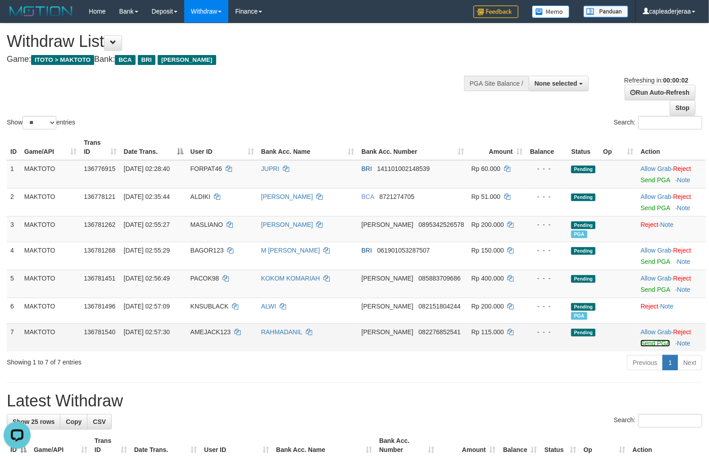
click at [645, 344] on link "Send PGA" at bounding box center [655, 342] width 29 height 7
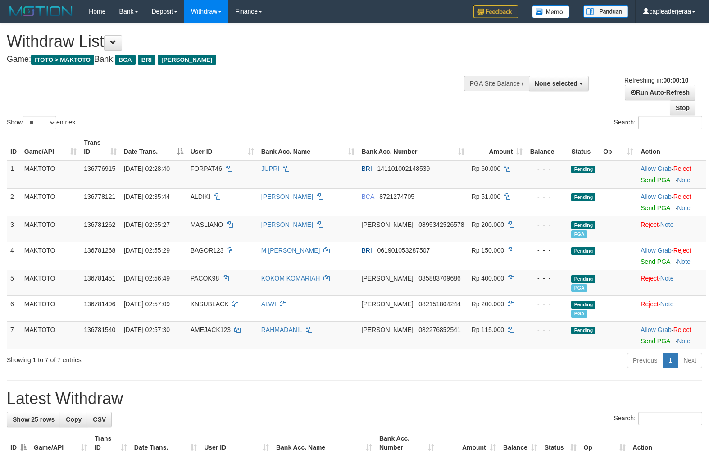
select select
select select "**"
click at [648, 338] on link "Send PGA" at bounding box center [655, 340] width 29 height 7
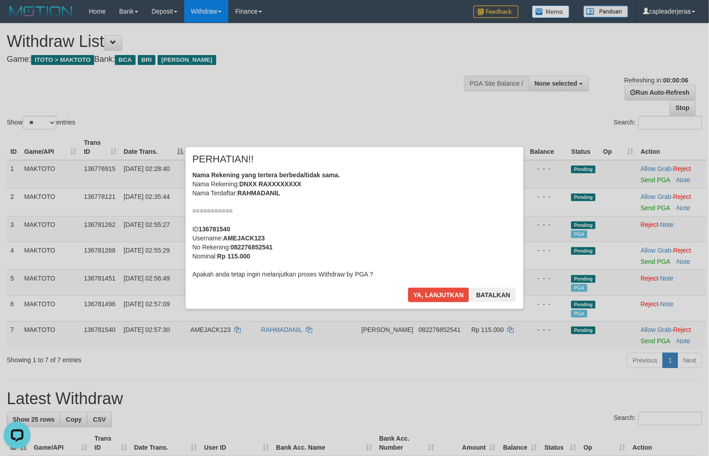
click at [454, 303] on div "Ya, lanjutkan Batalkan" at bounding box center [461, 297] width 109 height 21
click at [448, 297] on button "Ya, lanjutkan" at bounding box center [438, 294] width 61 height 14
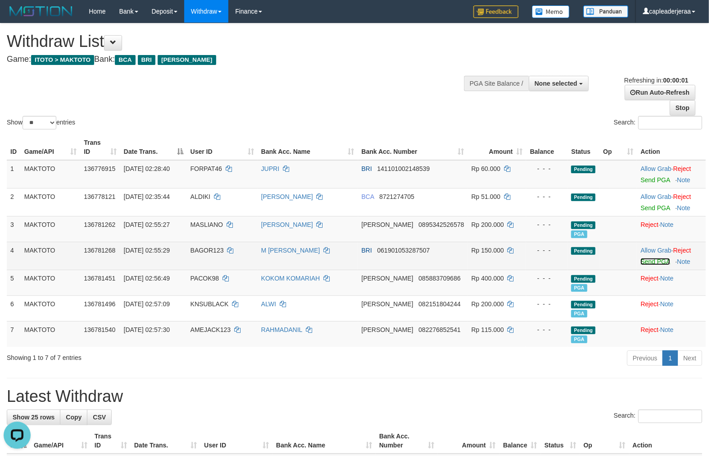
click at [652, 259] on link "Send PGA" at bounding box center [655, 261] width 29 height 7
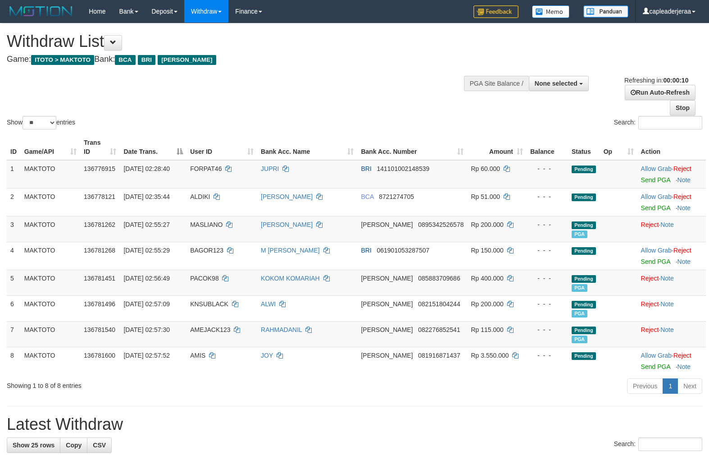
select select
select select "**"
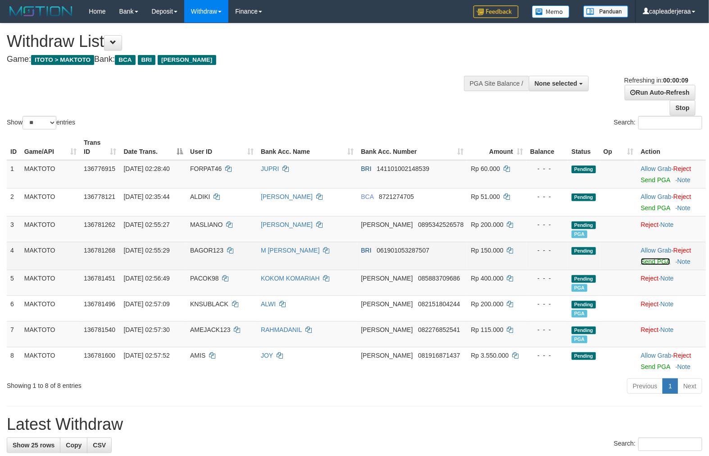
click at [645, 260] on link "Send PGA" at bounding box center [655, 261] width 29 height 7
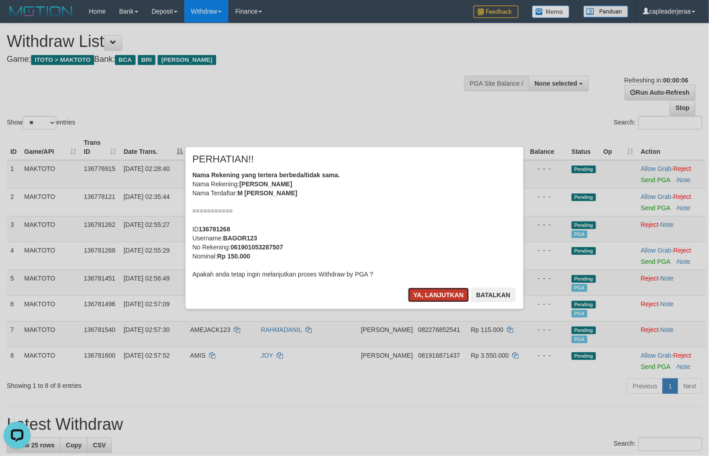
click at [433, 290] on button "Ya, lanjutkan" at bounding box center [438, 294] width 61 height 14
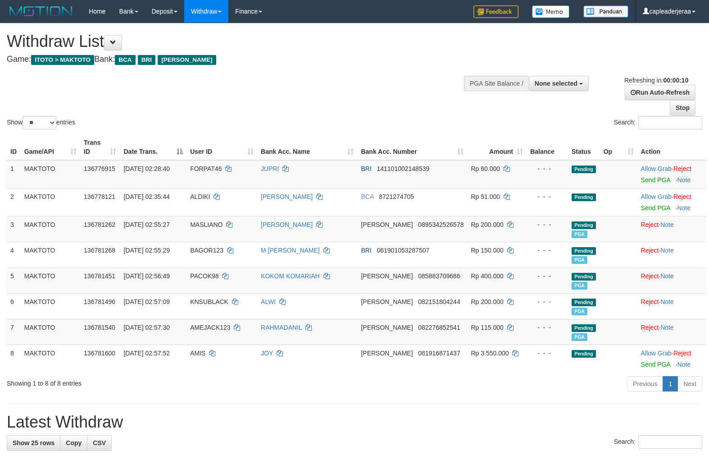
select select
select select "**"
select select
select select "**"
select select
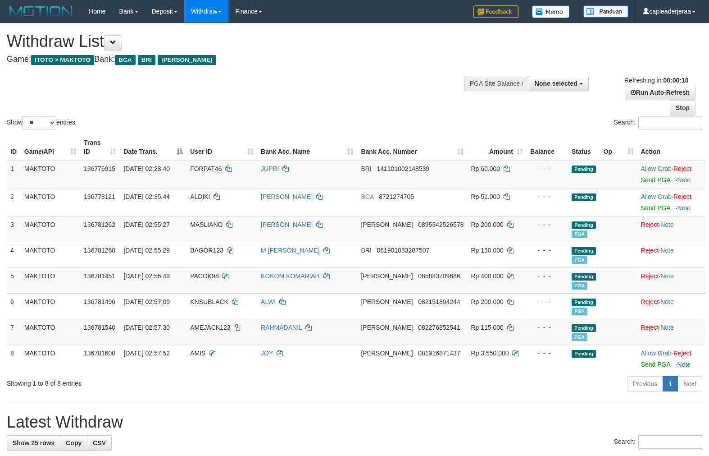
select select "**"
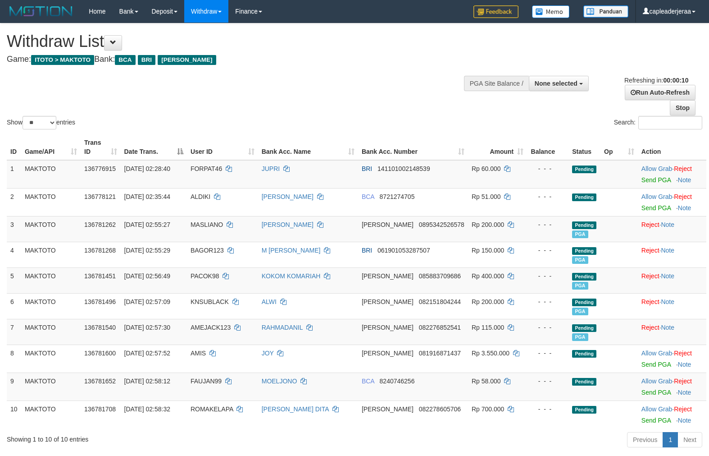
select select
select select "**"
select select
select select "**"
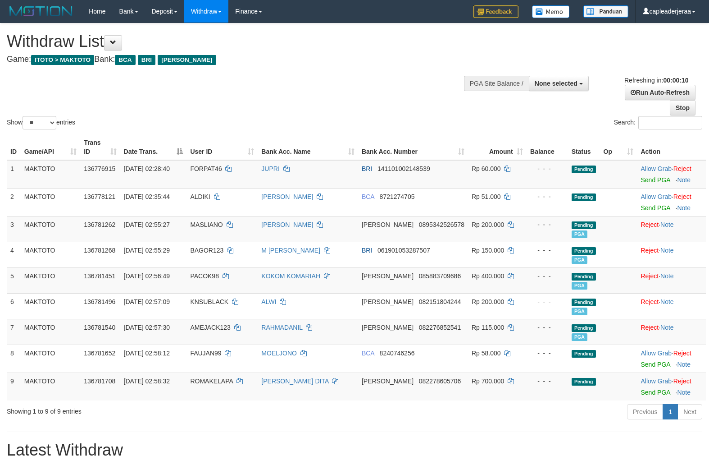
select select
select select "**"
click at [643, 393] on link "Send PGA" at bounding box center [655, 391] width 29 height 7
click at [687, 109] on link "Stop" at bounding box center [683, 107] width 26 height 15
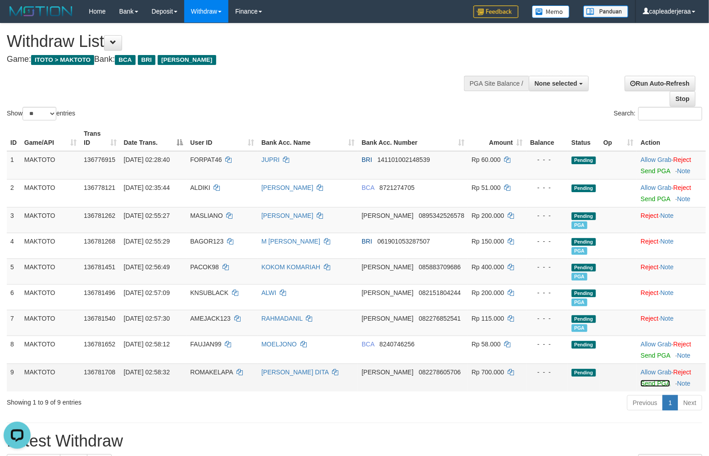
click at [649, 383] on link "Send PGA" at bounding box center [655, 382] width 29 height 7
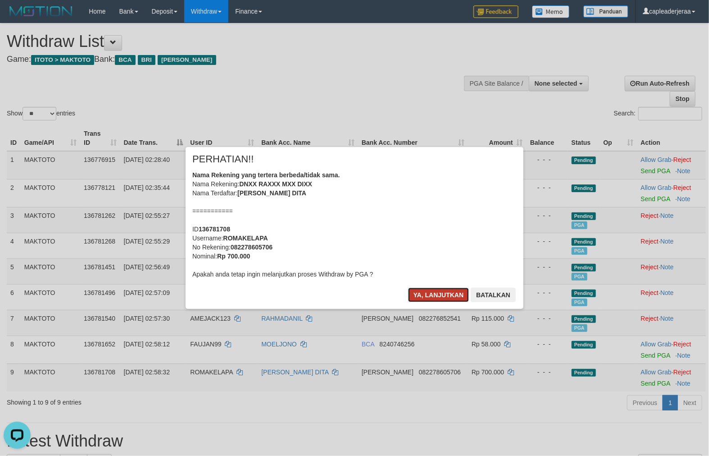
drag, startPoint x: 442, startPoint y: 291, endPoint x: 452, endPoint y: 288, distance: 10.2
click at [442, 291] on button "Ya, lanjutkan" at bounding box center [438, 294] width 61 height 14
click at [440, 295] on button "Ya, lanjutkan" at bounding box center [438, 294] width 61 height 14
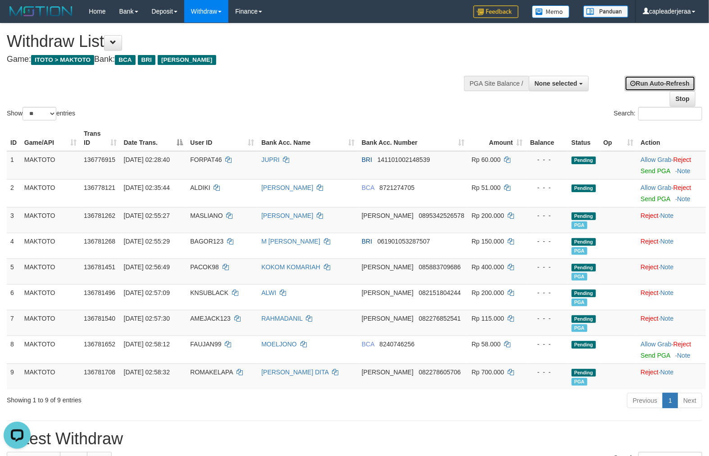
click at [661, 79] on link "Run Auto-Refresh" at bounding box center [660, 83] width 71 height 15
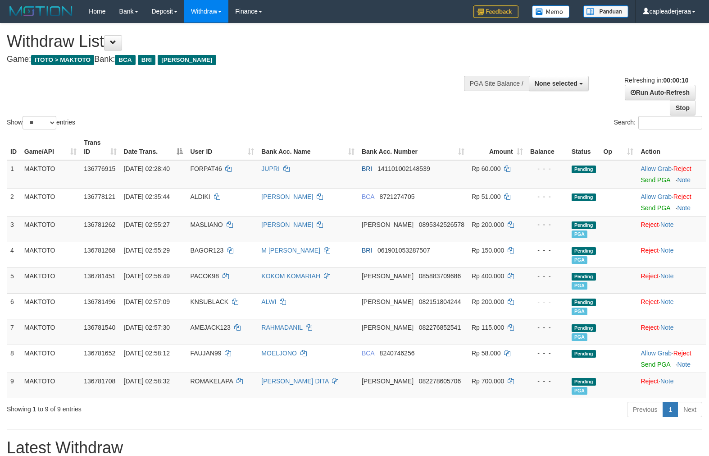
select select
select select "**"
select select
select select "**"
select select
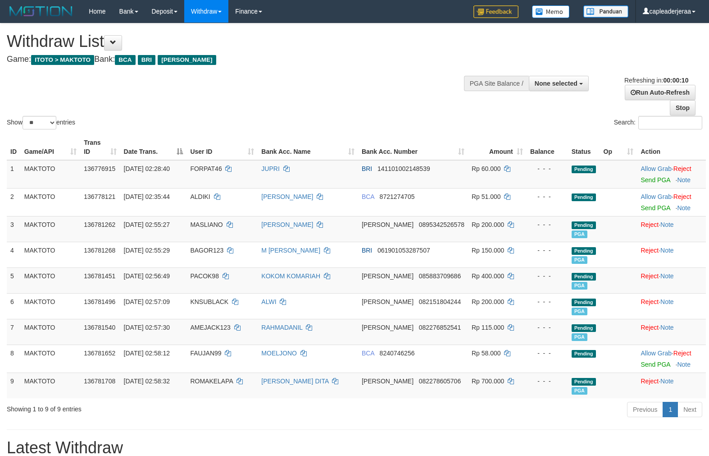
select select "**"
select select
select select "**"
select select
select select "**"
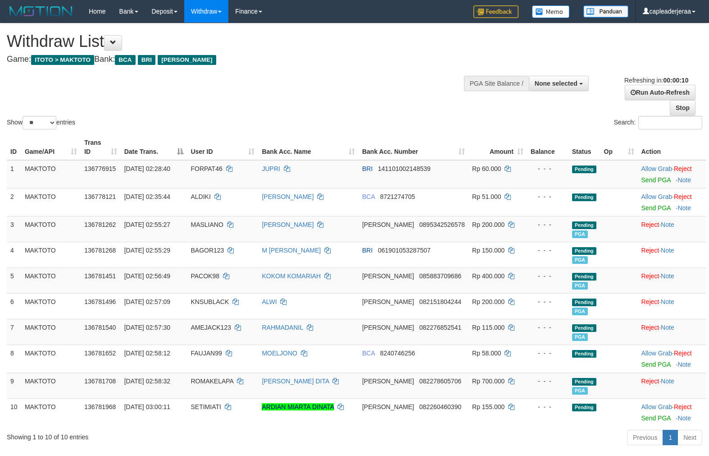
select select
select select "**"
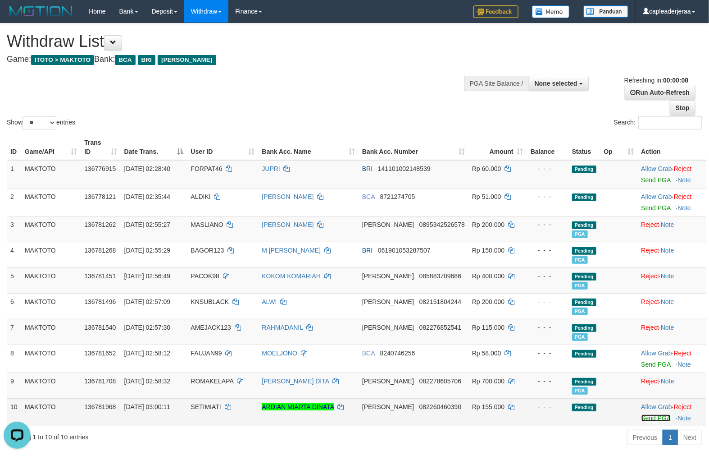
click at [642, 415] on link "Send PGA" at bounding box center [656, 417] width 29 height 7
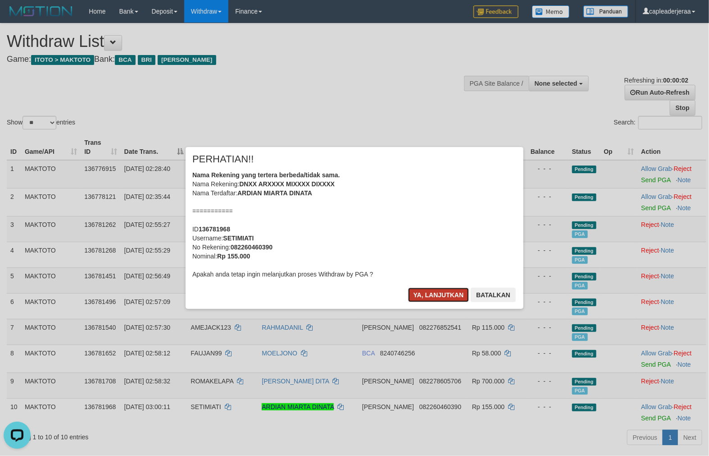
click at [448, 300] on button "Ya, lanjutkan" at bounding box center [438, 294] width 61 height 14
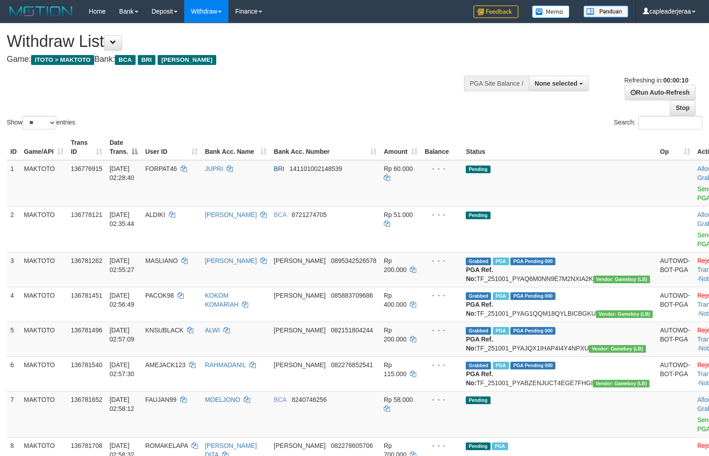
select select
select select "**"
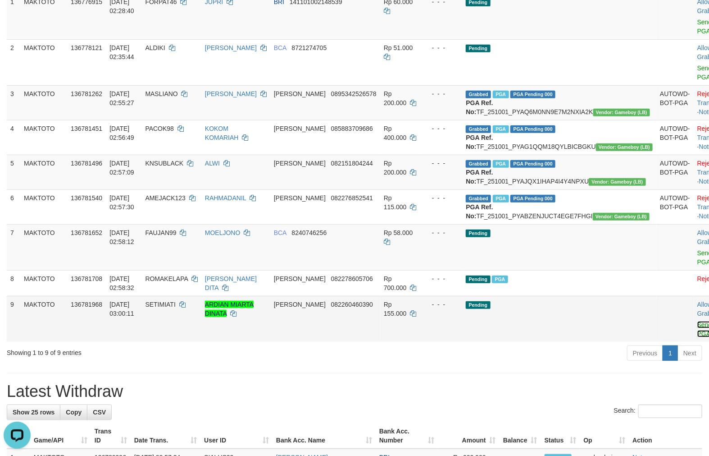
click at [697, 332] on link "Send PGA" at bounding box center [704, 329] width 15 height 16
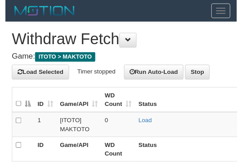
scroll to position [94, 0]
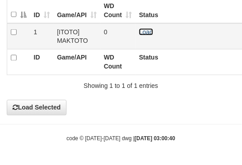
click at [142, 31] on link "Load" at bounding box center [146, 31] width 14 height 7
click at [142, 31] on span "Loading.." at bounding box center [152, 31] width 26 height 7
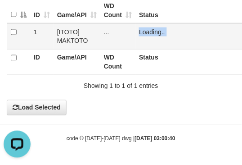
scroll to position [0, 0]
click at [142, 31] on span "Loading.." at bounding box center [152, 31] width 26 height 7
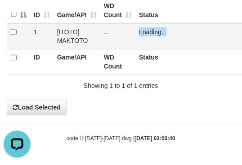
click at [142, 31] on span "Loading.." at bounding box center [152, 31] width 26 height 7
click at [142, 31] on link "Load" at bounding box center [146, 31] width 14 height 7
click at [142, 31] on span "Loading.." at bounding box center [152, 31] width 26 height 7
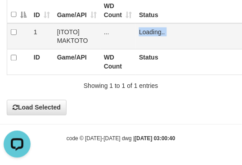
click at [142, 31] on span "Loading.." at bounding box center [152, 31] width 26 height 7
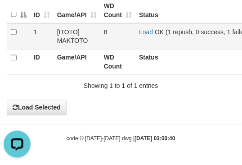
click at [146, 26] on td "Load OK (1 repush, 0 success, 1 failed)" at bounding box center [212, 36] width 153 height 26
click at [146, 28] on link "Load" at bounding box center [146, 31] width 14 height 7
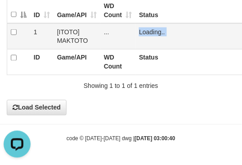
click at [146, 28] on span "Loading.." at bounding box center [152, 31] width 26 height 7
click at [154, 28] on td "Load OK" at bounding box center [212, 36] width 153 height 26
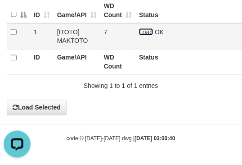
click at [143, 30] on link "Load" at bounding box center [146, 31] width 14 height 7
click at [143, 30] on span "Loading.." at bounding box center [152, 31] width 26 height 7
click at [143, 30] on link "Load" at bounding box center [146, 31] width 14 height 7
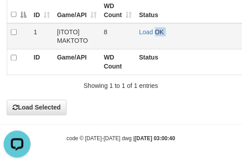
click at [155, 30] on span "OK" at bounding box center [159, 31] width 9 height 7
click at [143, 30] on link "Load" at bounding box center [146, 31] width 14 height 7
click at [143, 30] on span "Loading.." at bounding box center [152, 31] width 26 height 7
click at [147, 30] on link "Load" at bounding box center [146, 31] width 14 height 7
click at [147, 30] on span "Loading.." at bounding box center [152, 31] width 26 height 7
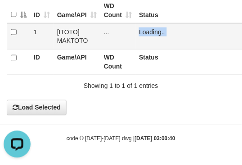
click at [147, 30] on span "Loading.." at bounding box center [152, 31] width 26 height 7
click at [146, 29] on link "Load" at bounding box center [146, 31] width 14 height 7
click at [146, 29] on span "Loading.." at bounding box center [152, 31] width 26 height 7
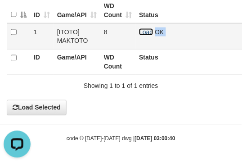
click at [141, 31] on link "Load" at bounding box center [146, 31] width 14 height 7
click at [141, 31] on span "Loading.." at bounding box center [152, 31] width 26 height 7
click at [141, 31] on link "Load" at bounding box center [146, 31] width 14 height 7
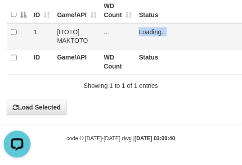
click at [141, 31] on span "Loading.." at bounding box center [152, 31] width 26 height 7
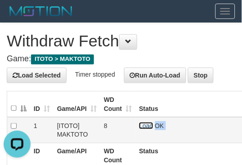
click at [149, 125] on link "Load" at bounding box center [146, 125] width 14 height 7
click at [155, 125] on span "OK" at bounding box center [159, 125] width 9 height 7
click at [149, 125] on span "Loading.." at bounding box center [152, 125] width 26 height 7
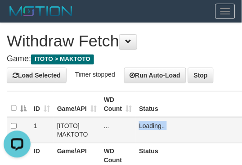
click at [149, 125] on span "Loading.." at bounding box center [152, 125] width 26 height 7
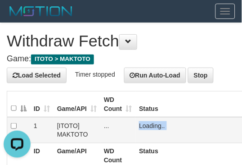
click at [149, 125] on span "Loading.." at bounding box center [152, 125] width 26 height 7
click at [144, 123] on link "Load" at bounding box center [146, 125] width 14 height 7
click at [144, 123] on span "Loading.." at bounding box center [152, 125] width 26 height 7
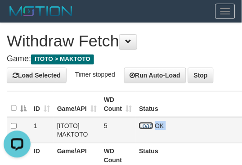
click at [147, 124] on link "Load" at bounding box center [146, 125] width 14 height 7
click at [155, 124] on span "OK" at bounding box center [159, 125] width 9 height 7
click at [148, 125] on link "Load" at bounding box center [146, 125] width 14 height 7
click at [148, 125] on span "Loading.." at bounding box center [152, 125] width 26 height 7
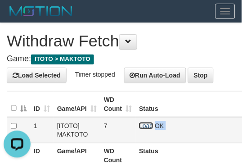
click at [143, 127] on link "Load" at bounding box center [146, 125] width 14 height 7
click at [155, 127] on span "OK" at bounding box center [159, 125] width 9 height 7
click at [143, 127] on span "Loading.." at bounding box center [152, 125] width 26 height 7
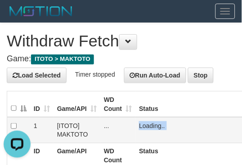
click at [143, 127] on span "Loading.." at bounding box center [152, 125] width 26 height 7
click at [141, 122] on span "Loading.." at bounding box center [152, 125] width 26 height 7
click at [141, 122] on td "Loading.." at bounding box center [212, 130] width 153 height 26
click at [141, 122] on link "Load" at bounding box center [146, 125] width 14 height 7
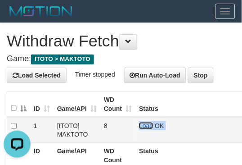
click at [145, 123] on link "Load" at bounding box center [146, 125] width 14 height 7
click at [145, 123] on span "Loading.." at bounding box center [152, 125] width 26 height 7
click at [146, 128] on link "Load" at bounding box center [146, 125] width 14 height 7
click at [146, 128] on span "Loading.." at bounding box center [152, 125] width 26 height 7
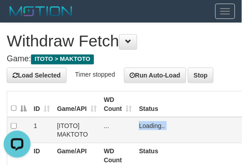
click at [146, 128] on span "Loading.." at bounding box center [152, 125] width 26 height 7
click at [146, 125] on link "Load" at bounding box center [146, 125] width 14 height 7
click at [146, 125] on span "Loading.." at bounding box center [152, 125] width 26 height 7
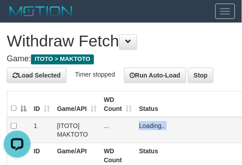
click at [146, 125] on span "Loading.." at bounding box center [152, 125] width 26 height 7
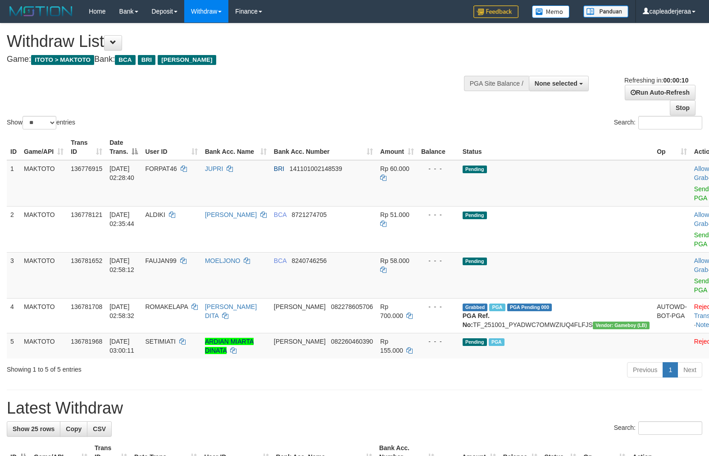
select select
select select "**"
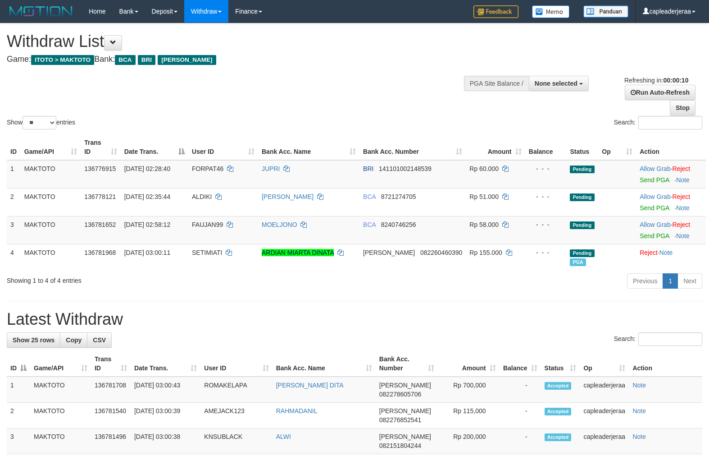
select select
select select "**"
select select
select select "**"
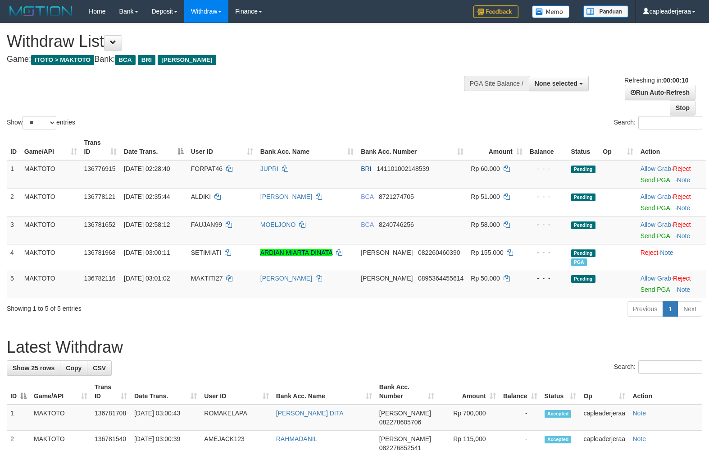
select select
select select "**"
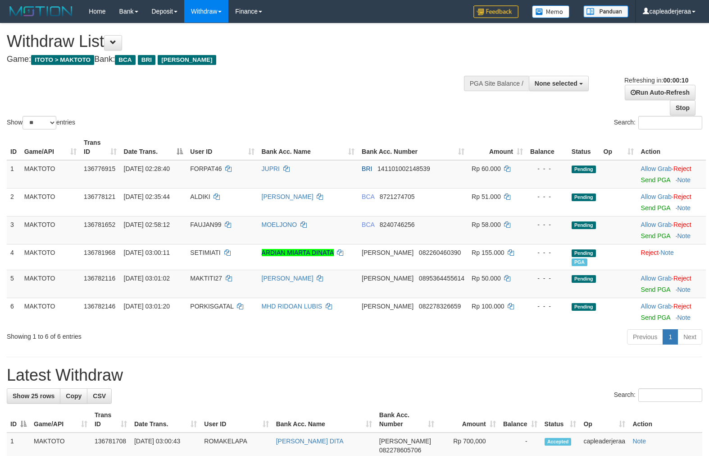
select select
select select "**"
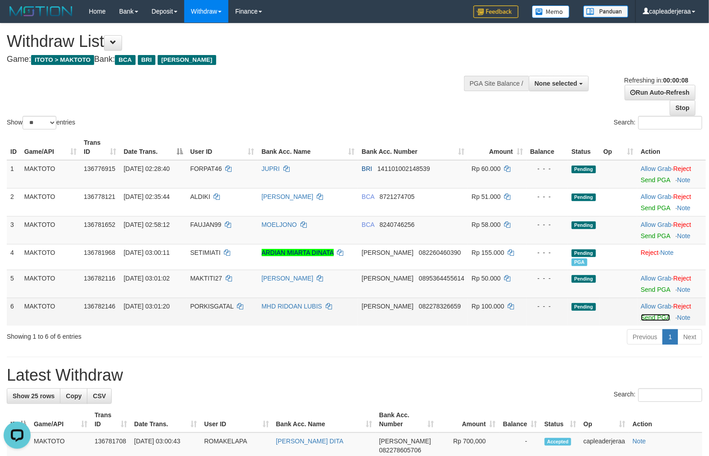
click at [647, 318] on link "Send PGA" at bounding box center [655, 317] width 29 height 7
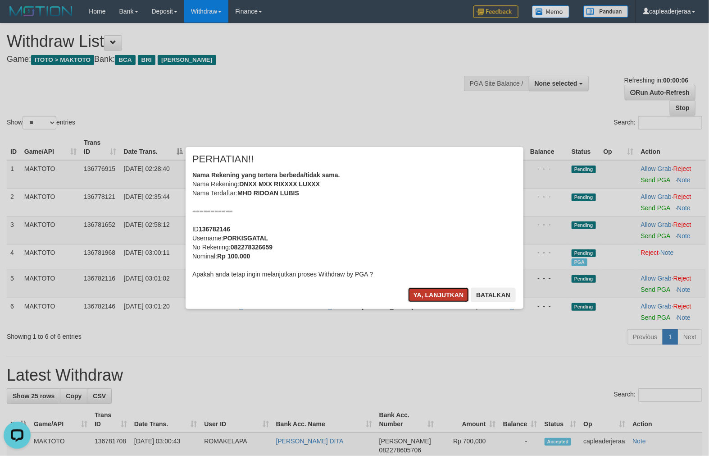
drag, startPoint x: 413, startPoint y: 298, endPoint x: 418, endPoint y: 295, distance: 5.6
click at [418, 295] on button "Ya, lanjutkan" at bounding box center [438, 294] width 61 height 14
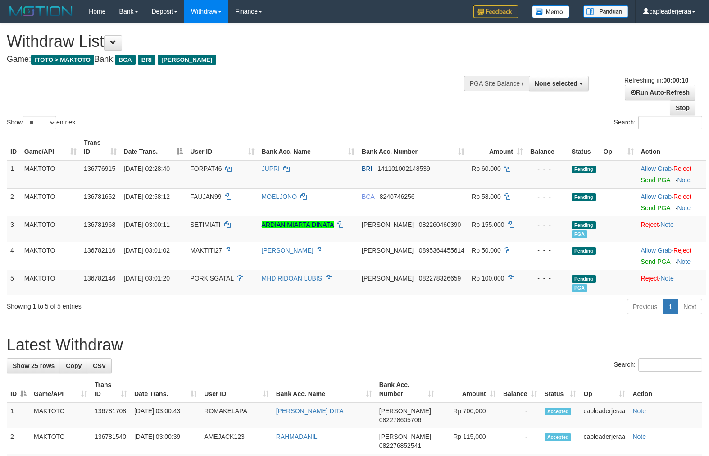
select select
select select "**"
select select
select select "**"
select select
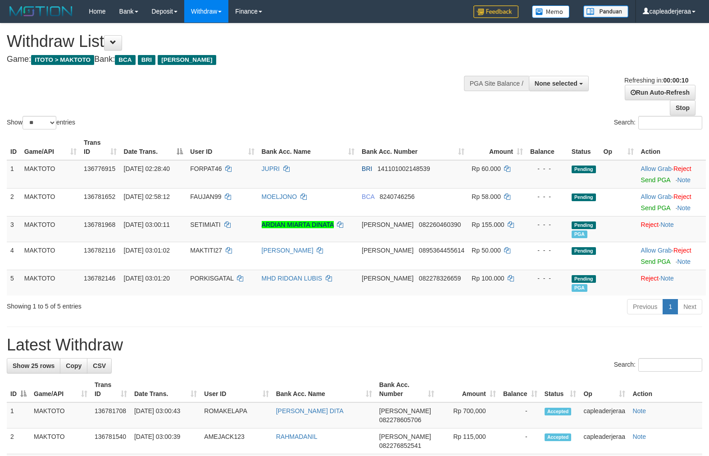
select select "**"
select select
select select "**"
select select
select select "**"
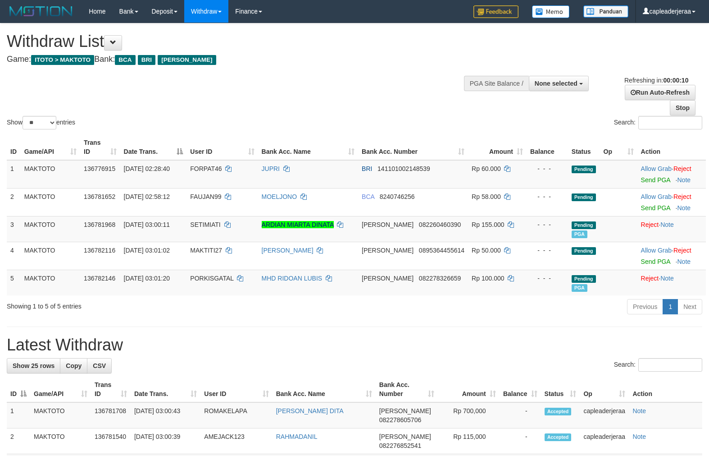
select select
select select "**"
select select
select select "**"
select select
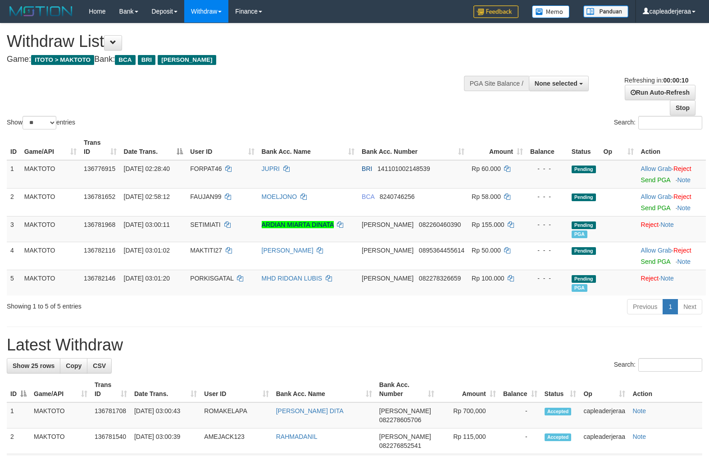
select select "**"
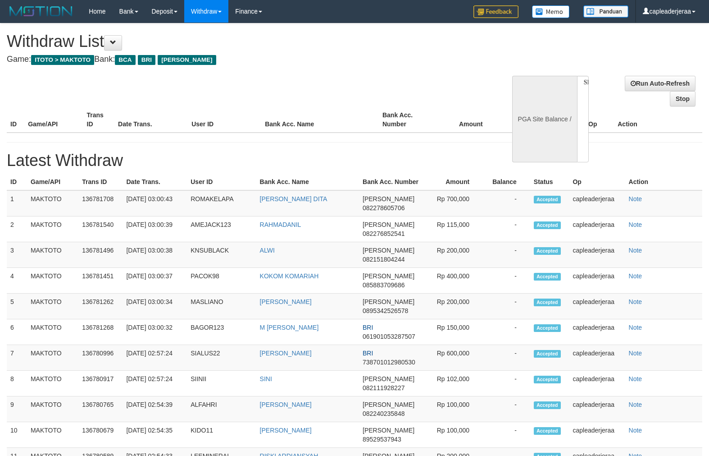
select select
select select "**"
select select
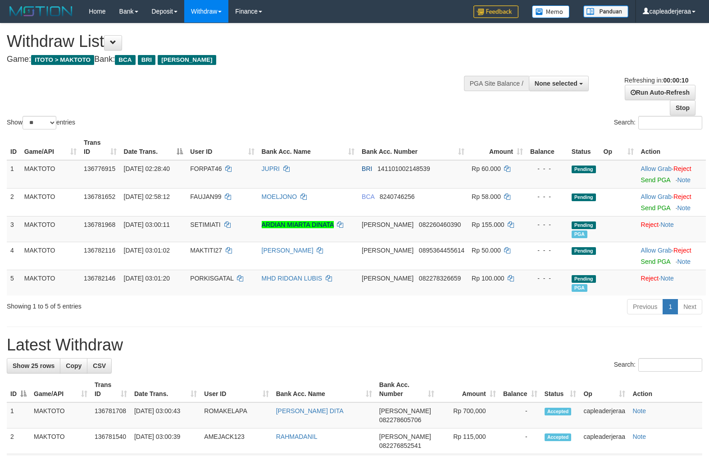
select select
select select "**"
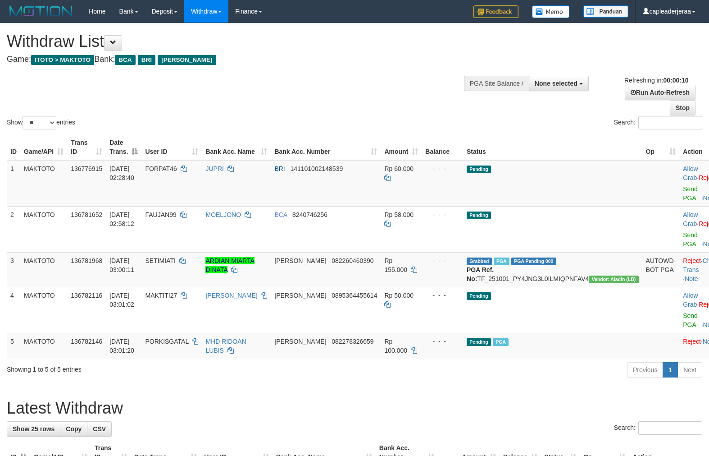
select select
select select "**"
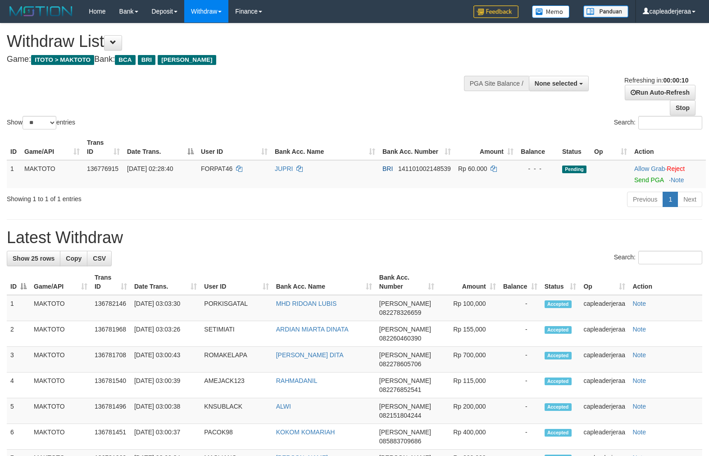
select select
select select "**"
select select
select select "**"
select select
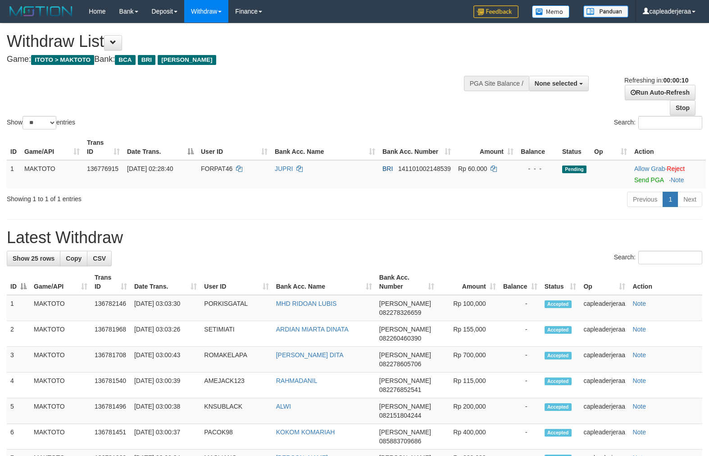
select select "**"
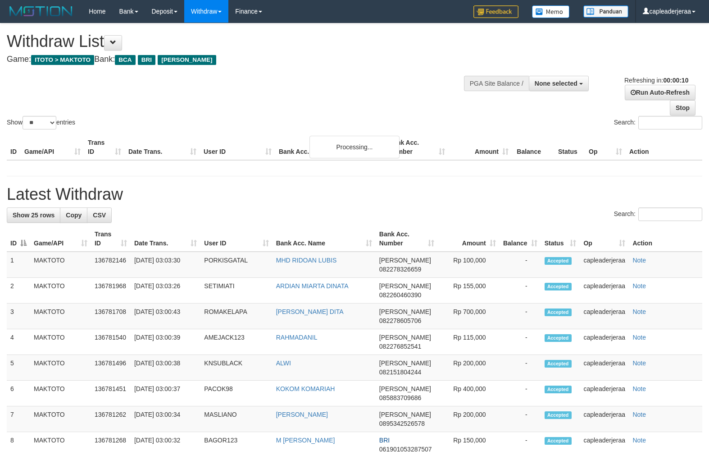
select select
select select "**"
select select
select select "**"
select select
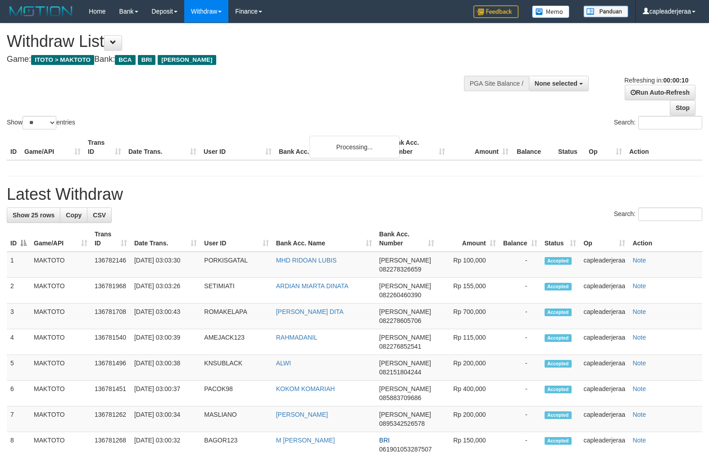
select select "**"
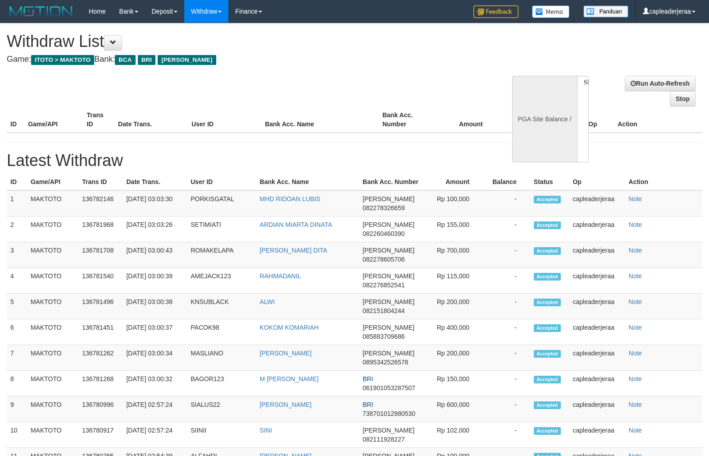
select select
select select "**"
select select
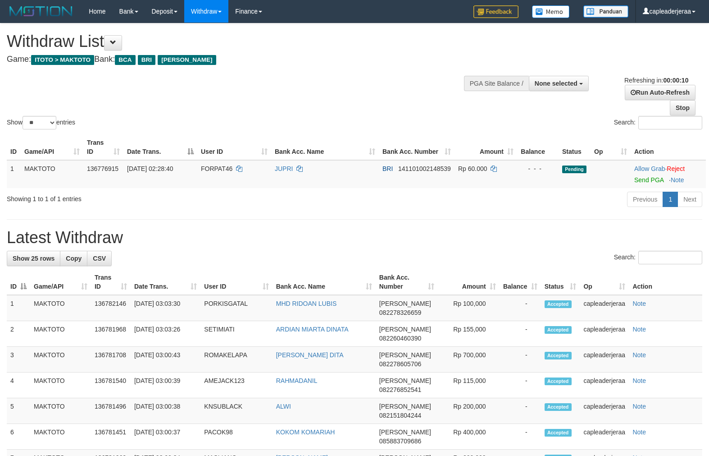
select select
select select "**"
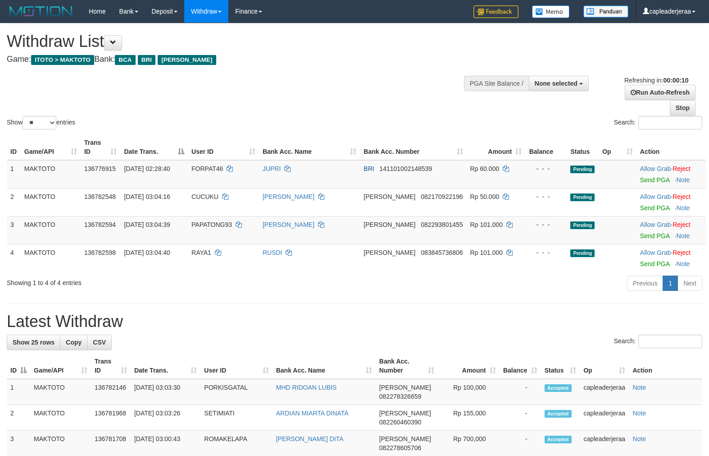
select select
select select "**"
click at [679, 111] on link "Stop" at bounding box center [683, 107] width 26 height 15
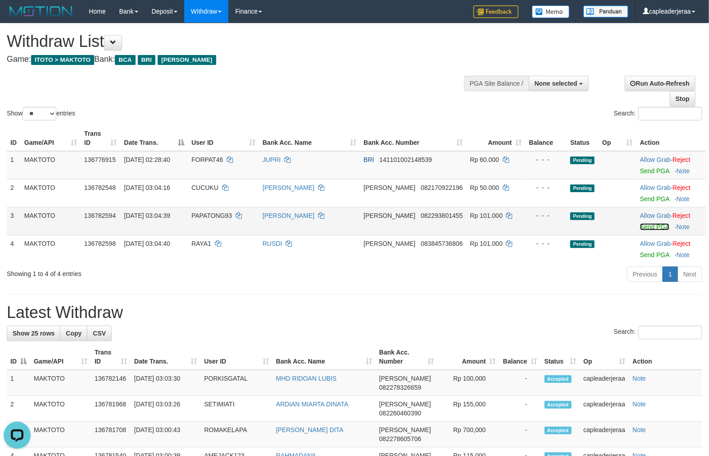
click at [646, 226] on link "Send PGA" at bounding box center [654, 226] width 29 height 7
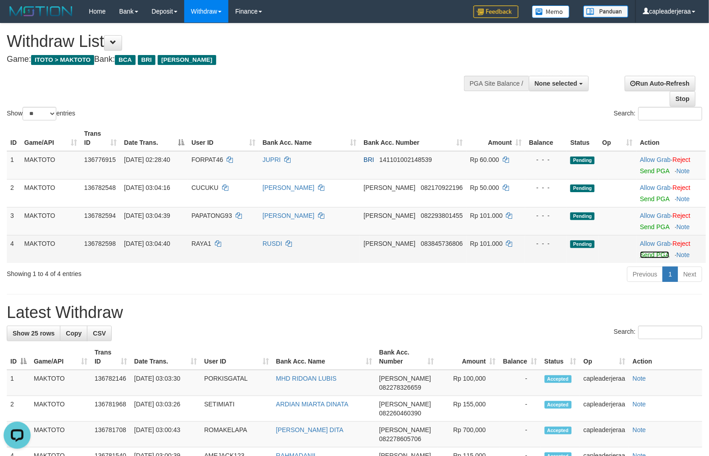
click at [641, 255] on link "Send PGA" at bounding box center [654, 254] width 29 height 7
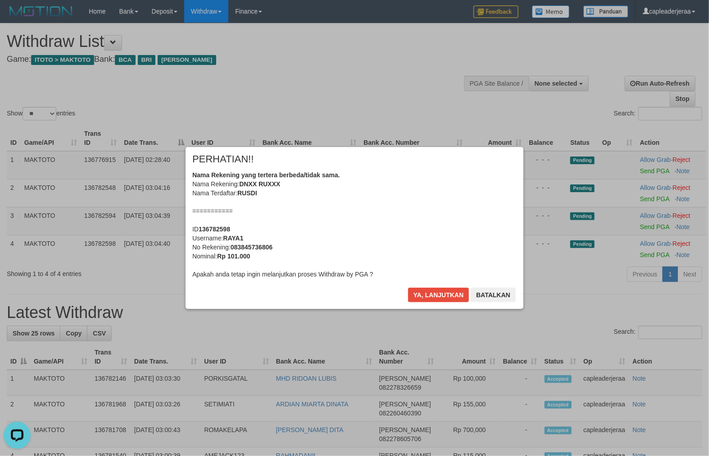
click at [427, 303] on div "Ya, lanjutkan Batalkan" at bounding box center [461, 297] width 109 height 21
click at [432, 292] on button "Ya, lanjutkan" at bounding box center [438, 294] width 61 height 14
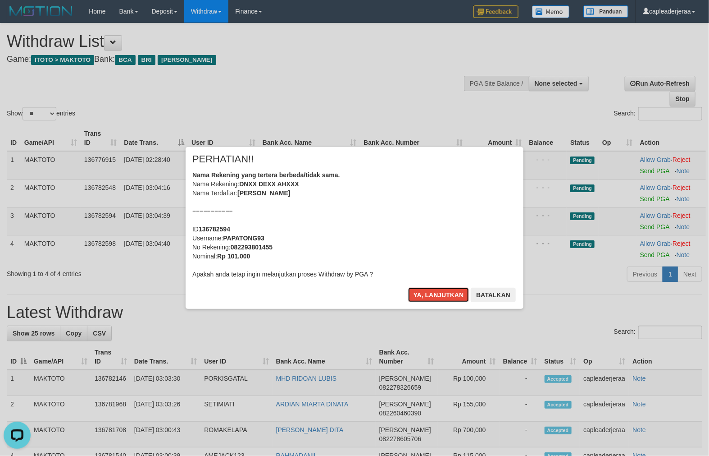
click at [432, 292] on button "Ya, lanjutkan" at bounding box center [438, 294] width 61 height 14
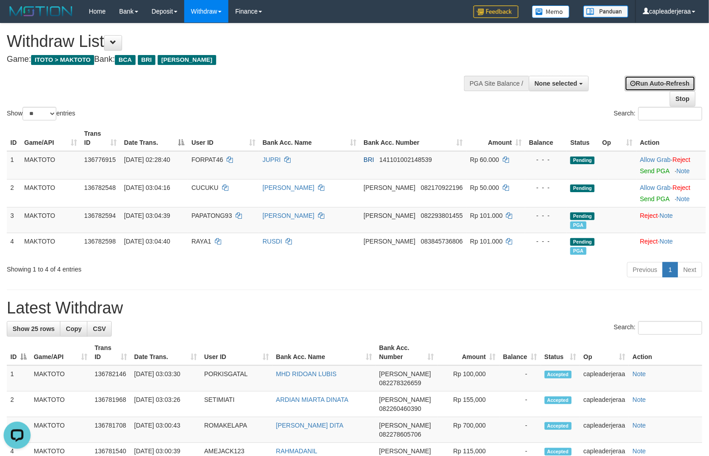
click at [647, 81] on link "Run Auto-Refresh" at bounding box center [660, 83] width 71 height 15
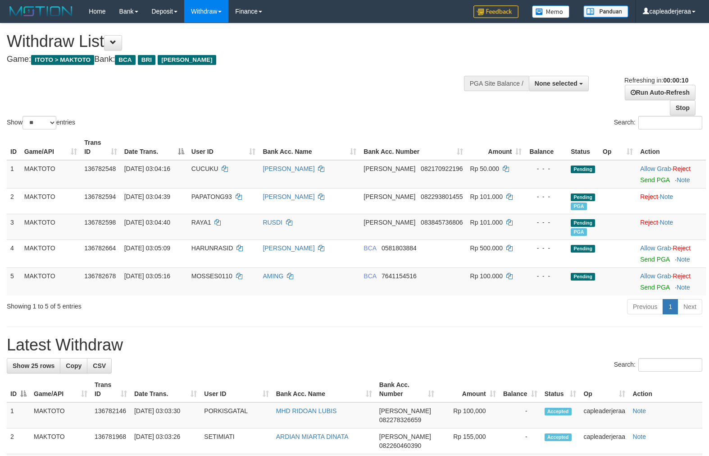
select select
select select "**"
select select
select select "**"
select select
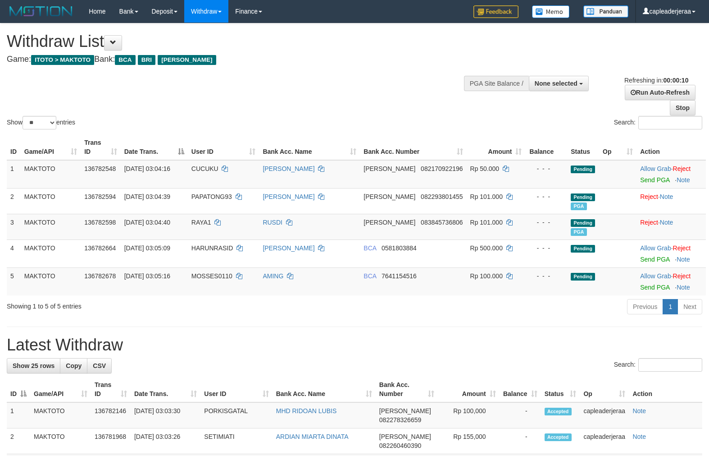
select select "**"
select select
select select "**"
select select
select select "**"
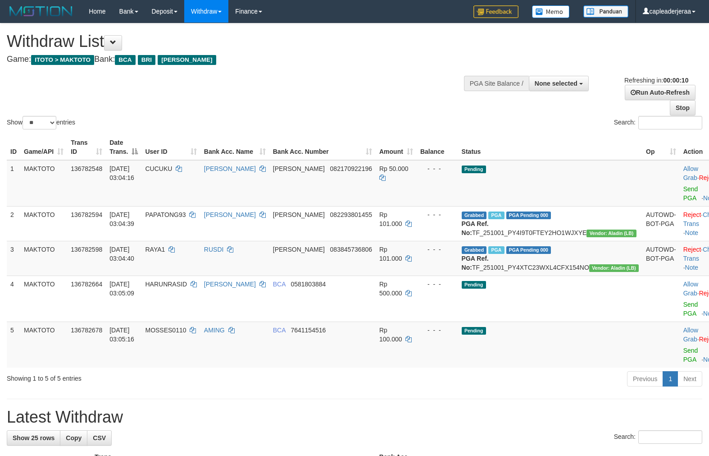
select select
select select "**"
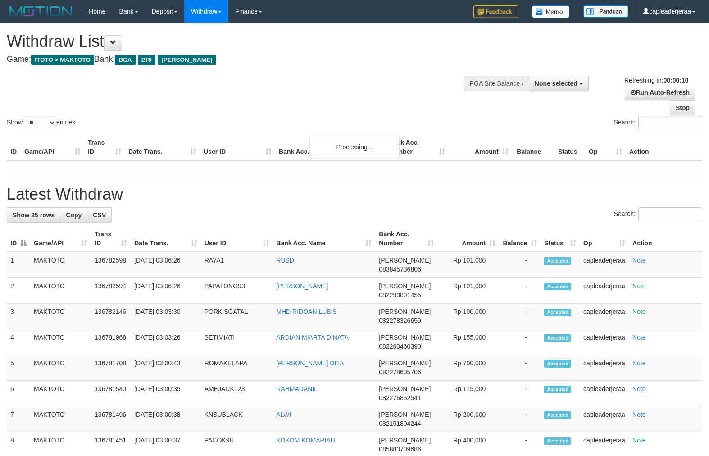
select select
select select "**"
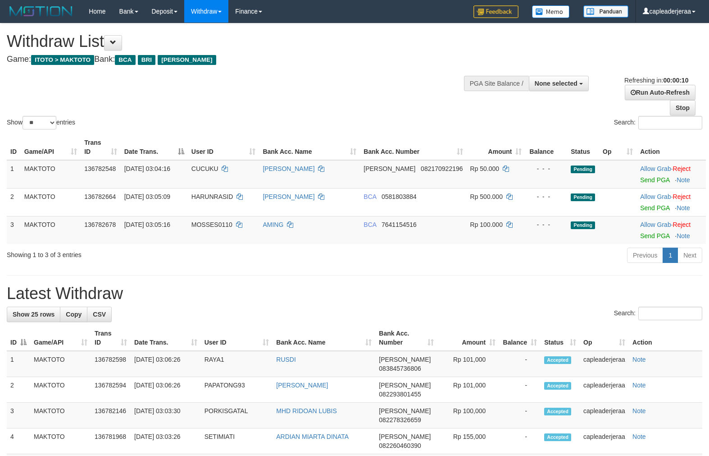
select select
select select "**"
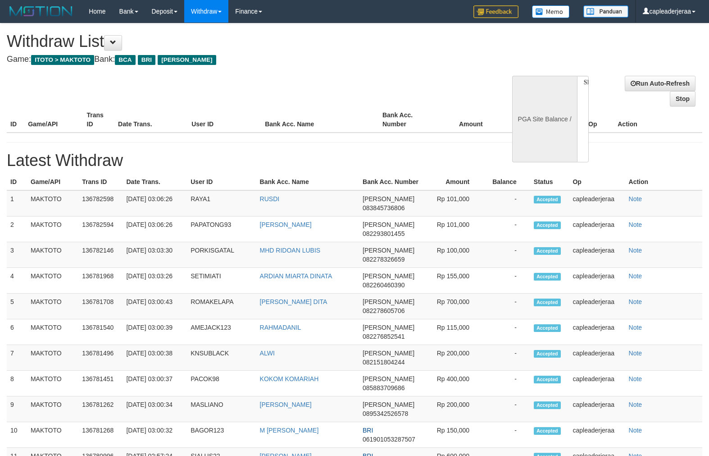
select select
select select "**"
select select
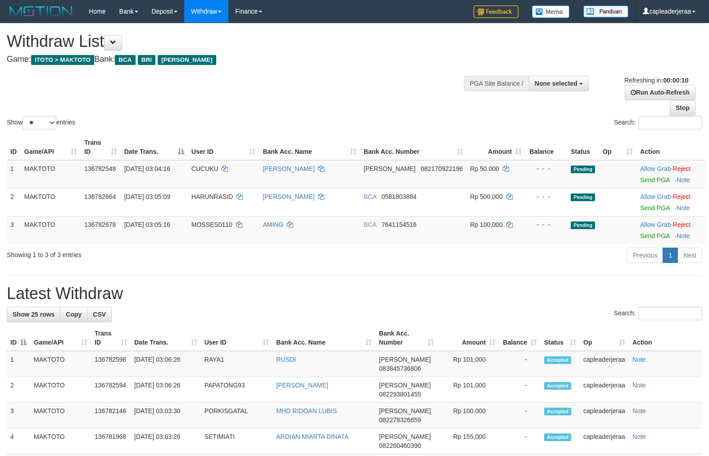
select select
select select "**"
select select
select select "**"
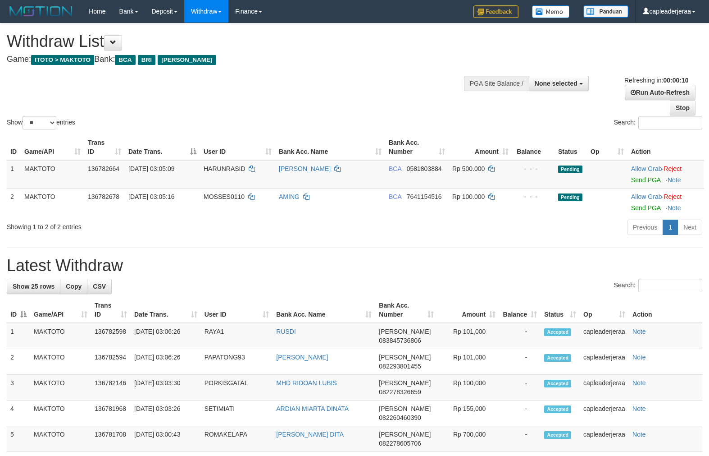
select select
select select "**"
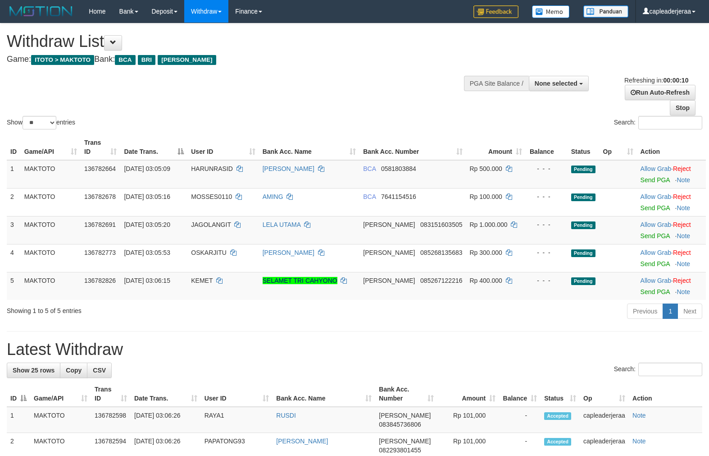
select select
select select "**"
click at [683, 106] on link "Stop" at bounding box center [683, 107] width 26 height 15
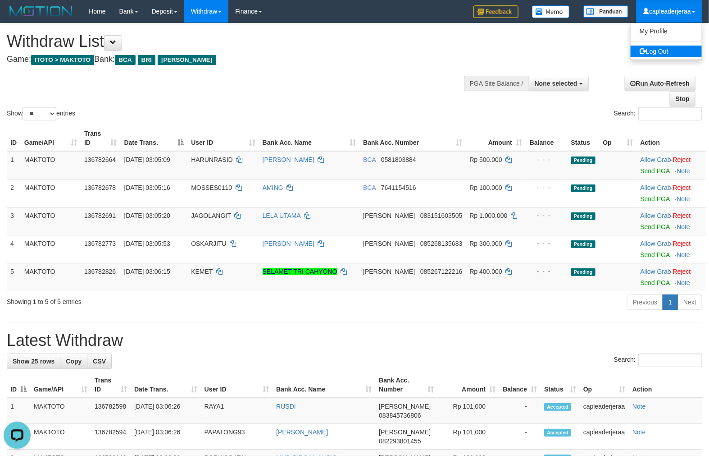
click at [665, 47] on ul "My Profile Log Out" at bounding box center [666, 41] width 72 height 37
click at [667, 50] on link "Log Out" at bounding box center [666, 52] width 71 height 12
